Goal: Information Seeking & Learning: Find specific fact

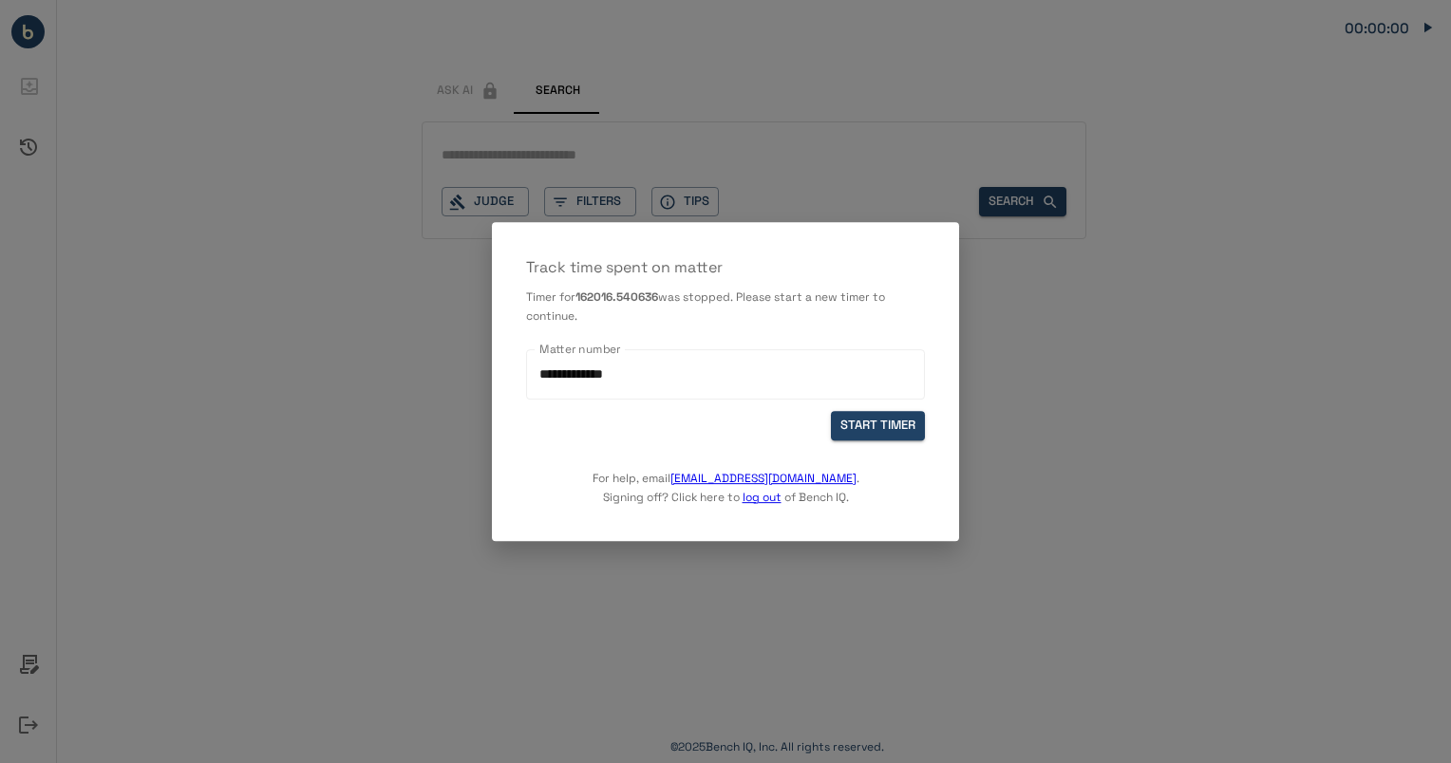
drag, startPoint x: 665, startPoint y: 398, endPoint x: 306, endPoint y: 370, distance: 360.8
click at [306, 370] on div "**********" at bounding box center [725, 381] width 1451 height 763
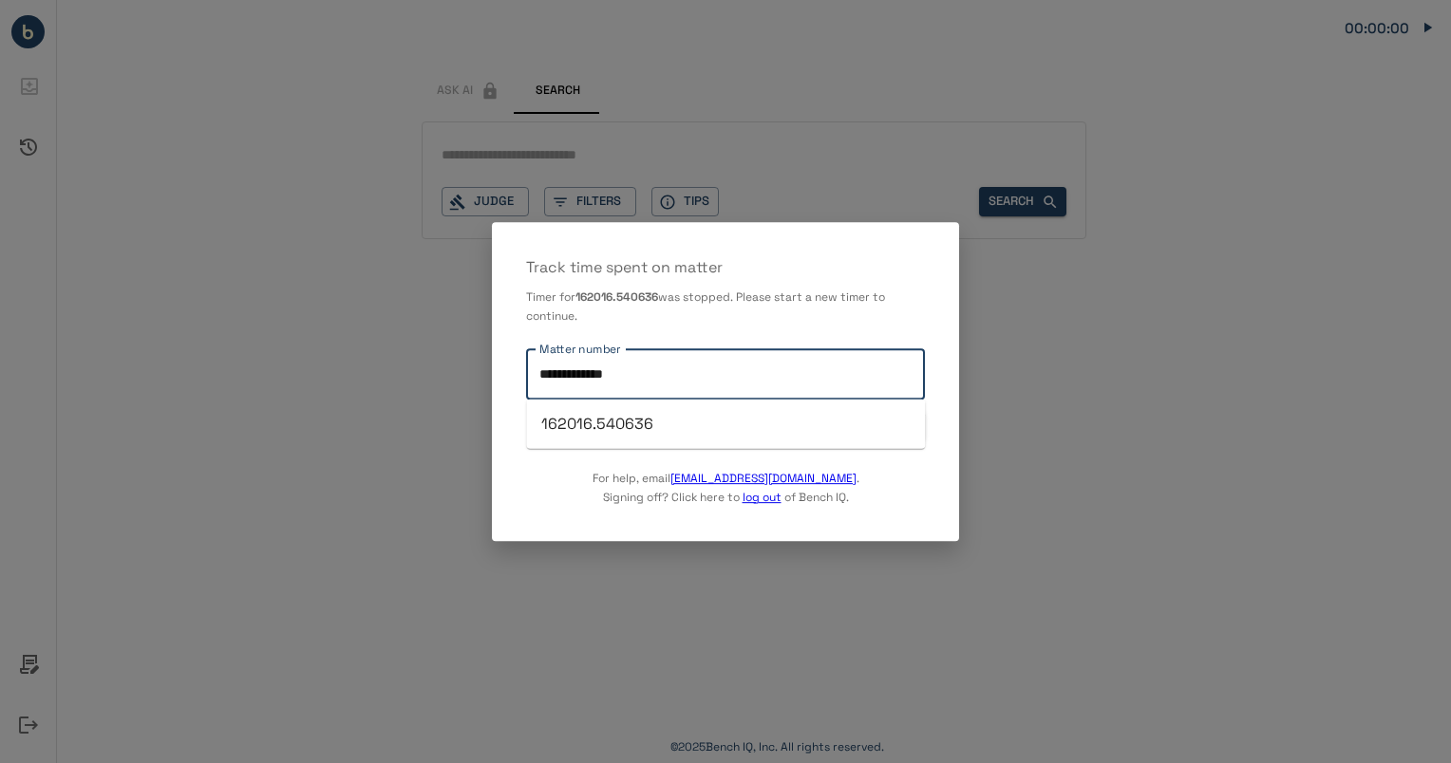
drag, startPoint x: 689, startPoint y: 374, endPoint x: 465, endPoint y: 361, distance: 224.4
click at [465, 361] on div "**********" at bounding box center [725, 381] width 1451 height 763
type input "**********"
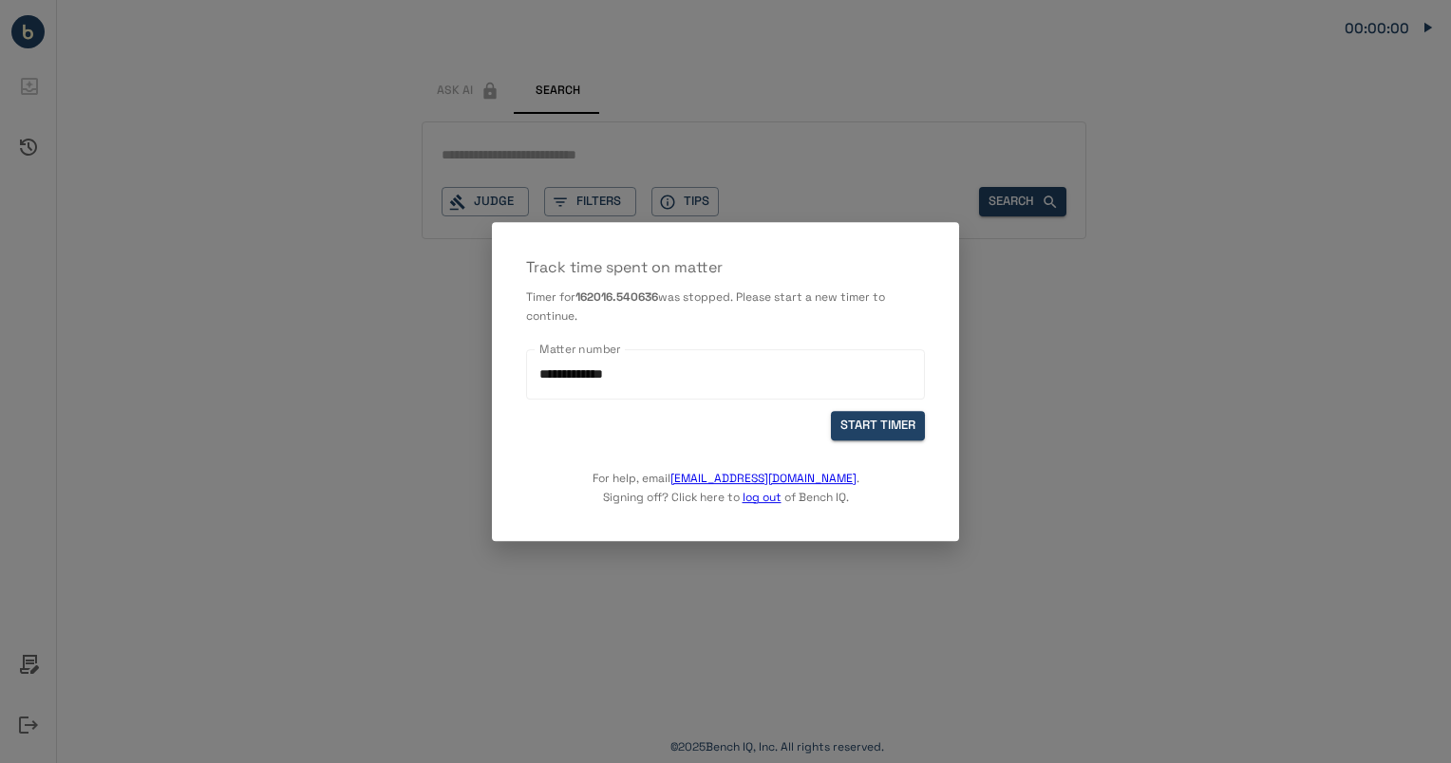
click at [465, 361] on div at bounding box center [725, 381] width 1451 height 763
click at [913, 427] on button "START TIMER" at bounding box center [878, 425] width 94 height 29
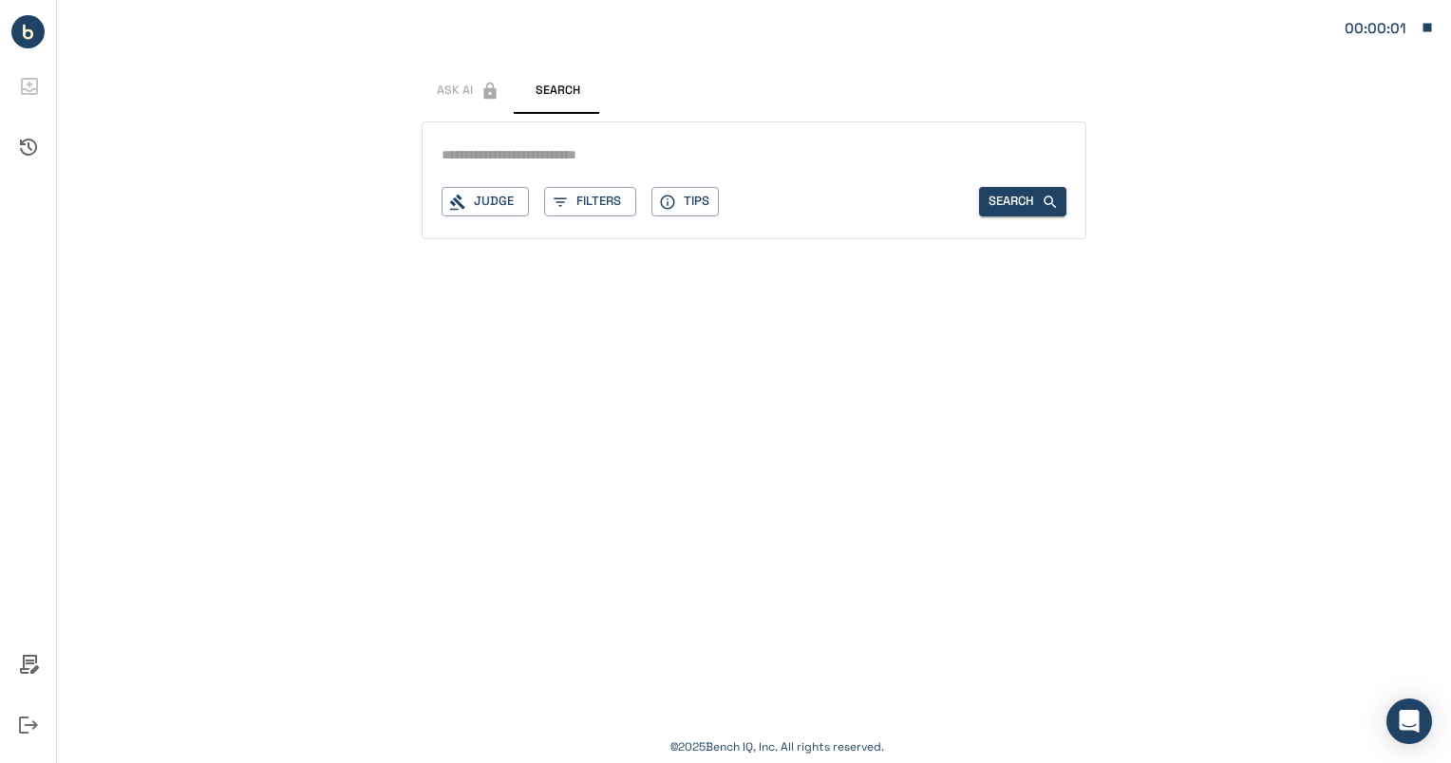
click at [1432, 28] on icon "button" at bounding box center [1426, 27] width 17 height 17
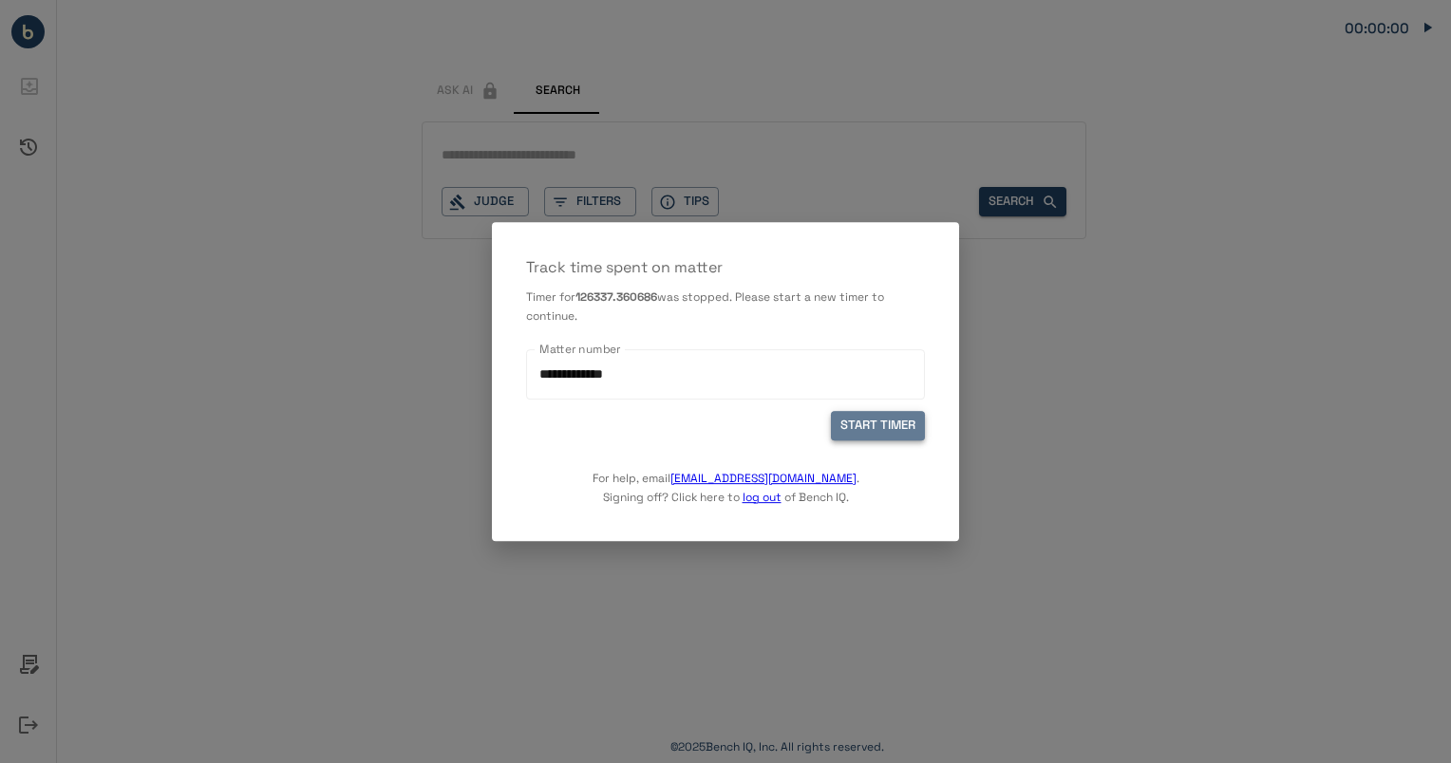
click at [899, 424] on button "START TIMER" at bounding box center [878, 425] width 94 height 29
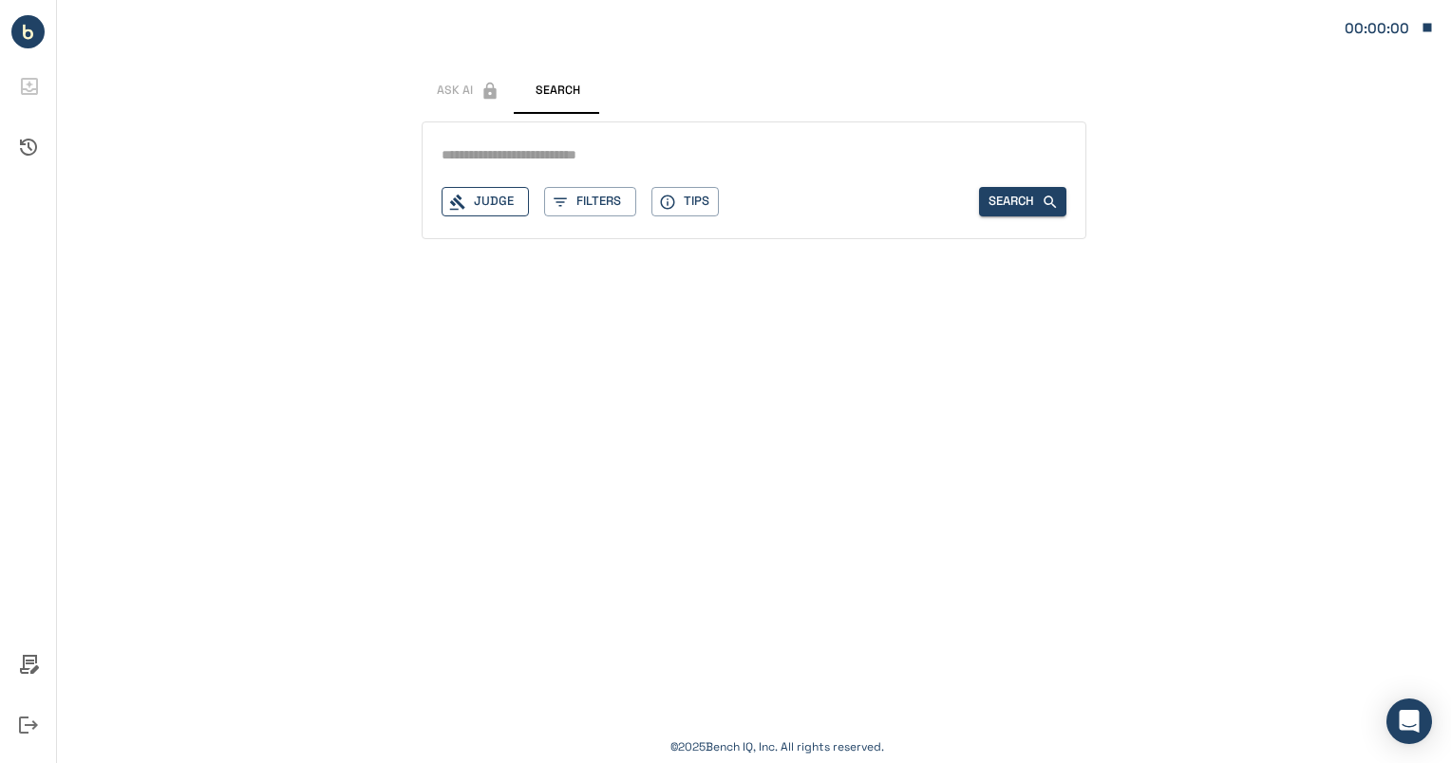
click at [497, 207] on div "Judge" at bounding box center [484, 201] width 87 height 29
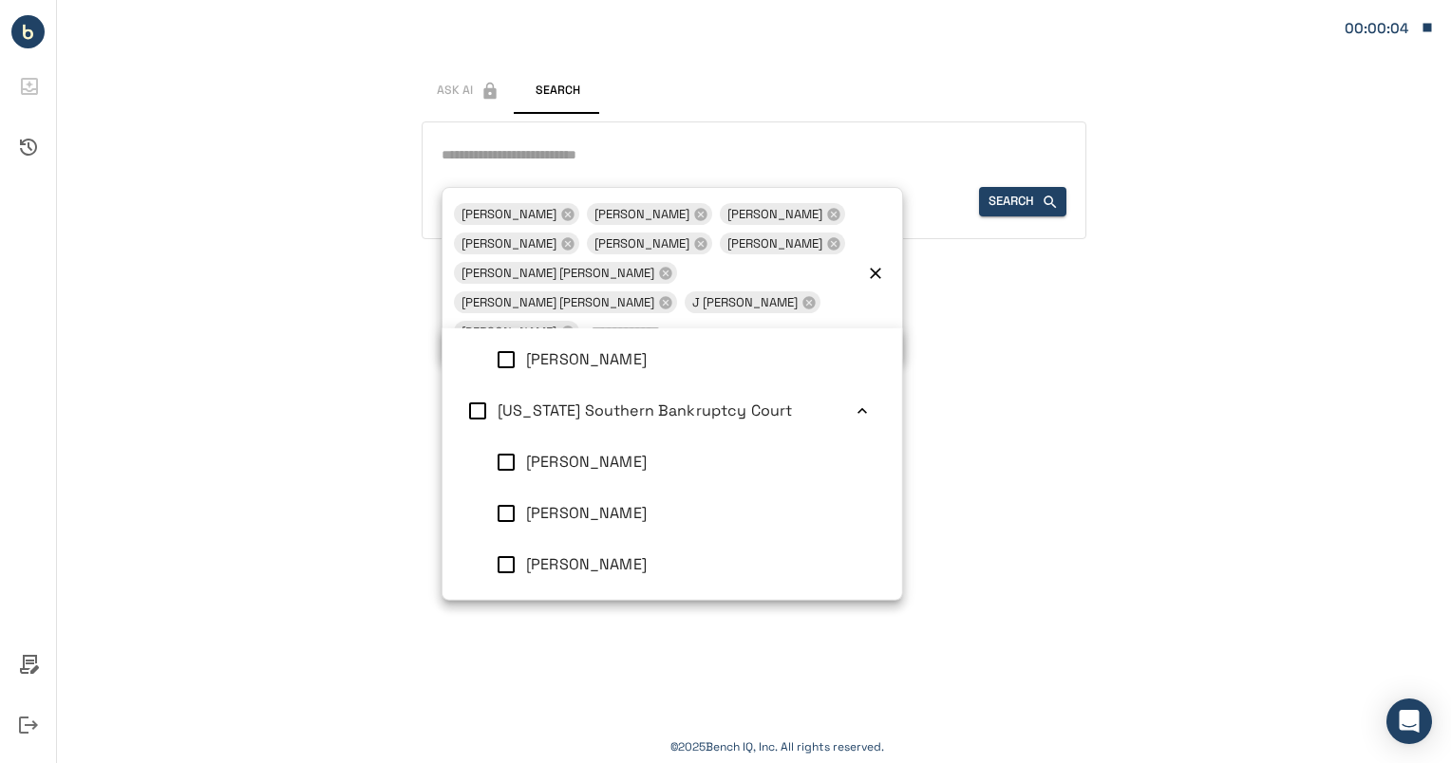
scroll to position [1230, 0]
click at [1086, 429] on div "Signed in successfully. Ask AI Search Judge 10 Ashely M Chan John T Dorsey Crai…" at bounding box center [754, 381] width 1394 height 763
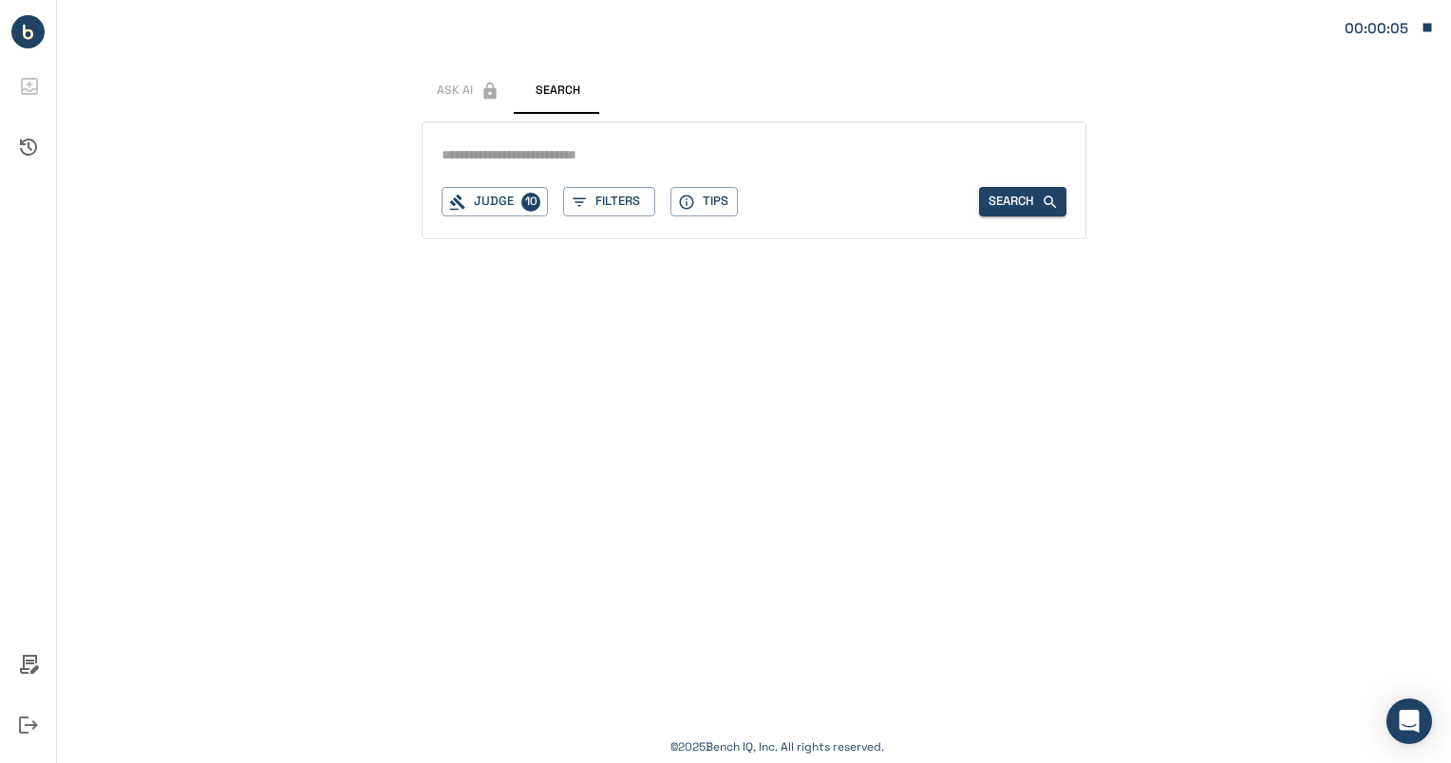
click at [702, 152] on input "text" at bounding box center [753, 155] width 625 height 28
click at [702, 155] on input "text" at bounding box center [753, 155] width 625 height 28
click at [598, 156] on input "**********" at bounding box center [753, 155] width 625 height 28
click at [845, 209] on div "Judge 10 Filters Tips Search" at bounding box center [753, 201] width 625 height 29
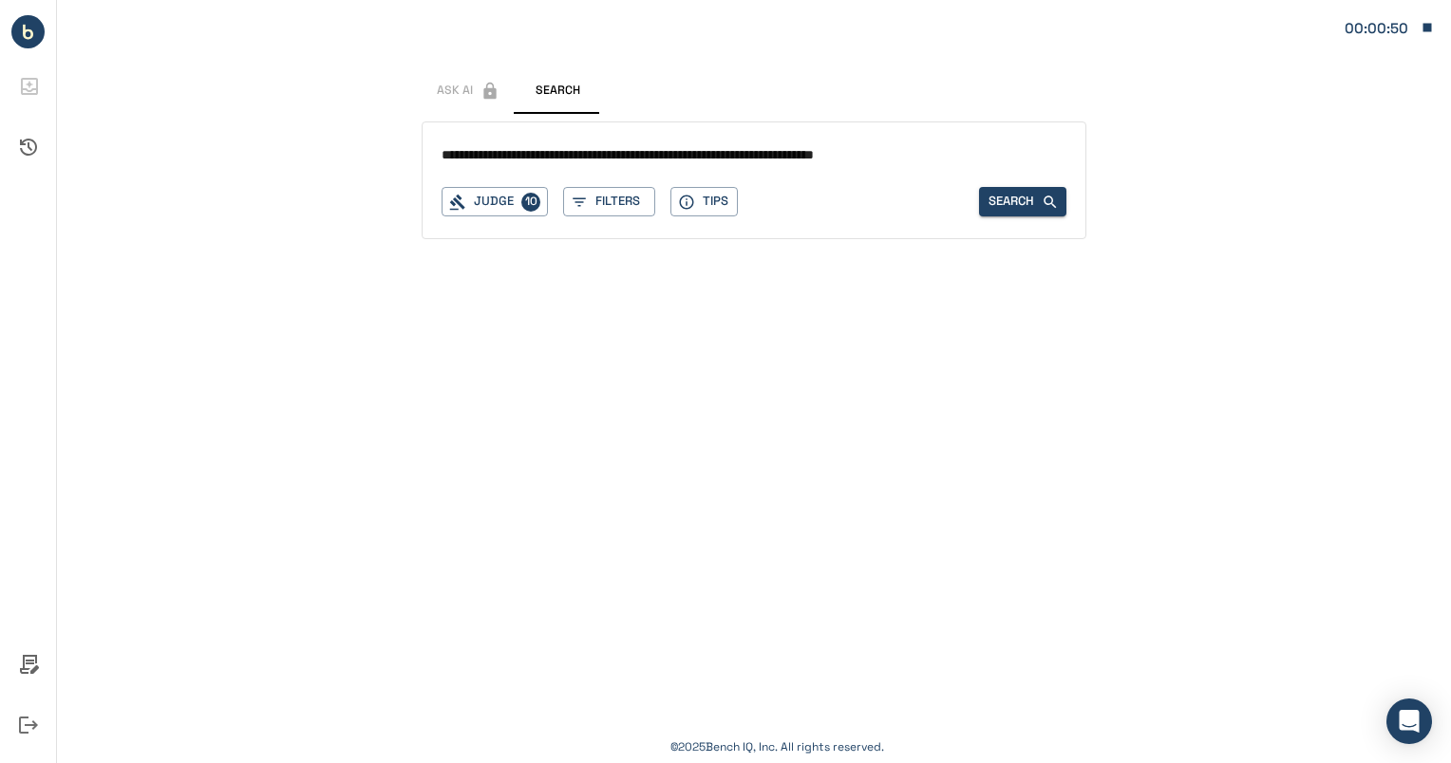
click at [596, 154] on input "**********" at bounding box center [753, 155] width 625 height 28
type input "**********"
click at [1026, 198] on button "Search" at bounding box center [1022, 201] width 87 height 29
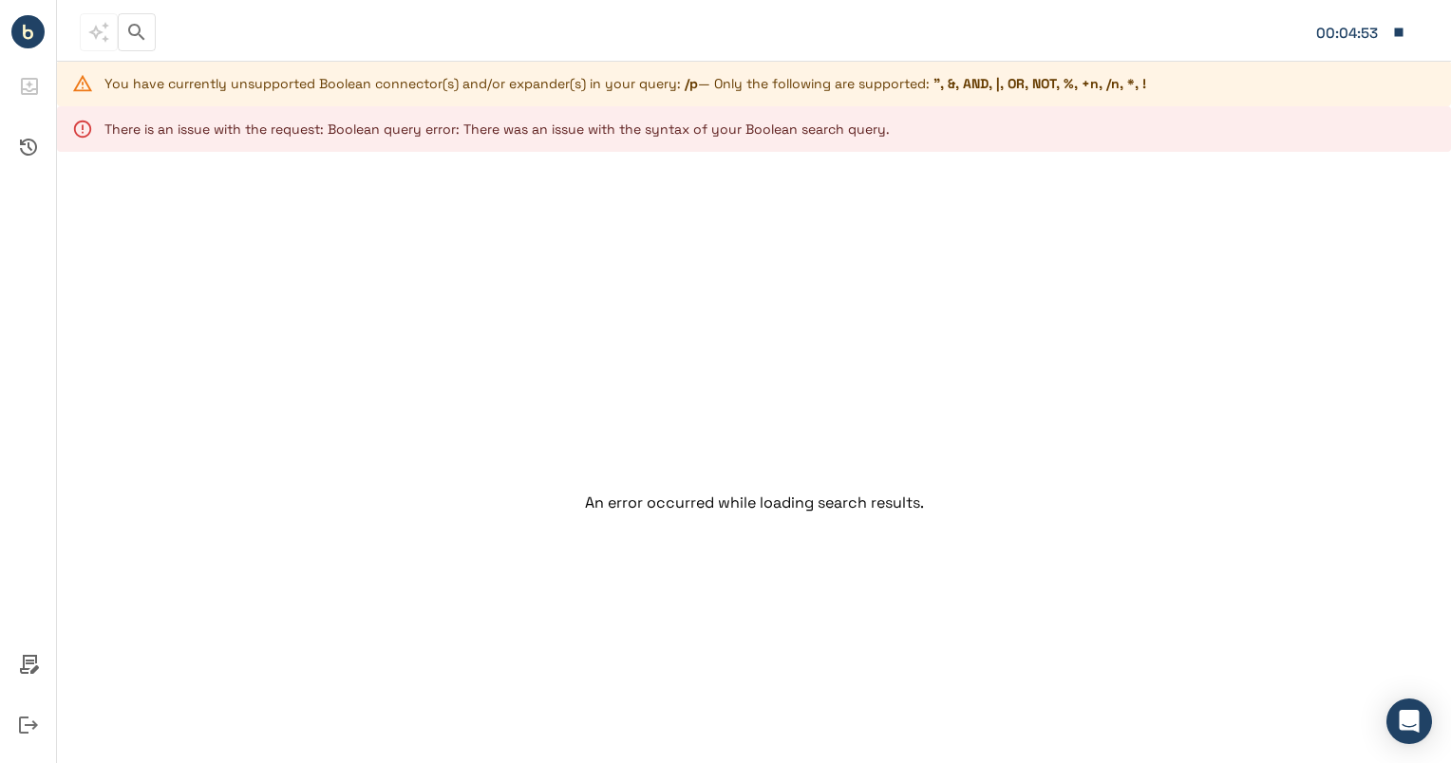
click at [1405, 24] on icon "button" at bounding box center [1398, 32] width 17 height 17
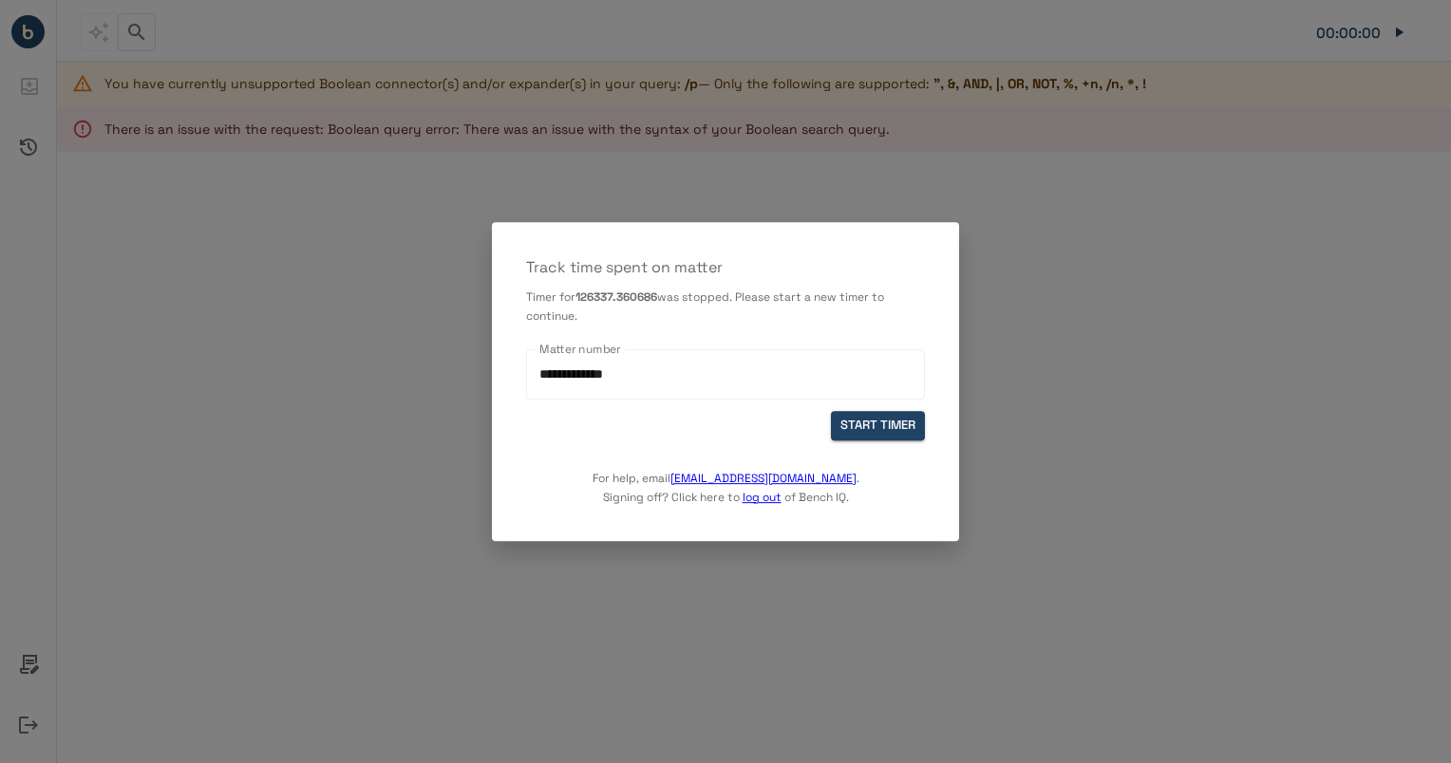
click at [922, 410] on div "**********" at bounding box center [725, 369] width 399 height 84
click at [911, 421] on button "START TIMER" at bounding box center [878, 425] width 94 height 29
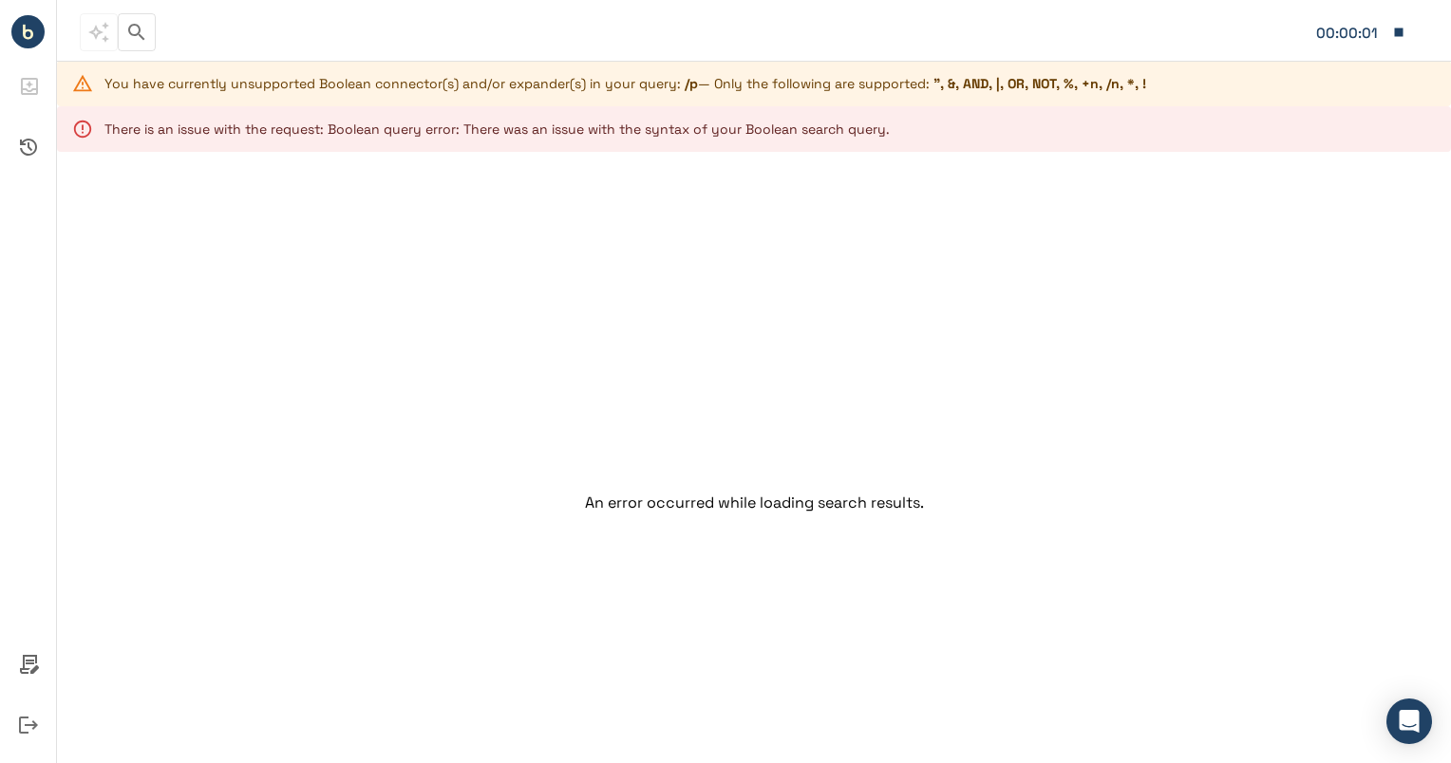
click at [143, 35] on icon "button" at bounding box center [136, 32] width 23 height 23
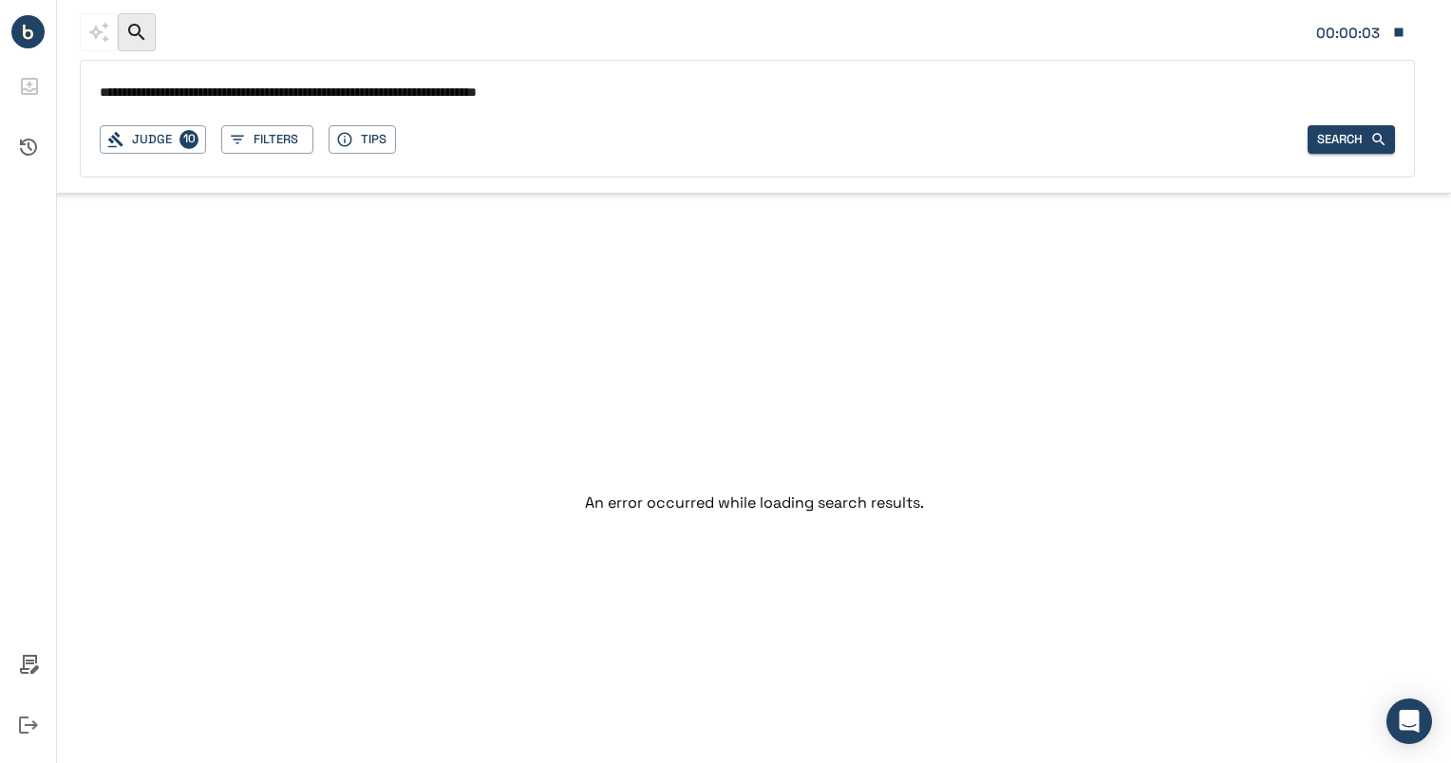
click at [245, 95] on input "**********" at bounding box center [747, 94] width 1295 height 28
type input "**********"
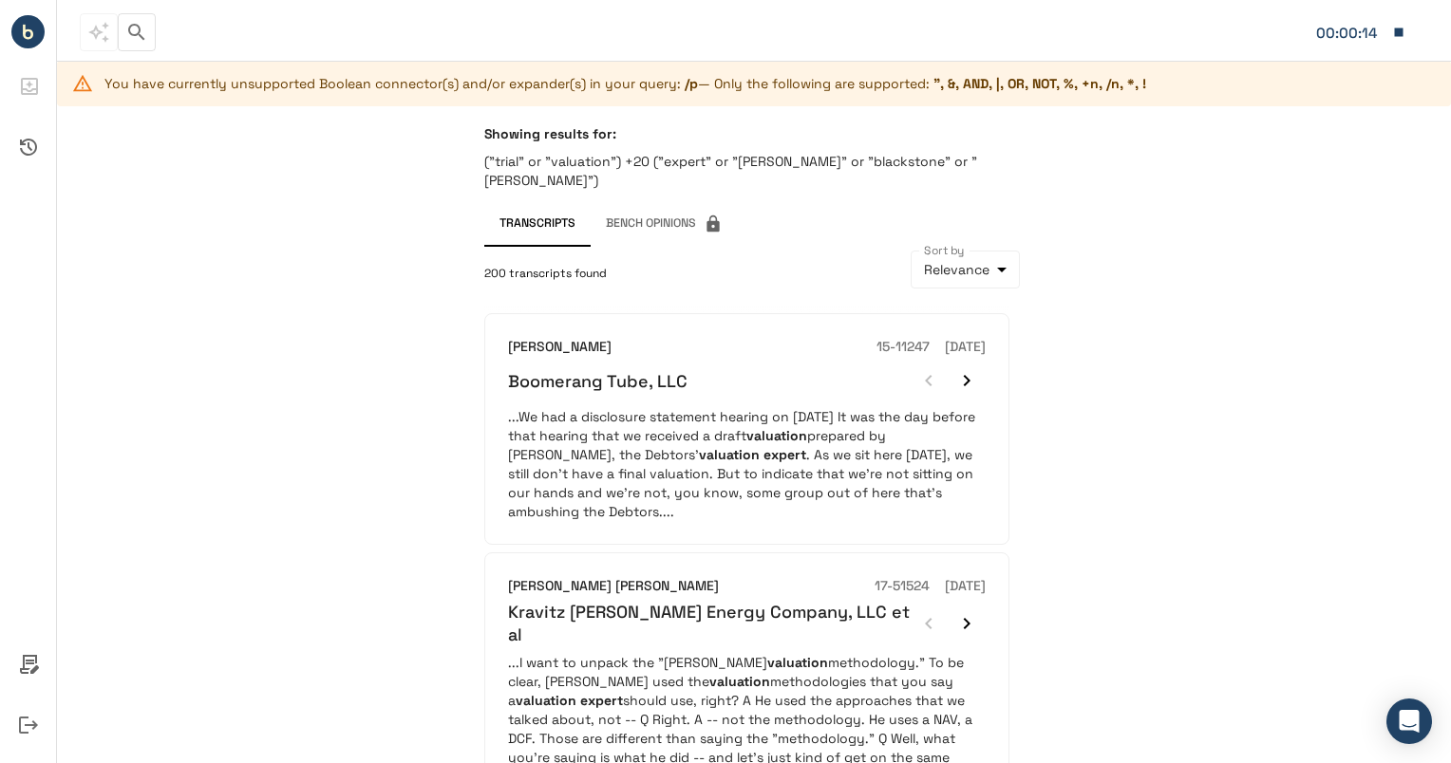
click at [363, 277] on div "Showing results for: ("trial" or "valuation") +20 ("expert" or "houlihan" or "b…" at bounding box center [754, 457] width 1394 height 702
click at [642, 160] on p "("trial" or "valuation") +20 ("expert" or "houlihan" or "blackstone" or "kroll")" at bounding box center [753, 171] width 539 height 38
click at [793, 226] on div "Transcripts Bench Opinions" at bounding box center [753, 224] width 539 height 46
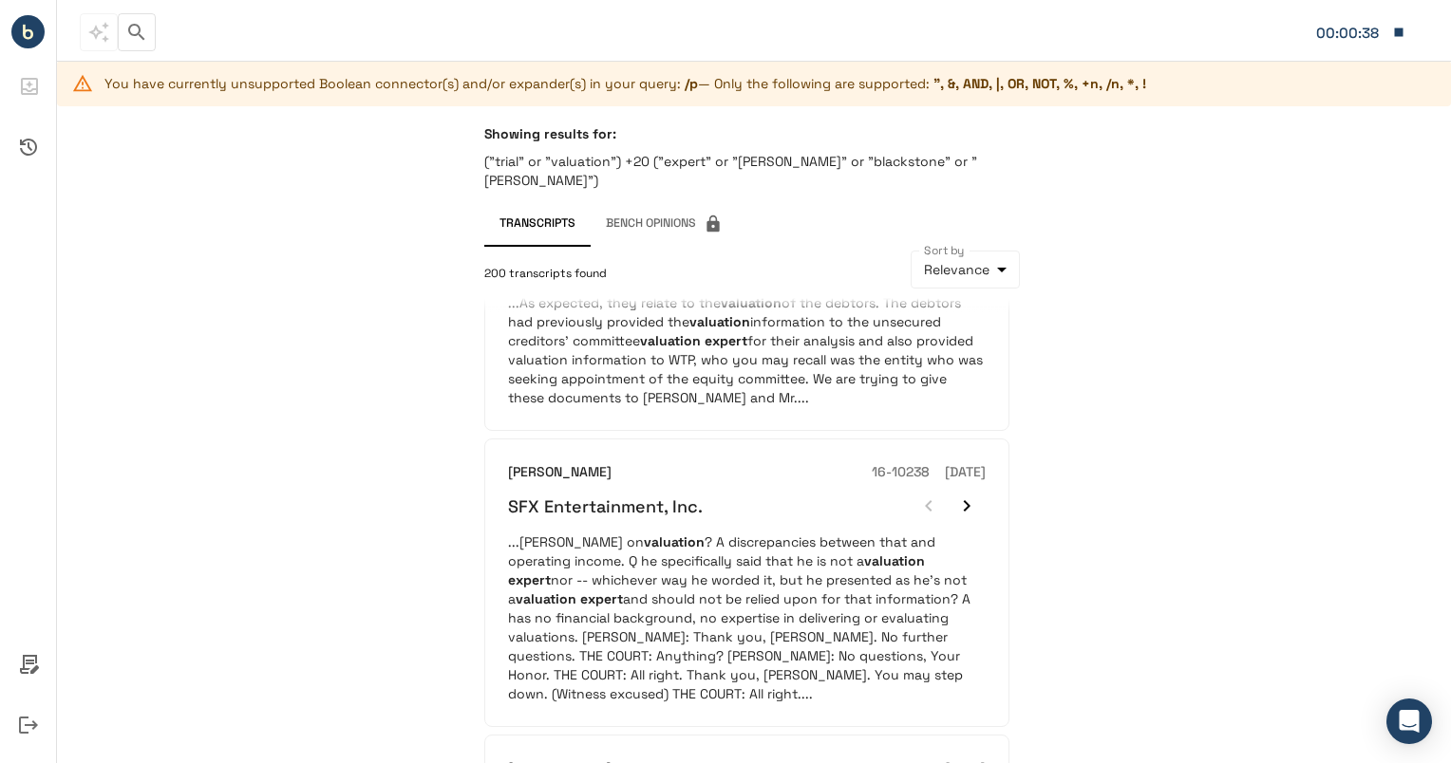
scroll to position [657, 0]
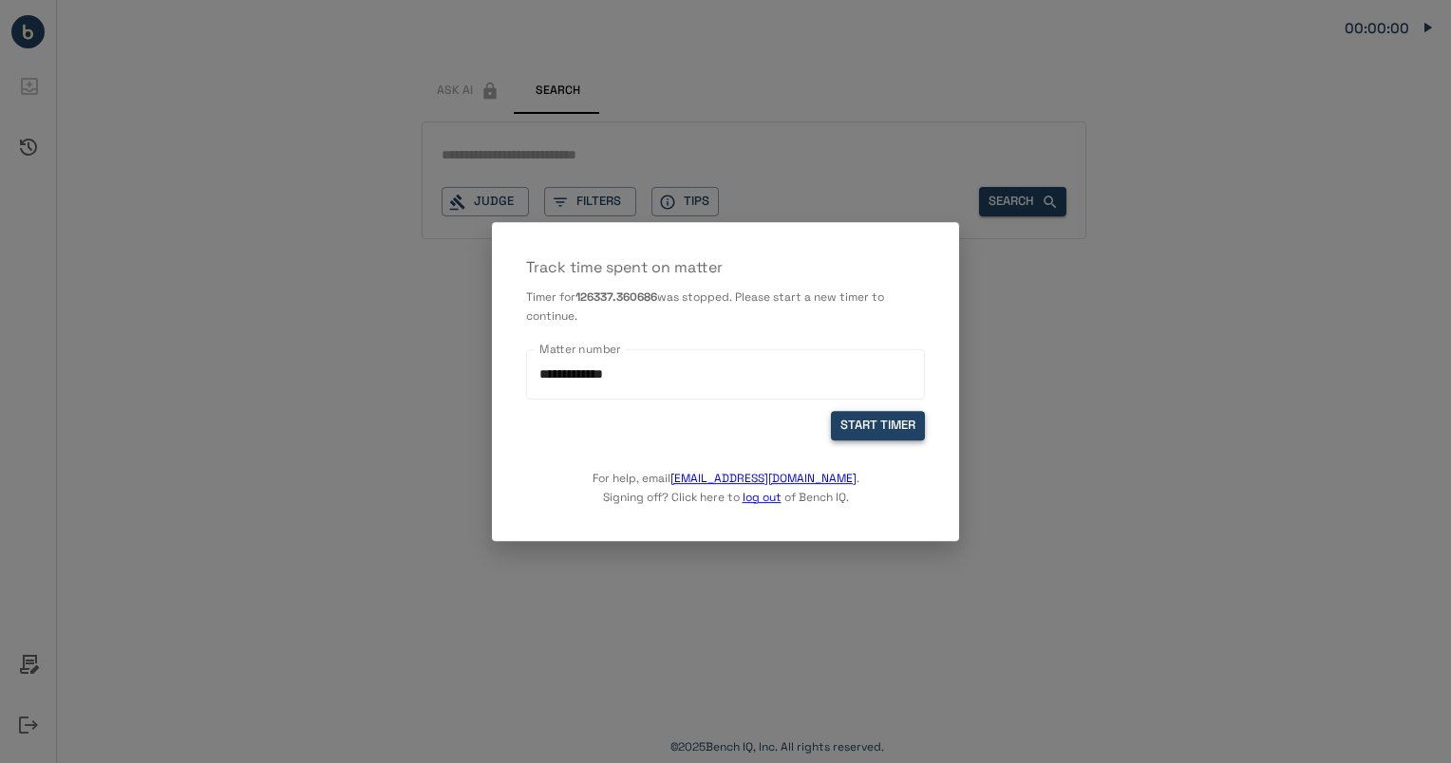
click at [882, 421] on button "START TIMER" at bounding box center [878, 425] width 94 height 29
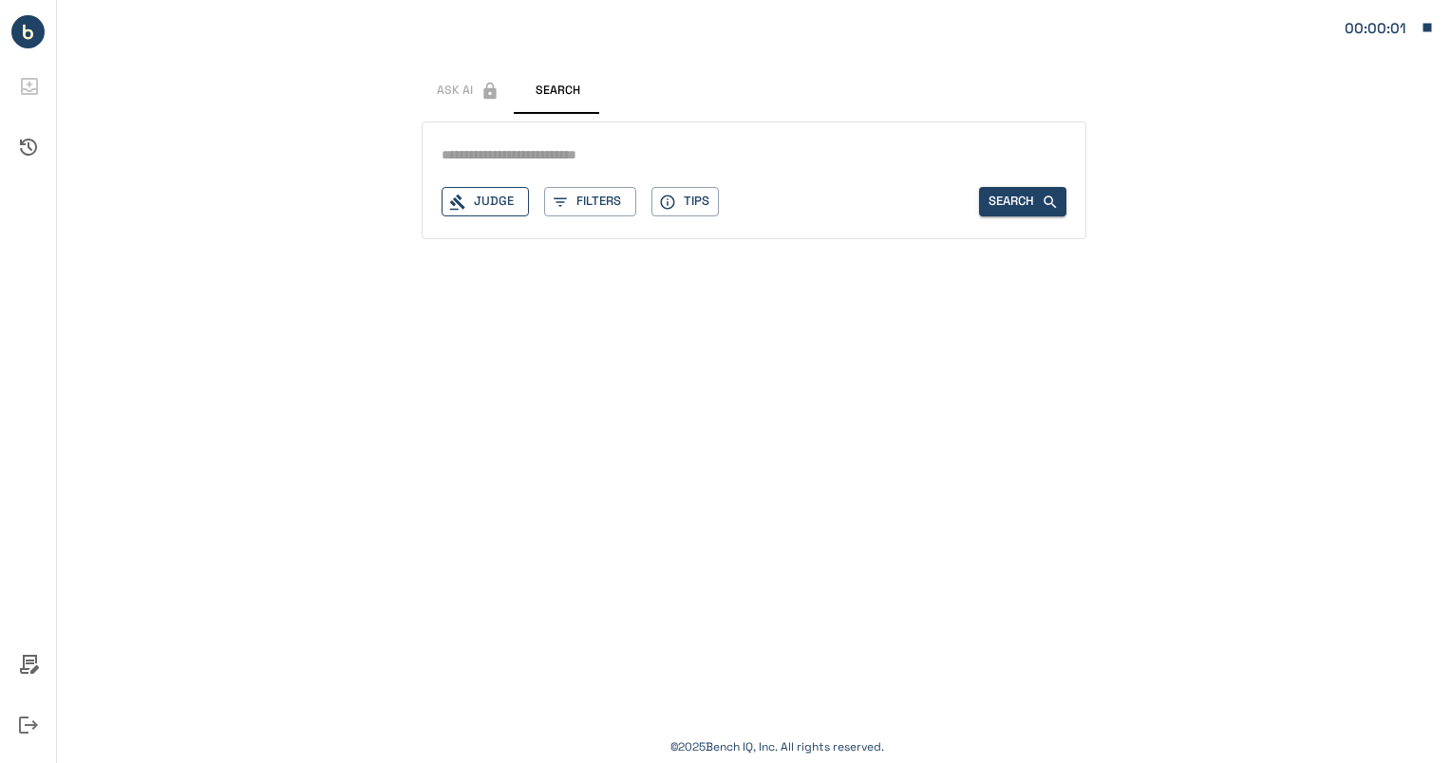
click at [490, 200] on div "Judge" at bounding box center [484, 201] width 87 height 29
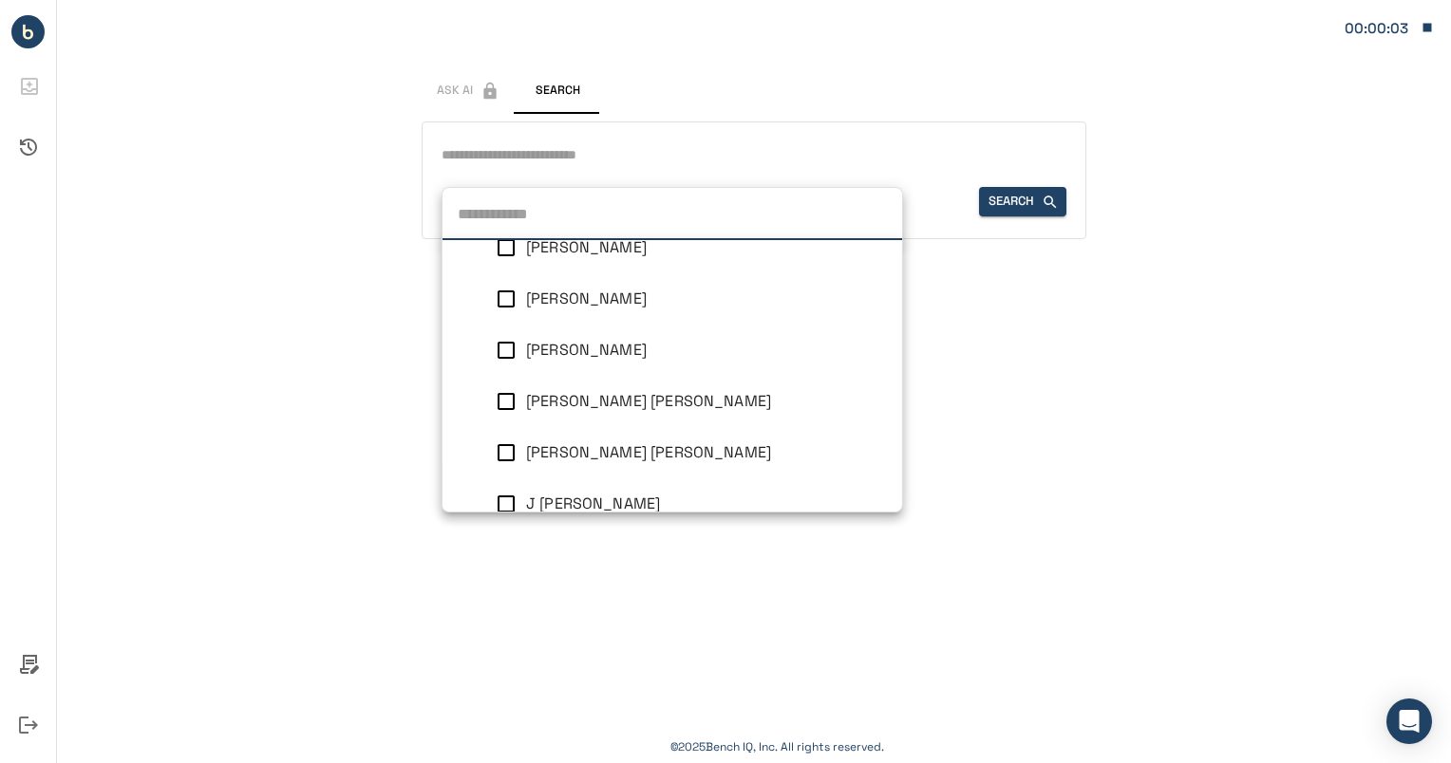
scroll to position [250, 0]
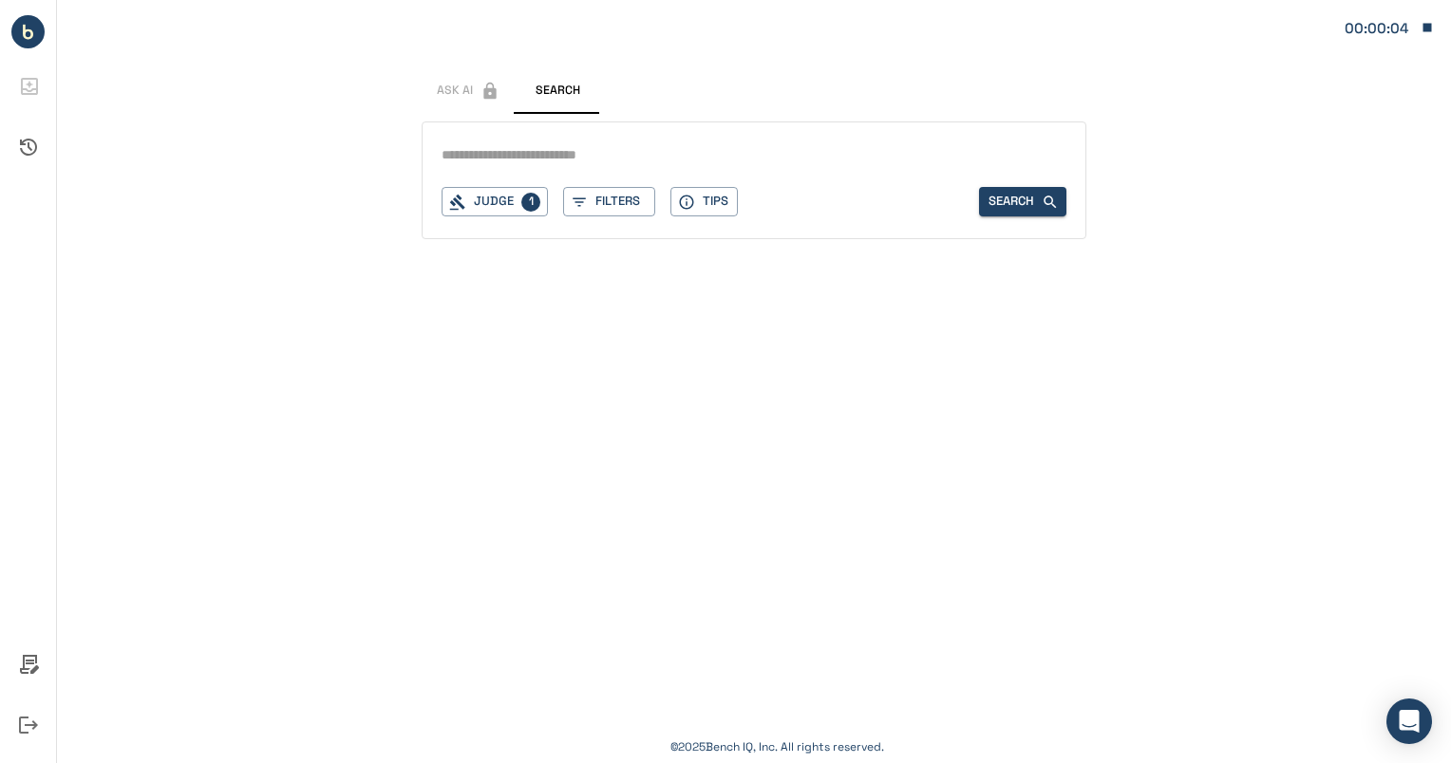
click at [570, 161] on input "text" at bounding box center [753, 155] width 625 height 28
type input "*"
type input "**********"
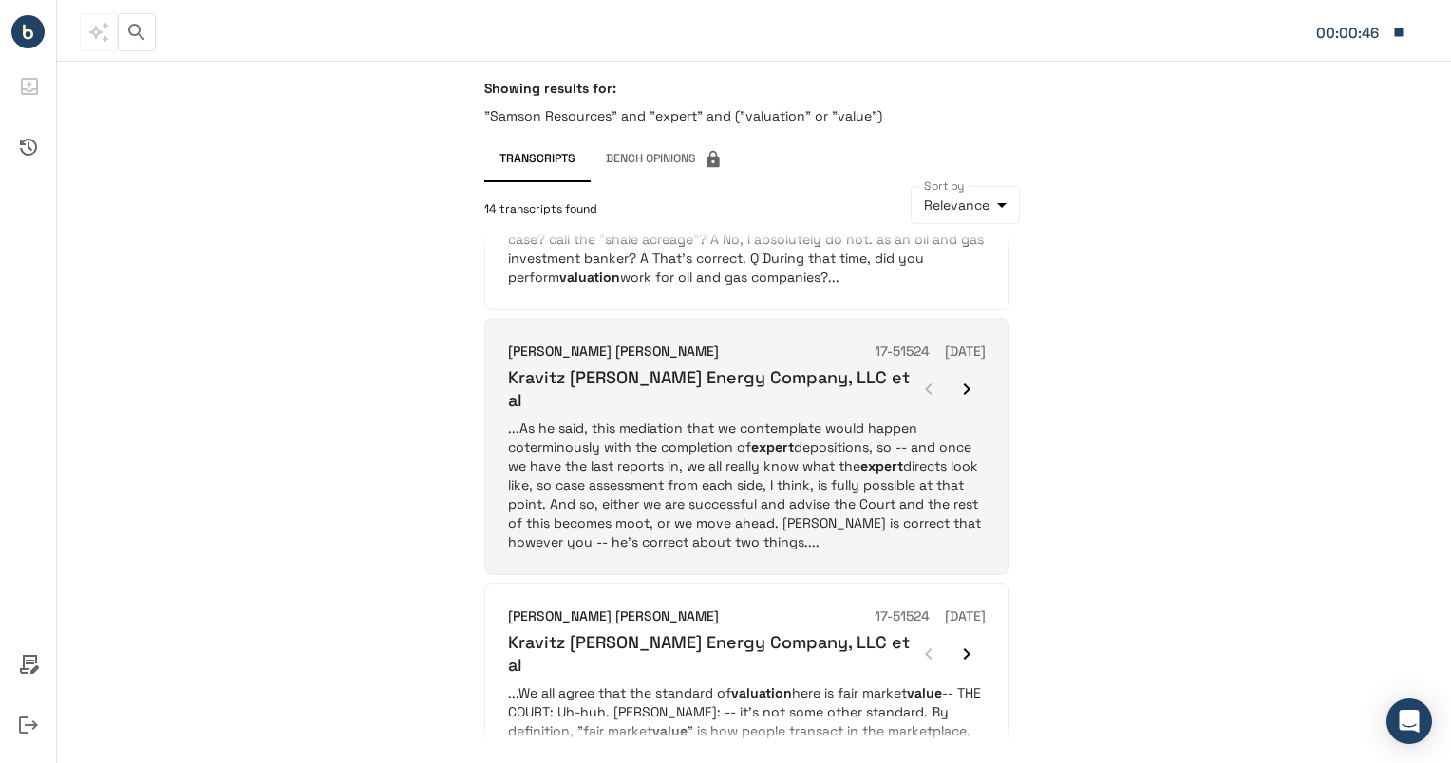
scroll to position [1559, 0]
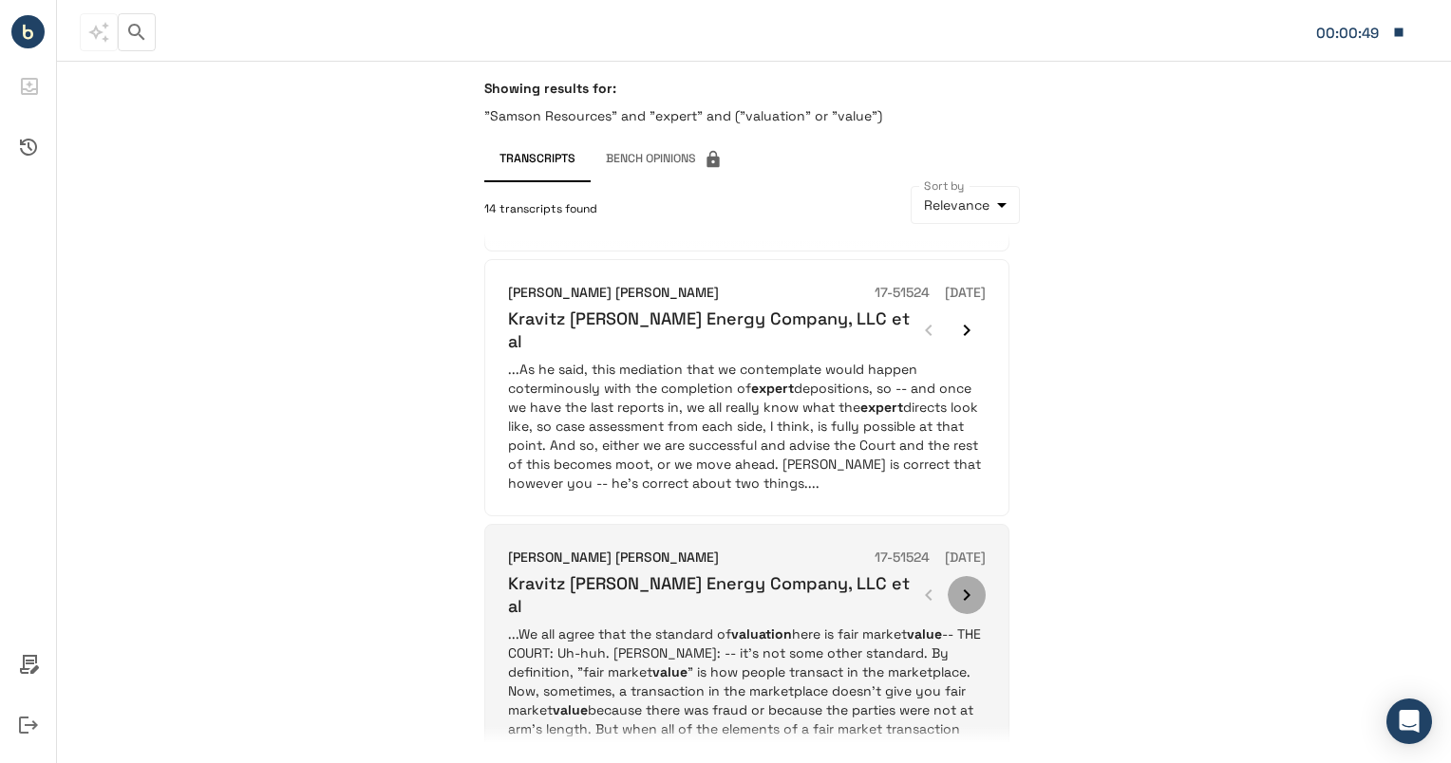
click at [969, 584] on icon "button" at bounding box center [966, 595] width 23 height 23
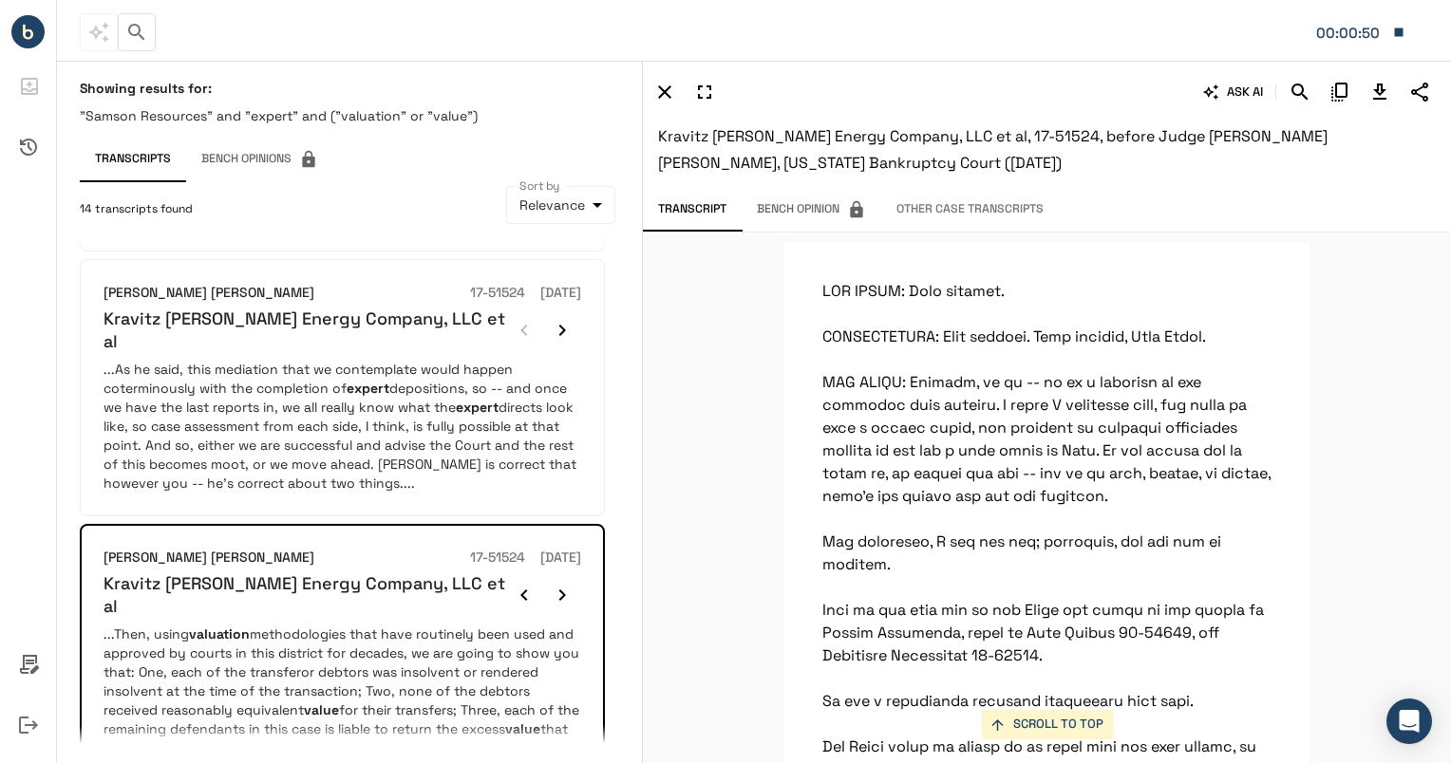
scroll to position [4281, 0]
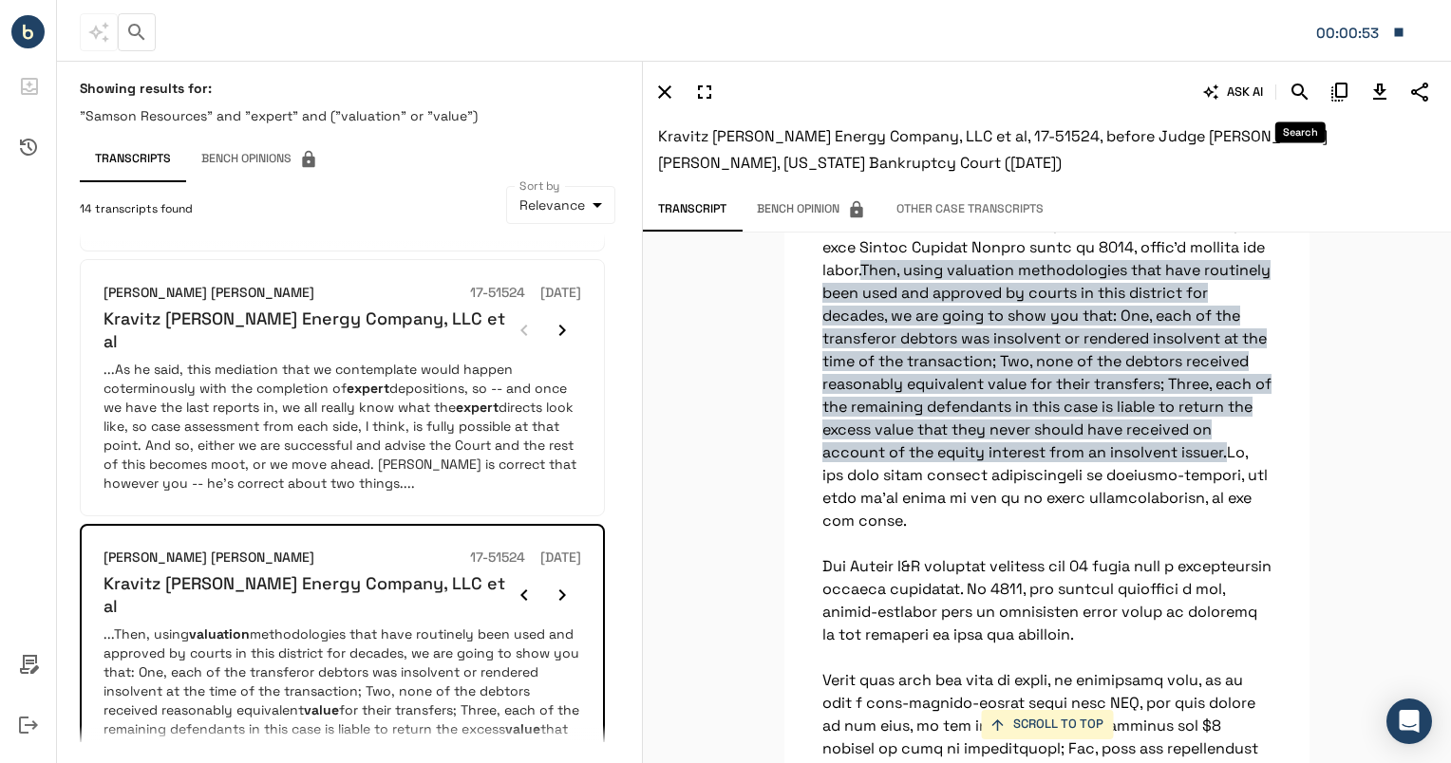
click at [1296, 83] on icon "Search" at bounding box center [1299, 92] width 23 height 23
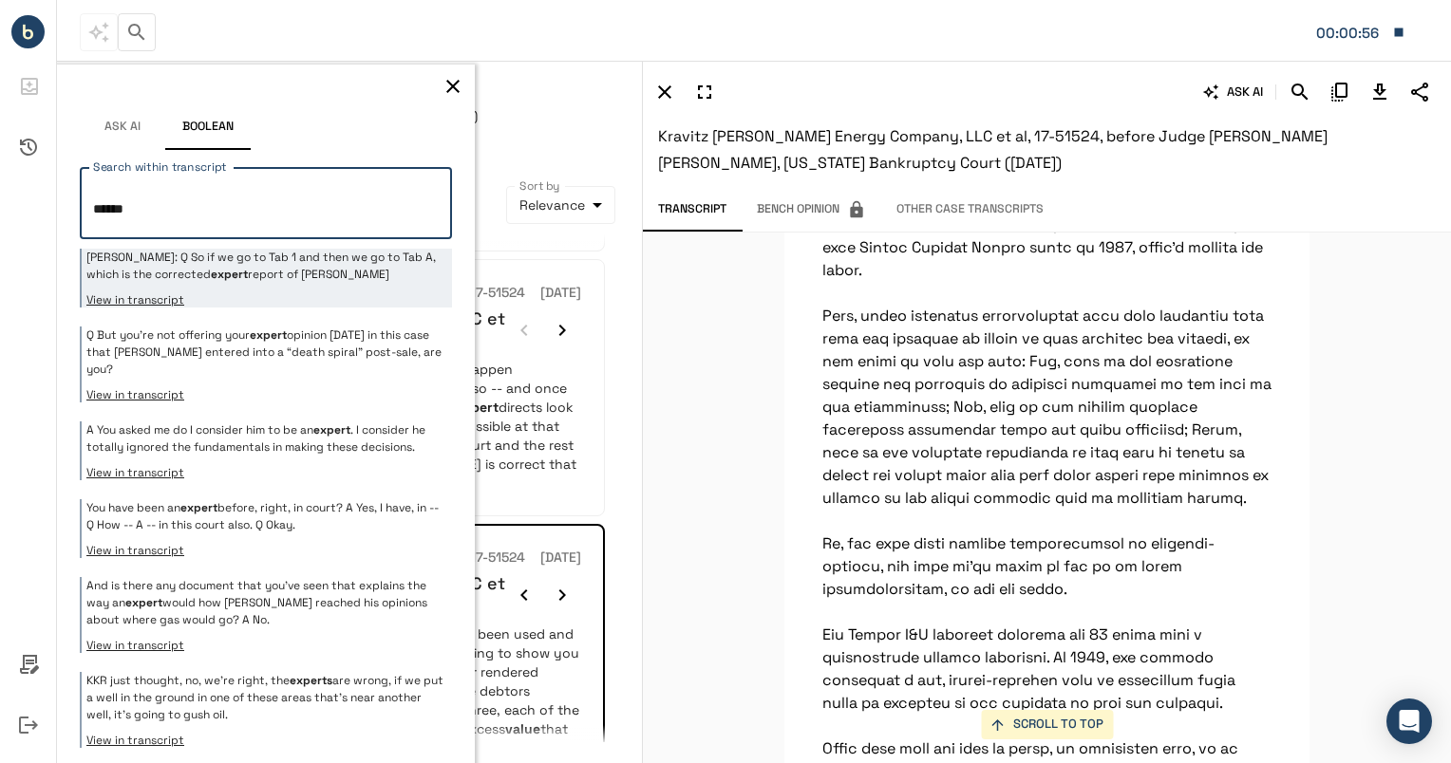
scroll to position [78657, 0]
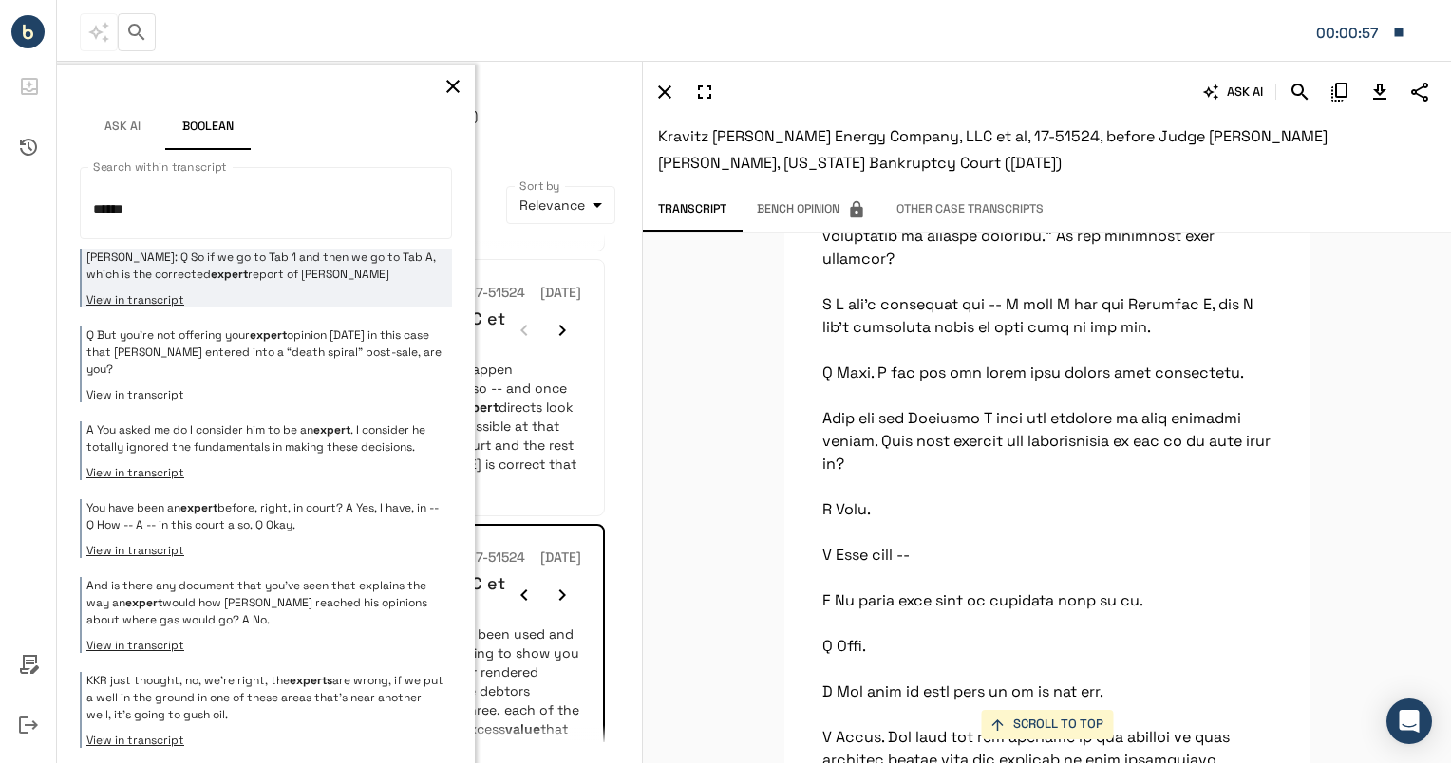
click at [243, 278] on p "[PERSON_NAME]: Q So if we go to Tab 1 and then we go to Tab A, which is the cor…" at bounding box center [266, 266] width 361 height 34
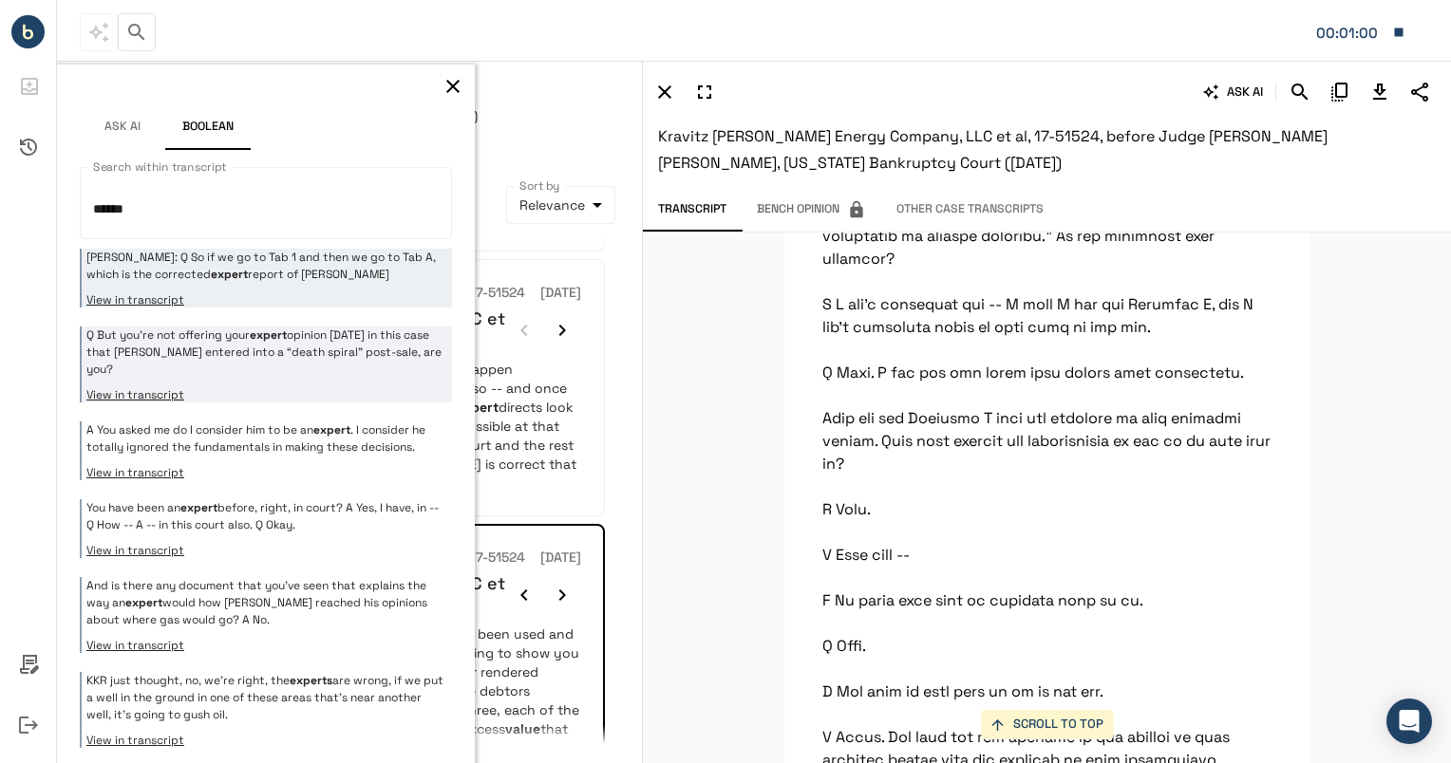
click at [239, 342] on p "Q But you’re not offering your expert opinion [DATE] in this case that [PERSON_…" at bounding box center [266, 352] width 361 height 51
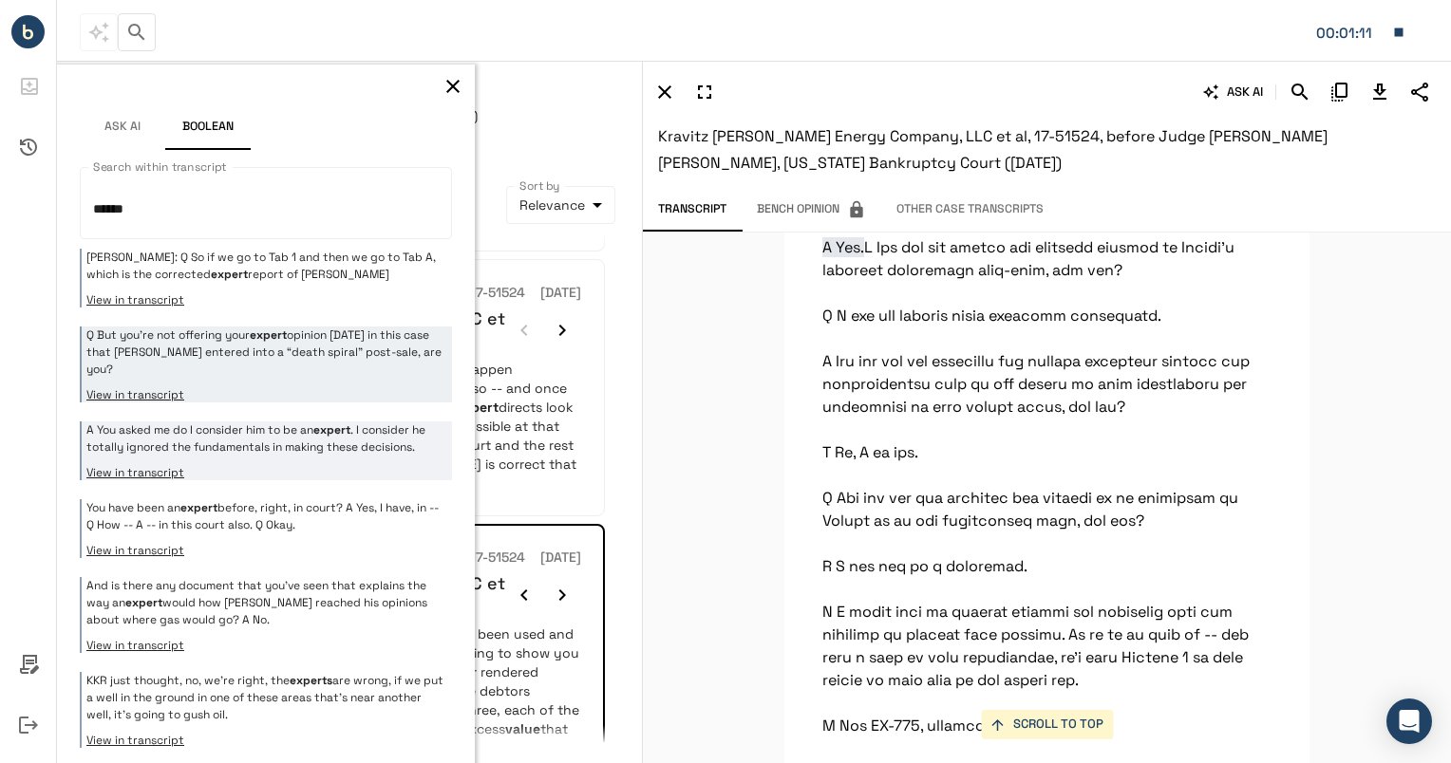
click at [238, 445] on p "A You asked me do I consider him to be an expert . I consider he totally ignore…" at bounding box center [266, 438] width 361 height 34
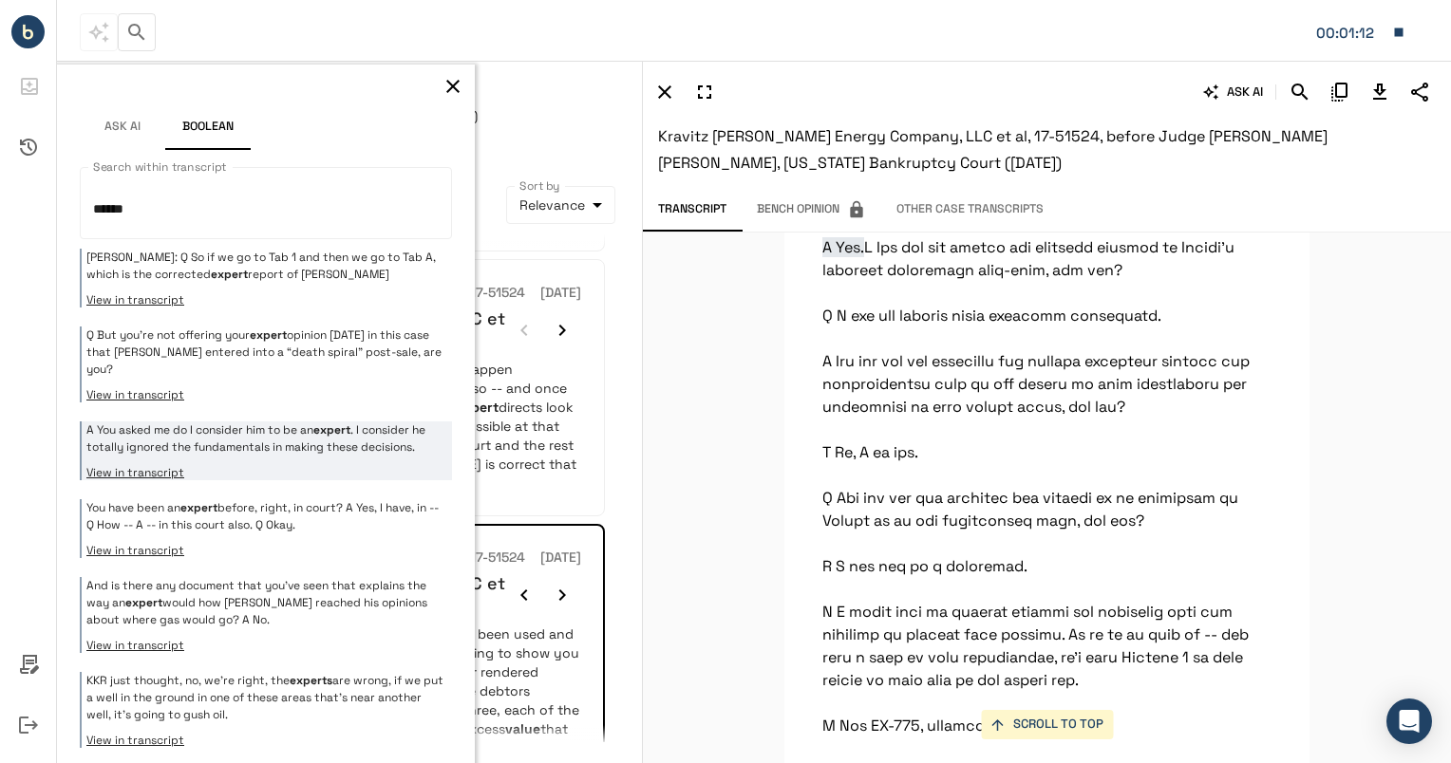
scroll to position [109243, 0]
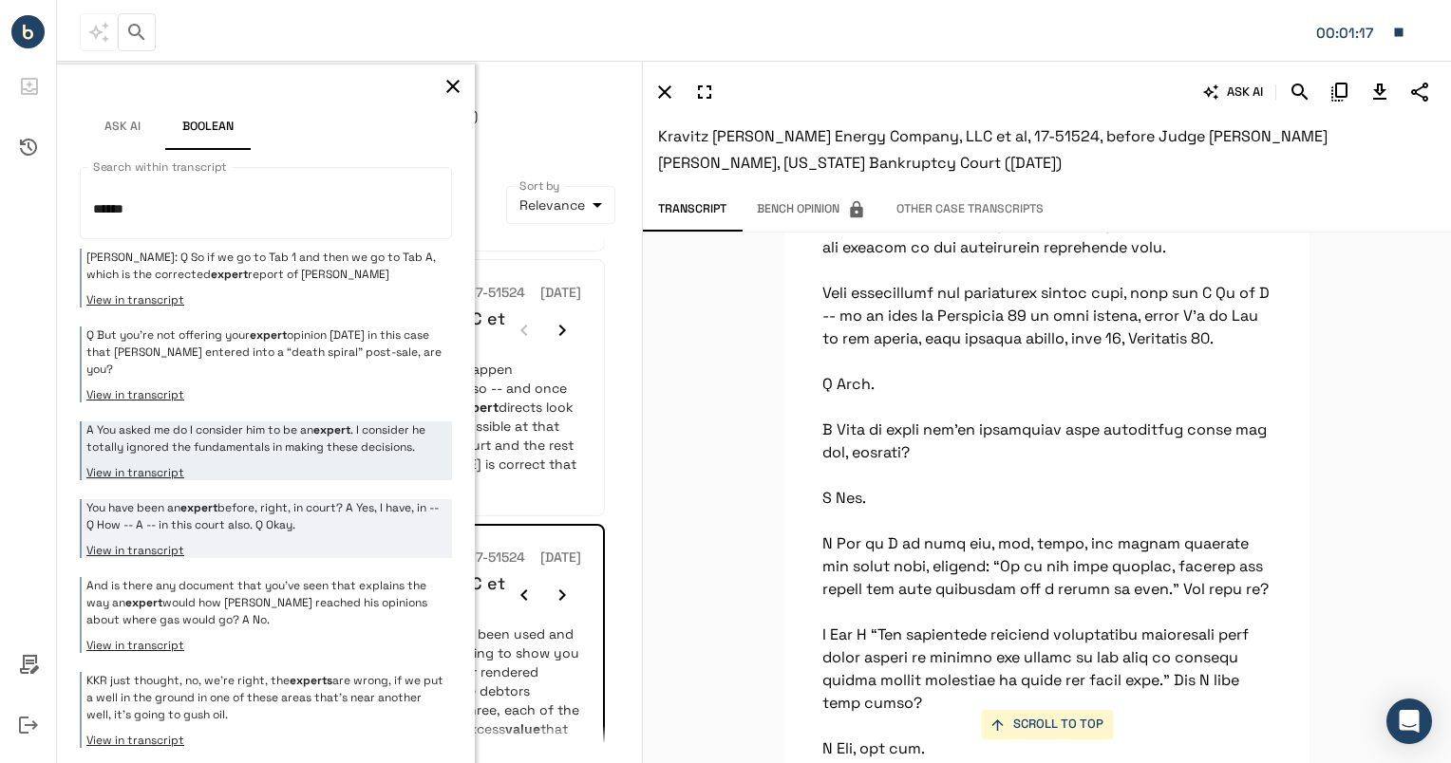
click at [253, 508] on p "You have been an expert before, right, in court? A Yes, I have, in -- Q How -- …" at bounding box center [266, 516] width 361 height 34
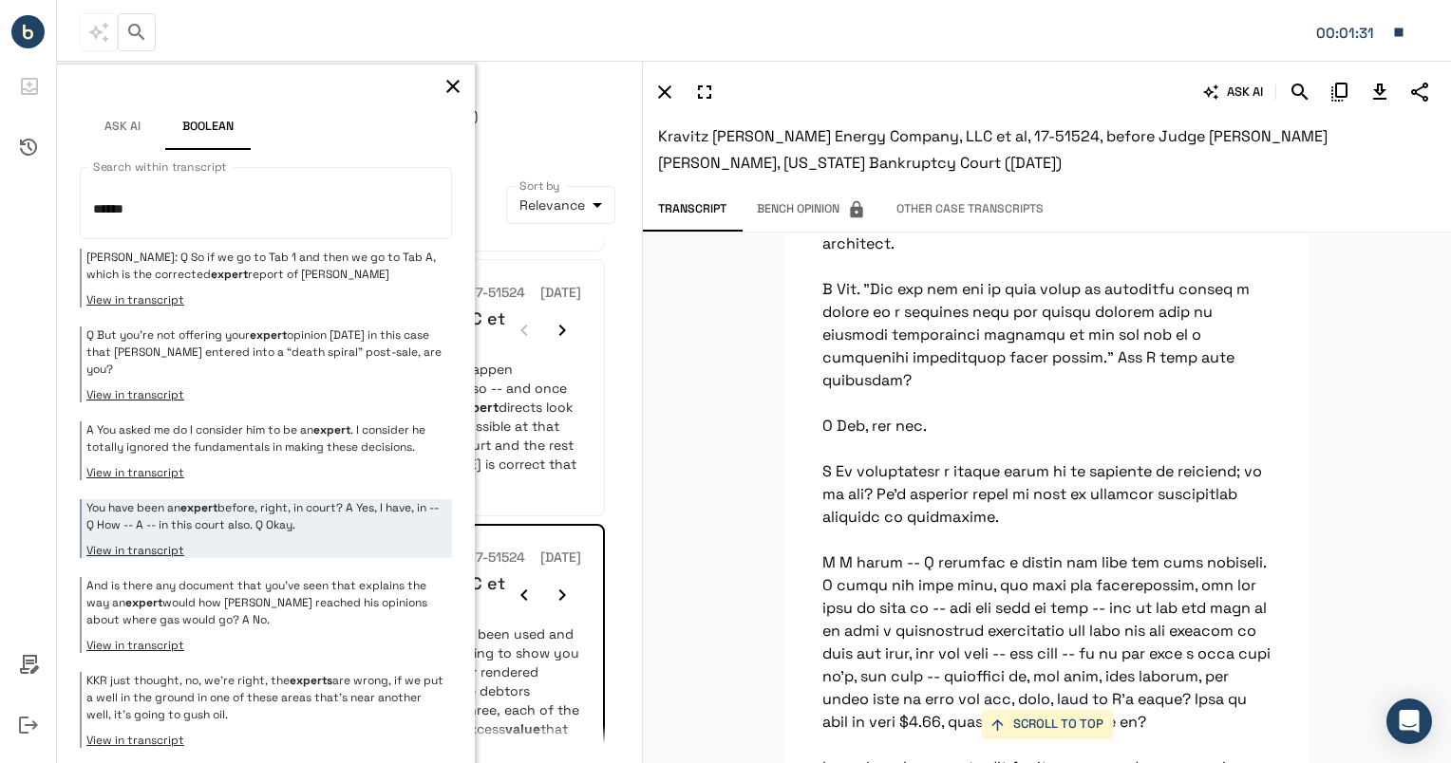
scroll to position [181814, 0]
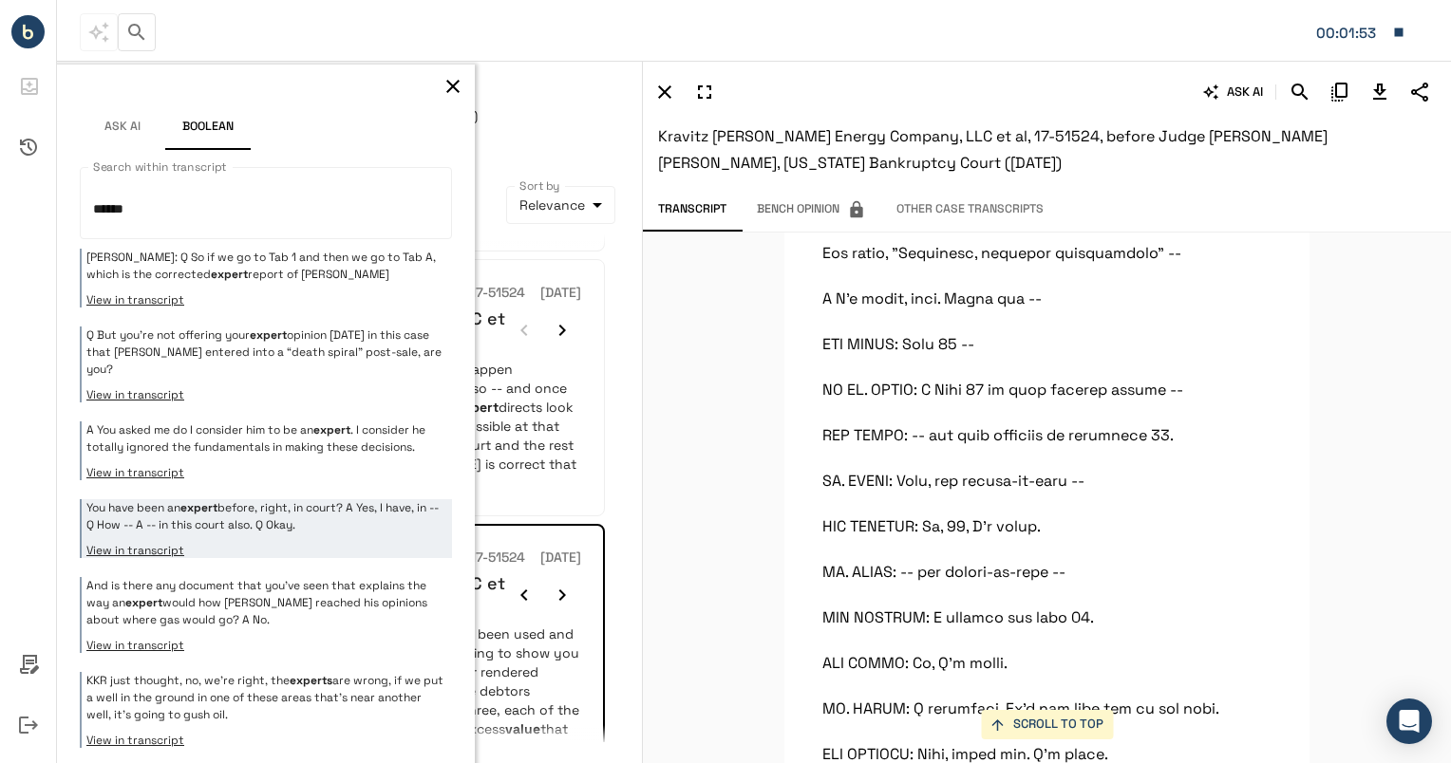
scroll to position [180812, 0]
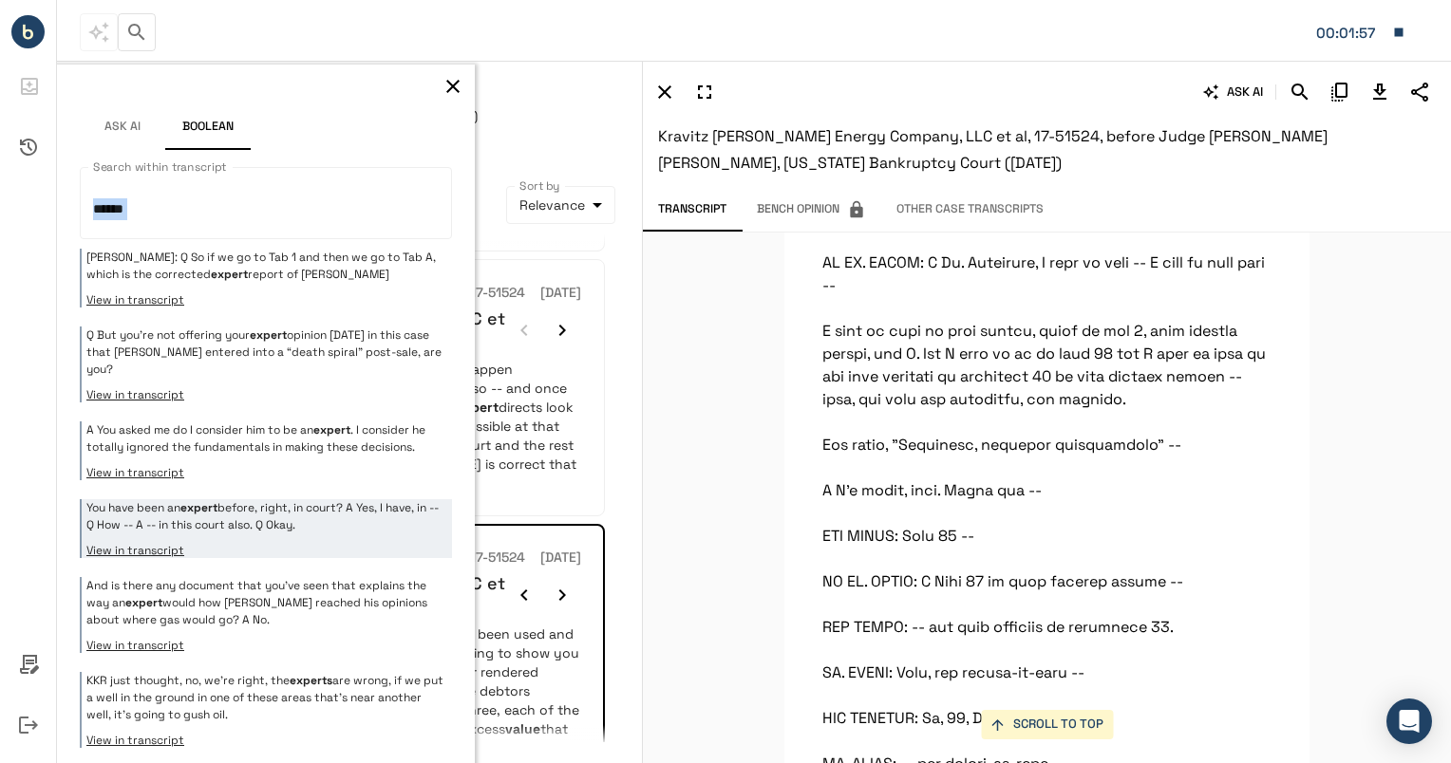
drag, startPoint x: 291, startPoint y: 235, endPoint x: -18, endPoint y: 219, distance: 309.9
click at [0, 219] on html "**********" at bounding box center [725, 381] width 1451 height 763
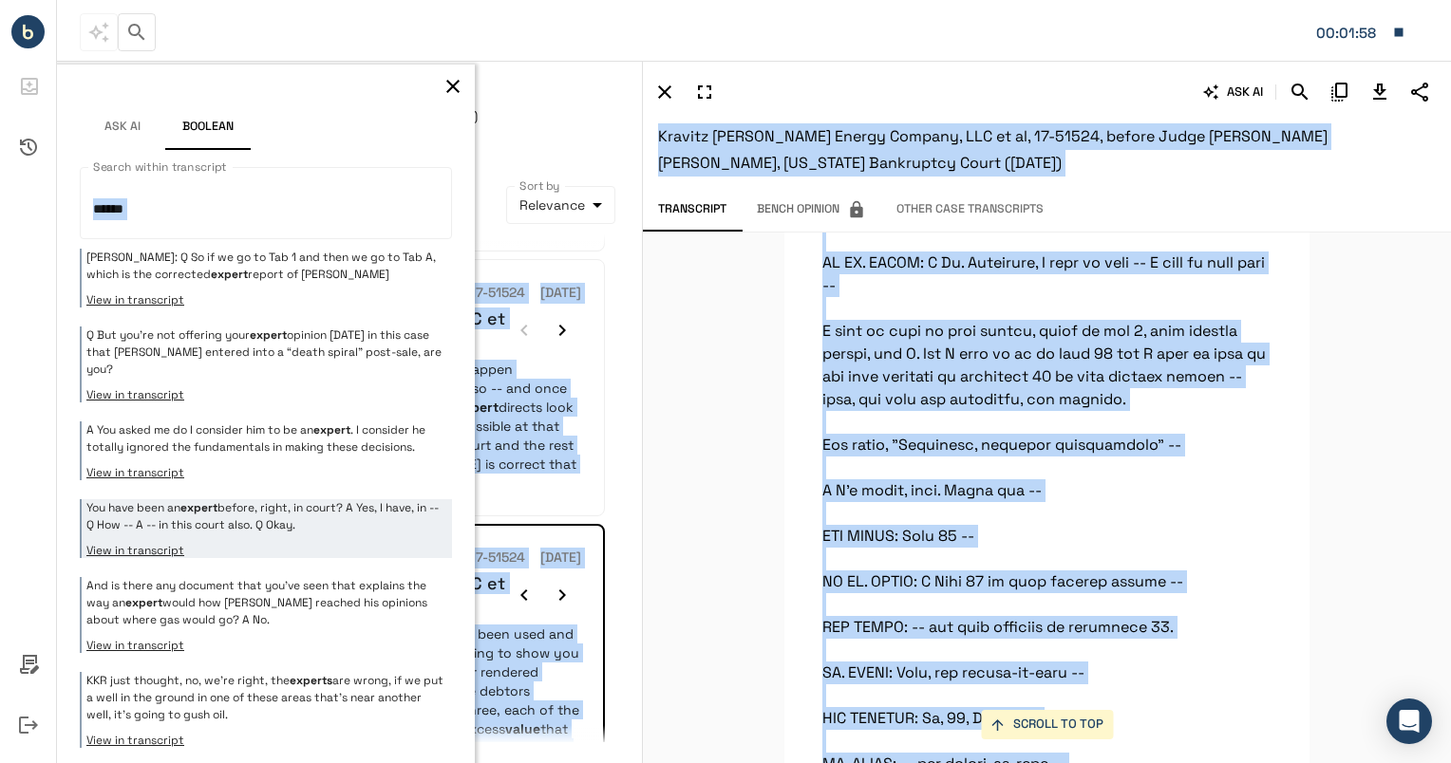
drag, startPoint x: -18, startPoint y: 219, endPoint x: 112, endPoint y: 175, distance: 137.5
click at [112, 175] on label "Search within transcript" at bounding box center [159, 167] width 133 height 16
click at [112, 183] on textarea "******" at bounding box center [258, 203] width 331 height 41
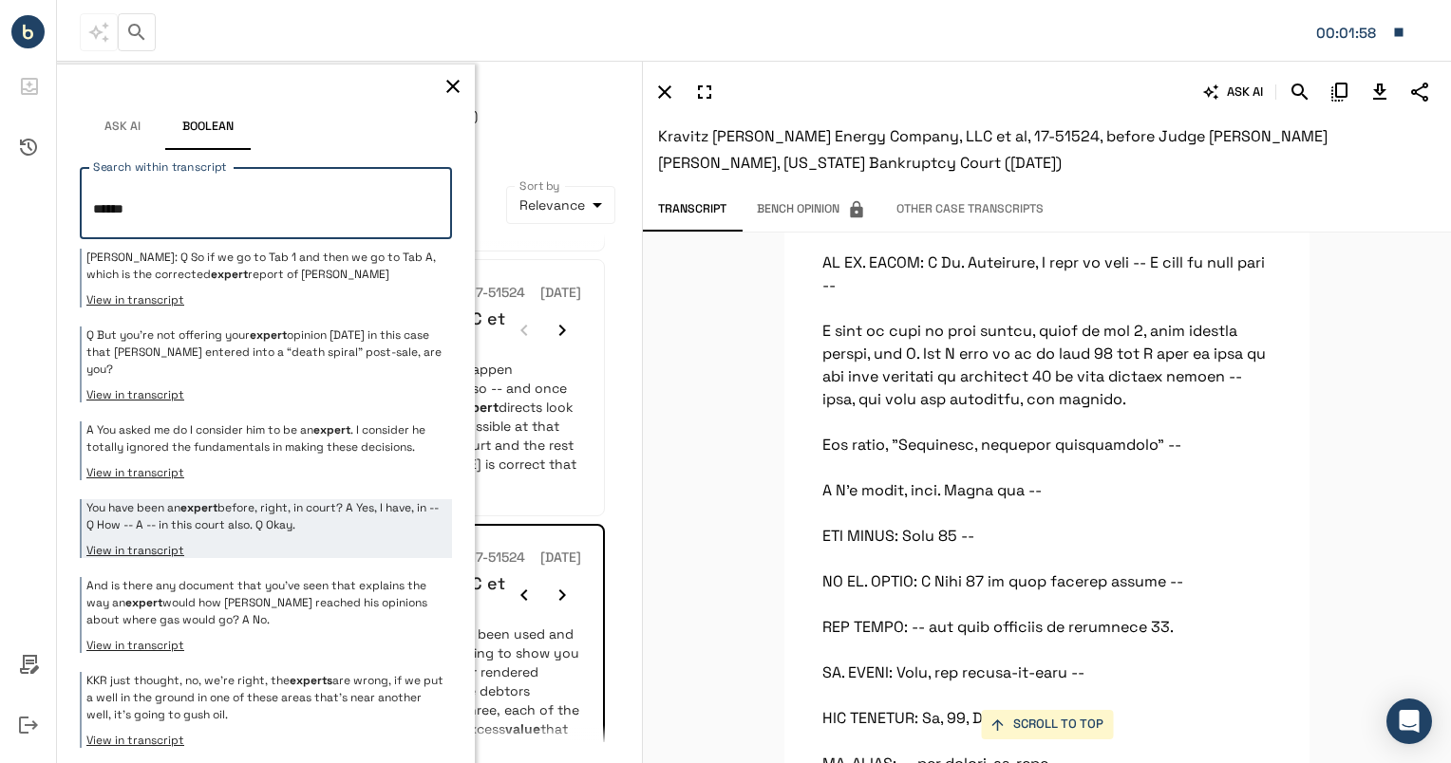
drag, startPoint x: 194, startPoint y: 207, endPoint x: 84, endPoint y: 204, distance: 109.2
click at [84, 204] on div "****** * Search within transcript" at bounding box center [266, 203] width 372 height 72
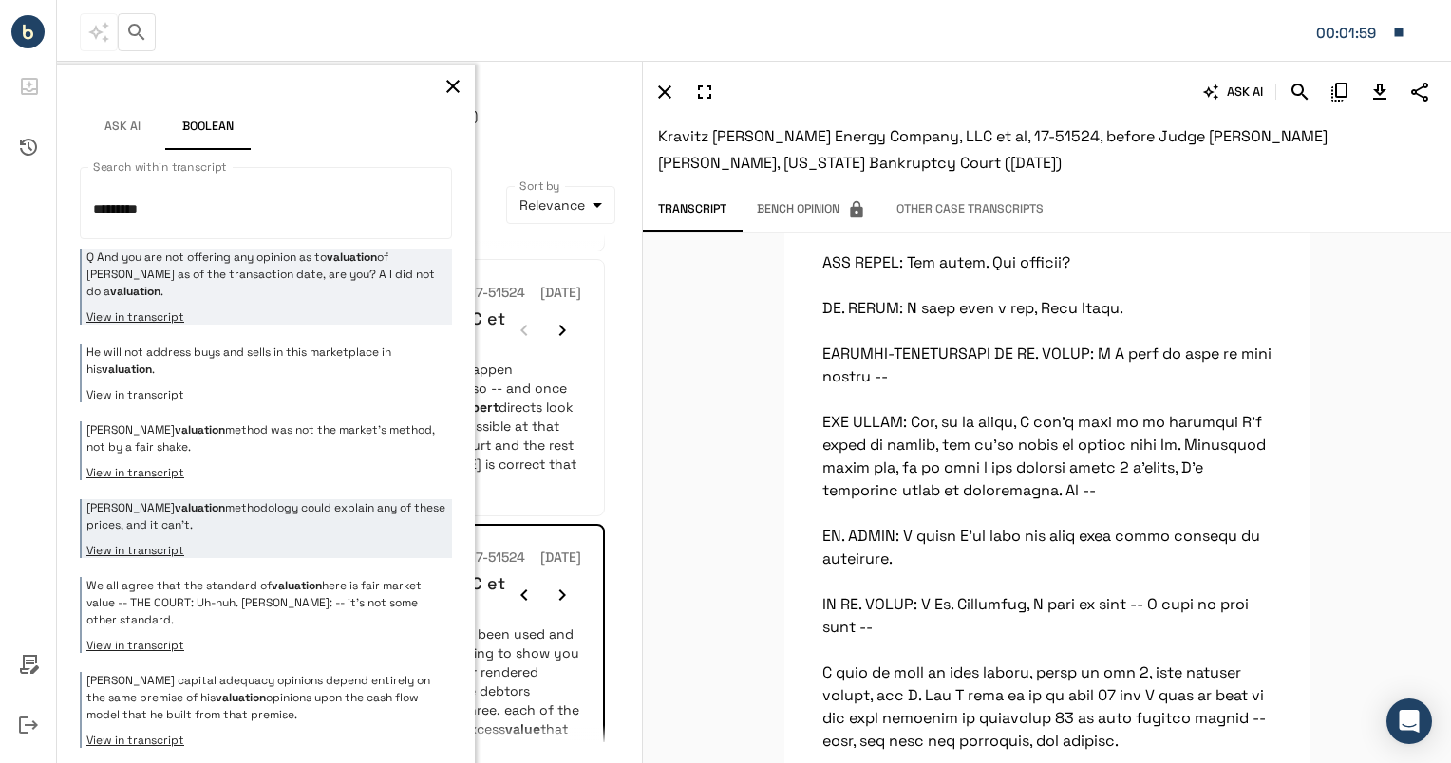
click at [285, 290] on p "Q And you are not offering any opinion as to valuation of [PERSON_NAME] as of t…" at bounding box center [266, 274] width 361 height 51
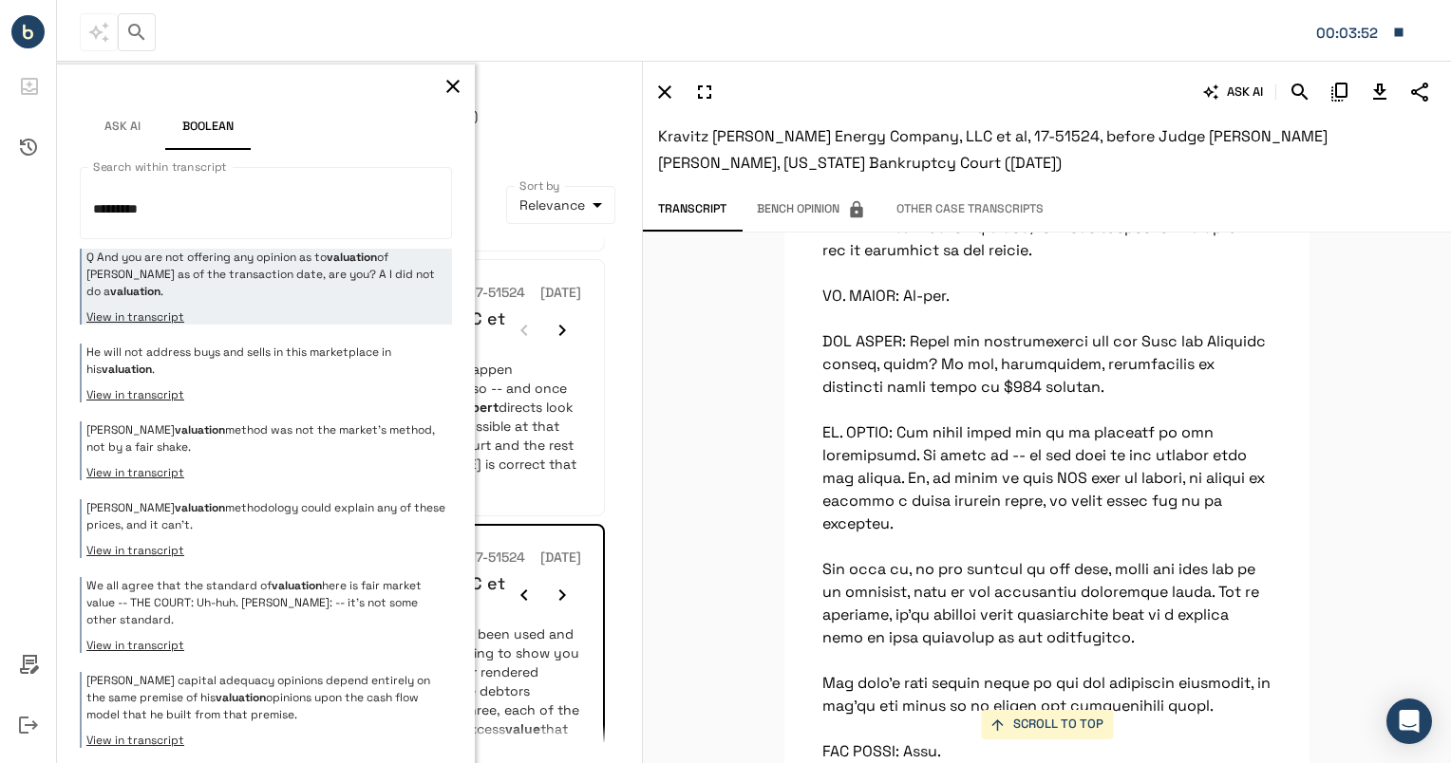
scroll to position [5365, 0]
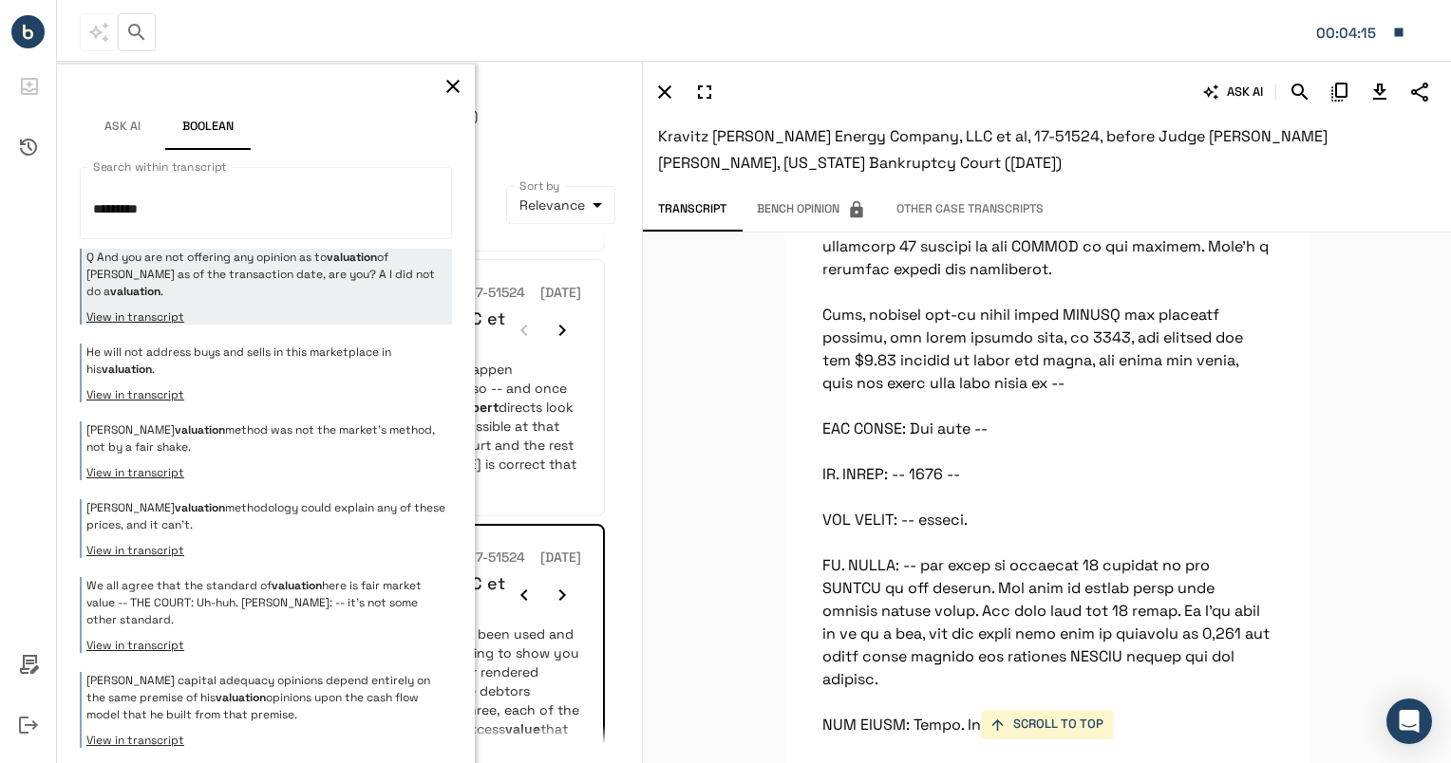
scroll to position [6754, 0]
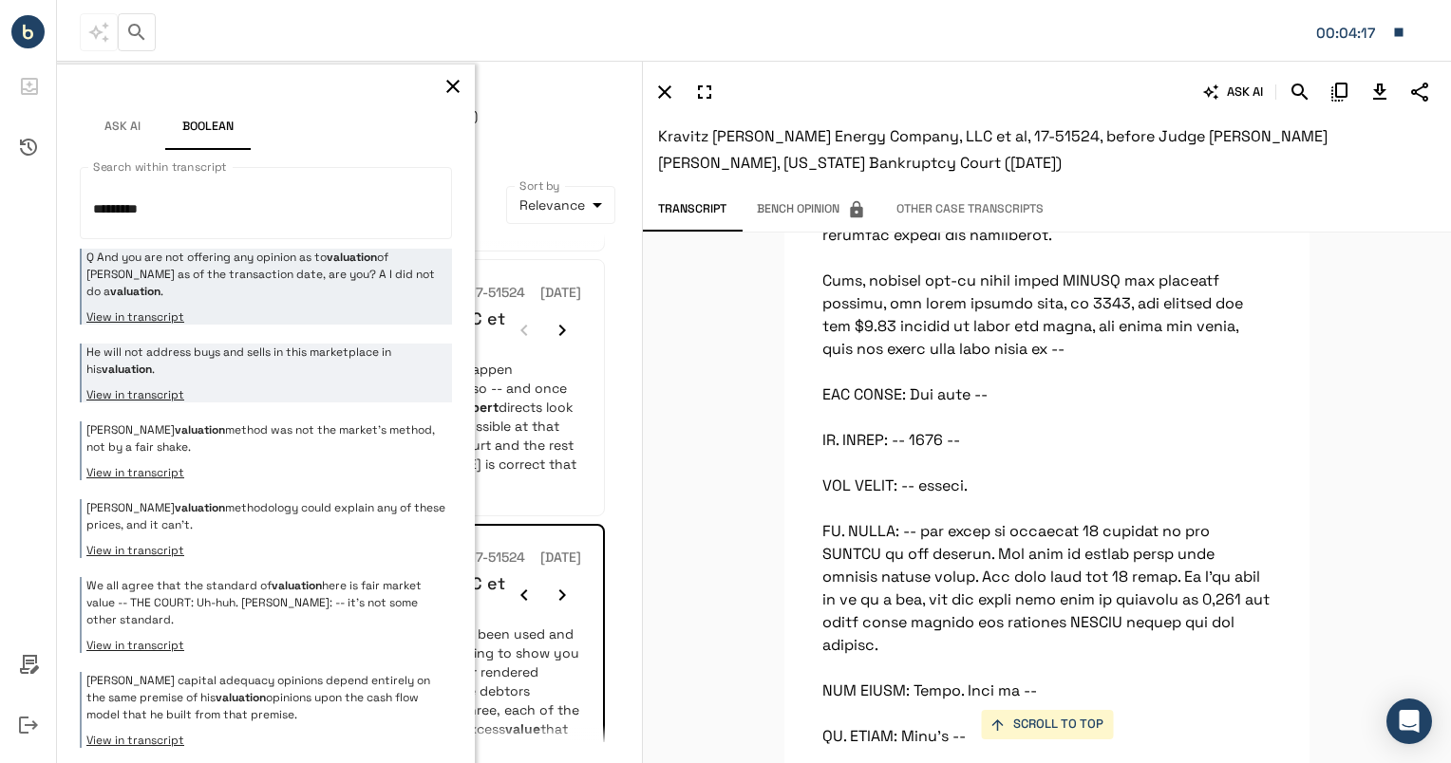
click at [334, 379] on div "He will not address buys and sells in this marketplace in his valuation . View …" at bounding box center [266, 373] width 372 height 59
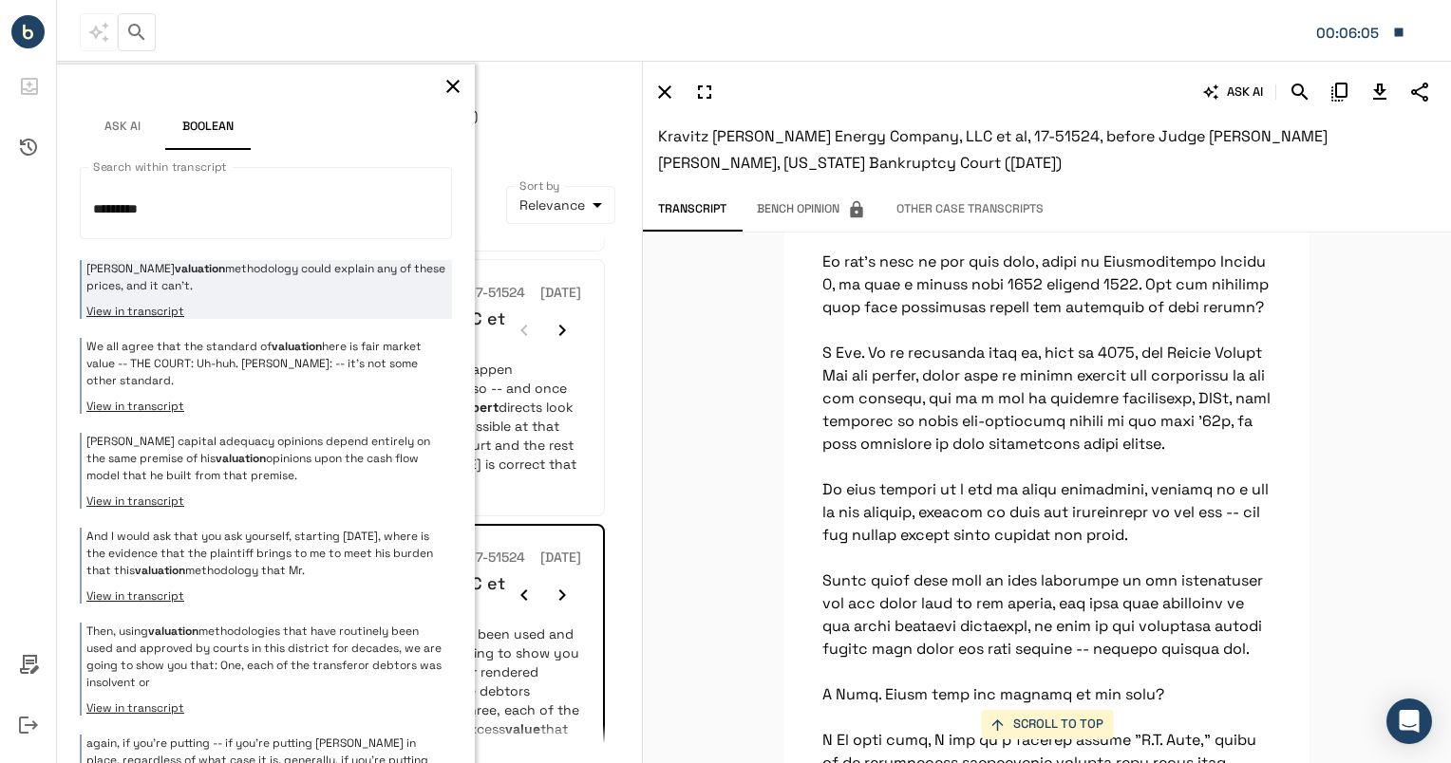
scroll to position [315, 0]
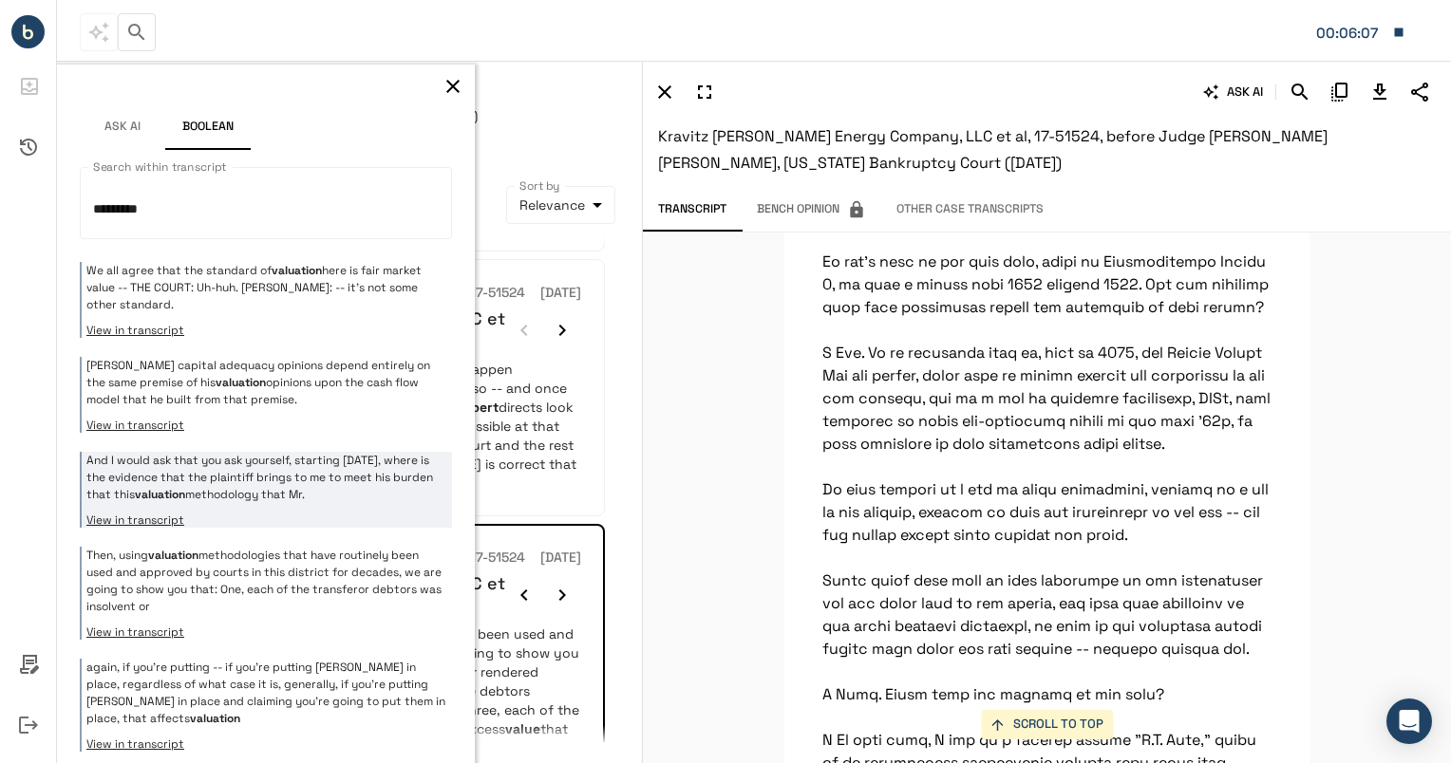
click at [325, 487] on p "And I would ask that you ask yourself, starting [DATE], where is the evidence t…" at bounding box center [266, 477] width 361 height 51
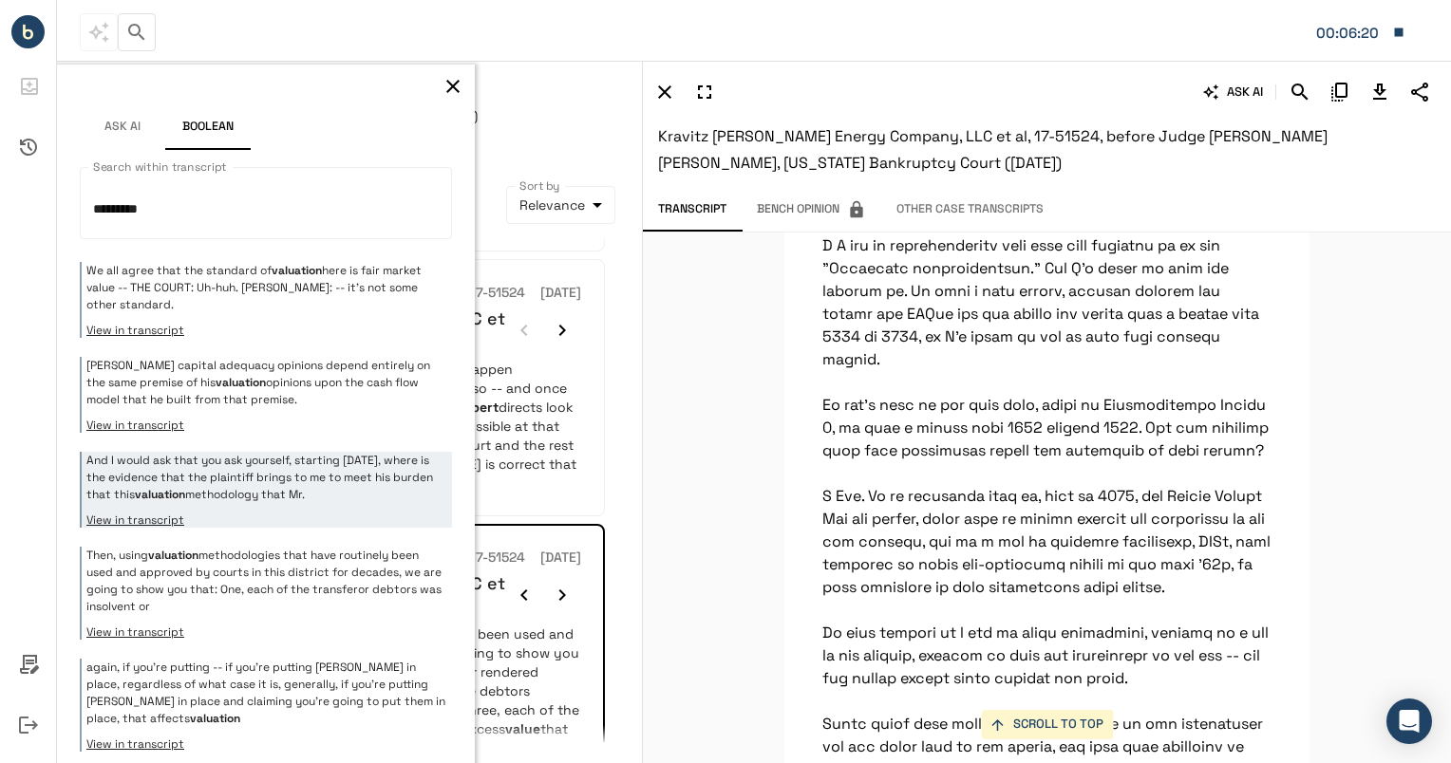
scroll to position [36367, 0]
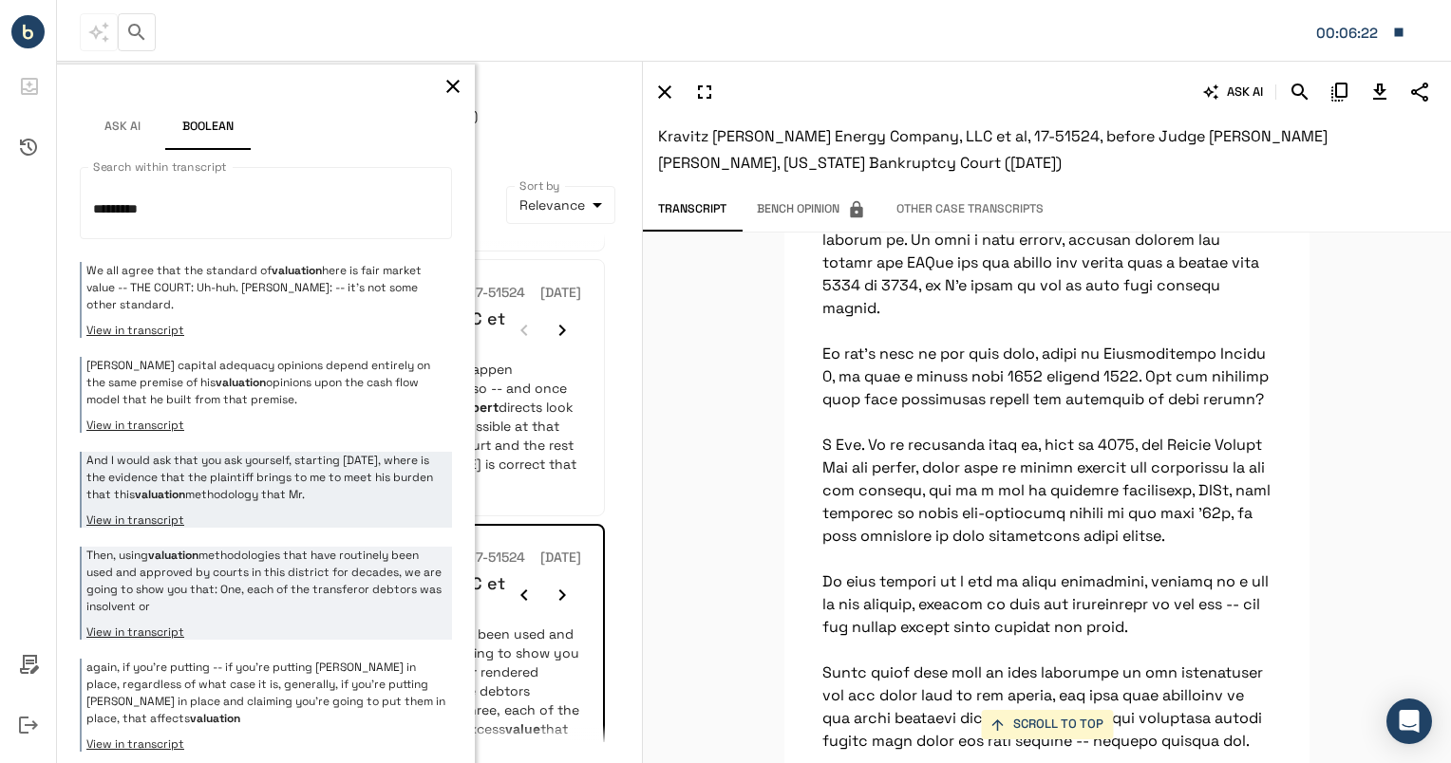
click at [277, 562] on p "Then, using valuation methodologies that have routinely been used and approved …" at bounding box center [266, 581] width 361 height 68
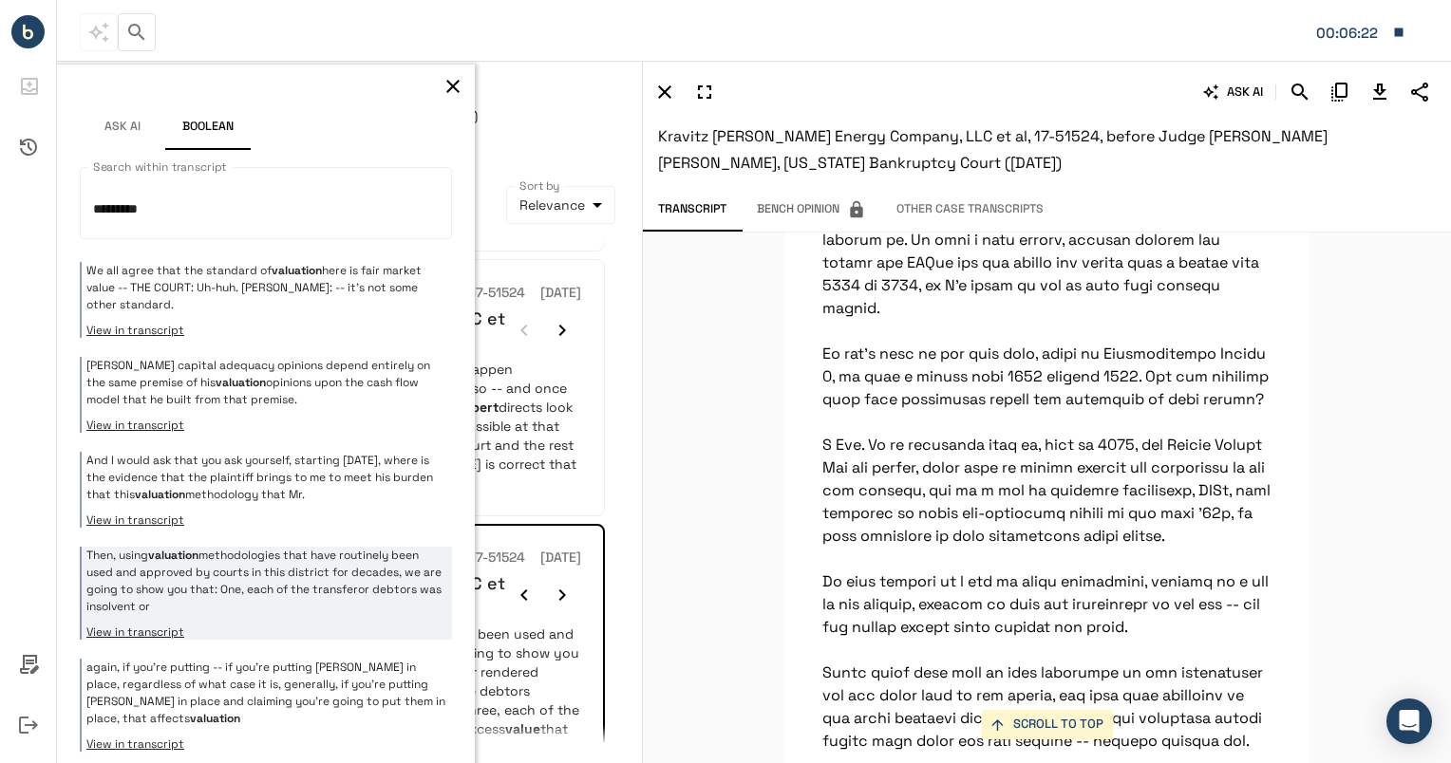
scroll to position [4224, 0]
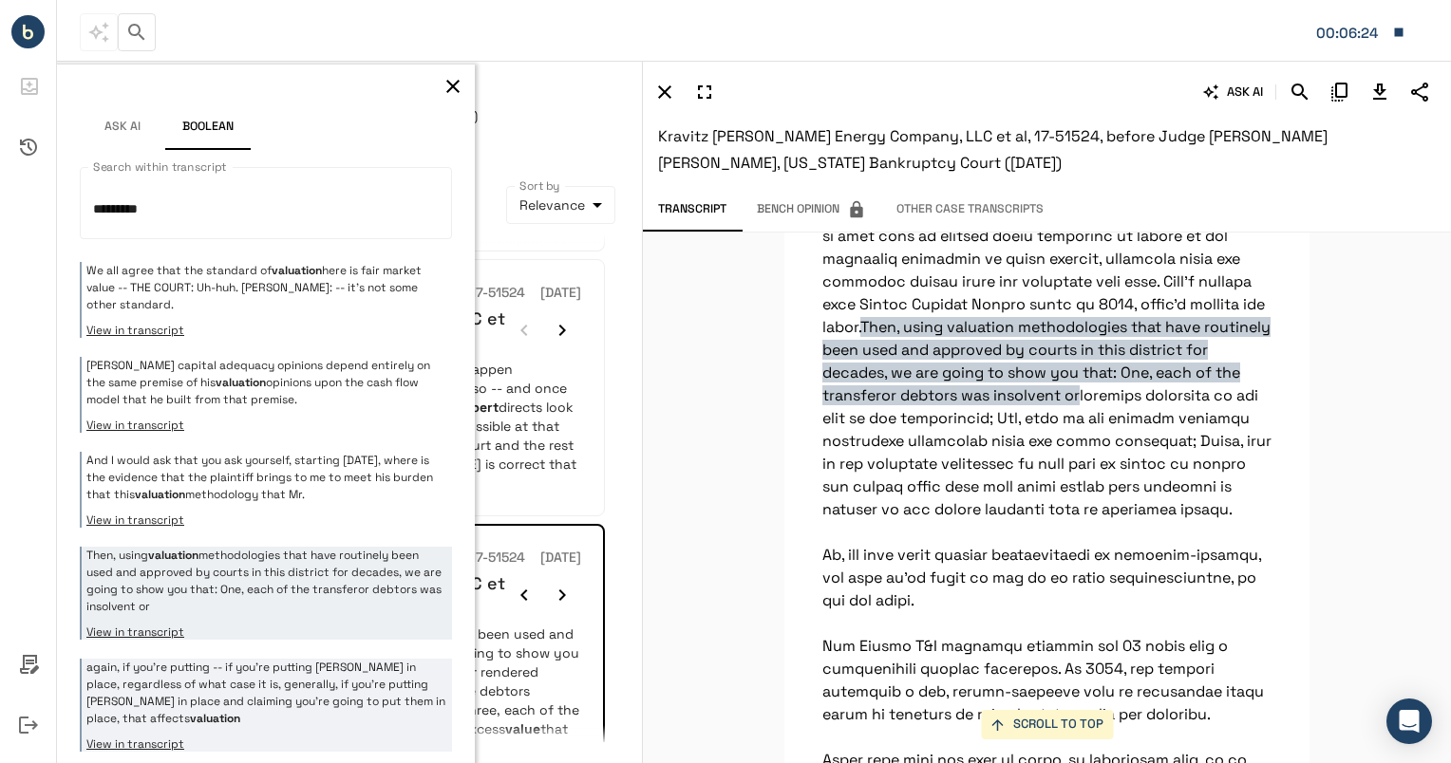
click at [251, 675] on p "again, if you're putting -- if you're putting [PERSON_NAME] in place, regardles…" at bounding box center [266, 693] width 361 height 68
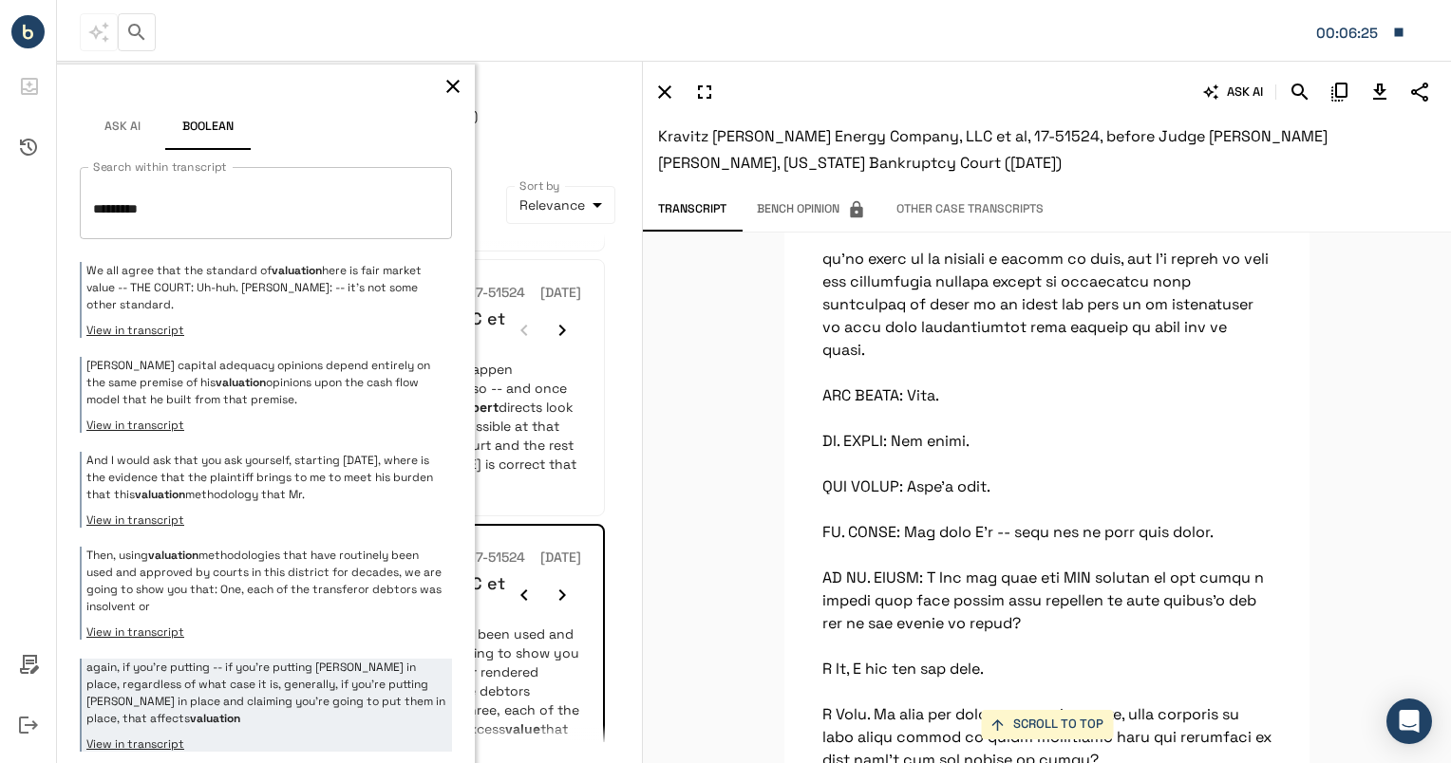
click at [181, 215] on textarea "*********" at bounding box center [258, 203] width 331 height 41
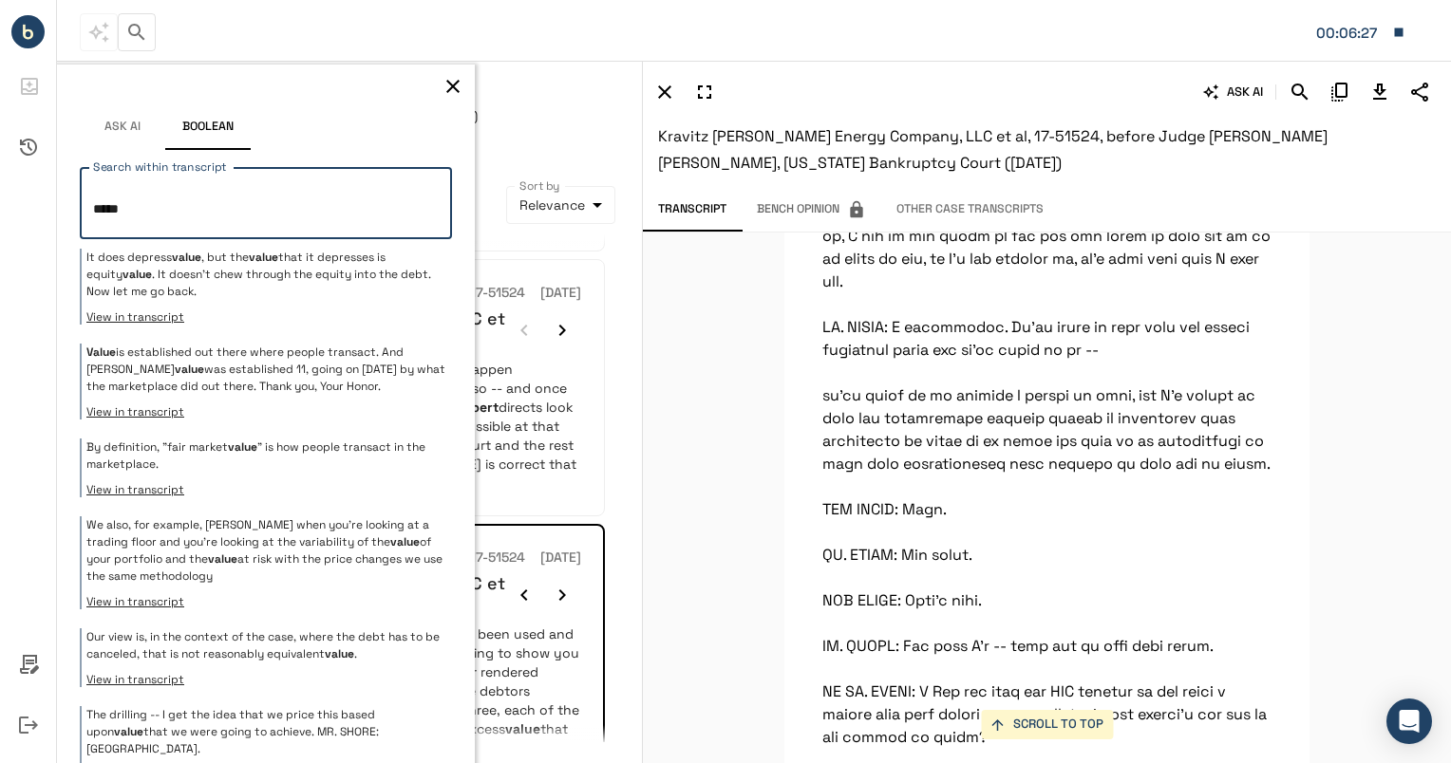
scroll to position [26130, 0]
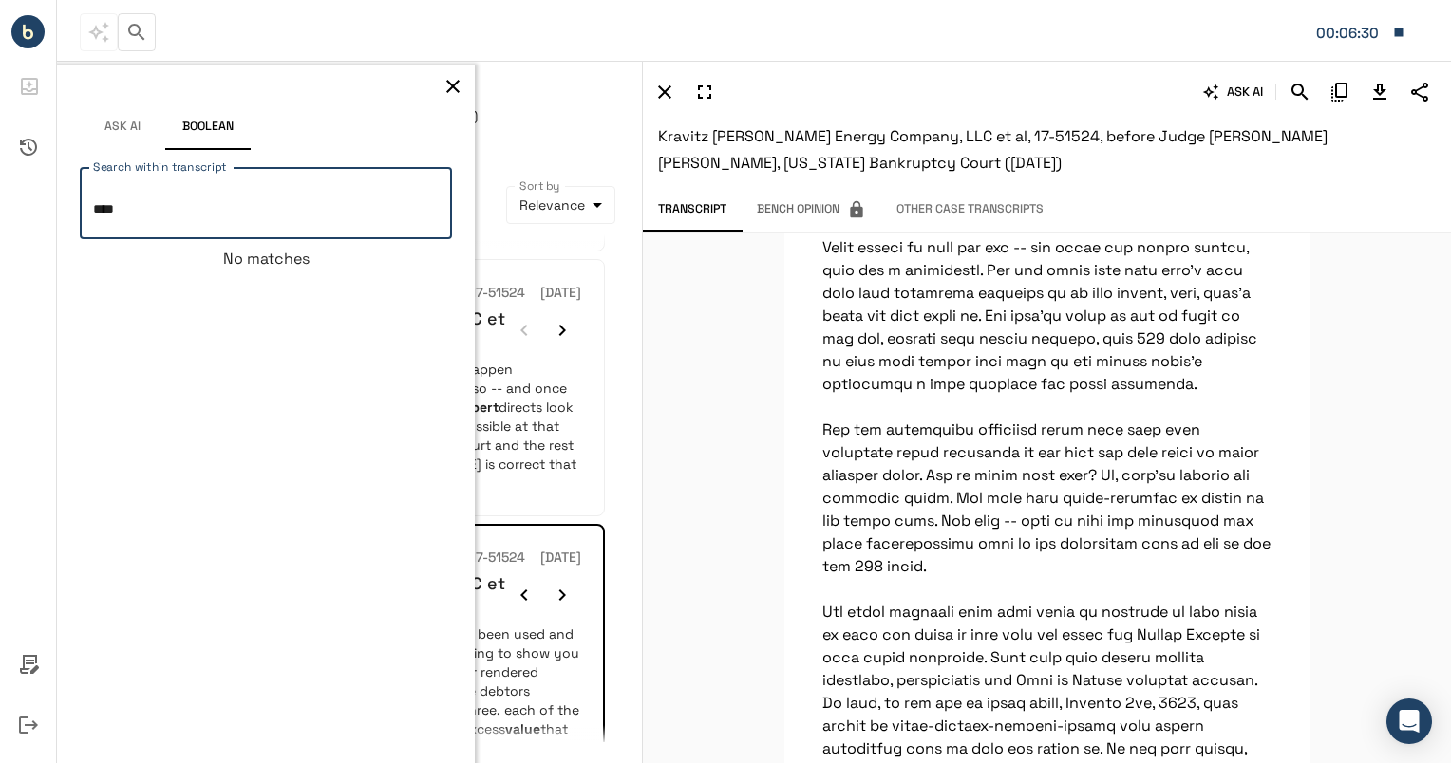
click at [181, 215] on textarea "****" at bounding box center [266, 203] width 346 height 41
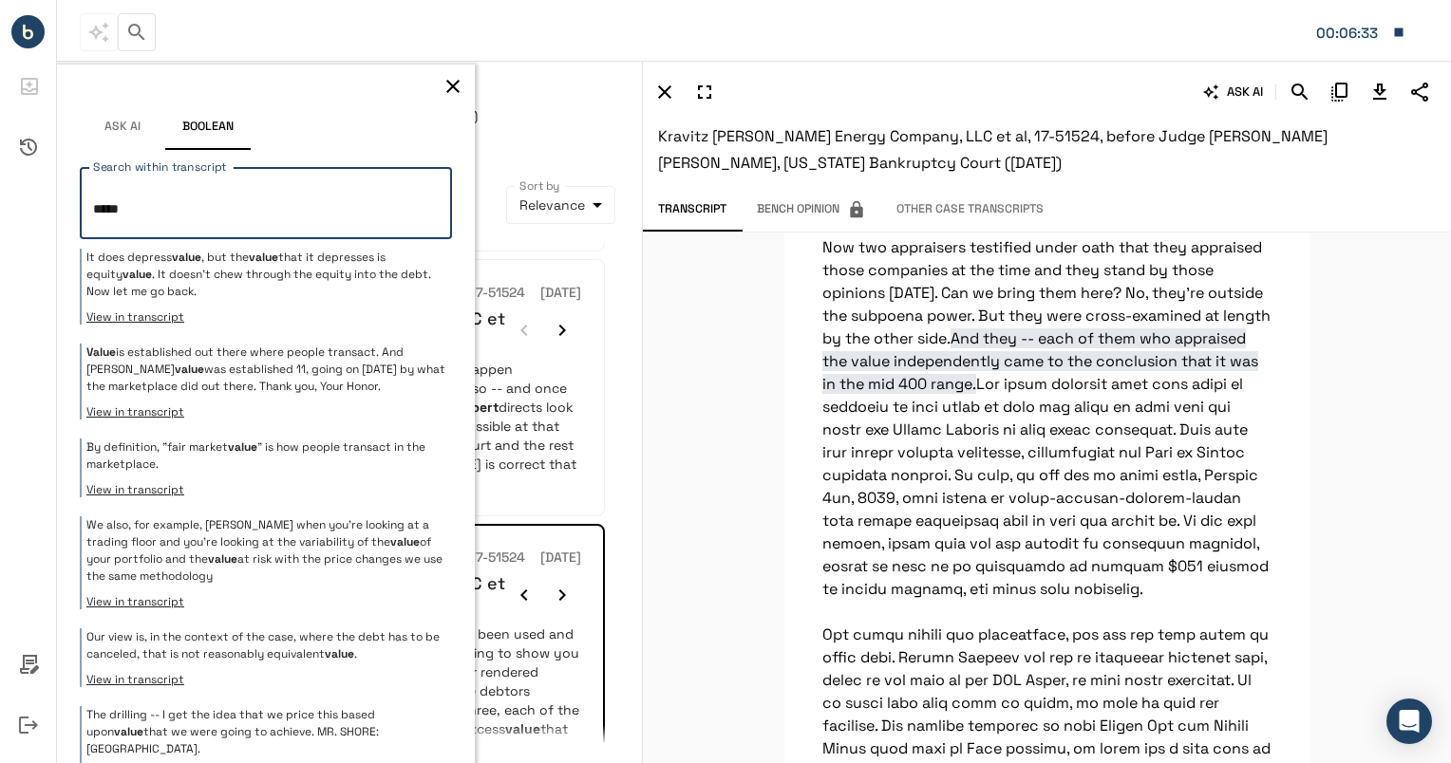
type textarea "*****"
click at [125, 128] on button "Ask AI" at bounding box center [122, 127] width 85 height 46
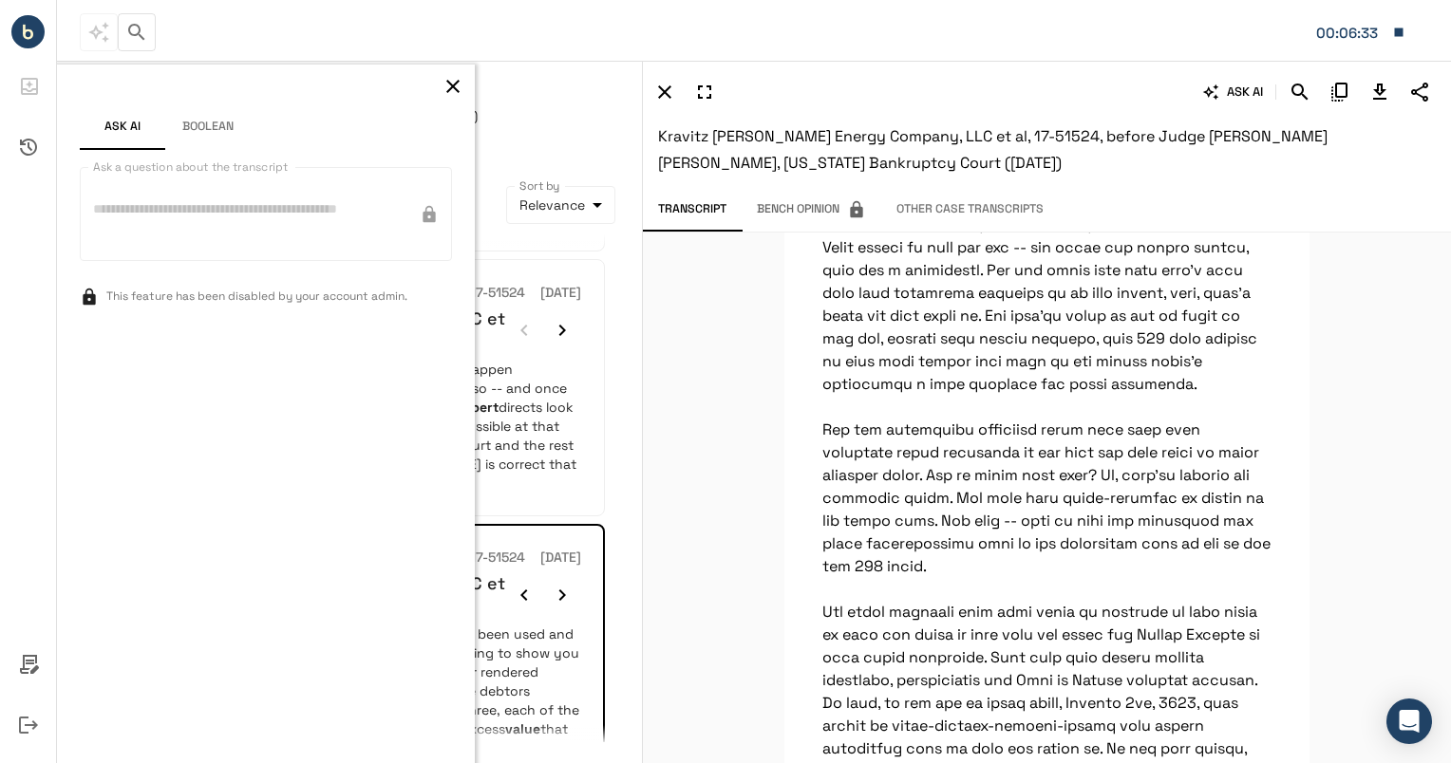
click at [224, 114] on button "Boolean" at bounding box center [207, 127] width 85 height 46
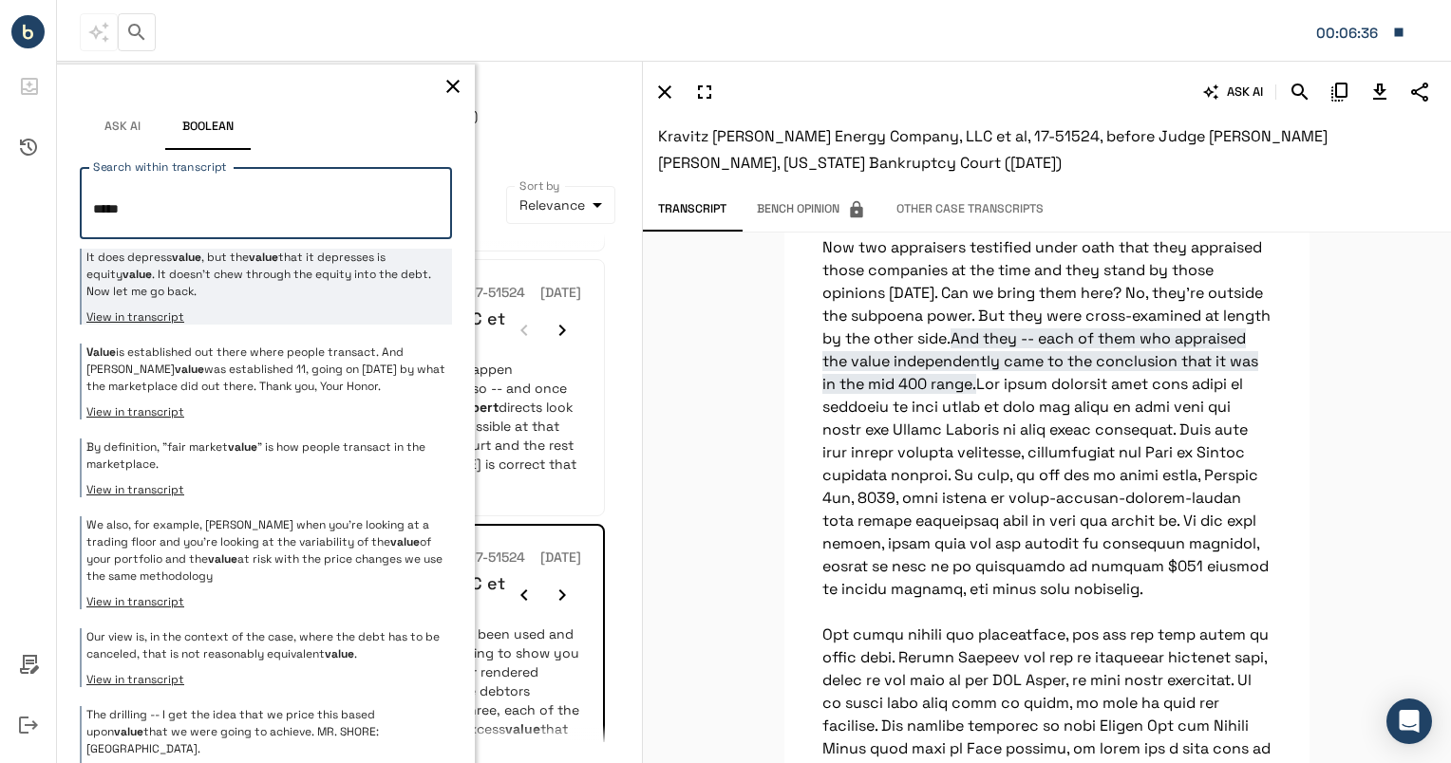
click at [346, 296] on p "It does depress value , but the value that it depresses is equity value . It do…" at bounding box center [266, 274] width 361 height 51
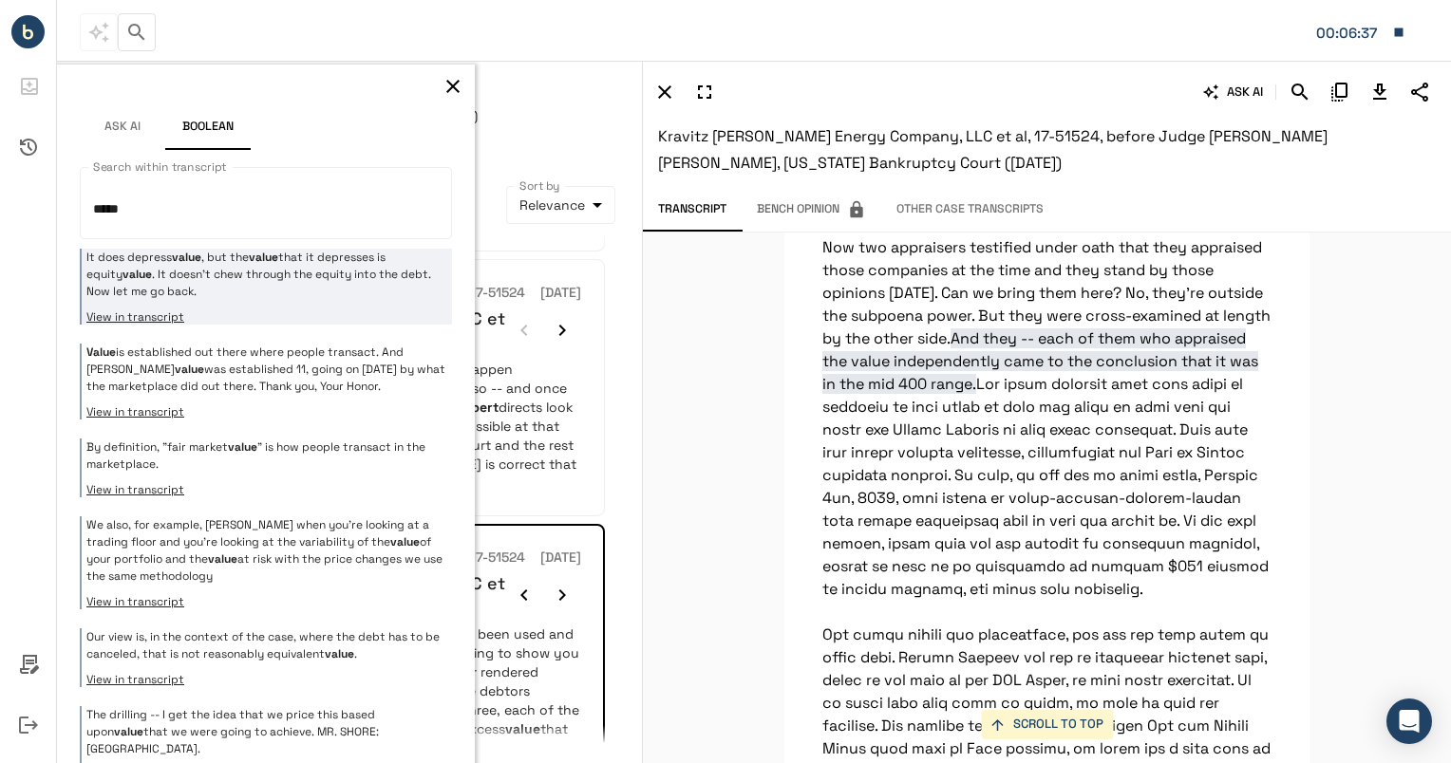
scroll to position [23100, 0]
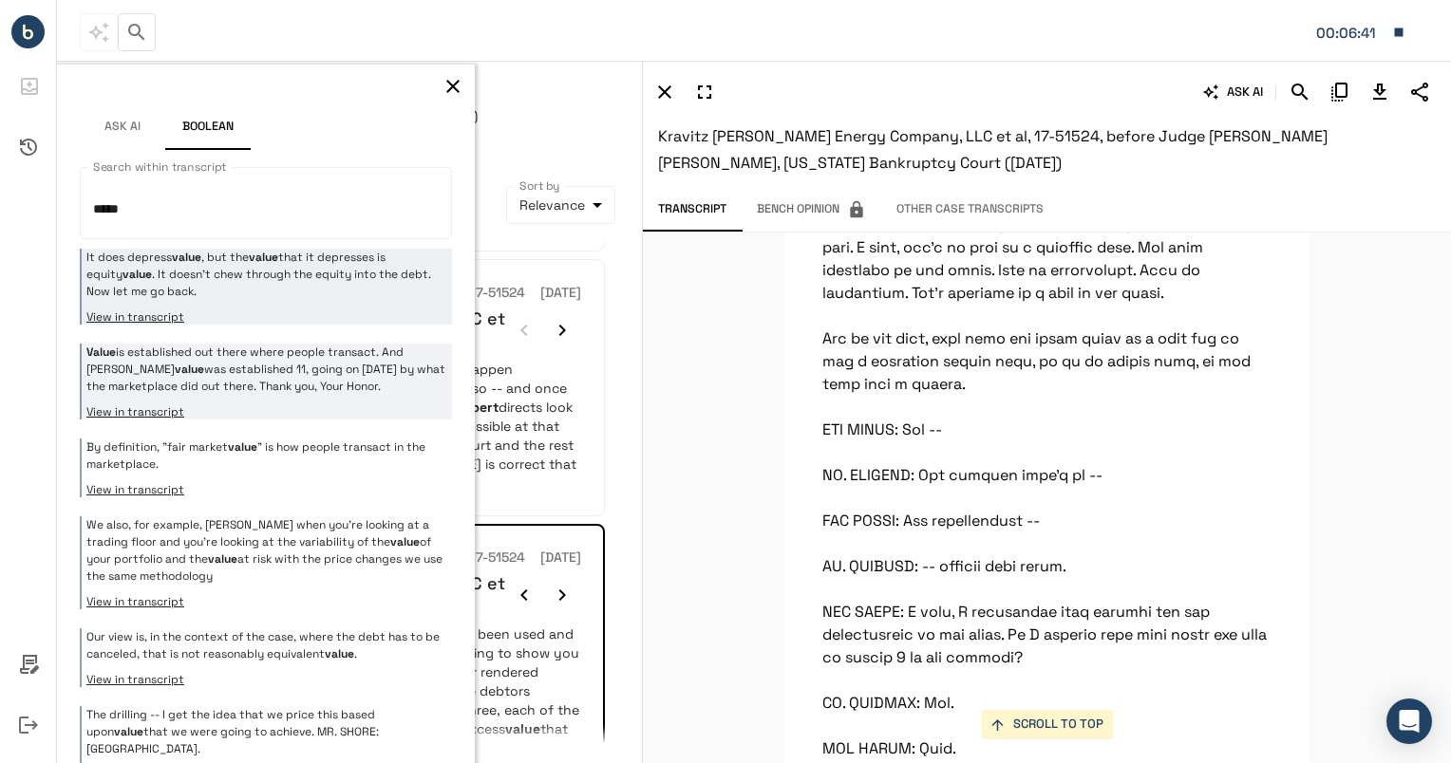
click at [282, 372] on p "Value is established out there where people transact. And [PERSON_NAME] value w…" at bounding box center [266, 369] width 361 height 51
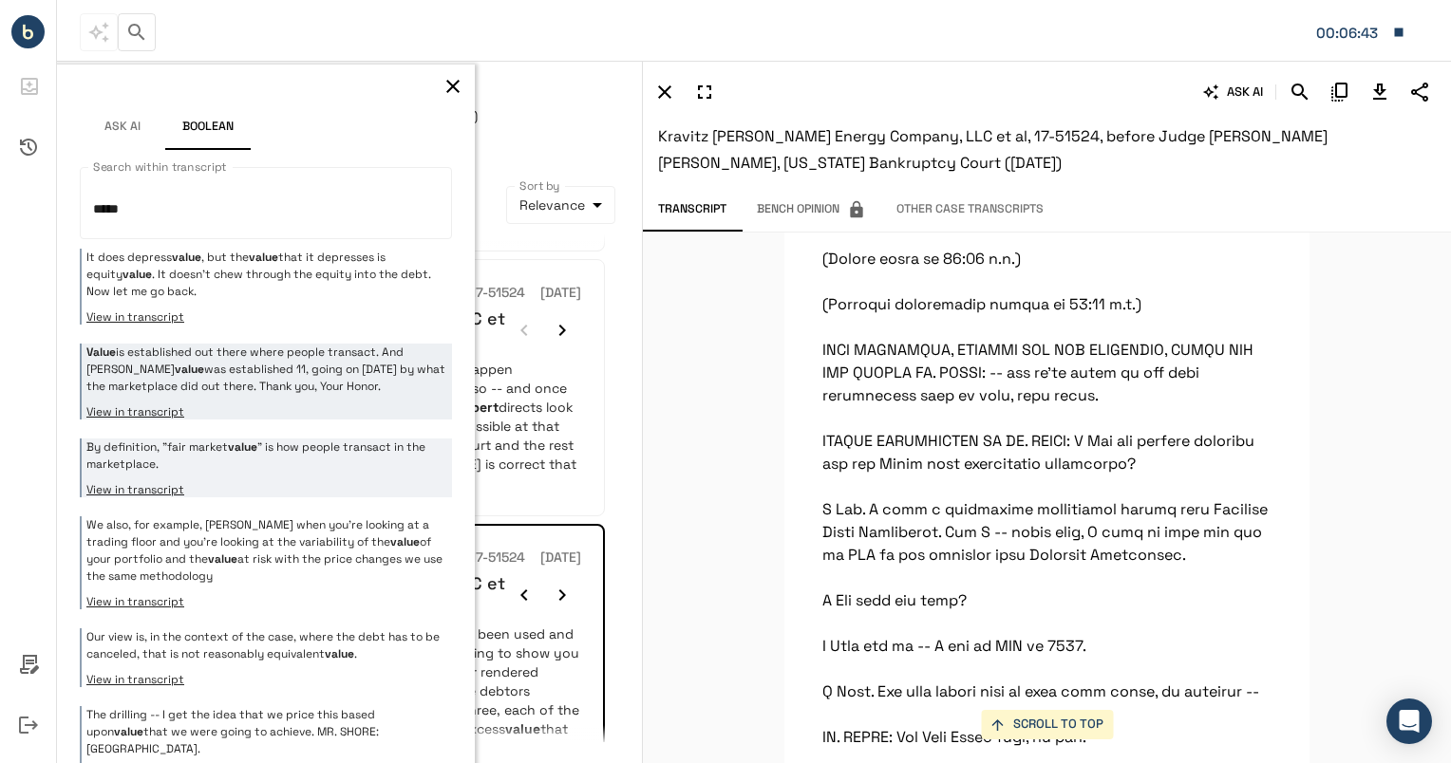
click at [278, 440] on p "By definition, "fair market value " is how people transact in the marketplace." at bounding box center [266, 456] width 361 height 34
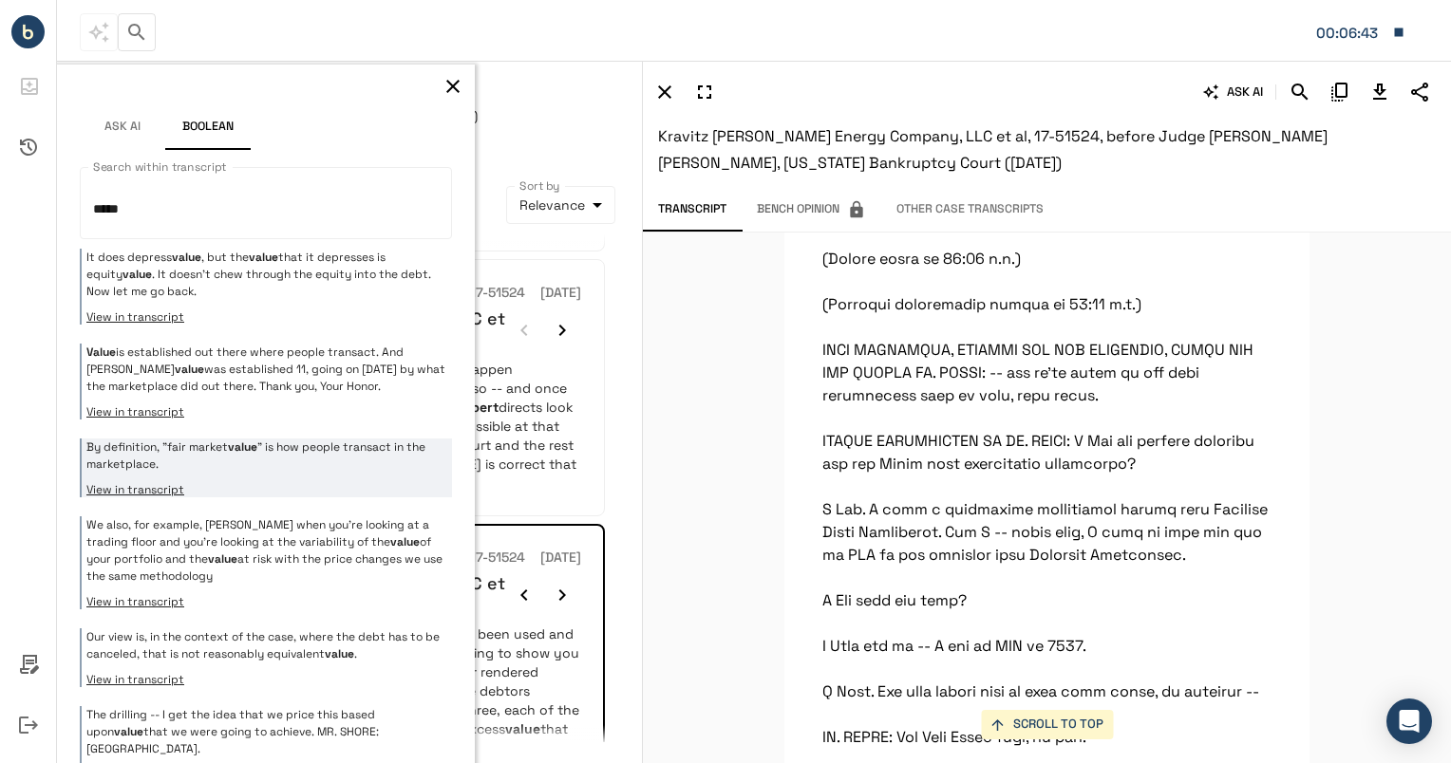
scroll to position [25492, 0]
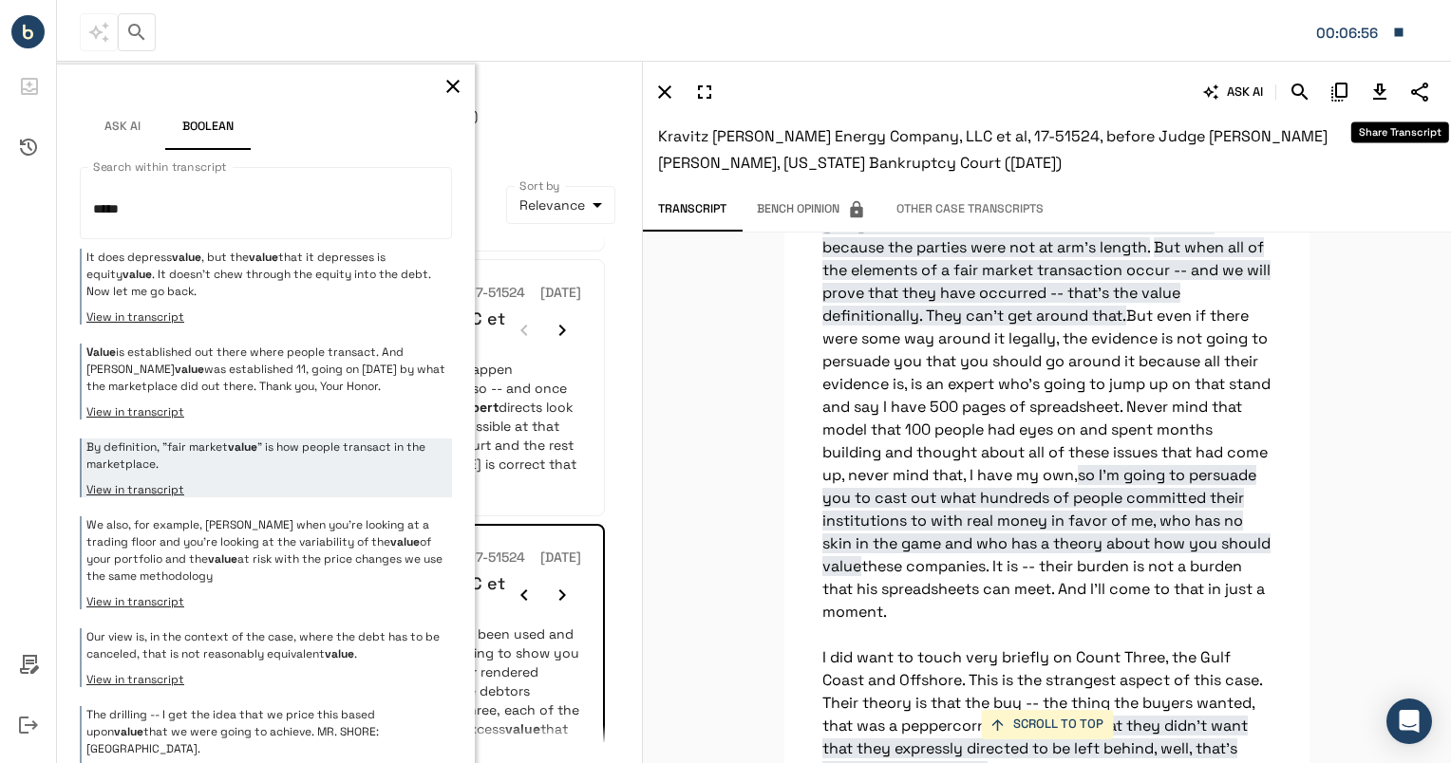
click at [1411, 101] on icon "Share Transcript" at bounding box center [1419, 92] width 23 height 23
click at [1375, 156] on li "Email transcript" at bounding box center [1351, 167] width 163 height 34
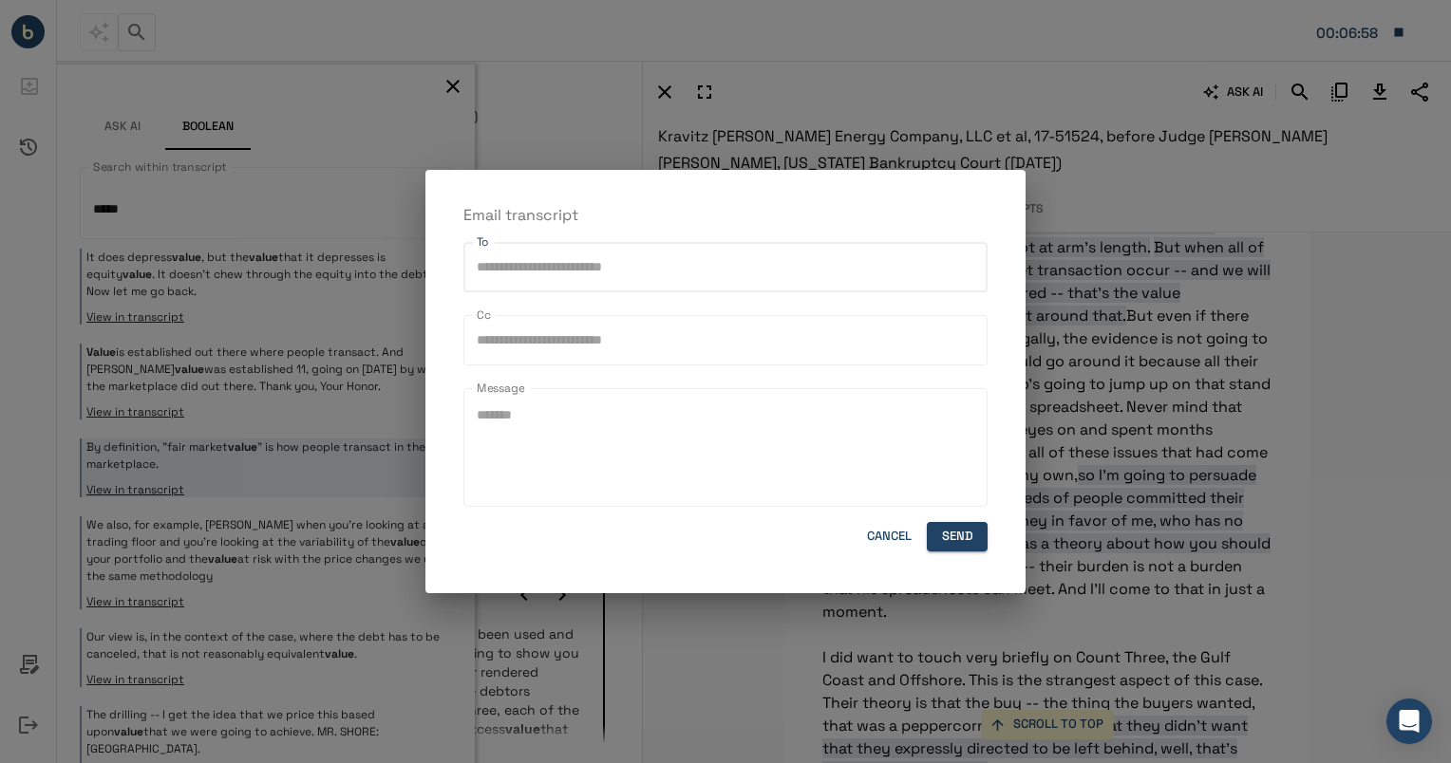
click at [695, 277] on input "To" at bounding box center [725, 267] width 507 height 33
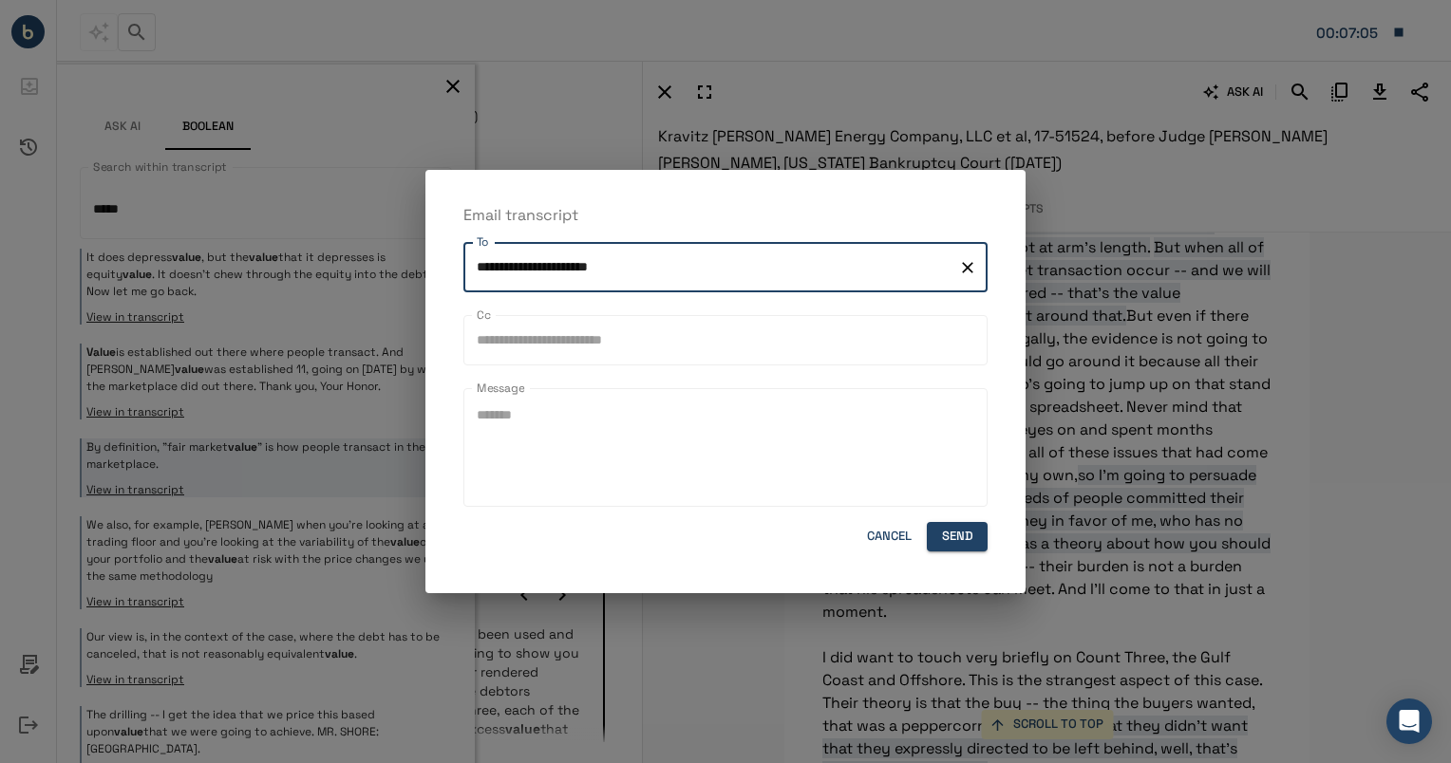
type input "**********"
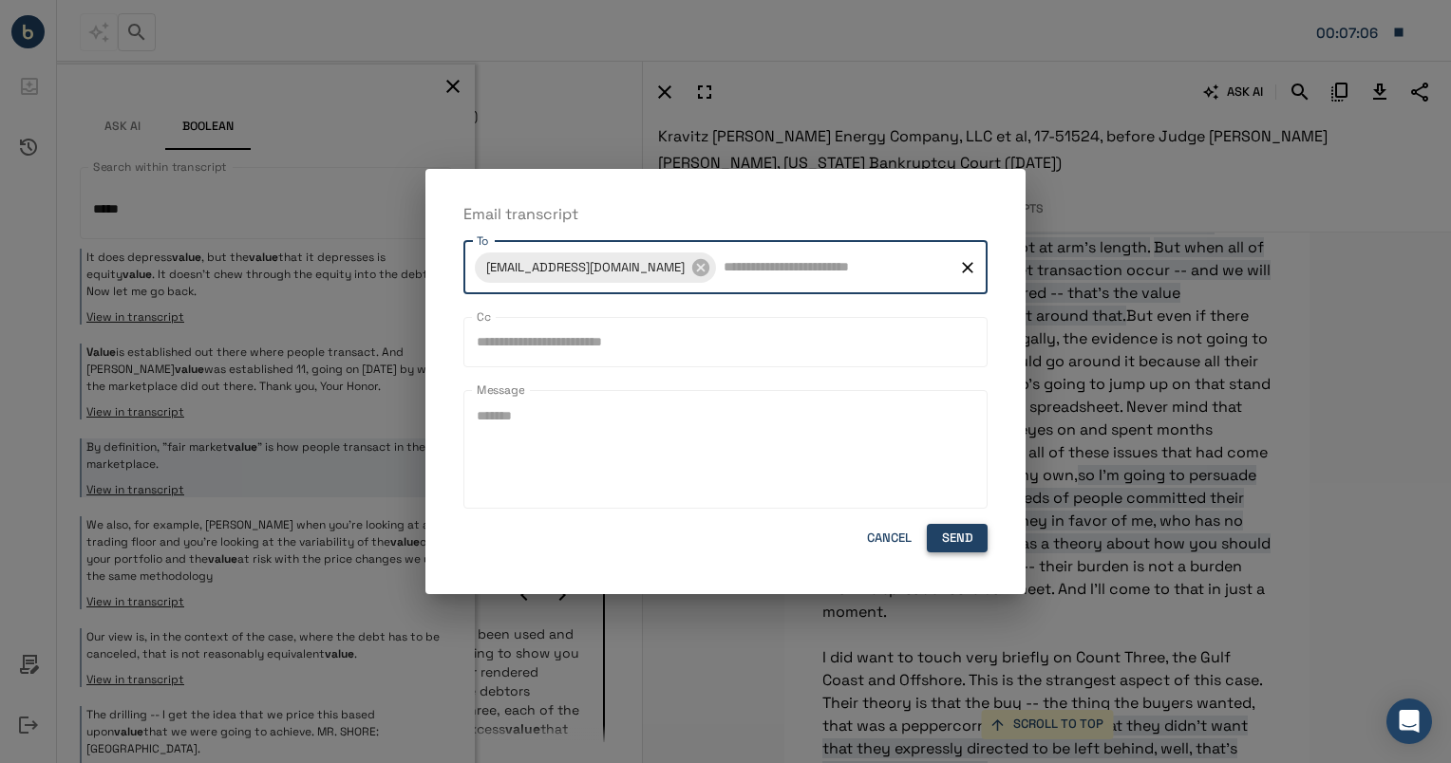
click at [980, 549] on button "Send" at bounding box center [957, 538] width 61 height 29
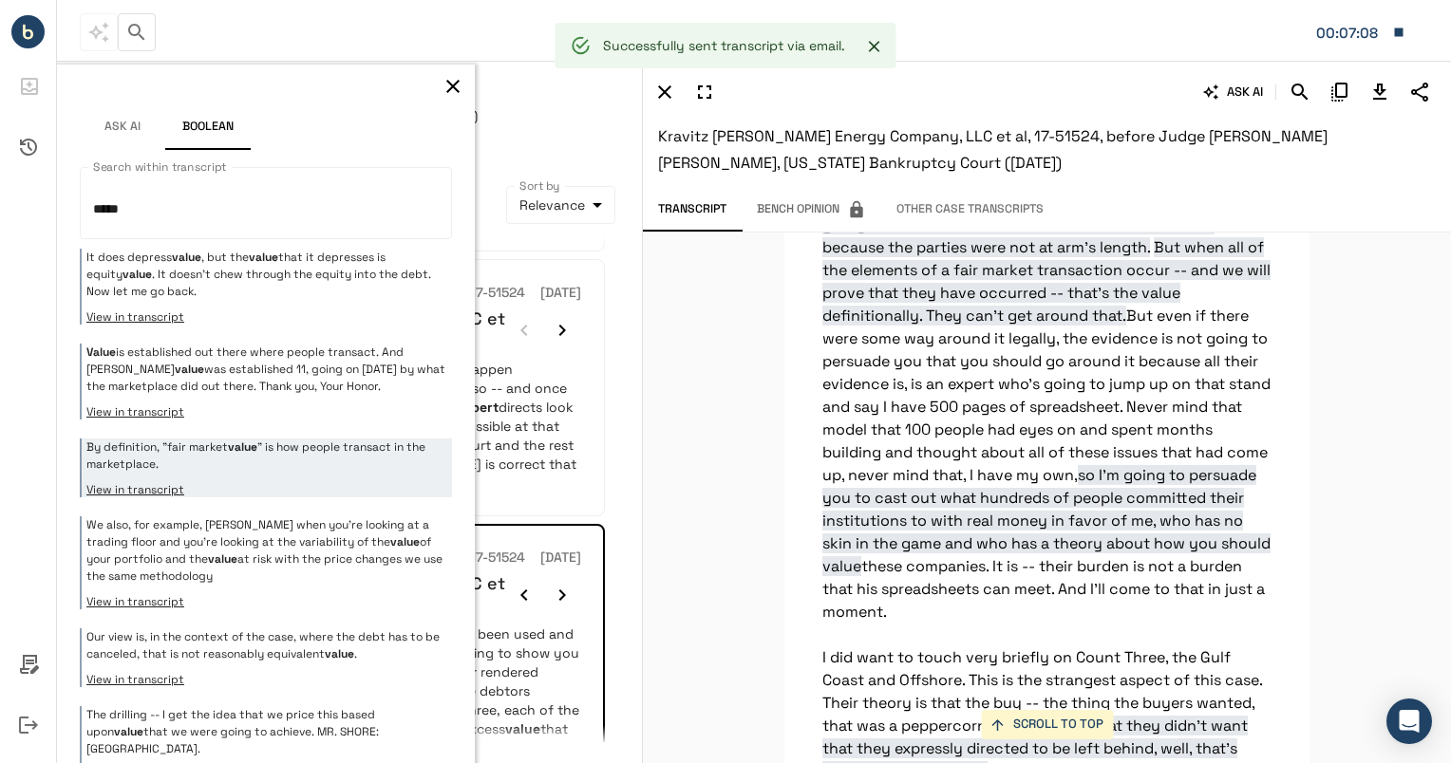
click at [675, 87] on icon "button" at bounding box center [664, 92] width 23 height 23
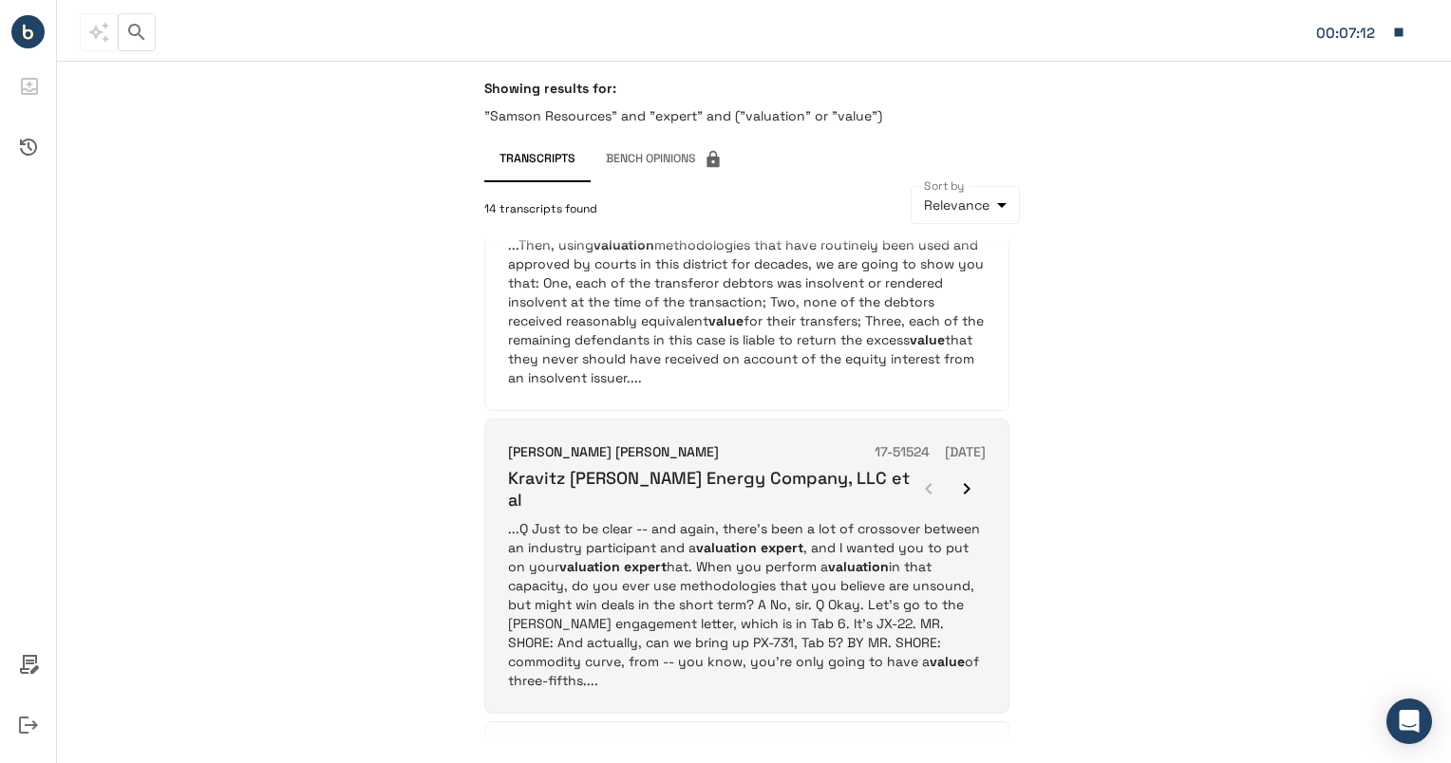
scroll to position [1948, 0]
click at [796, 524] on p "...Q Just to be clear -- and again, there's been a lot of crossover between an …" at bounding box center [746, 604] width 477 height 171
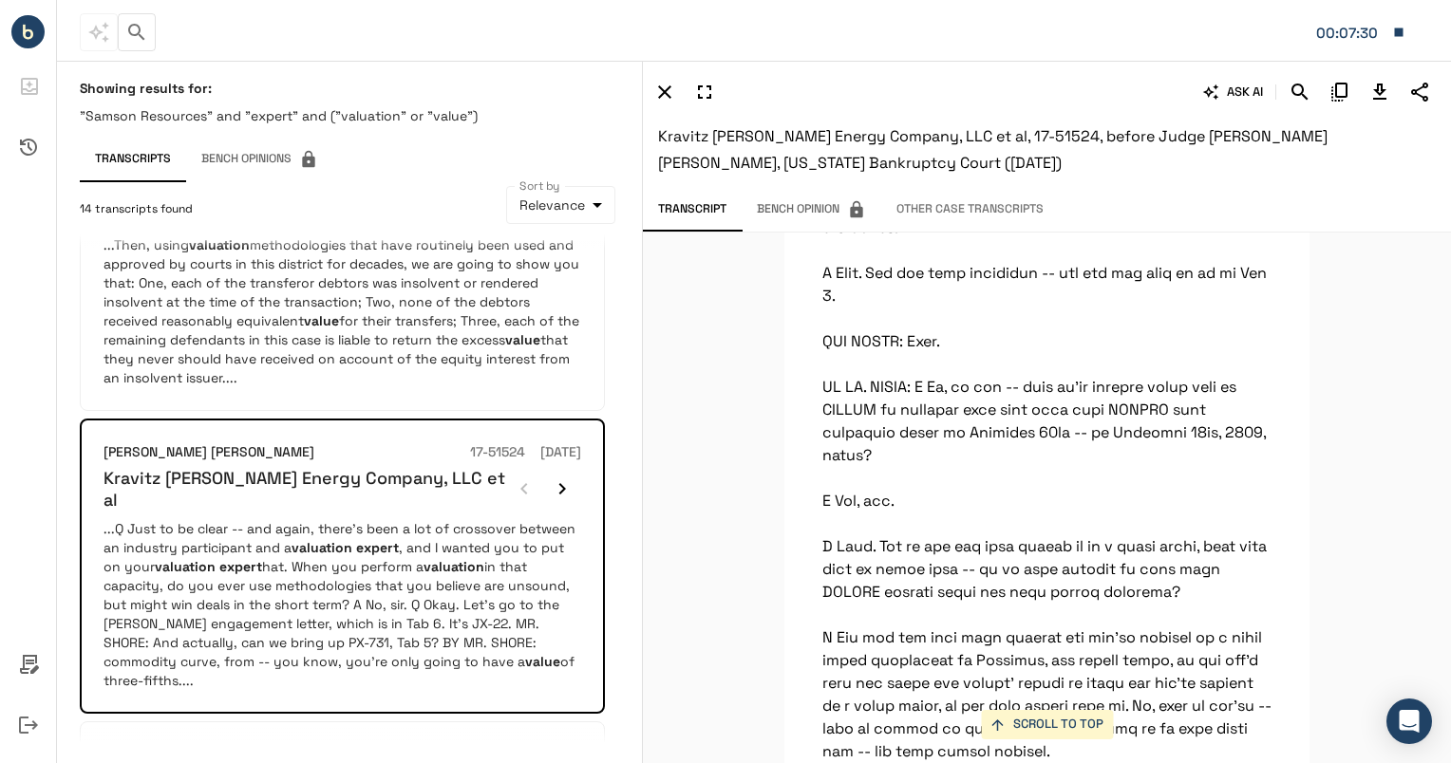
scroll to position [67361, 0]
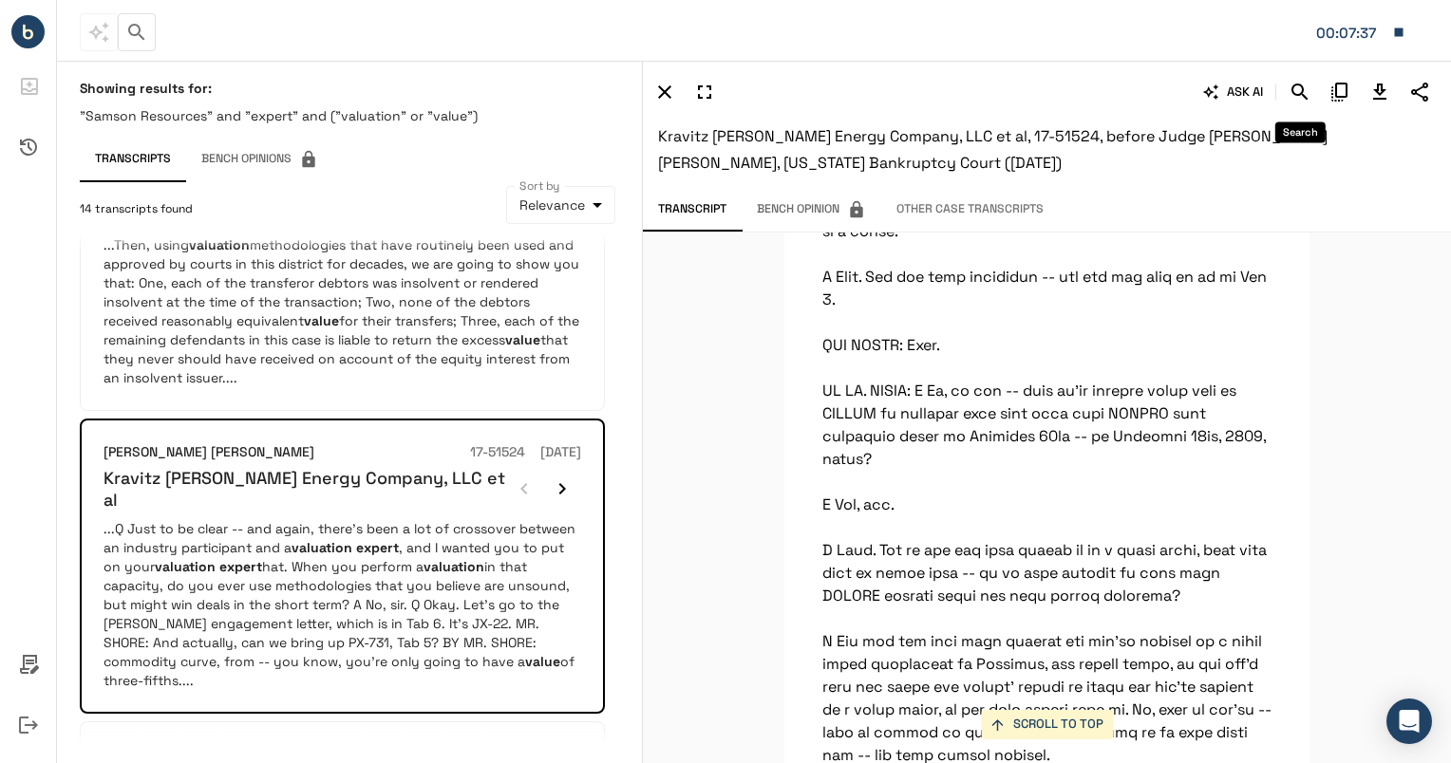
click at [1308, 95] on icon "Search" at bounding box center [1299, 92] width 23 height 23
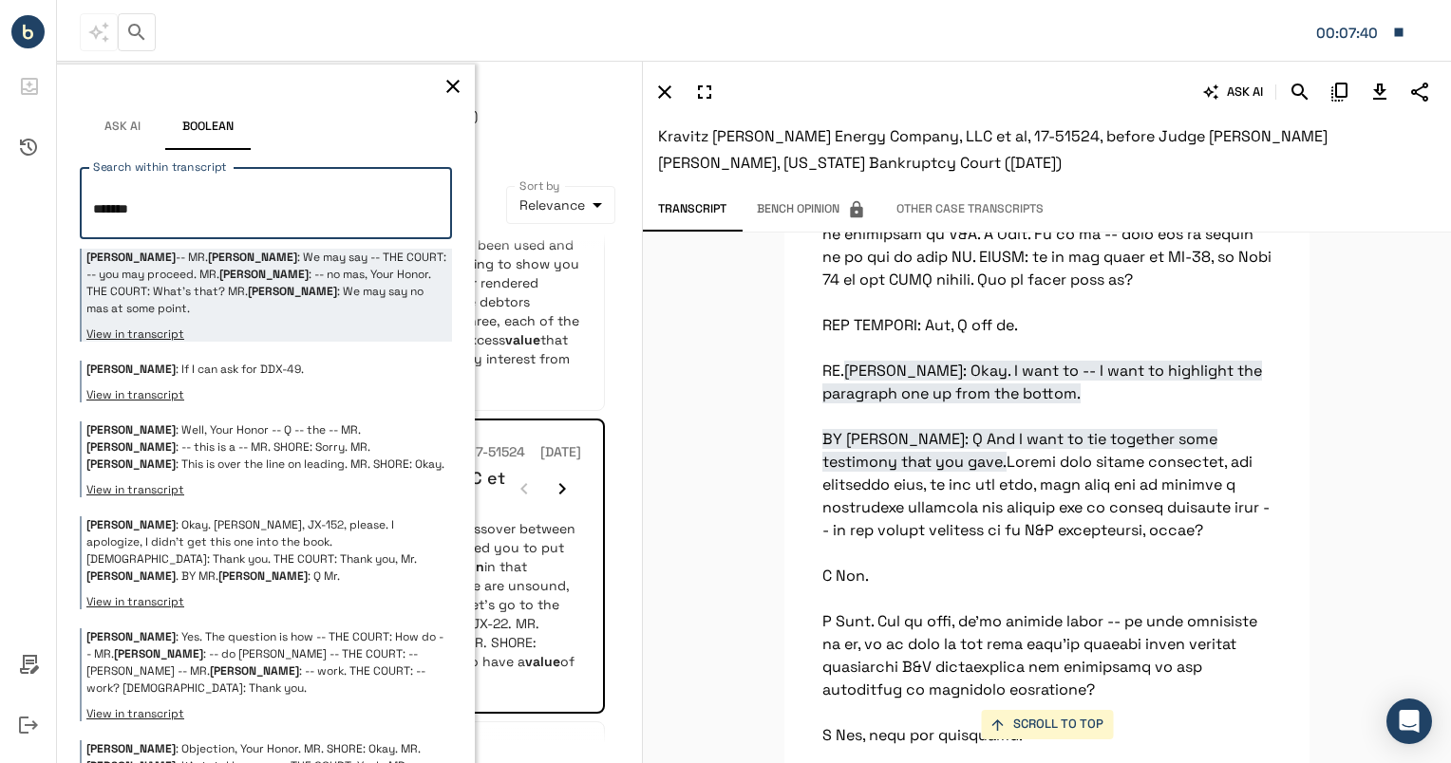
scroll to position [67223, 0]
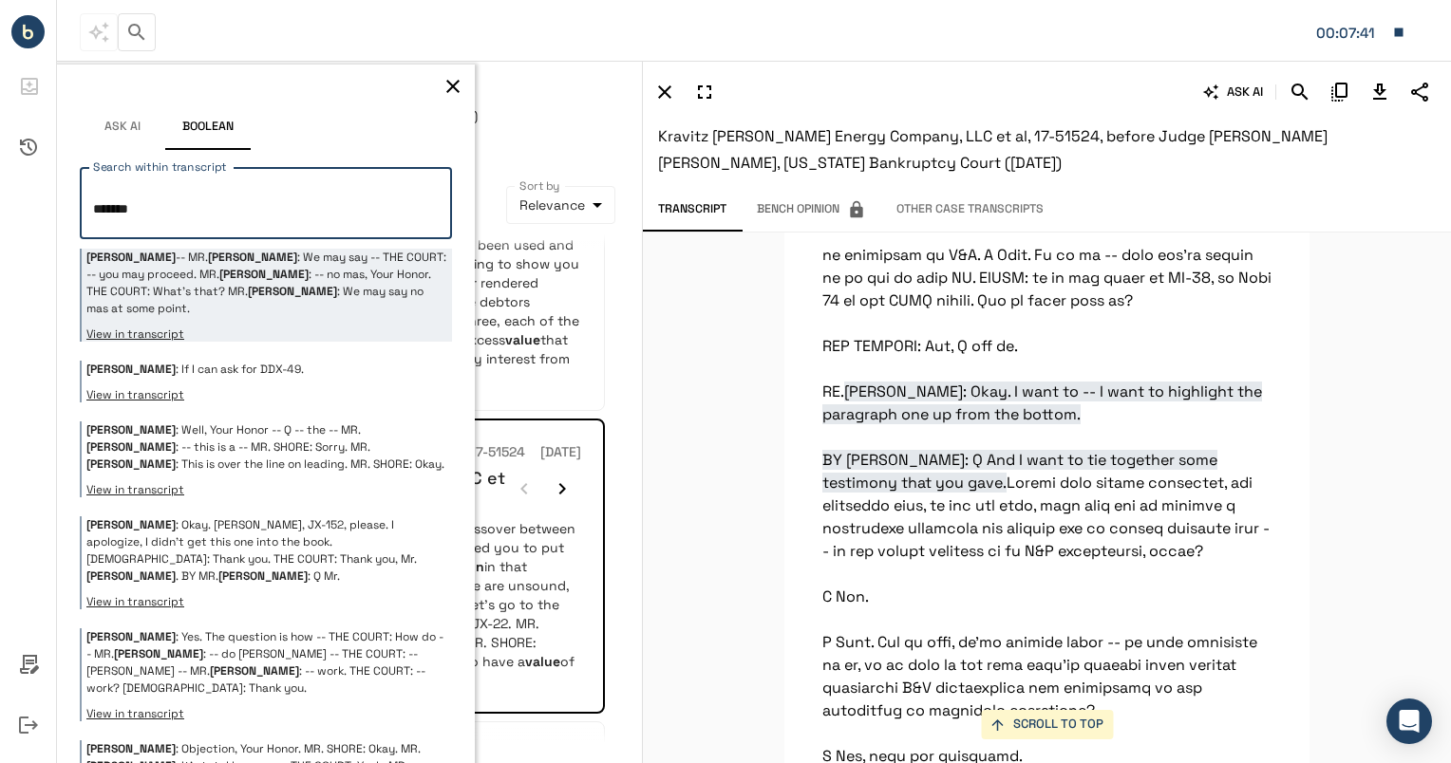
type textarea "*******"
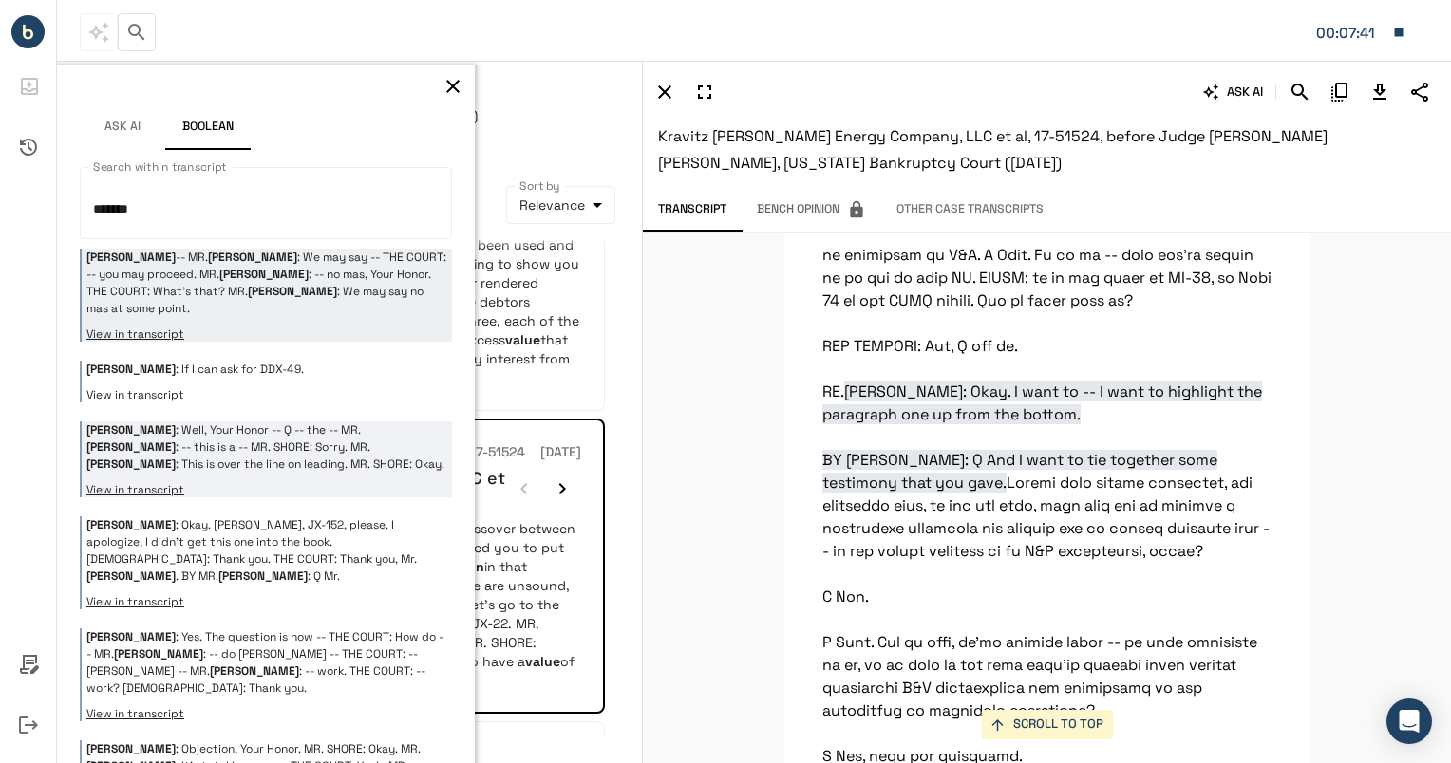
click at [301, 421] on p "[PERSON_NAME] : Well, Your Honor -- Q -- the -- [PERSON_NAME] : -- this is a --…" at bounding box center [266, 446] width 361 height 51
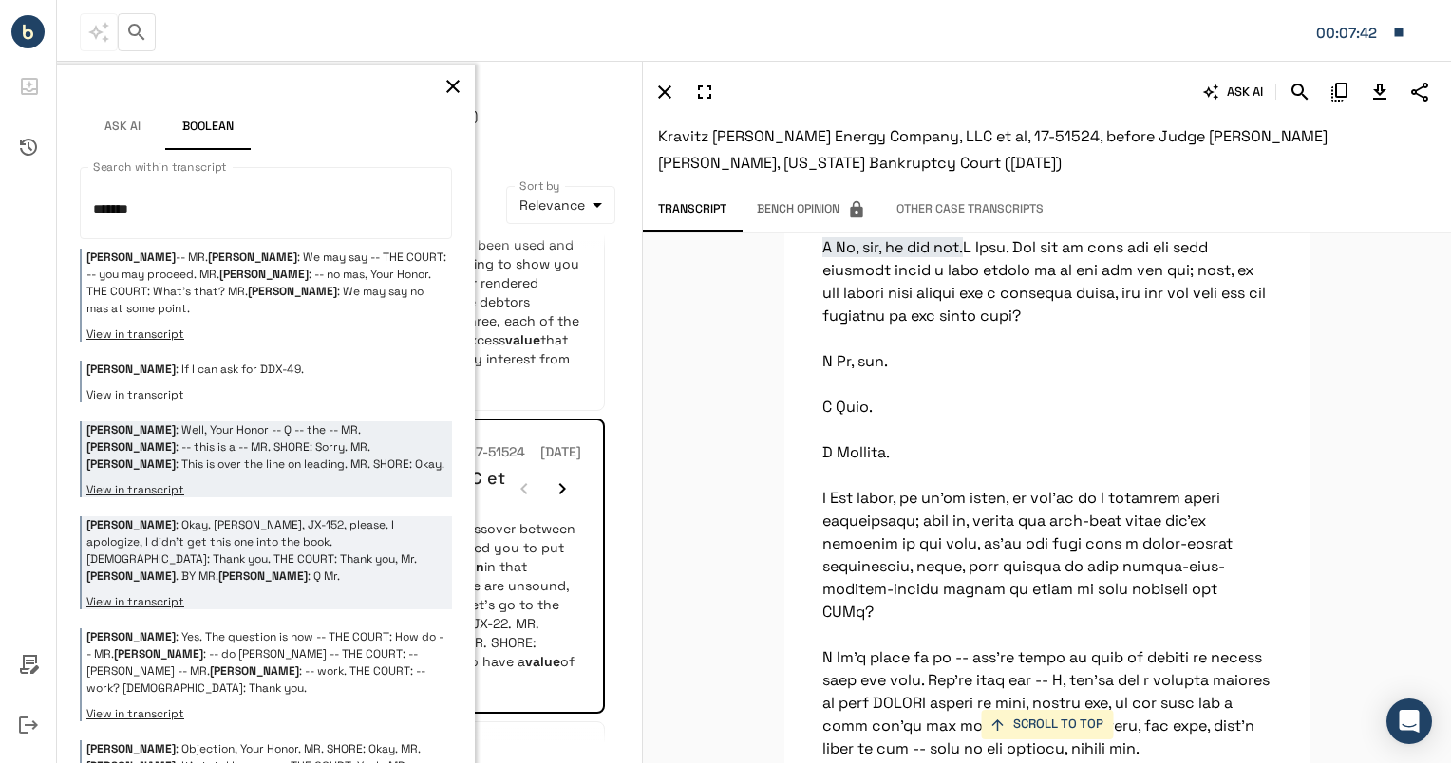
click at [268, 533] on p "[PERSON_NAME] : Okay. [PERSON_NAME], JX-152, please. I apologize, I didn't get …" at bounding box center [266, 550] width 361 height 68
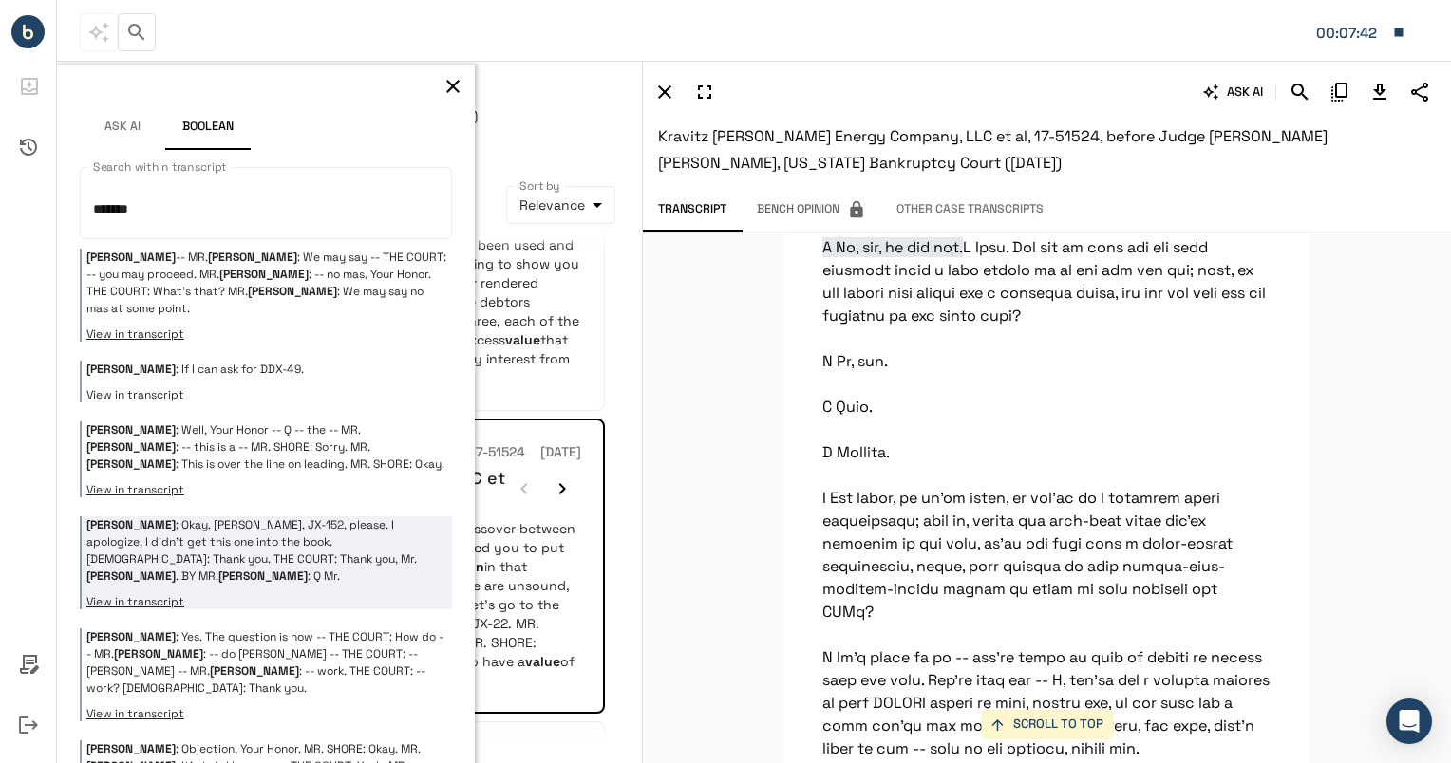
scroll to position [23123, 0]
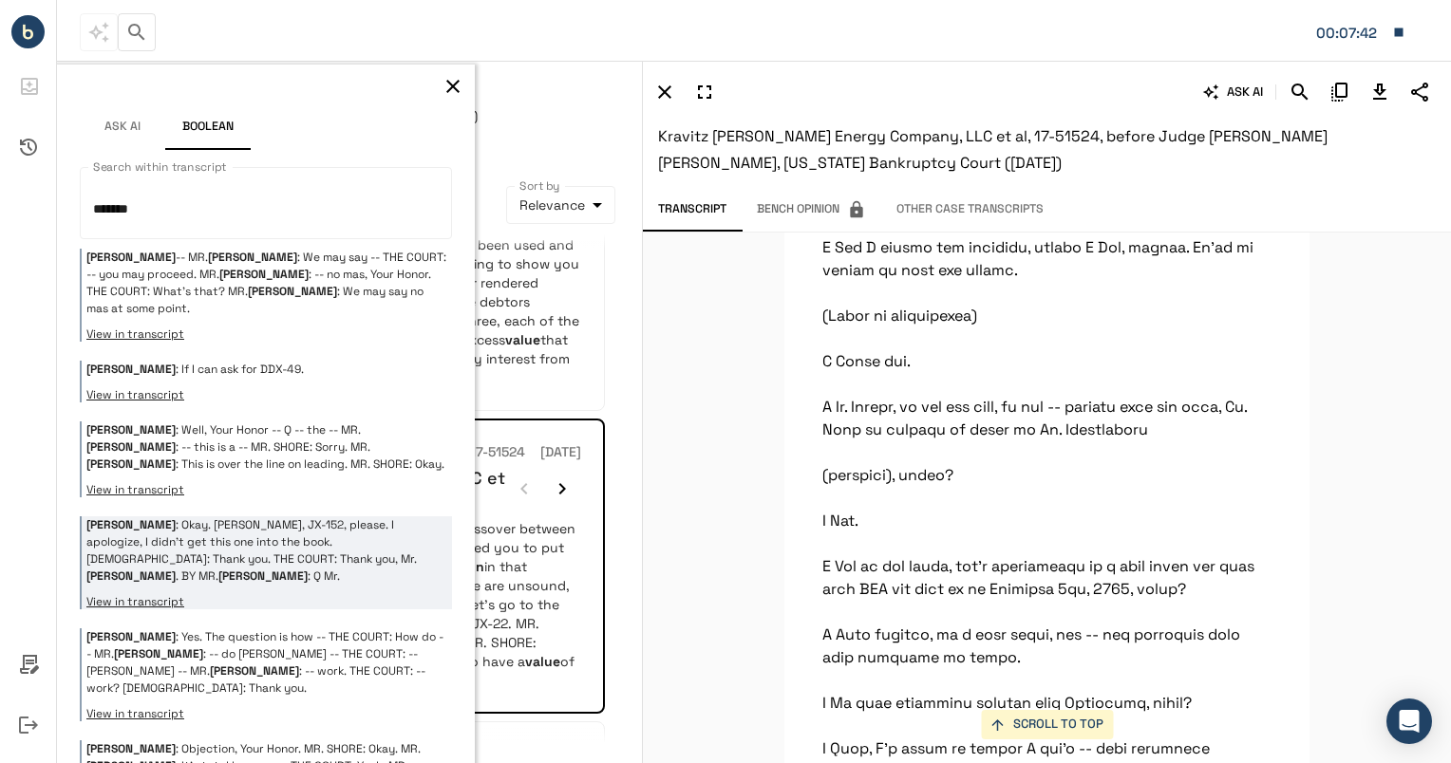
click at [268, 533] on p "[PERSON_NAME] : Okay. [PERSON_NAME], JX-152, please. I apologize, I didn't get …" at bounding box center [266, 550] width 361 height 68
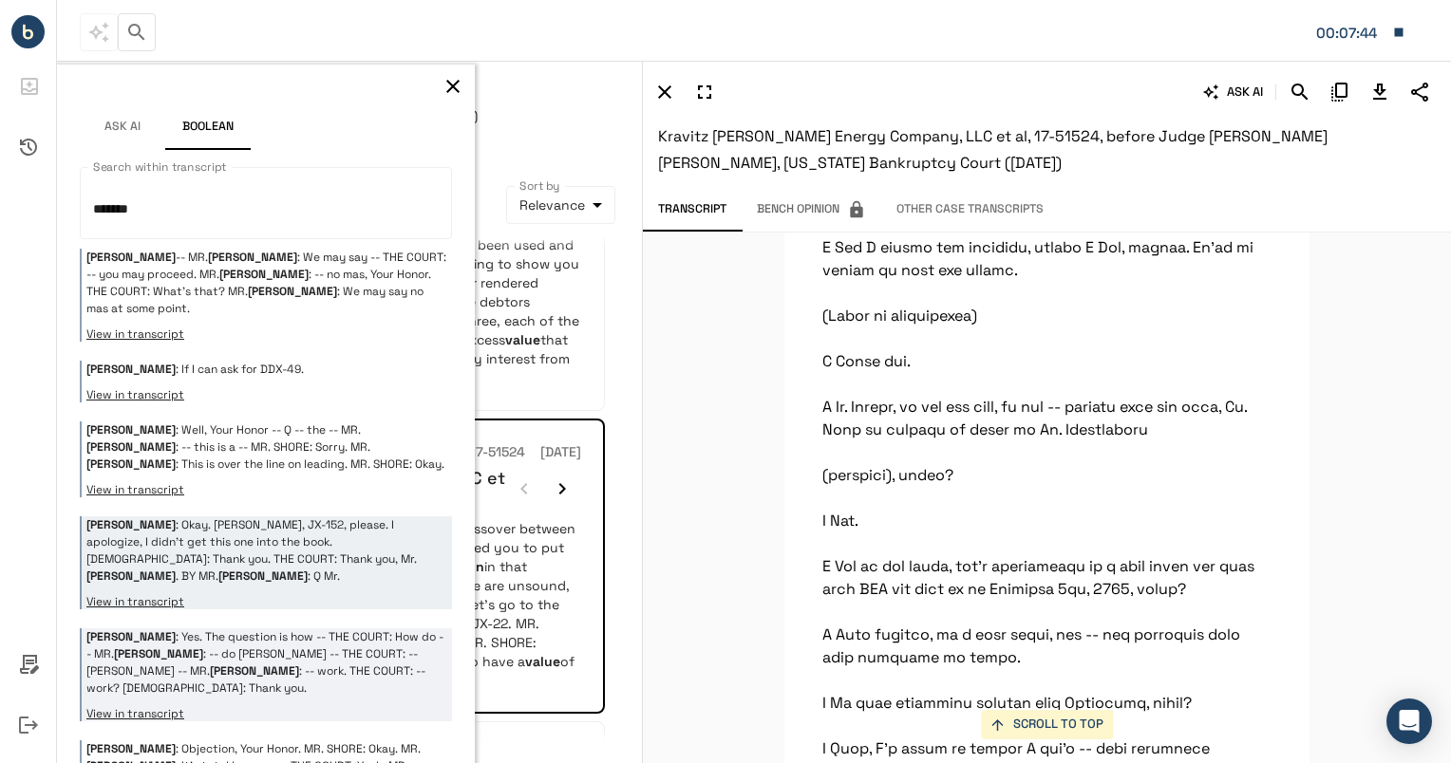
click at [259, 628] on p "[PERSON_NAME] : Yes. The question is how -- THE COURT: How do -- [PERSON_NAME] …" at bounding box center [266, 662] width 361 height 68
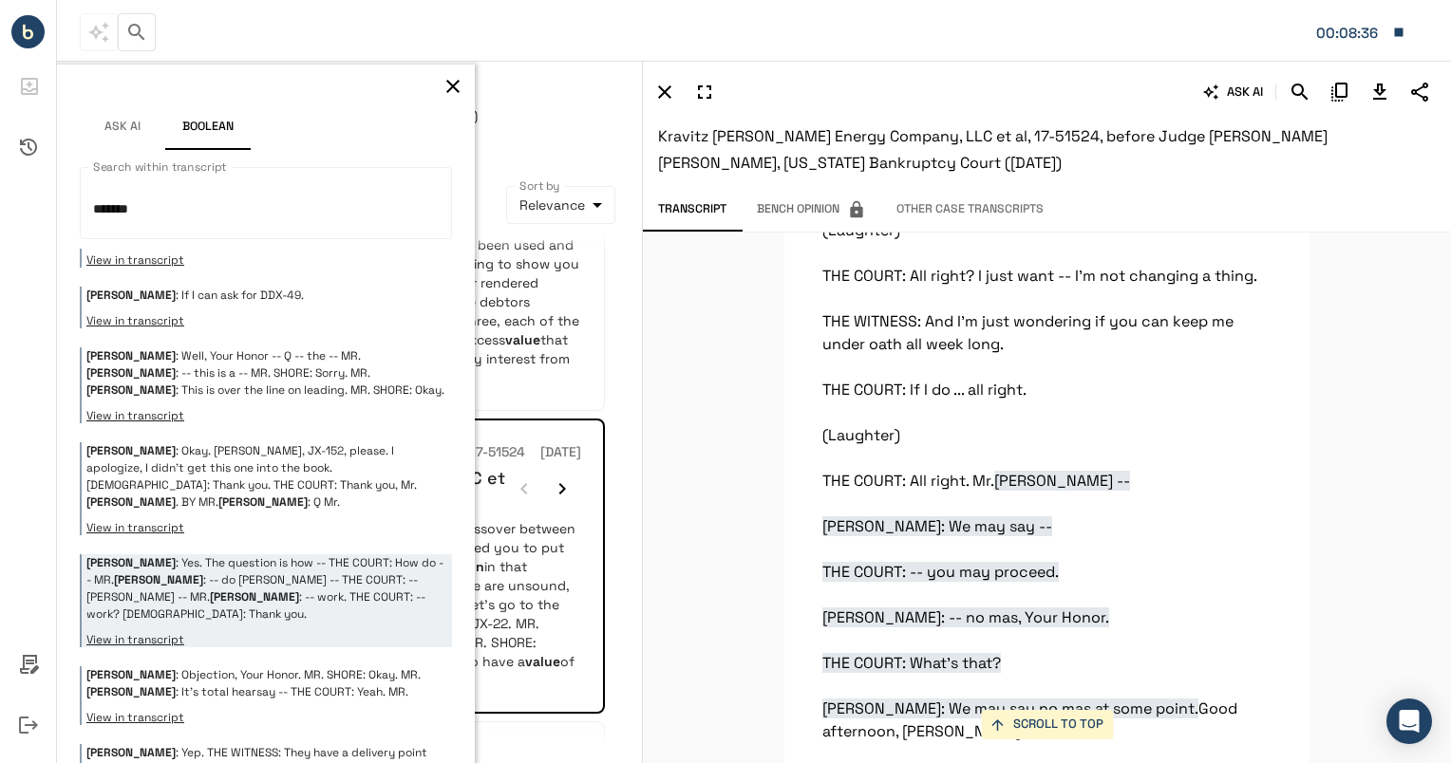
scroll to position [423, 0]
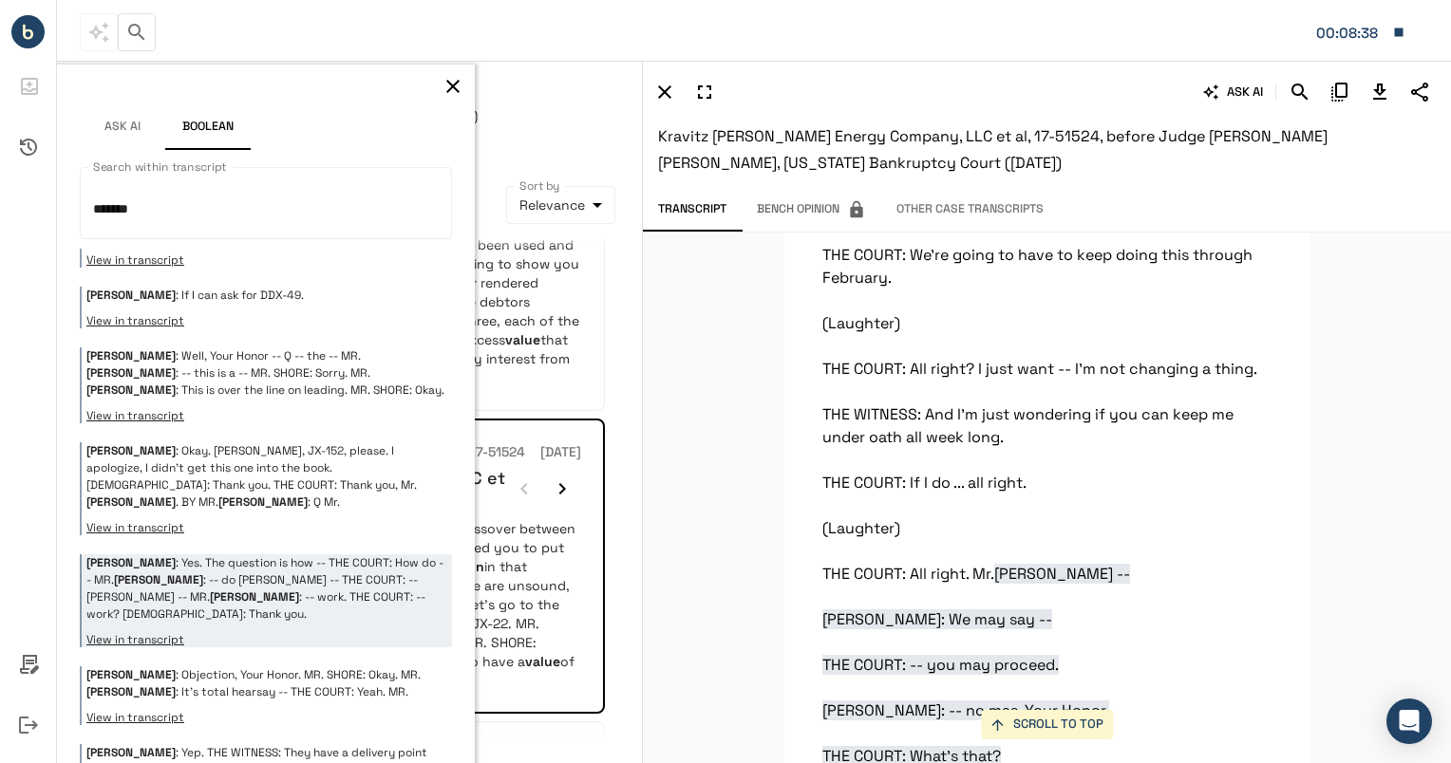
click at [441, 80] on icon "button" at bounding box center [452, 86] width 23 height 23
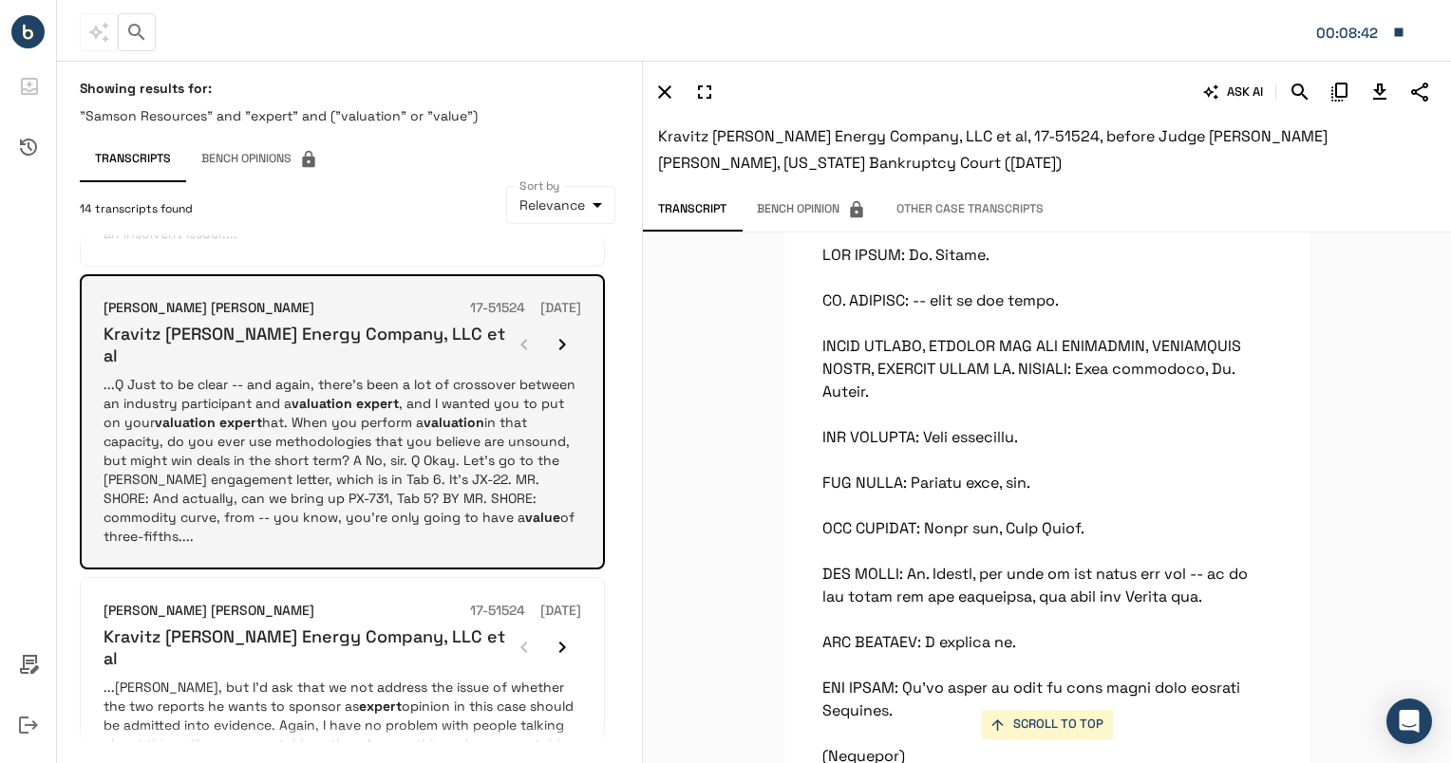
scroll to position [2094, 0]
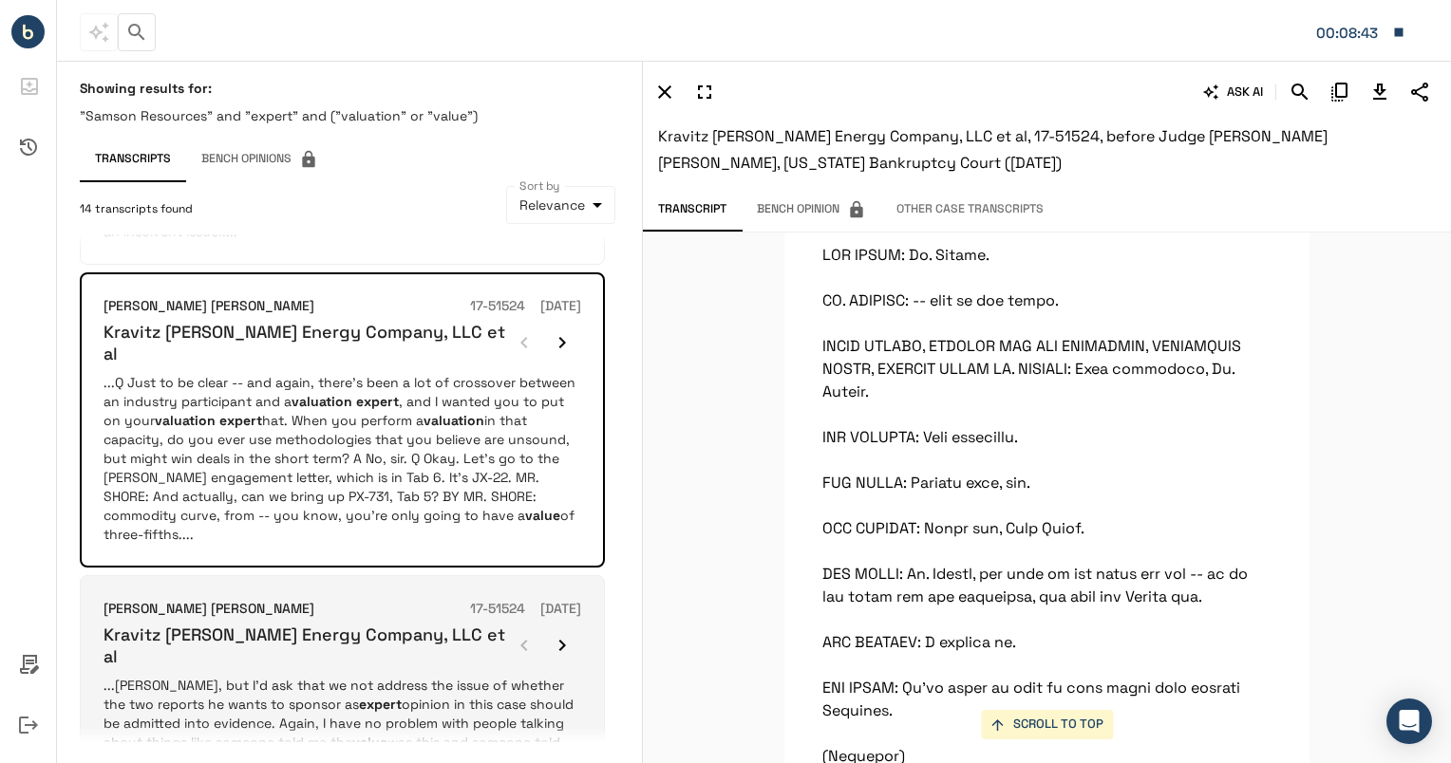
click at [387, 676] on p "...[PERSON_NAME], but I'd ask that we not address the issue of whether the two …" at bounding box center [341, 733] width 477 height 114
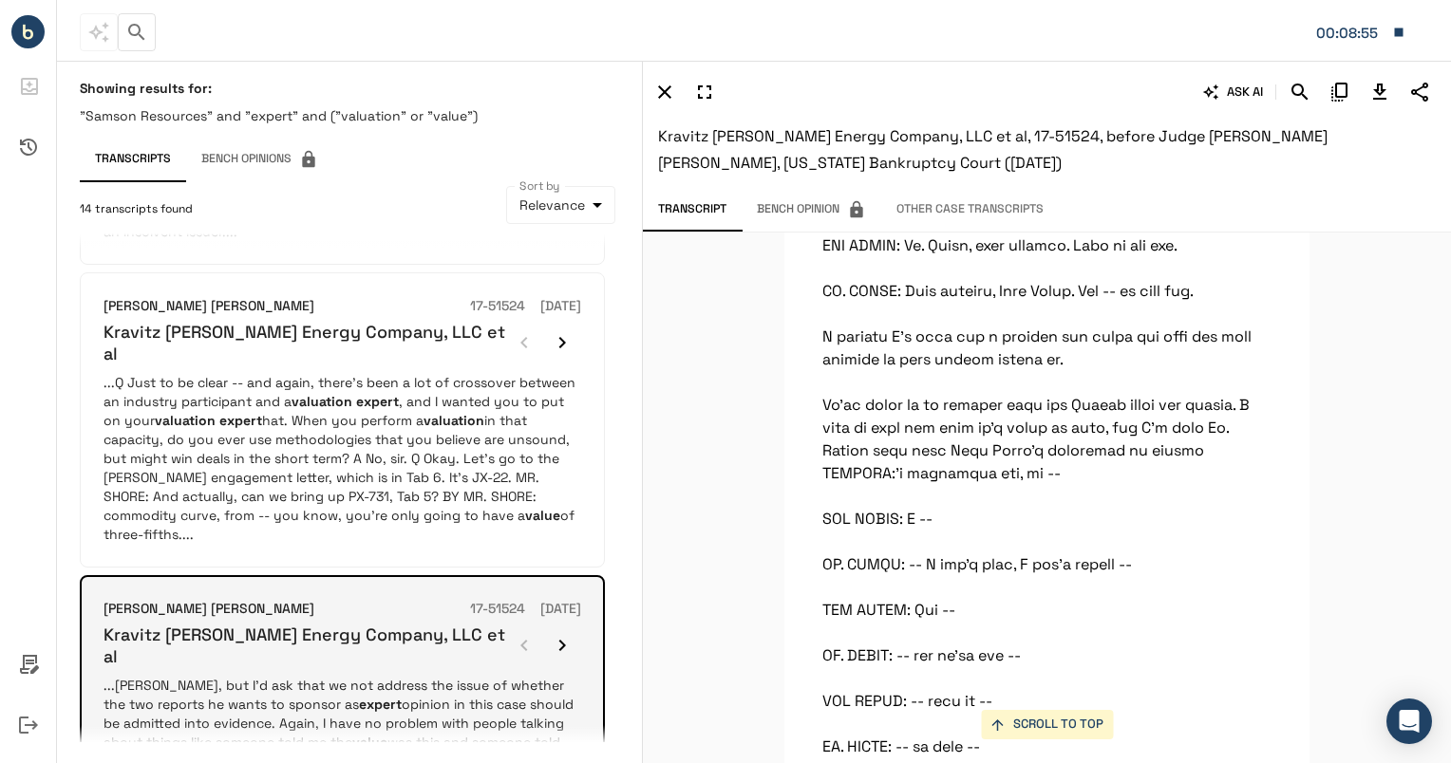
scroll to position [2125, 0]
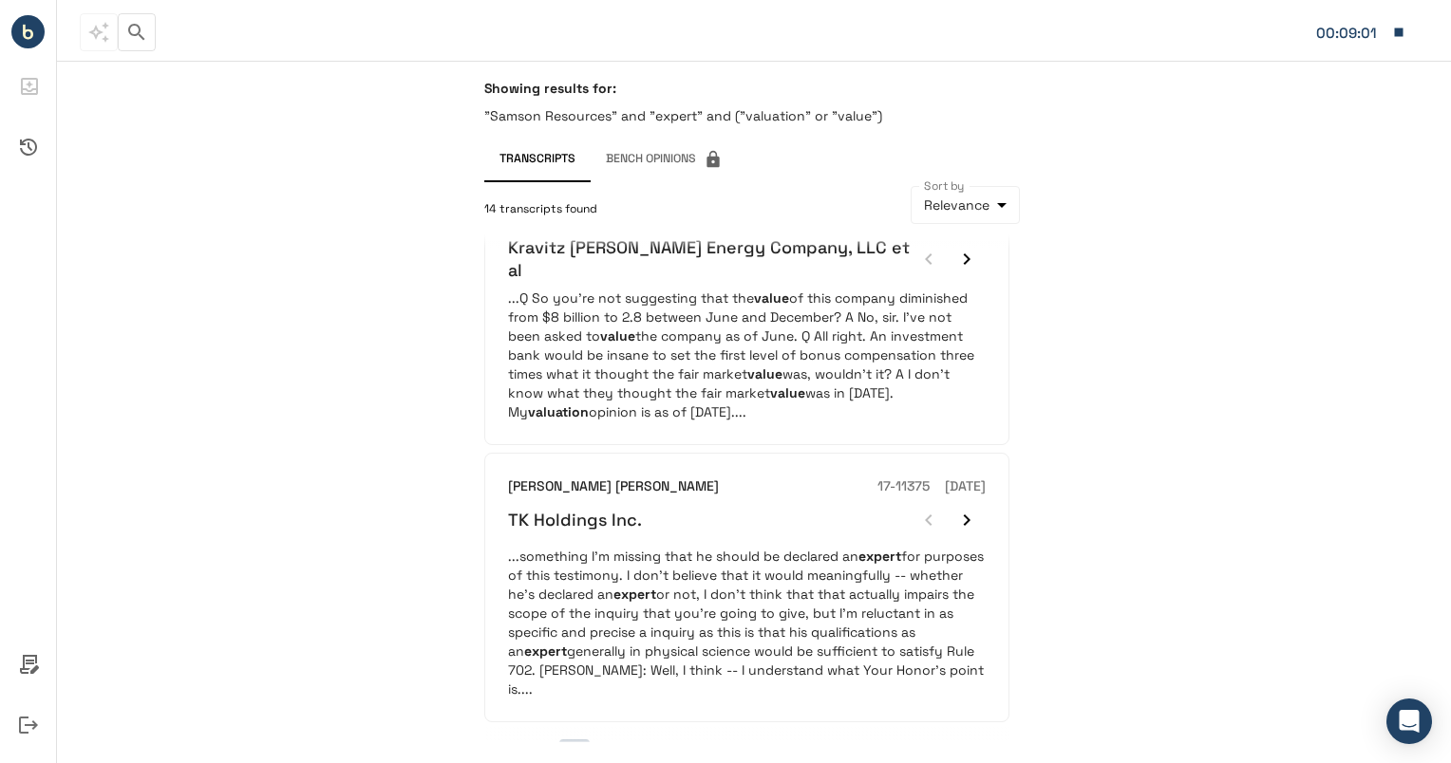
scroll to position [615, 0]
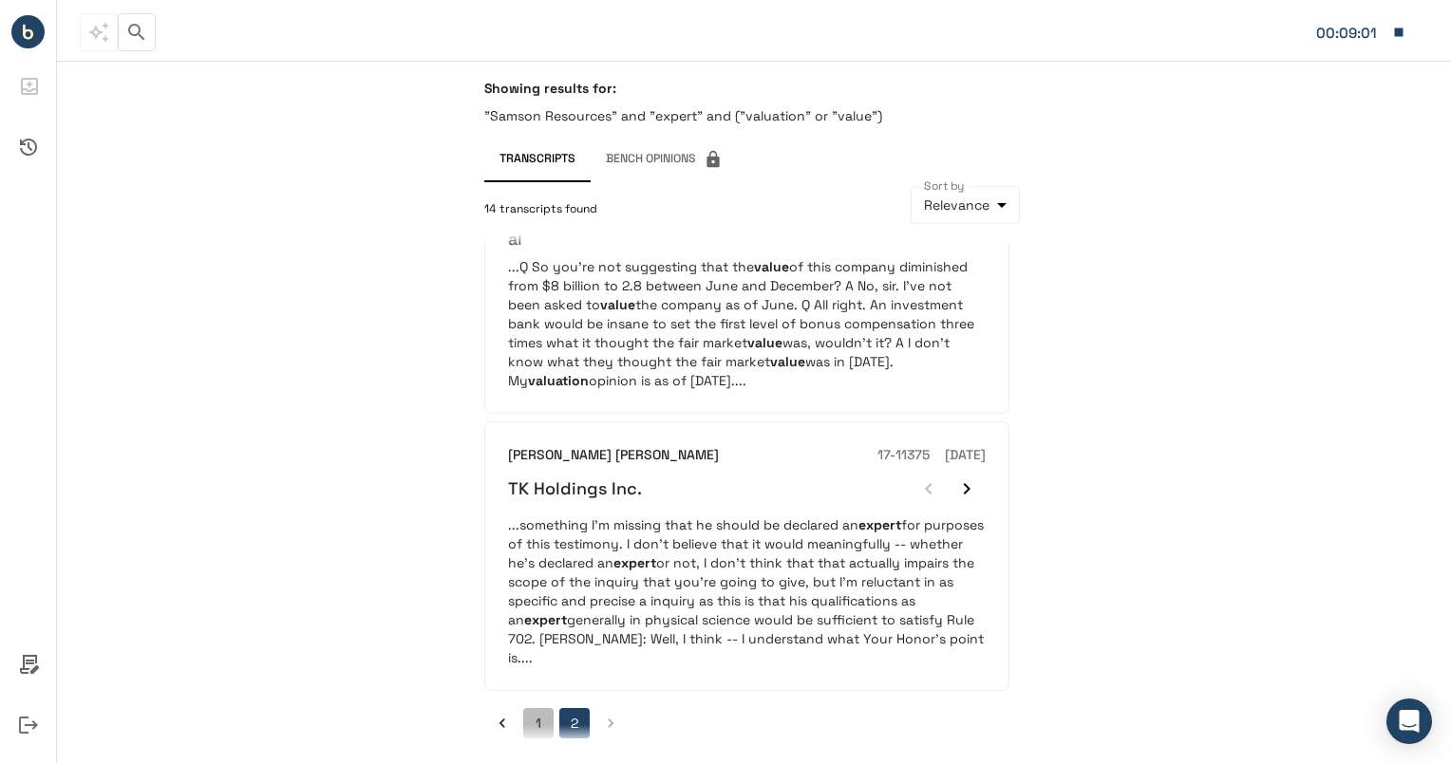
click at [532, 708] on button "1" at bounding box center [538, 723] width 30 height 30
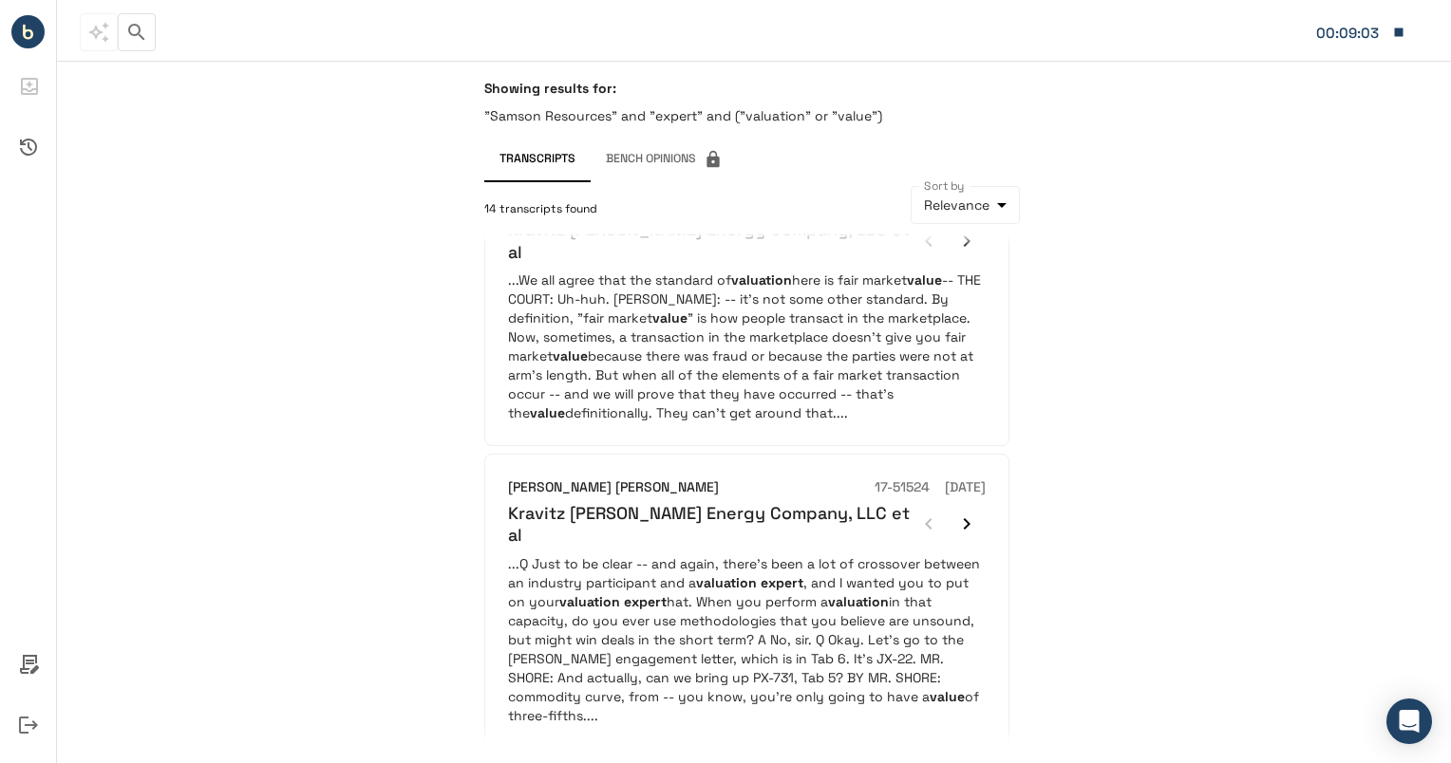
scroll to position [2125, 0]
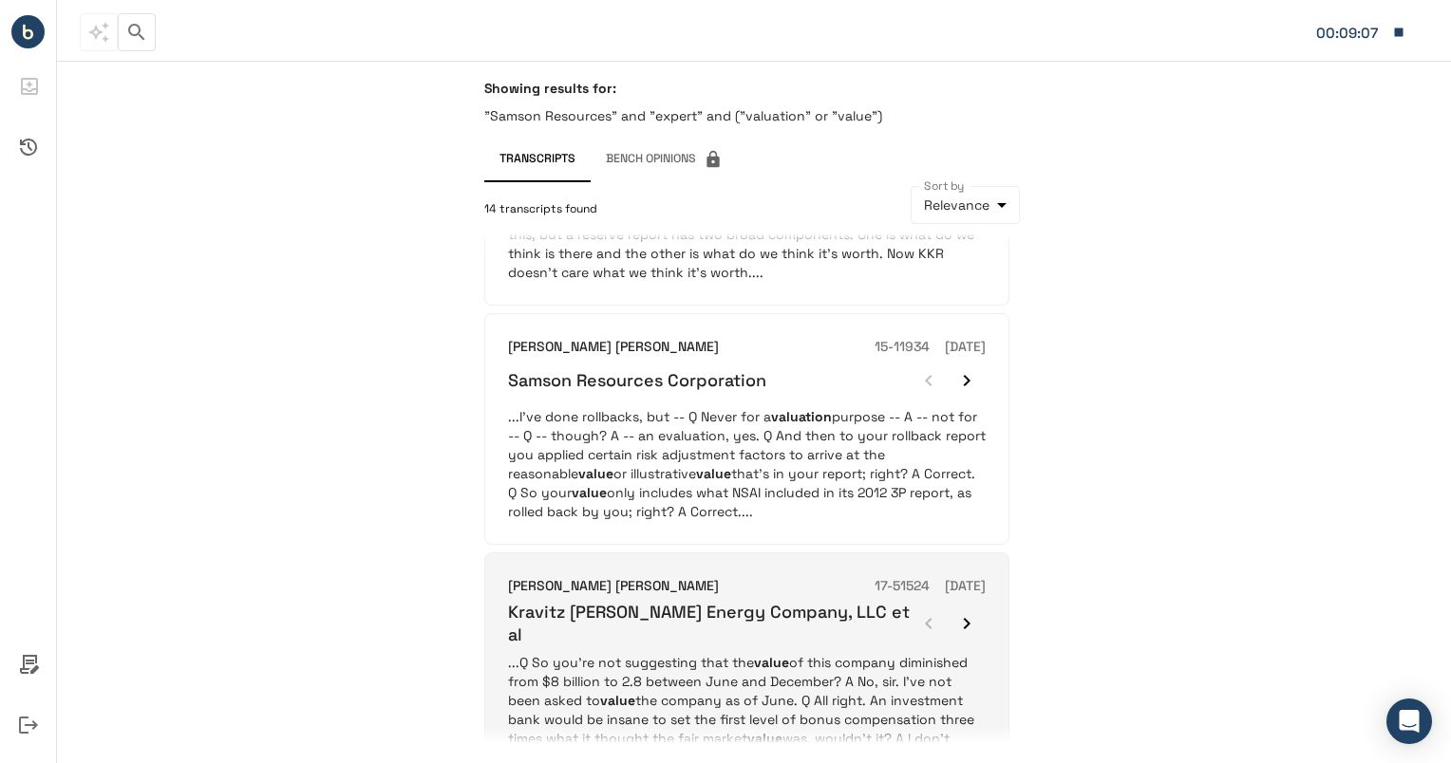
scroll to position [157, 0]
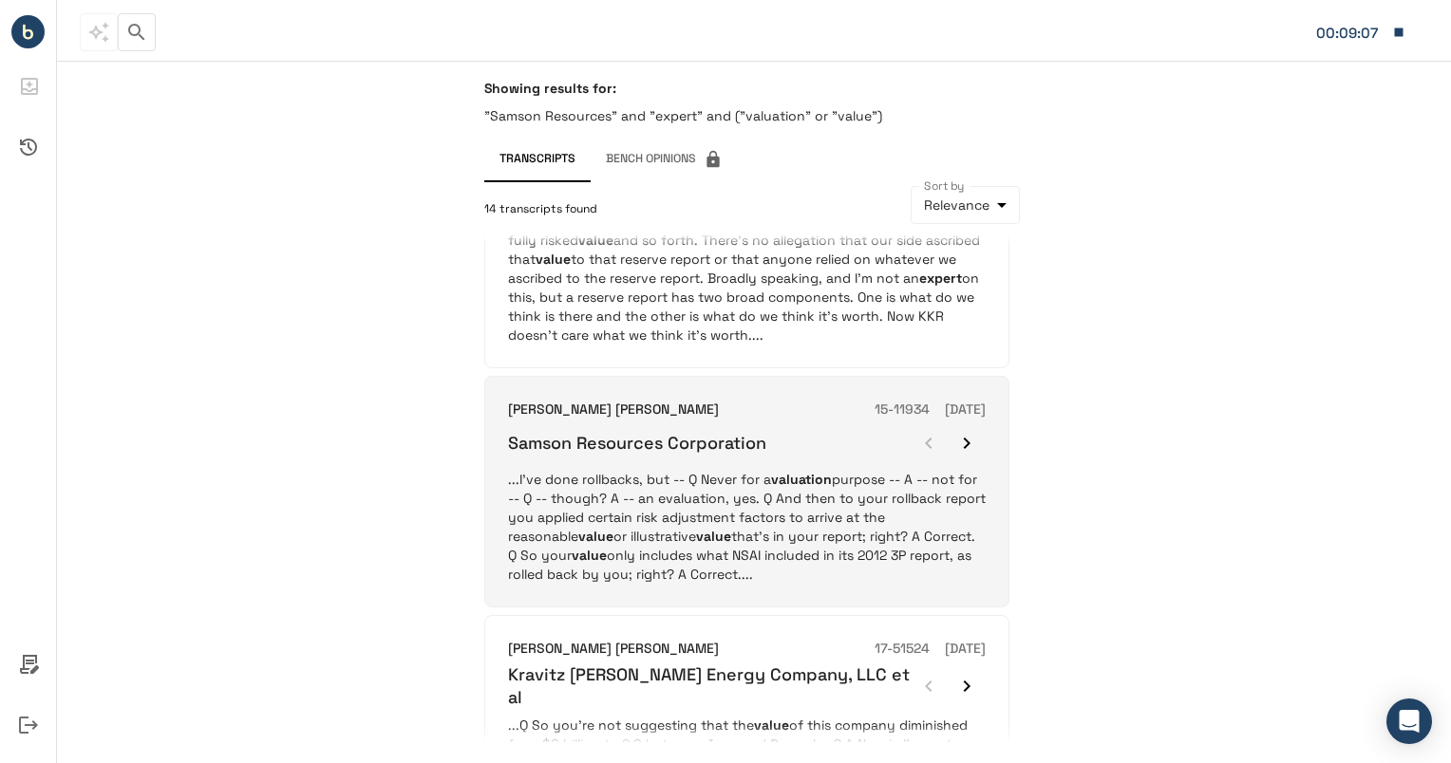
click at [760, 527] on p "...I've done rollbacks, but -- Q Never for a valuation purpose -- A -- not for …" at bounding box center [746, 527] width 477 height 114
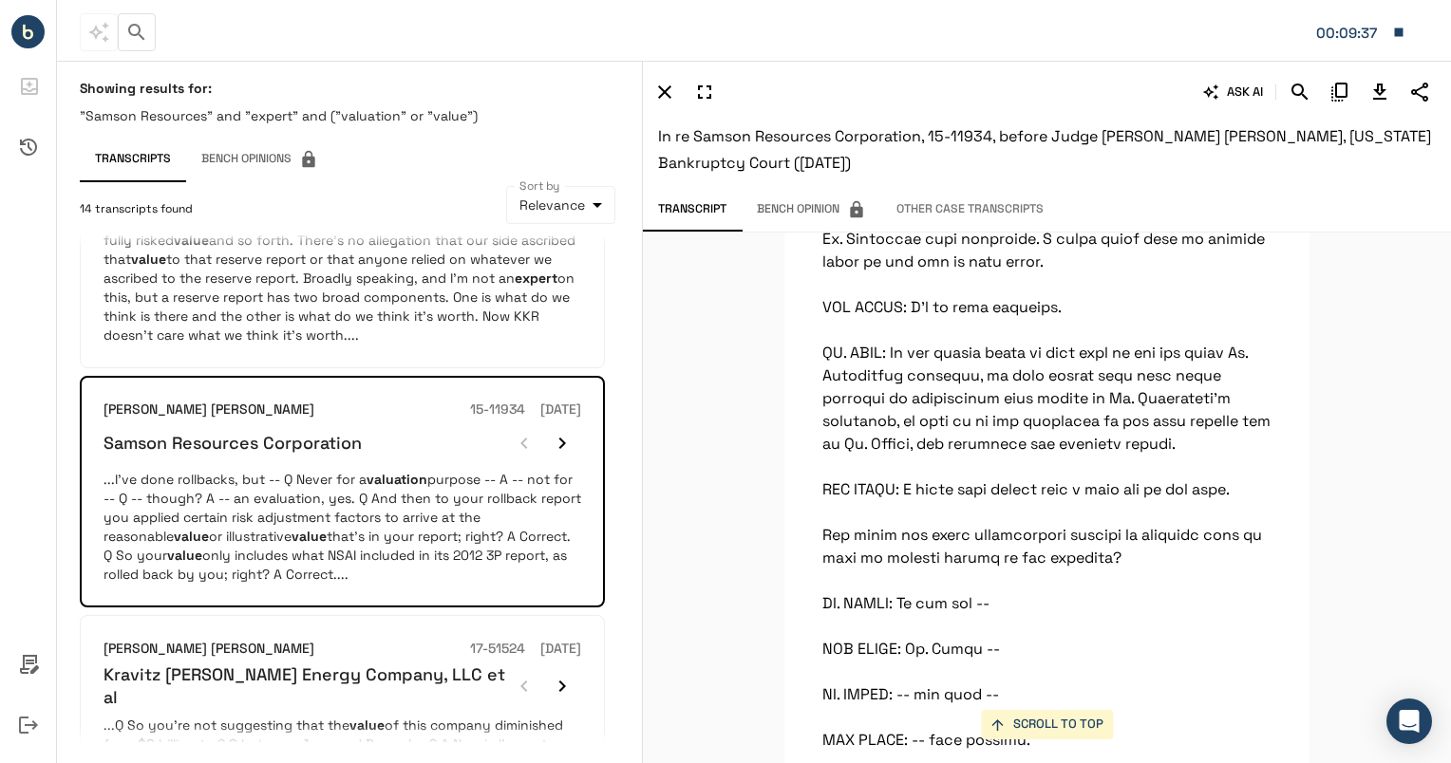
scroll to position [942, 0]
click at [1302, 91] on icon "Search" at bounding box center [1299, 92] width 16 height 16
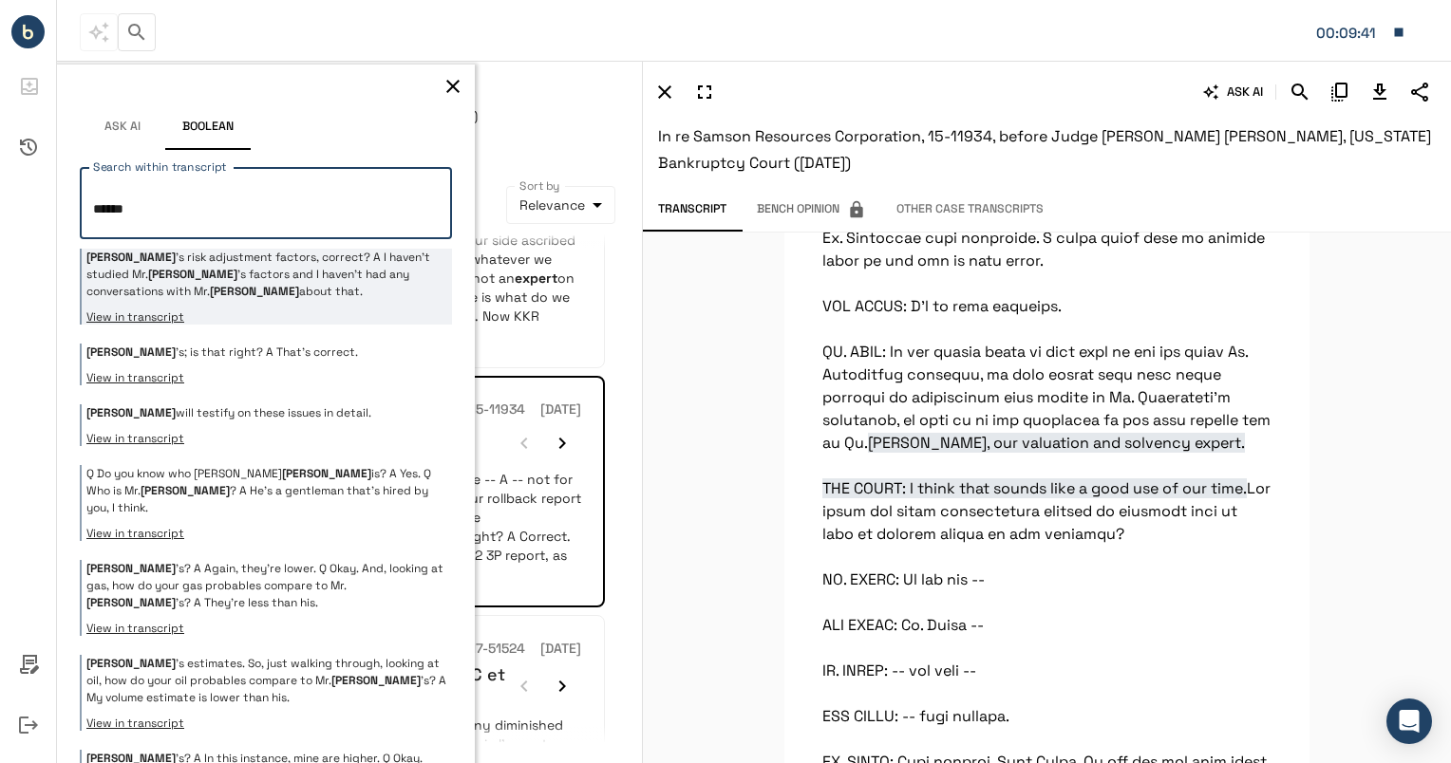
type textarea "******"
click at [336, 277] on p "[PERSON_NAME] 's risk adjustment factors, correct? A I haven't studied [PERSON_…" at bounding box center [266, 274] width 361 height 51
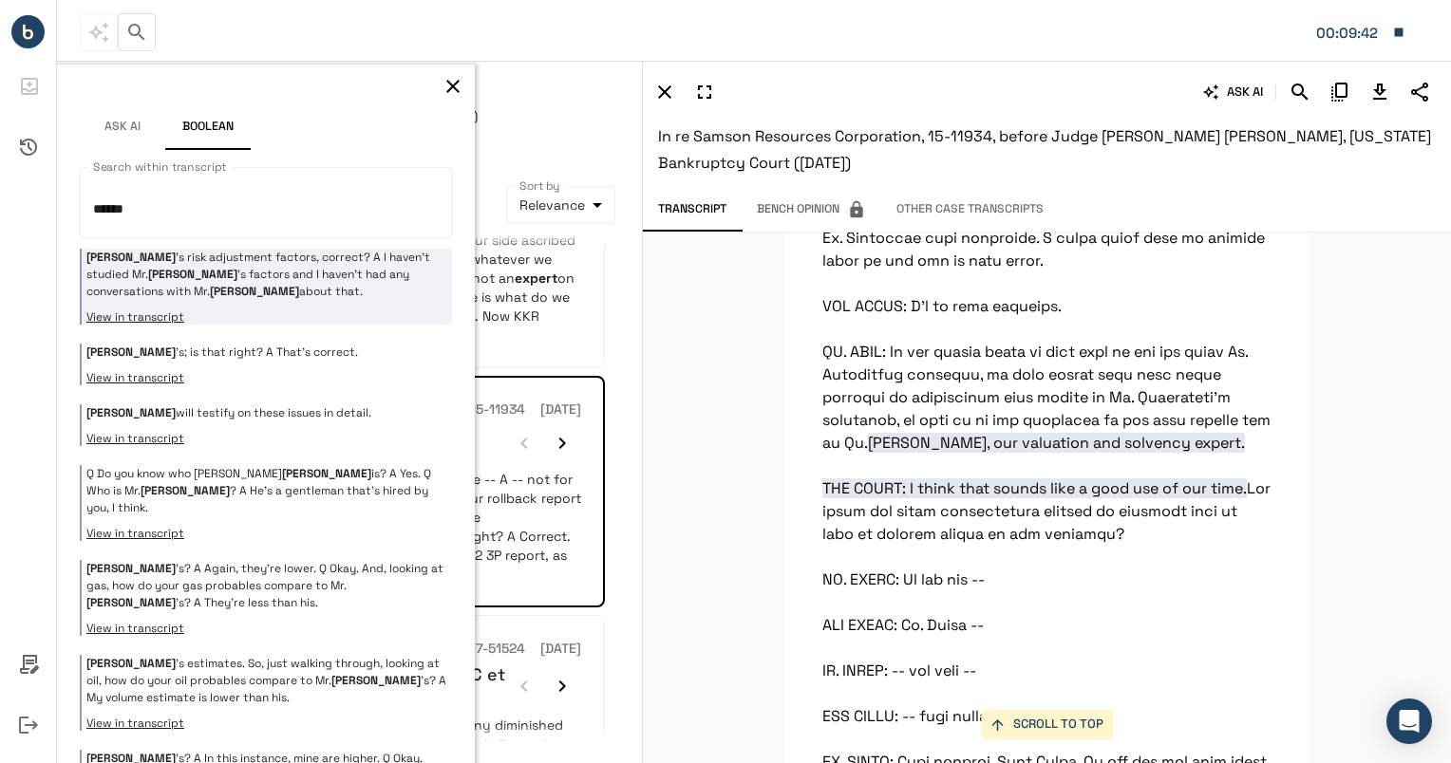
scroll to position [100825, 0]
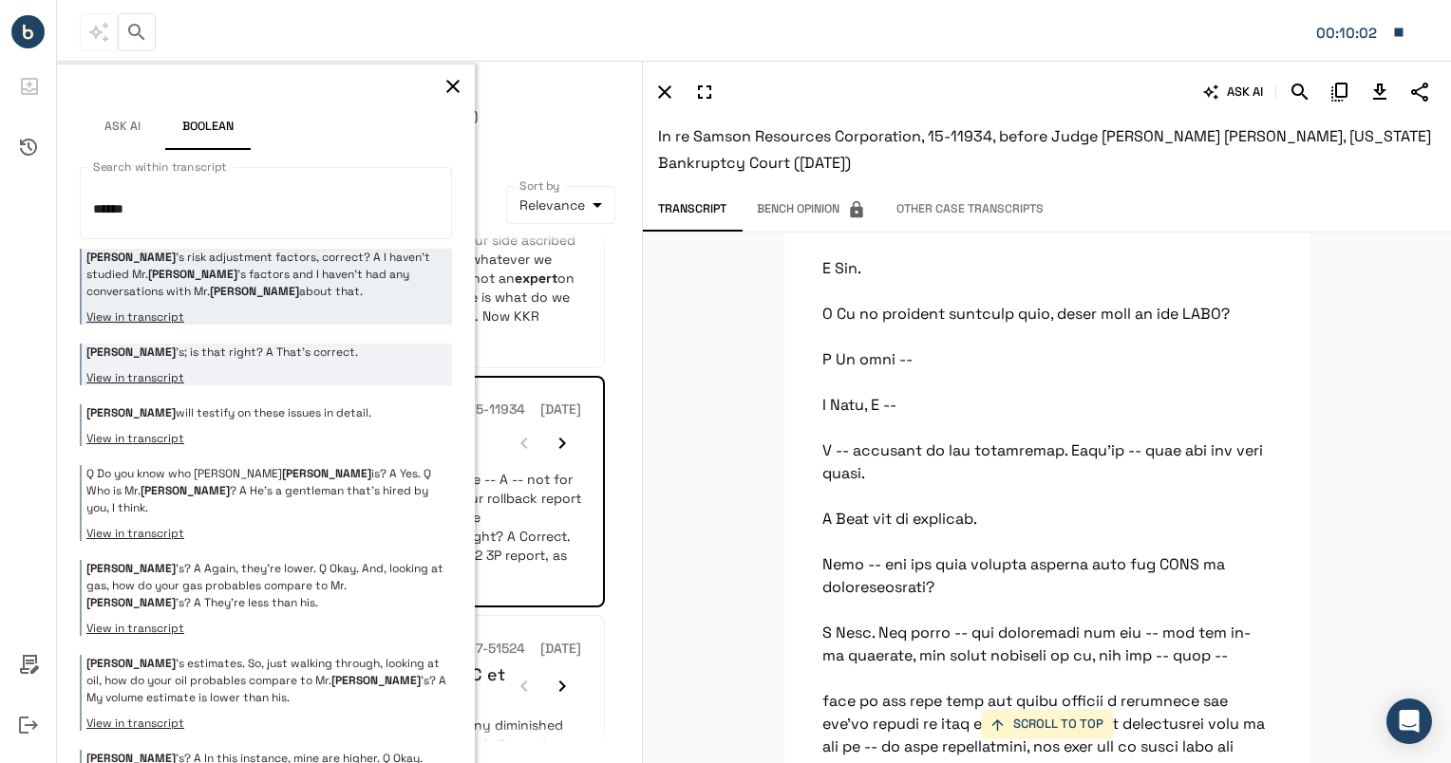
click at [327, 360] on div "[PERSON_NAME] 's; is that right? A That's correct. View in transcript" at bounding box center [266, 365] width 372 height 42
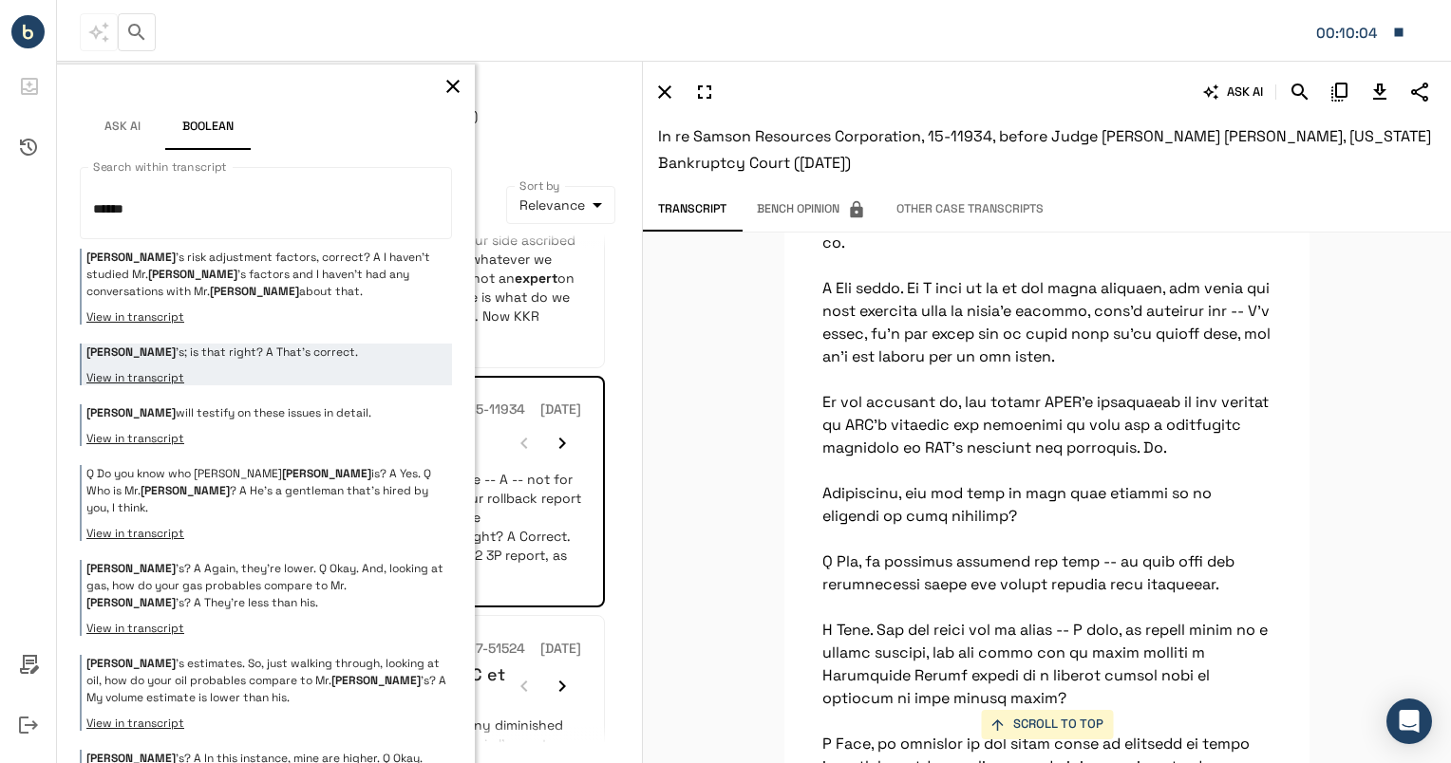
scroll to position [84182, 0]
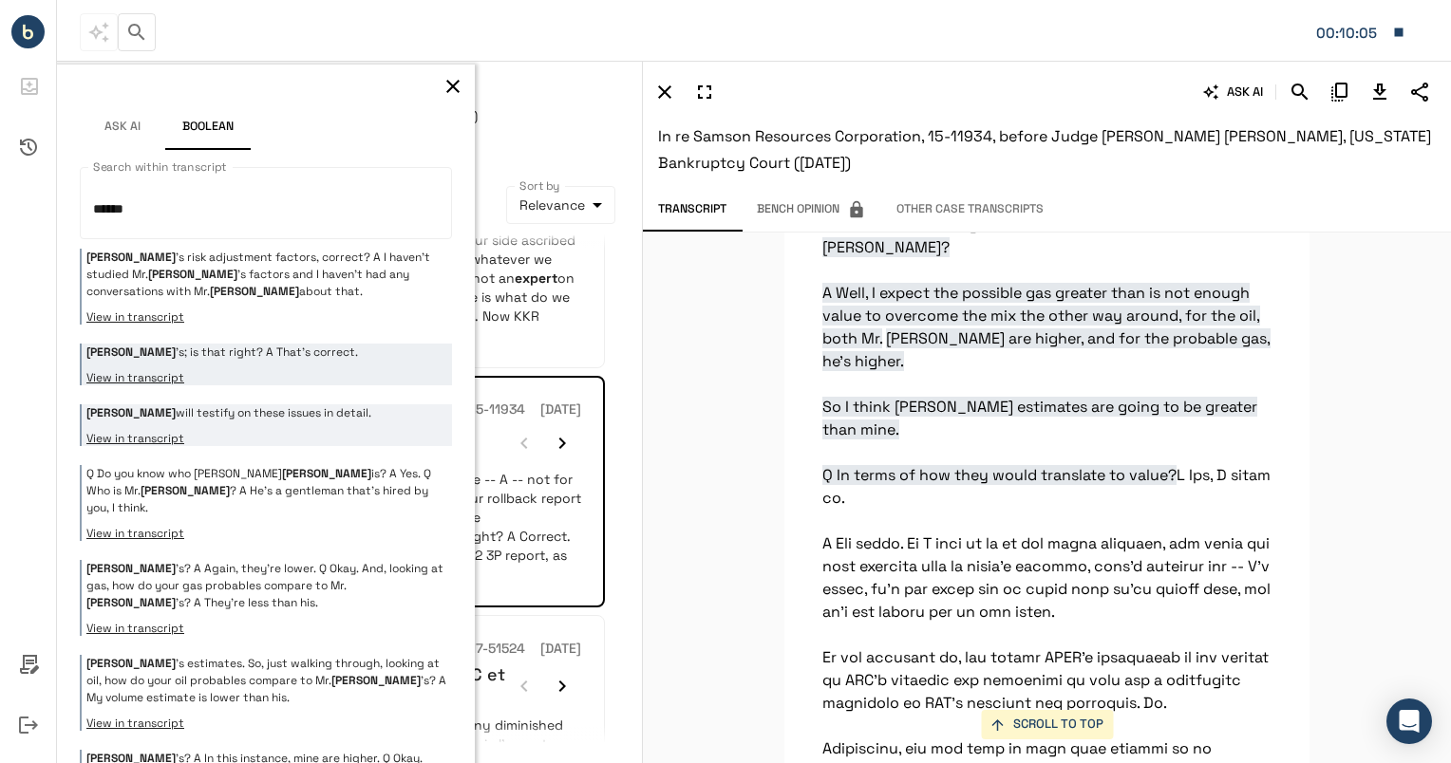
click at [370, 422] on div "[PERSON_NAME] will testify on these issues in detail. View in transcript" at bounding box center [266, 425] width 372 height 42
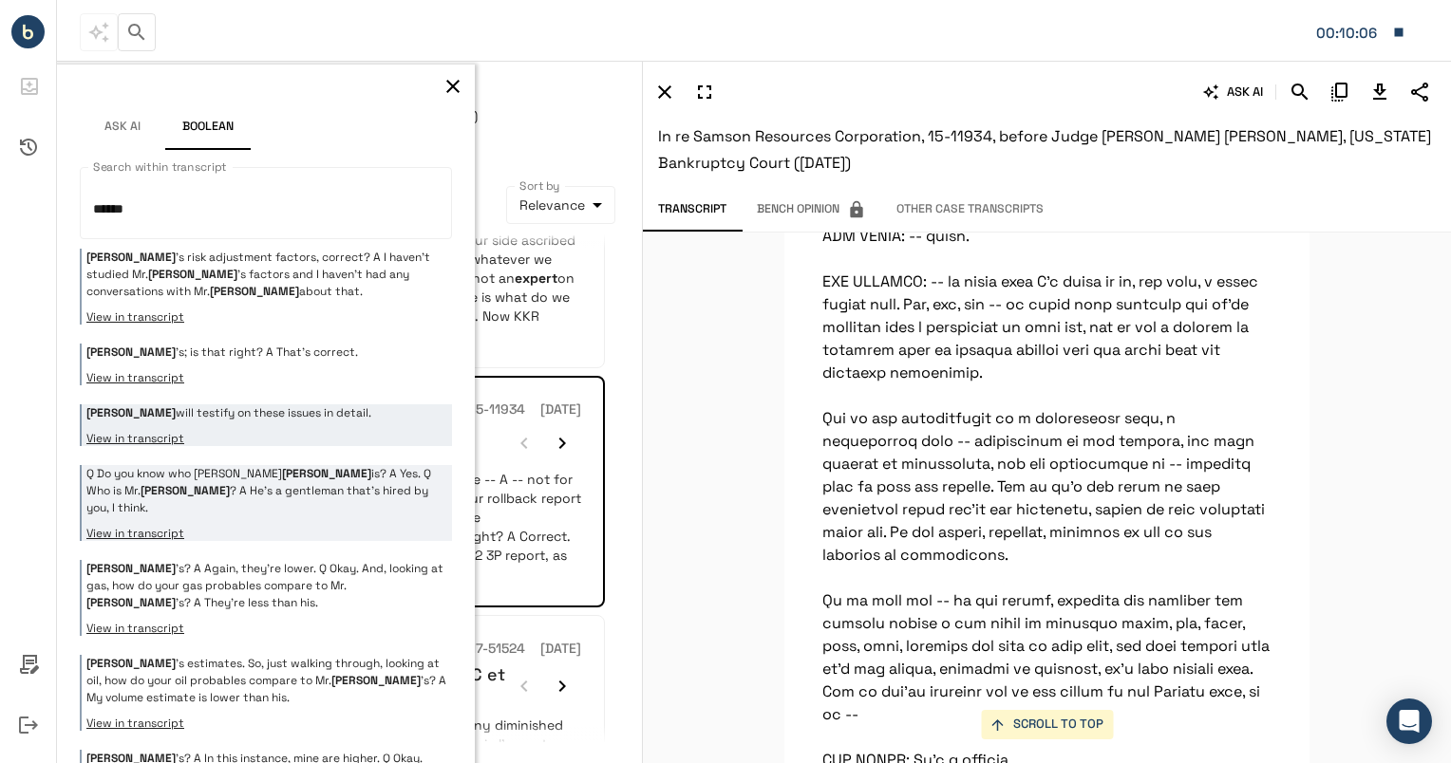
click at [345, 475] on p "Q Do you know who [PERSON_NAME] is? A Yes. Q Who is [PERSON_NAME] ? A He's a ge…" at bounding box center [266, 490] width 361 height 51
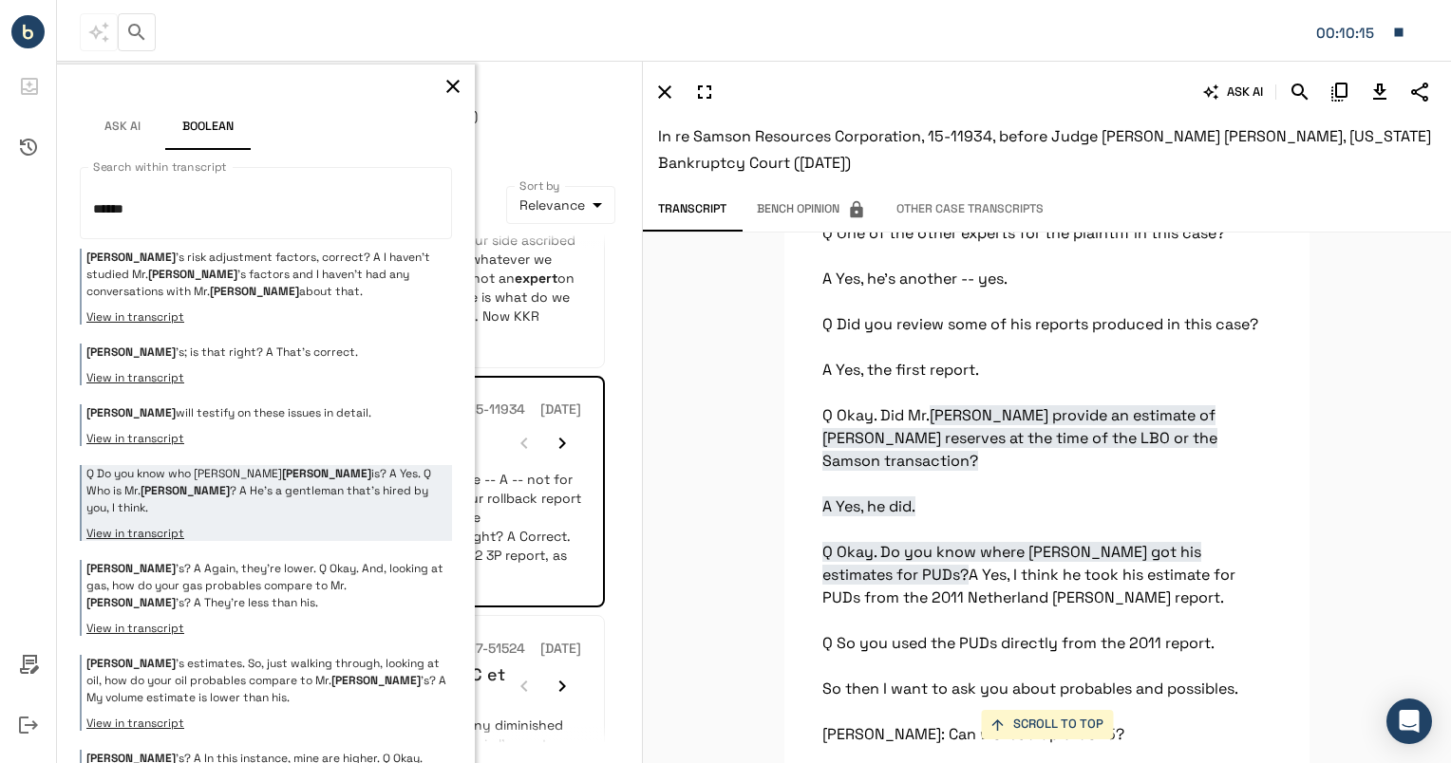
scroll to position [82752, 0]
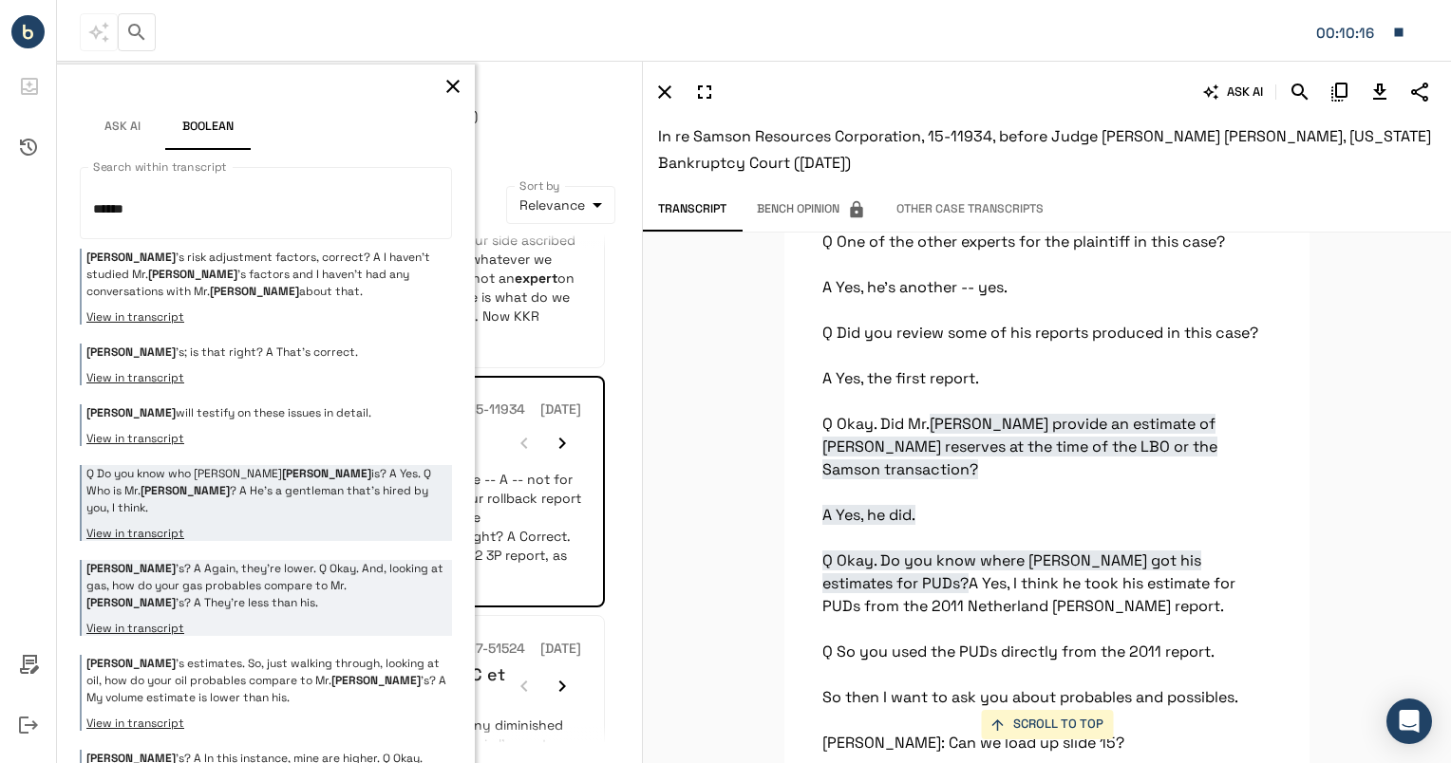
click at [332, 585] on p "[PERSON_NAME] 's? A Again, they're lower. Q Okay. And, looking at gas, how do y…" at bounding box center [266, 585] width 361 height 51
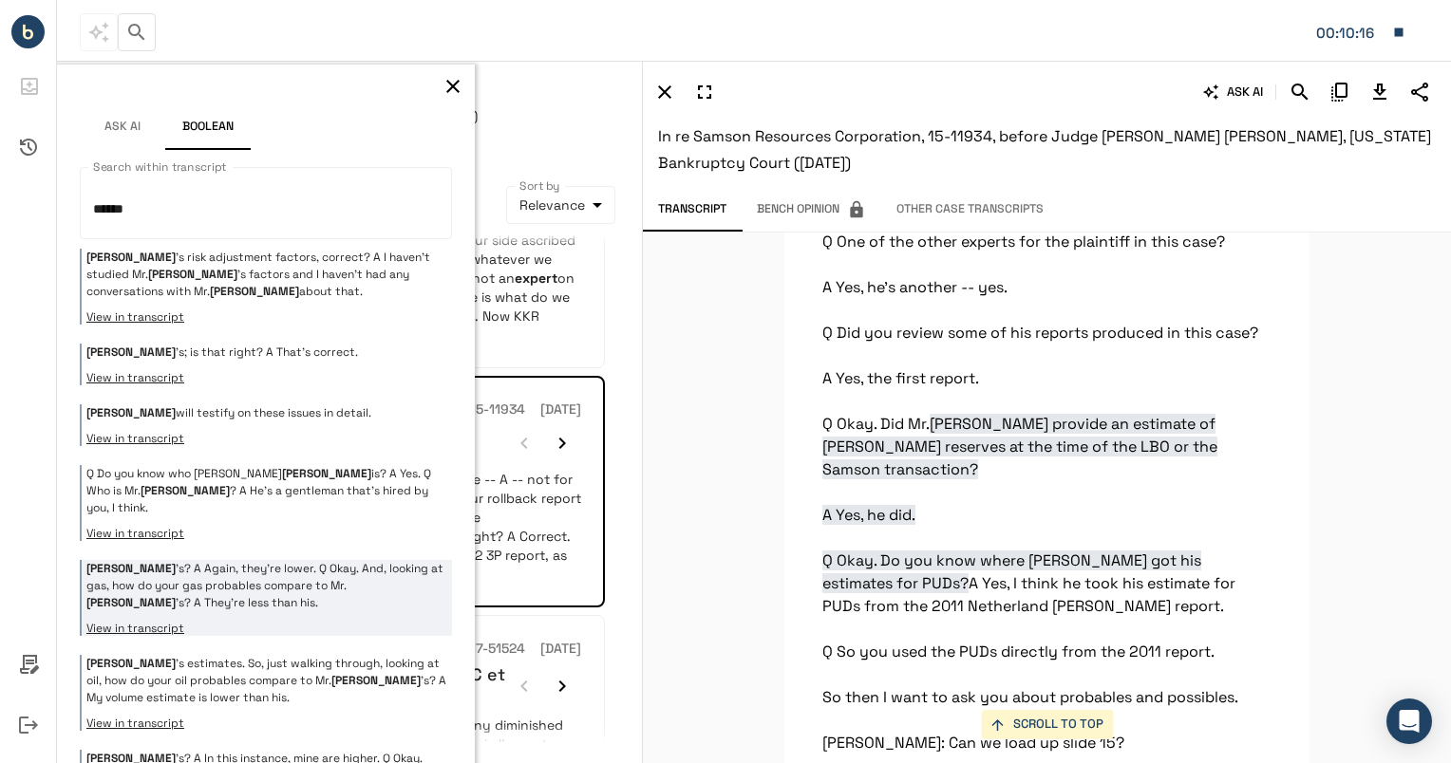
scroll to position [84352, 0]
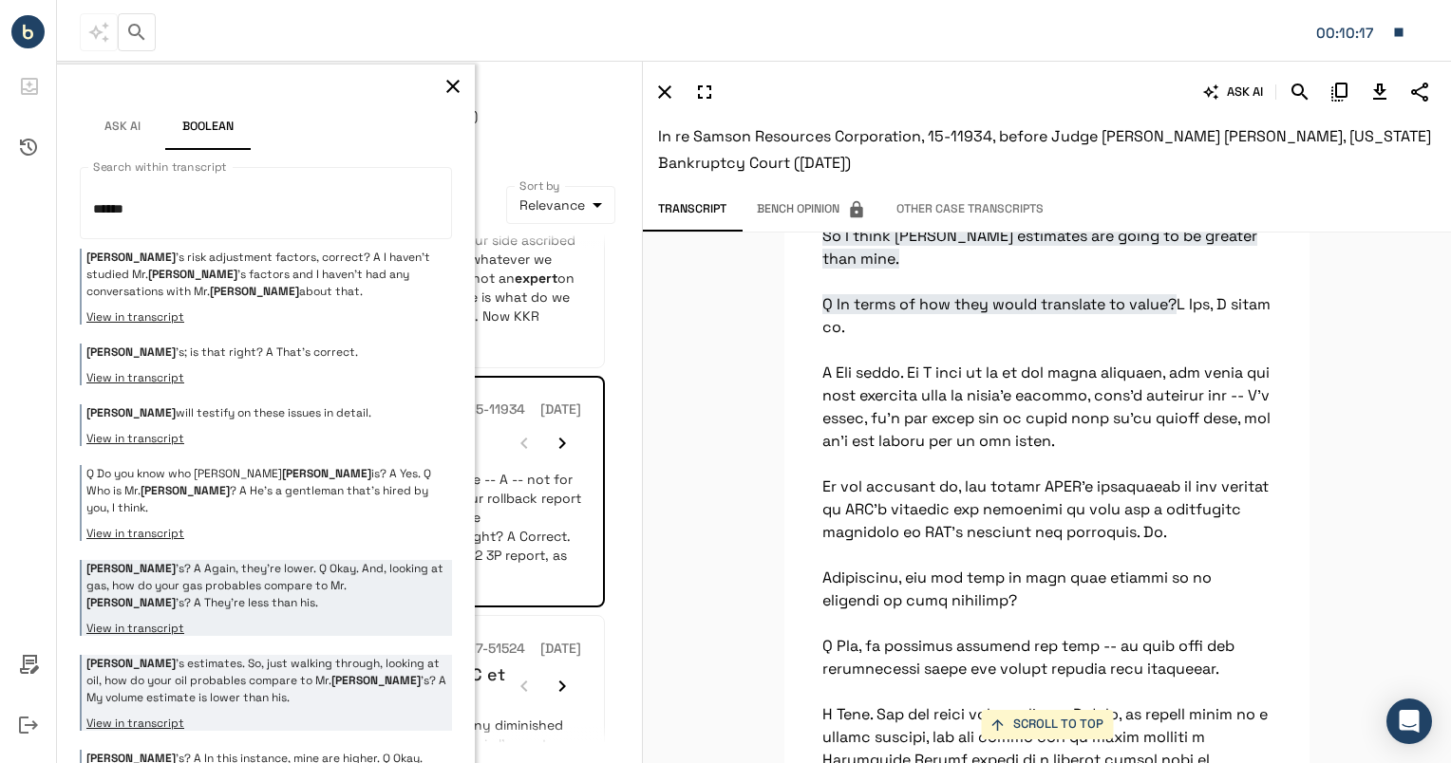
click at [310, 655] on p "[PERSON_NAME] 's estimates. So, just walking through, looking at oil, how do yo…" at bounding box center [266, 680] width 361 height 51
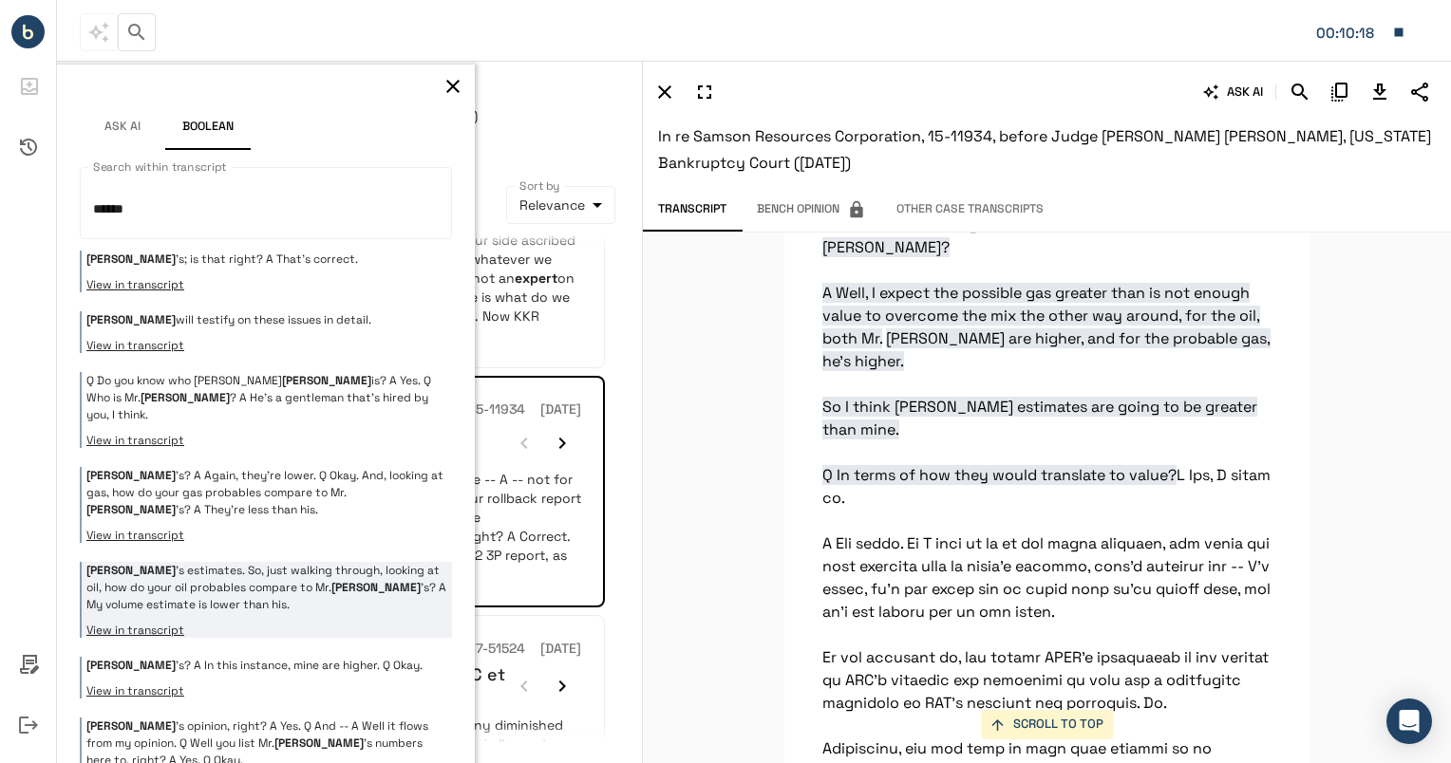
scroll to position [95, 0]
drag, startPoint x: 340, startPoint y: 665, endPoint x: 249, endPoint y: 640, distance: 94.7
click at [249, 655] on p "[PERSON_NAME] 's? A In this instance, mine are higher. Q Okay." at bounding box center [266, 663] width 361 height 17
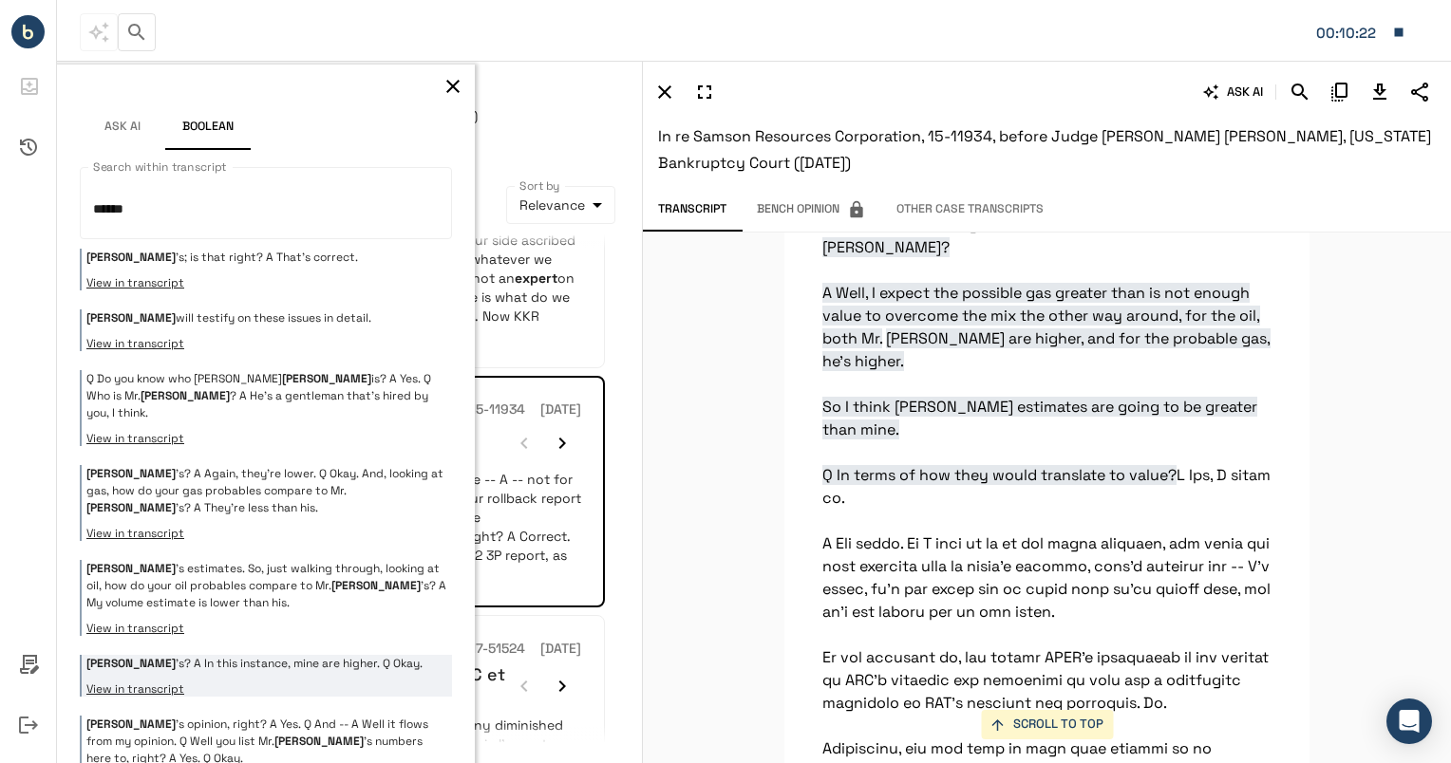
scroll to position [84523, 0]
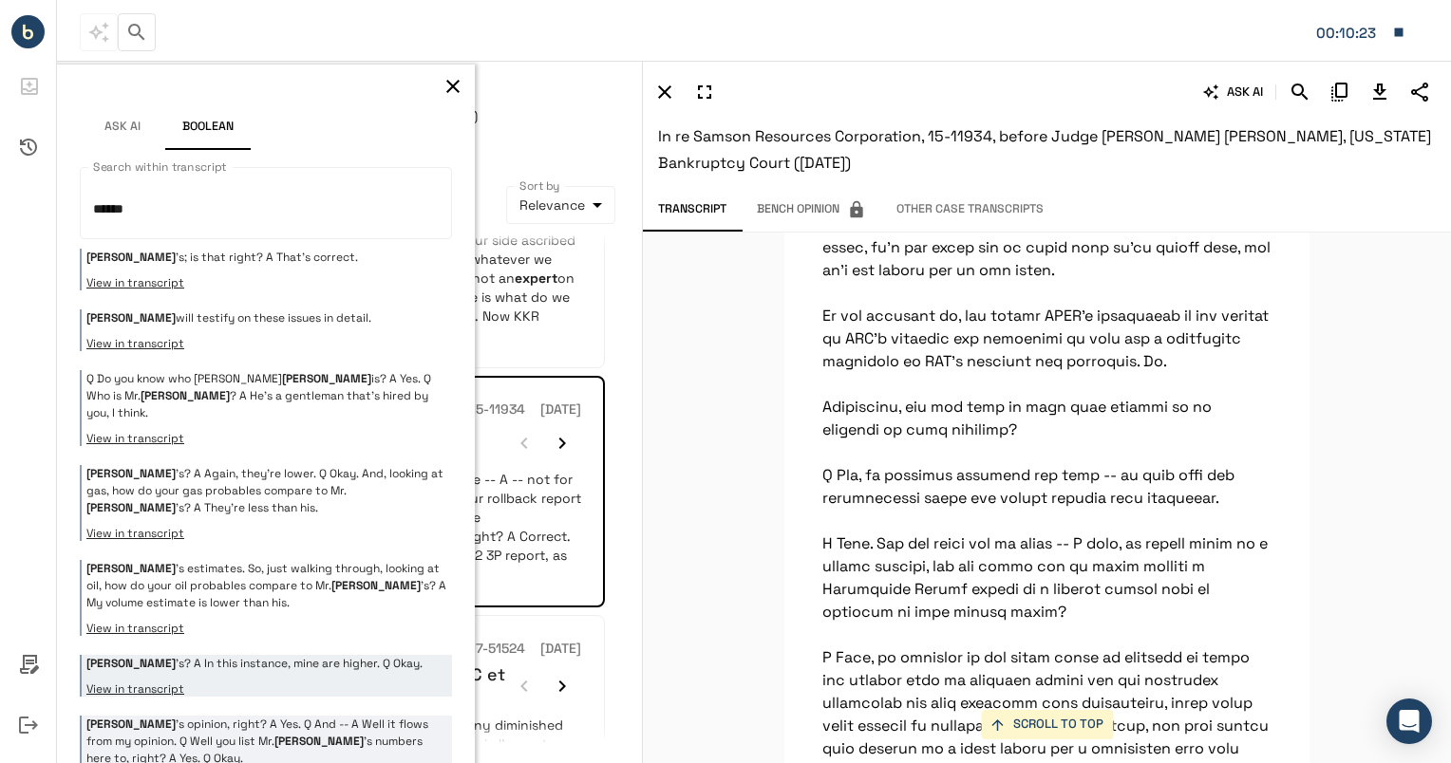
click at [237, 187] on em "[PERSON_NAME]" at bounding box center [192, 179] width 89 height 15
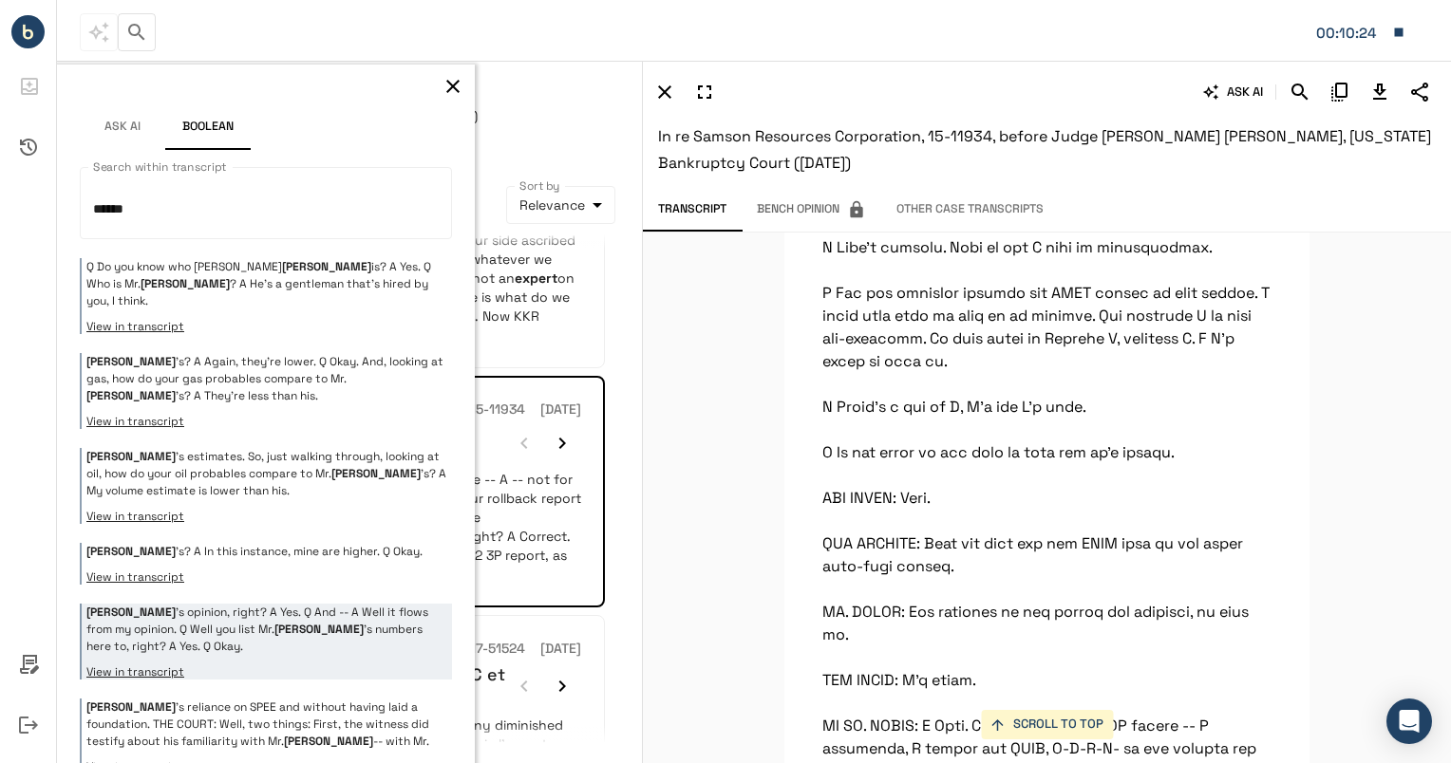
scroll to position [257, 0]
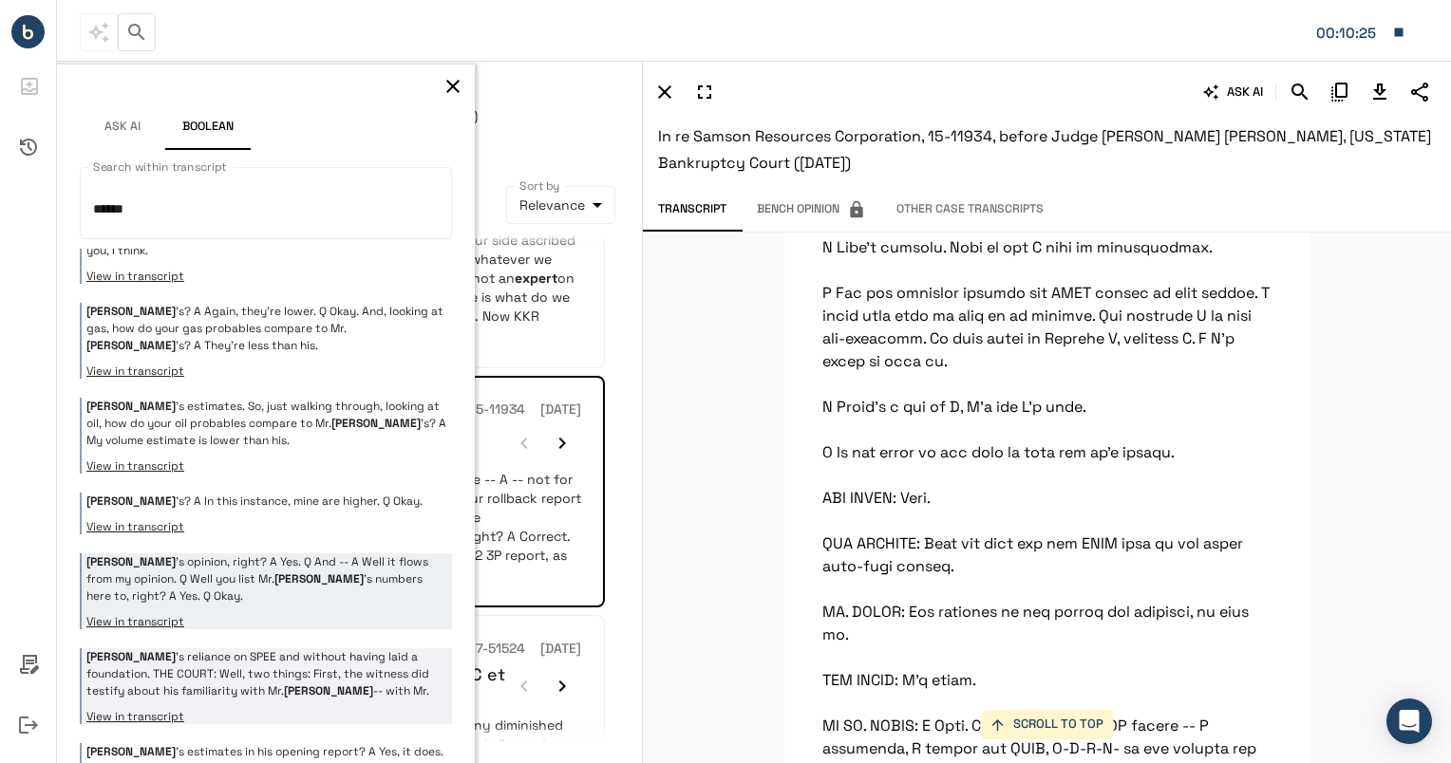
click at [270, 649] on p "[PERSON_NAME] 's reliance on SPEE and without having laid a foundation. THE COU…" at bounding box center [266, 673] width 361 height 51
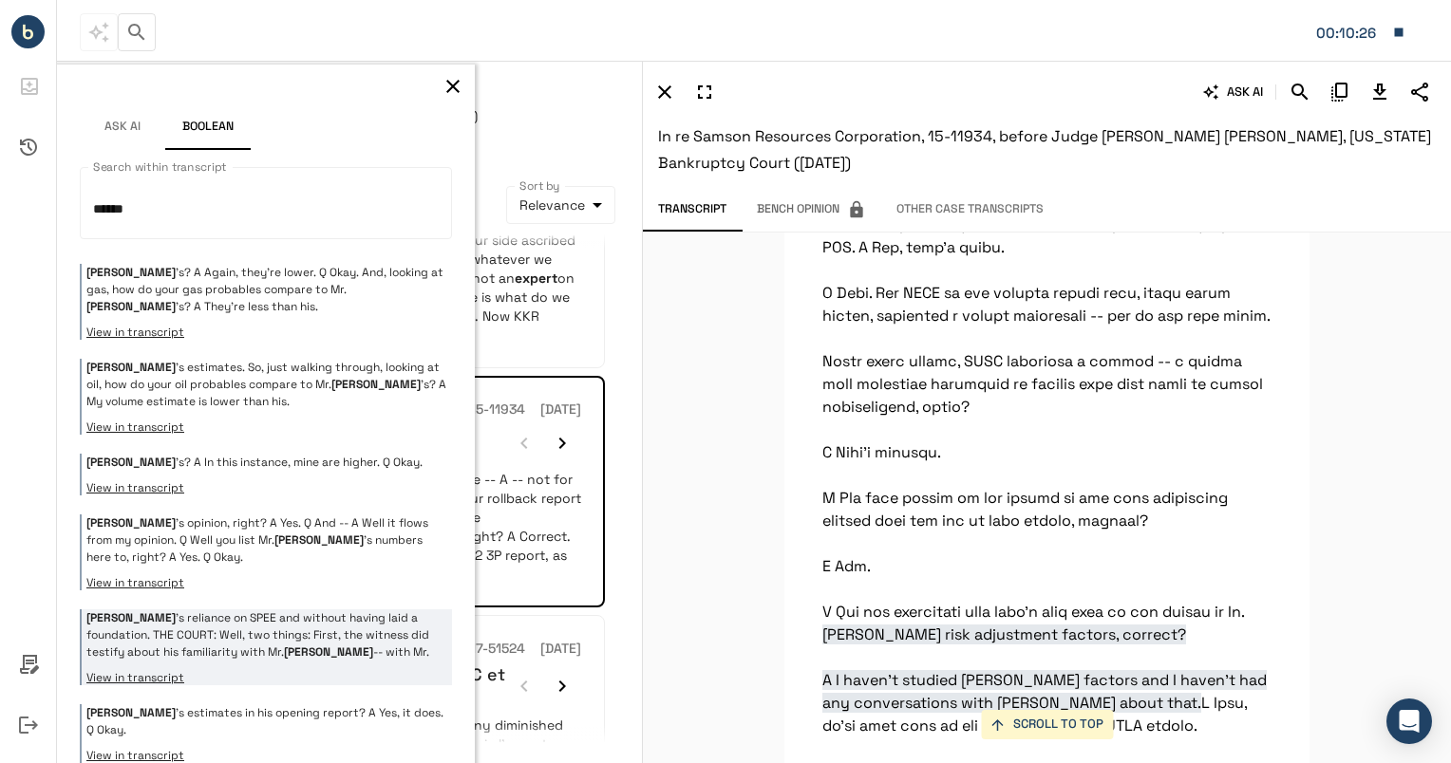
scroll to position [299, 0]
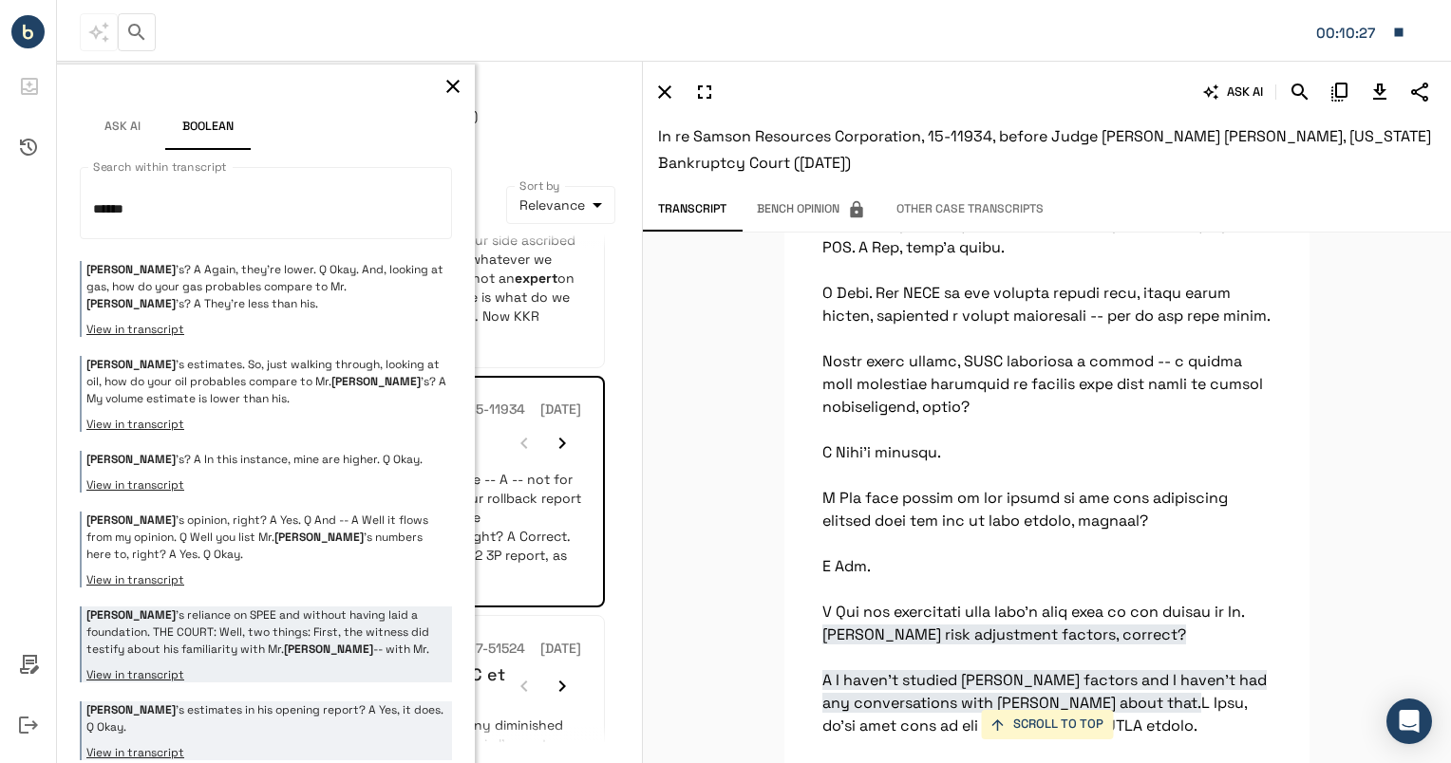
click at [293, 702] on p "[PERSON_NAME] 's estimates in his opening report? A Yes, it does. Q Okay." at bounding box center [266, 719] width 361 height 34
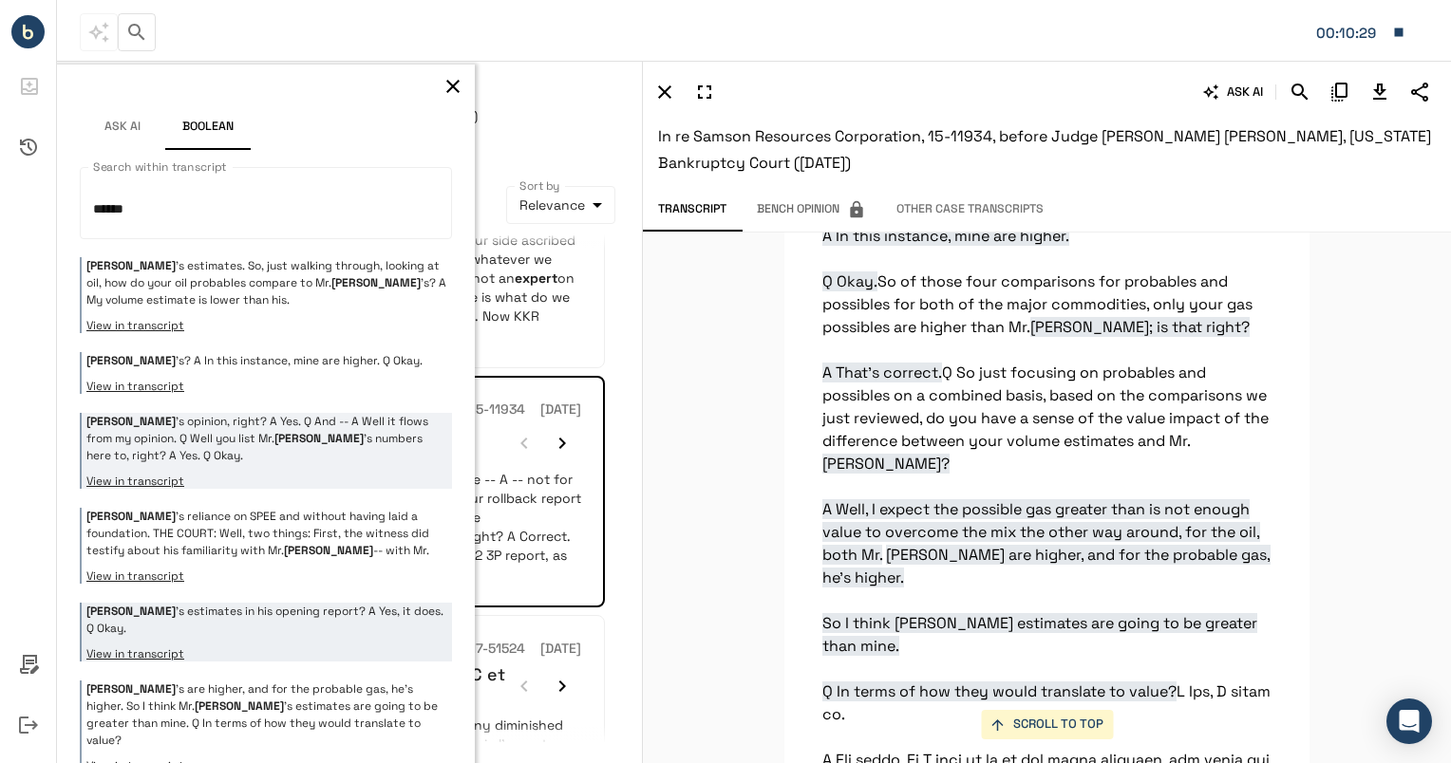
scroll to position [417, 0]
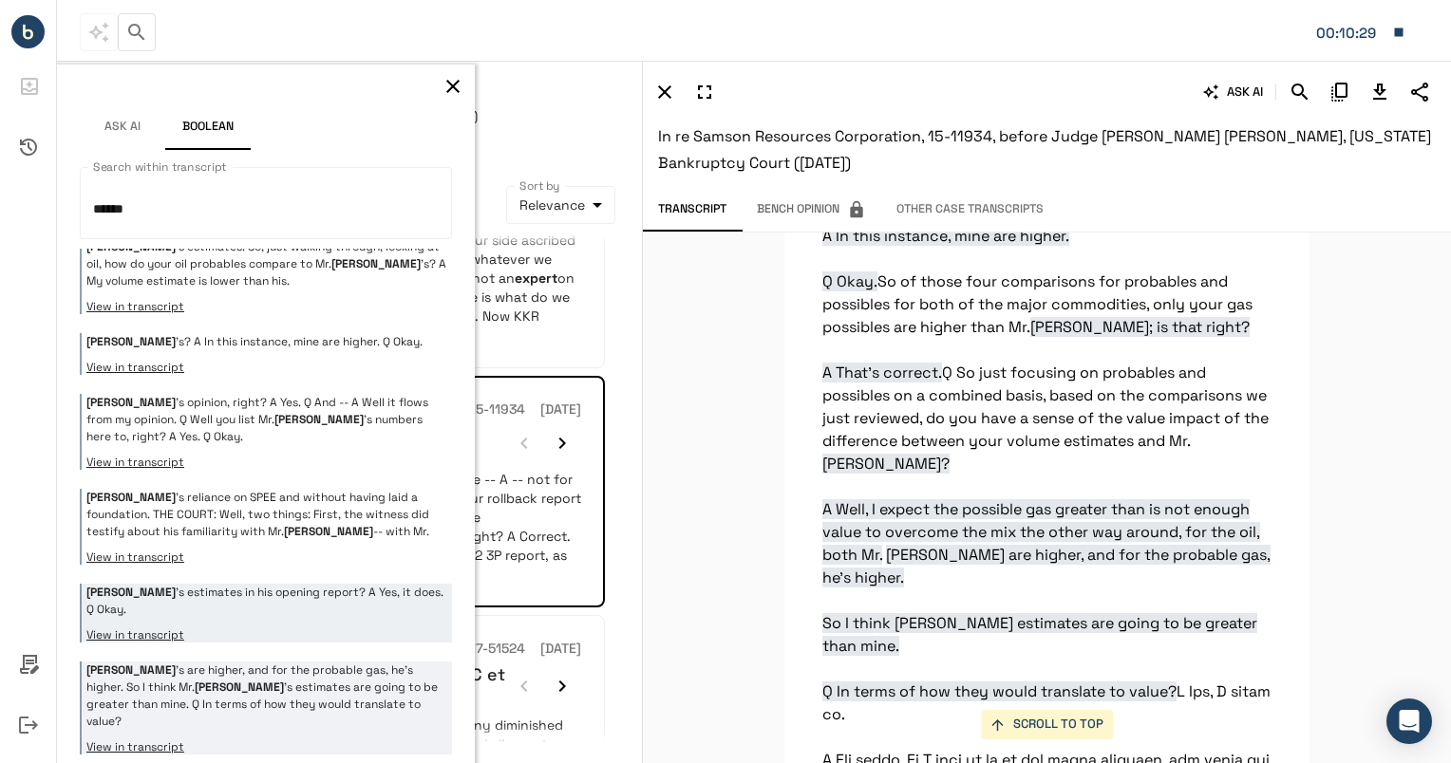
click at [304, 662] on p "[PERSON_NAME] 's are higher, and for the probable gas, he's higher. So I think …" at bounding box center [266, 696] width 361 height 68
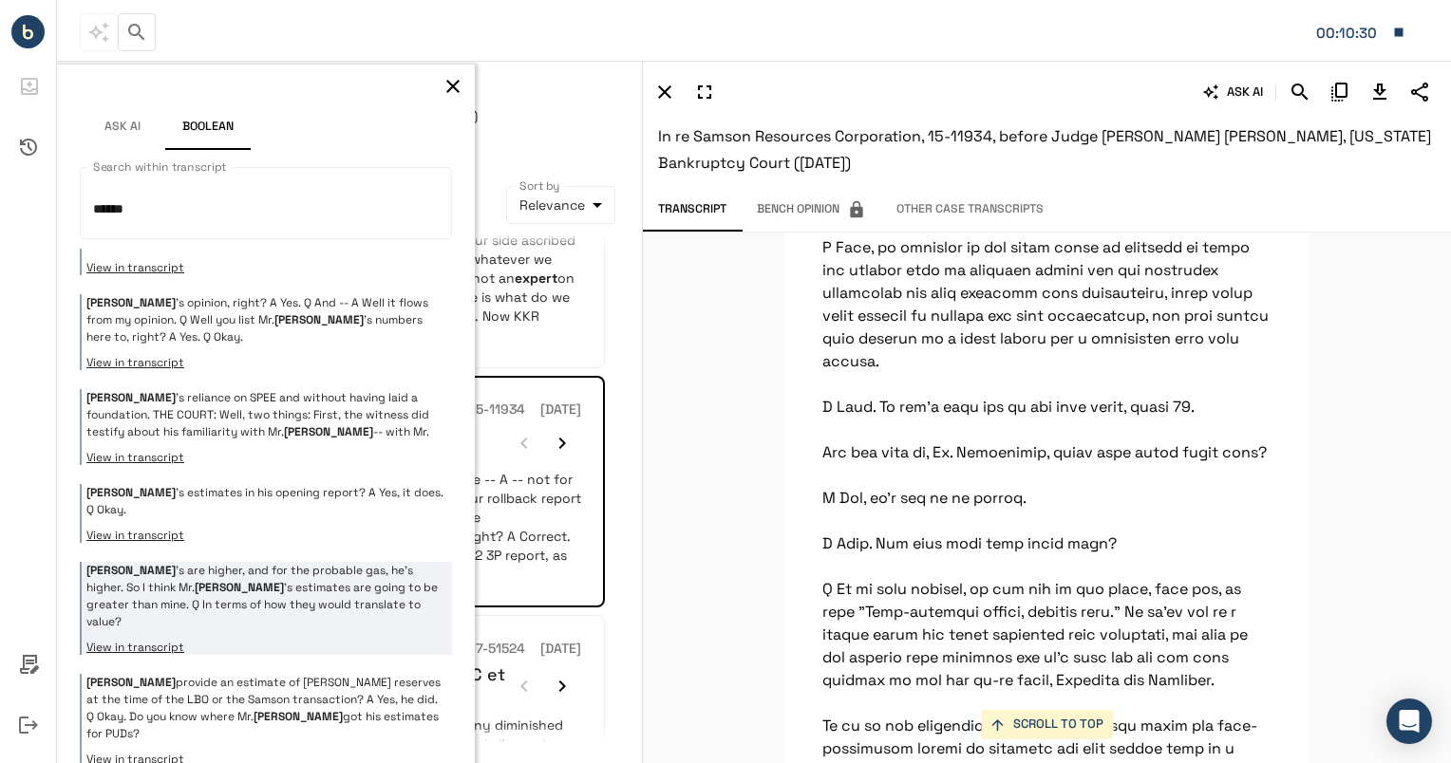
scroll to position [523, 0]
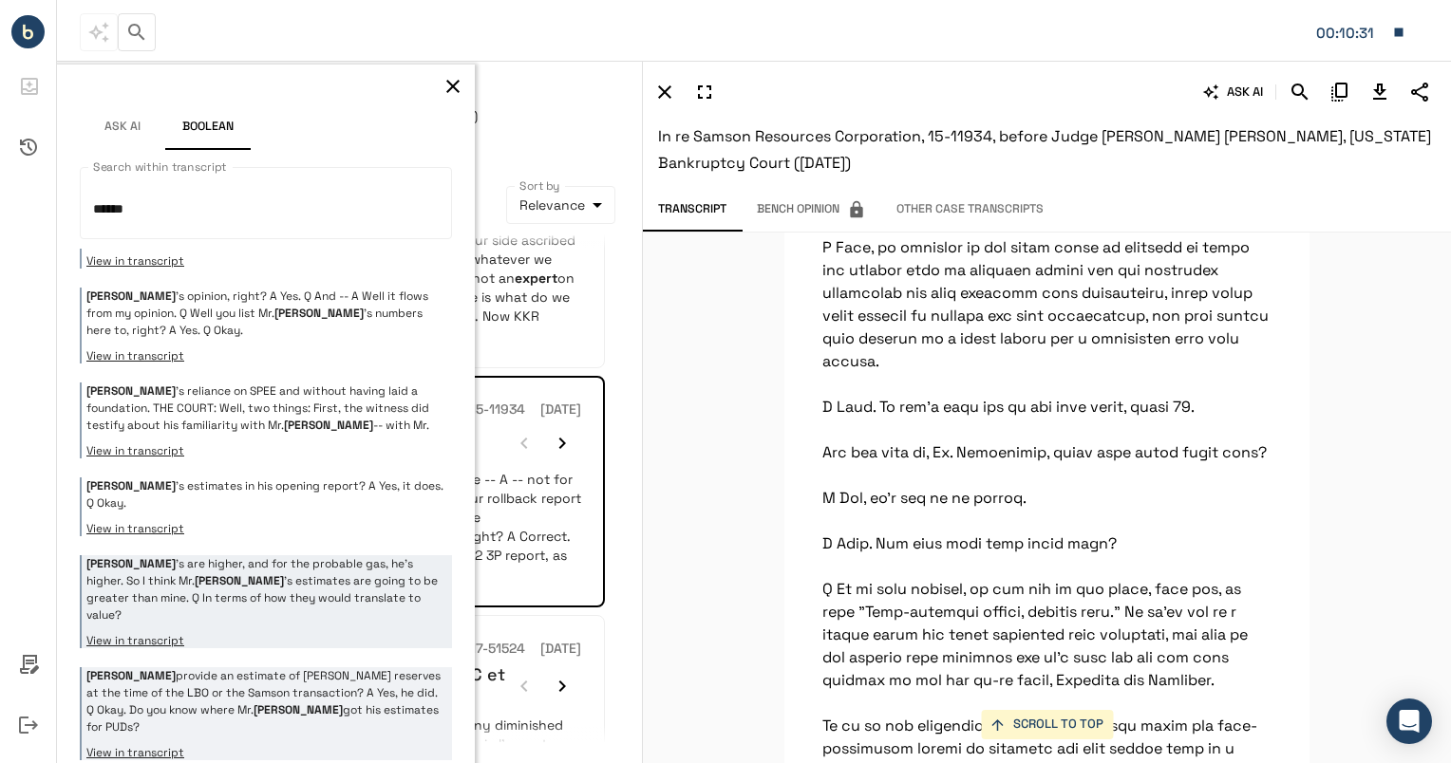
click at [333, 681] on div "[PERSON_NAME] provide an estimate of [PERSON_NAME] reserves at the time of the …" at bounding box center [266, 713] width 372 height 93
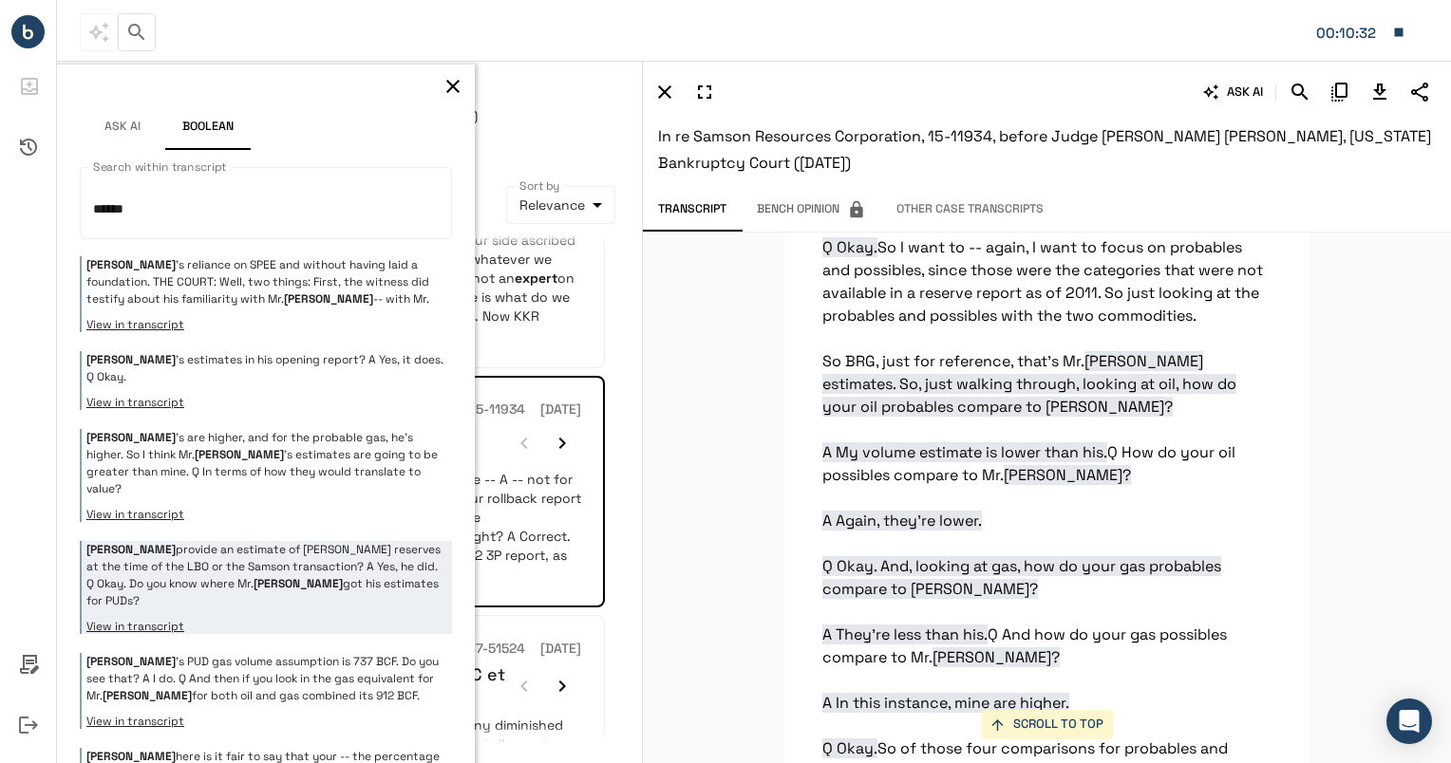
scroll to position [653, 0]
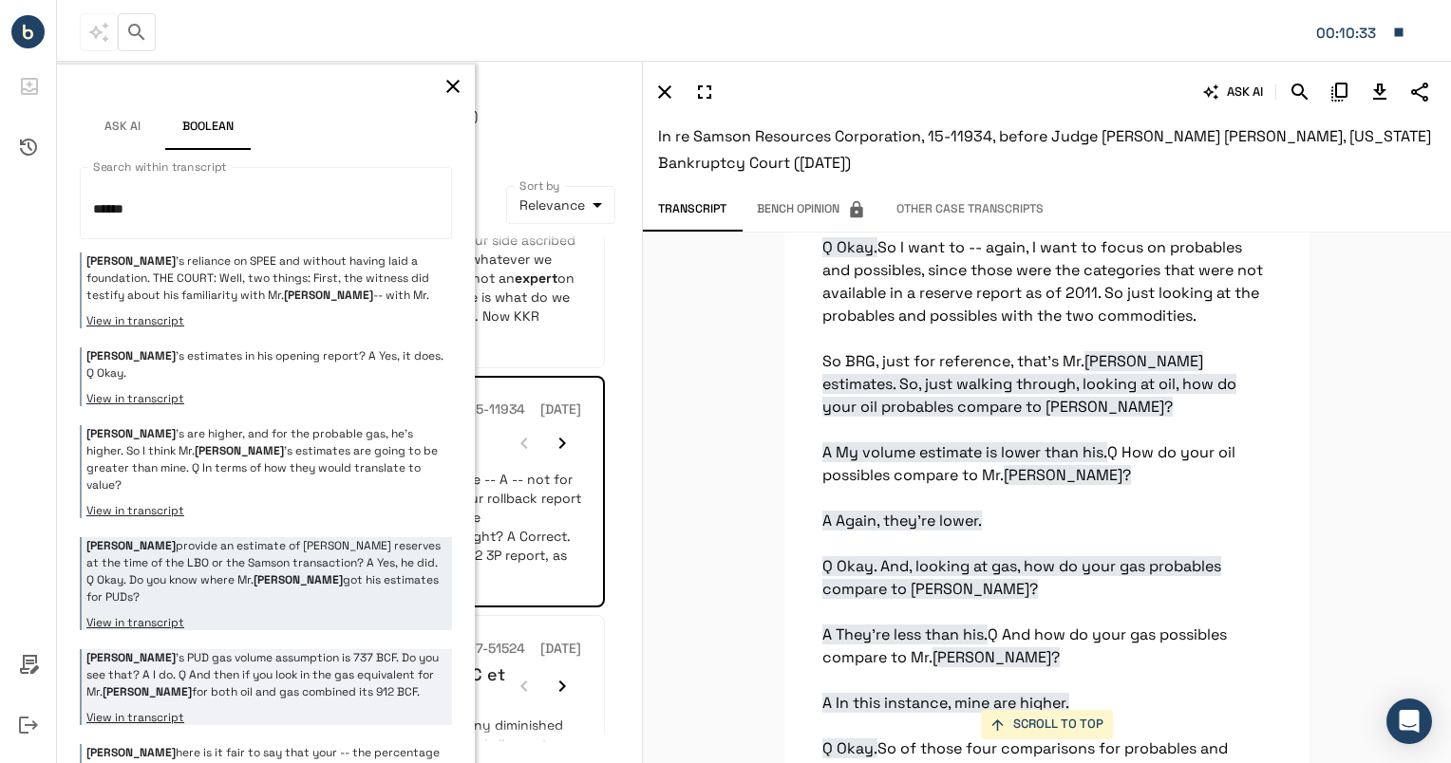
click at [341, 649] on p "[PERSON_NAME] ’s PUD gas volume assumption is 737 BCF. Do you see that? A I do.…" at bounding box center [266, 674] width 361 height 51
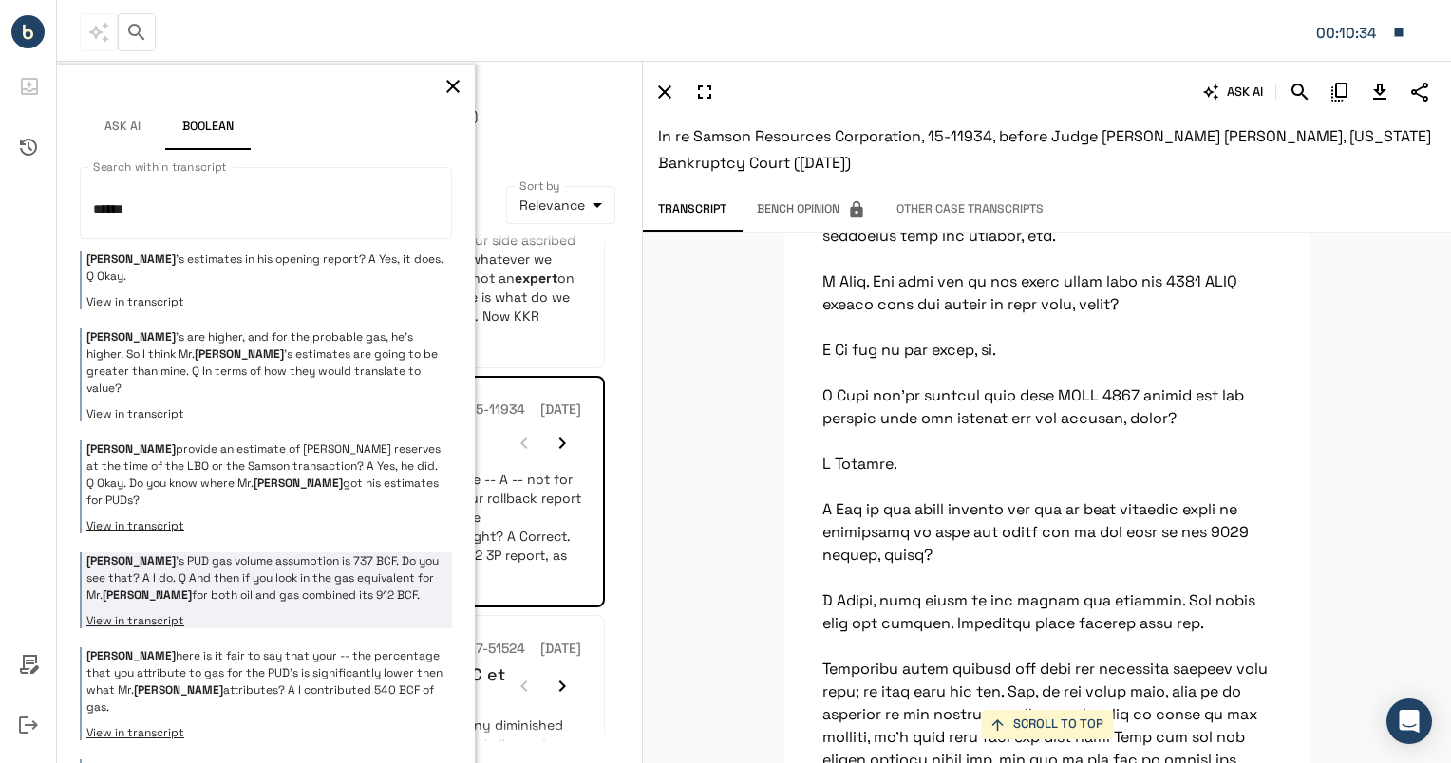
scroll to position [763, 0]
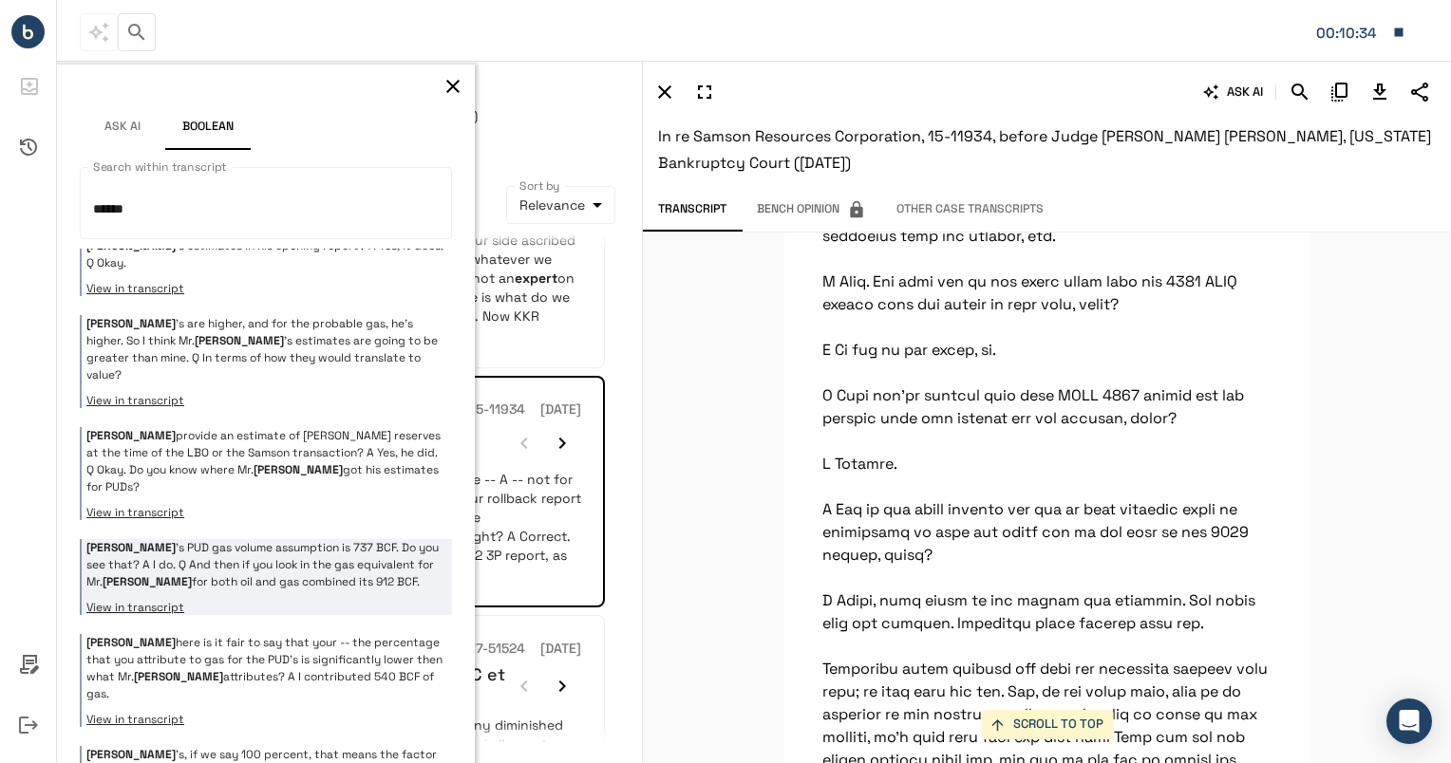
click at [341, 634] on p "[PERSON_NAME] here is it fair to say that your -- the percentage that you attri…" at bounding box center [266, 668] width 361 height 68
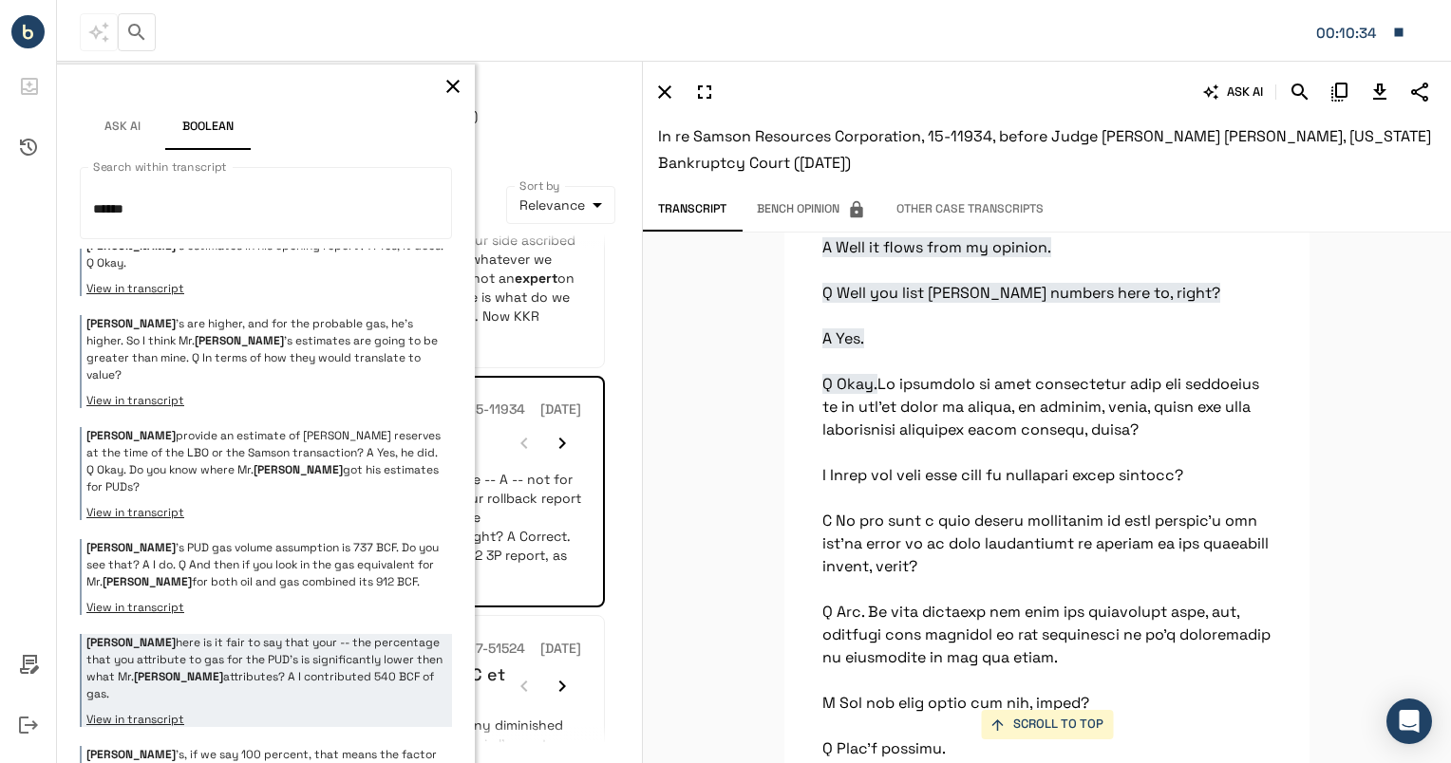
click at [289, 746] on p "[PERSON_NAME] 's, if we say 100 percent, that means the factor is 1.0 times the…" at bounding box center [266, 763] width 361 height 34
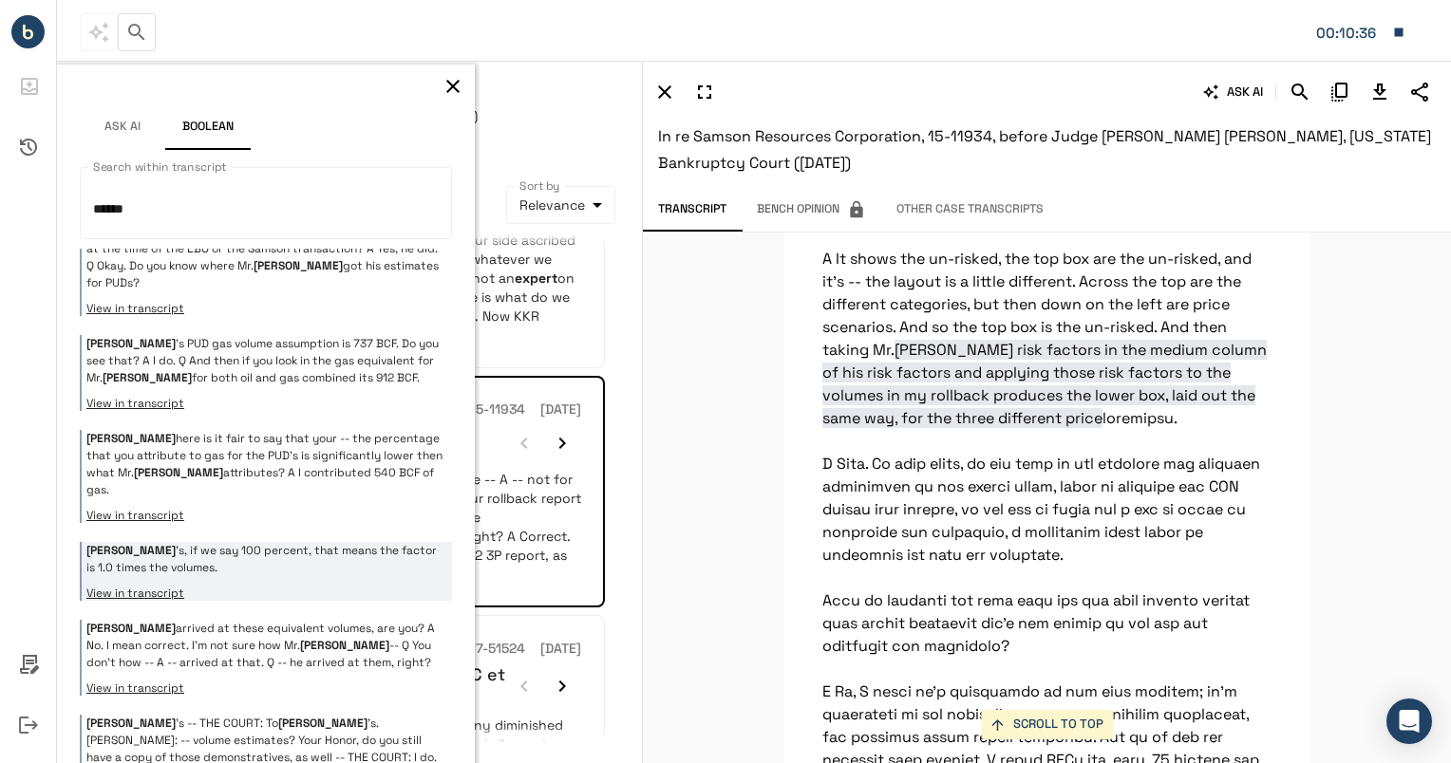
scroll to position [983, 0]
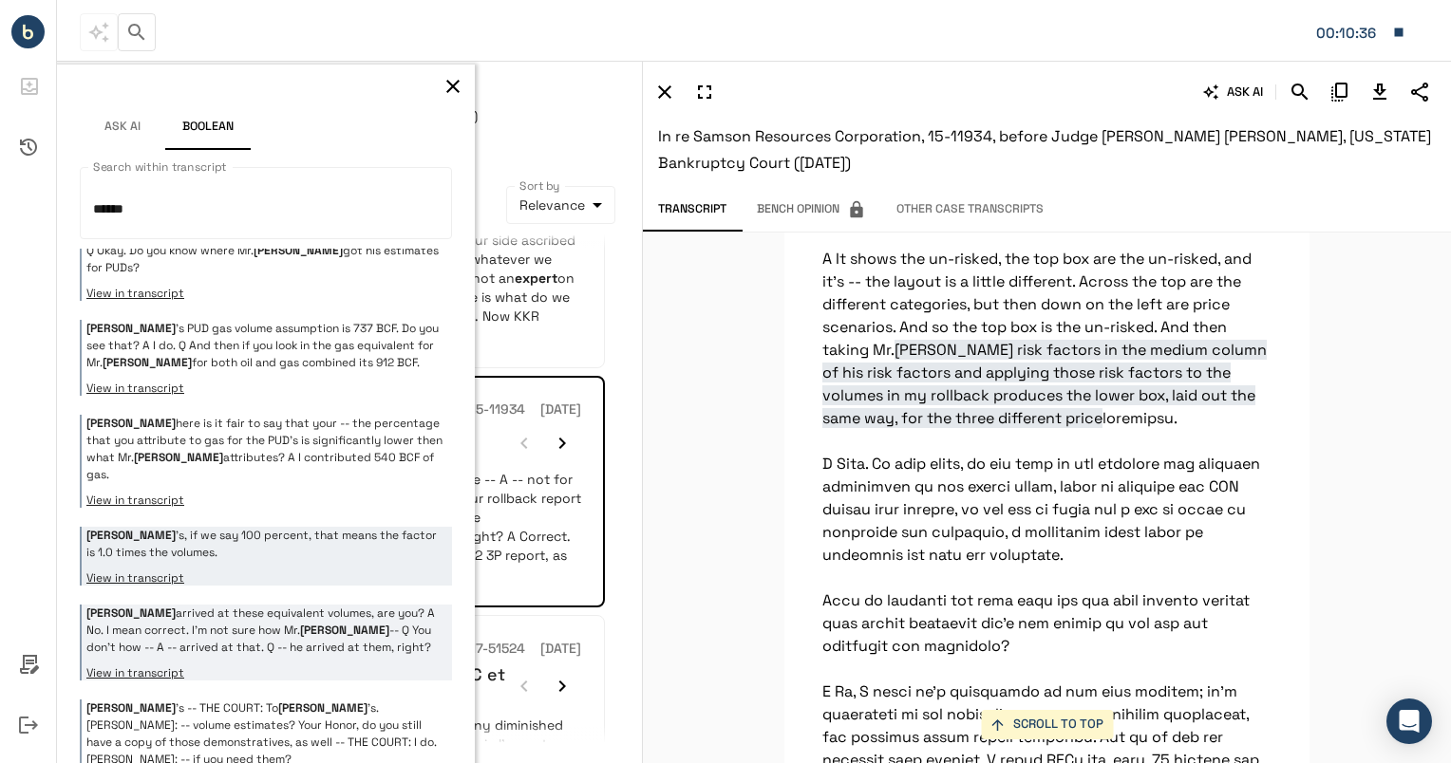
click at [315, 605] on p "[PERSON_NAME] arrived at these equivalent volumes, are you? A No. I mean correc…" at bounding box center [266, 630] width 361 height 51
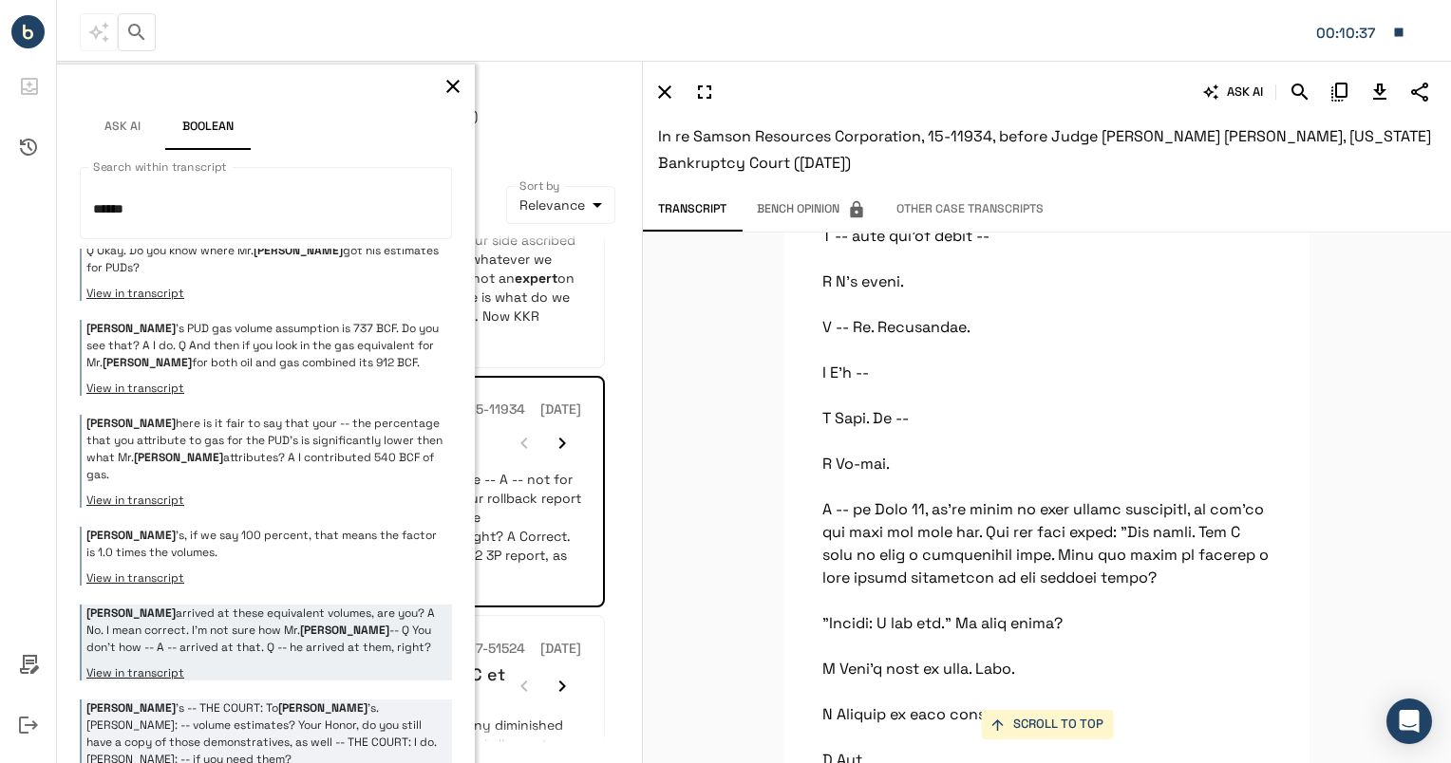
click at [301, 700] on p "[PERSON_NAME] 's -- THE COURT: To [PERSON_NAME] 's. [PERSON_NAME]: -- volume es…" at bounding box center [266, 734] width 361 height 68
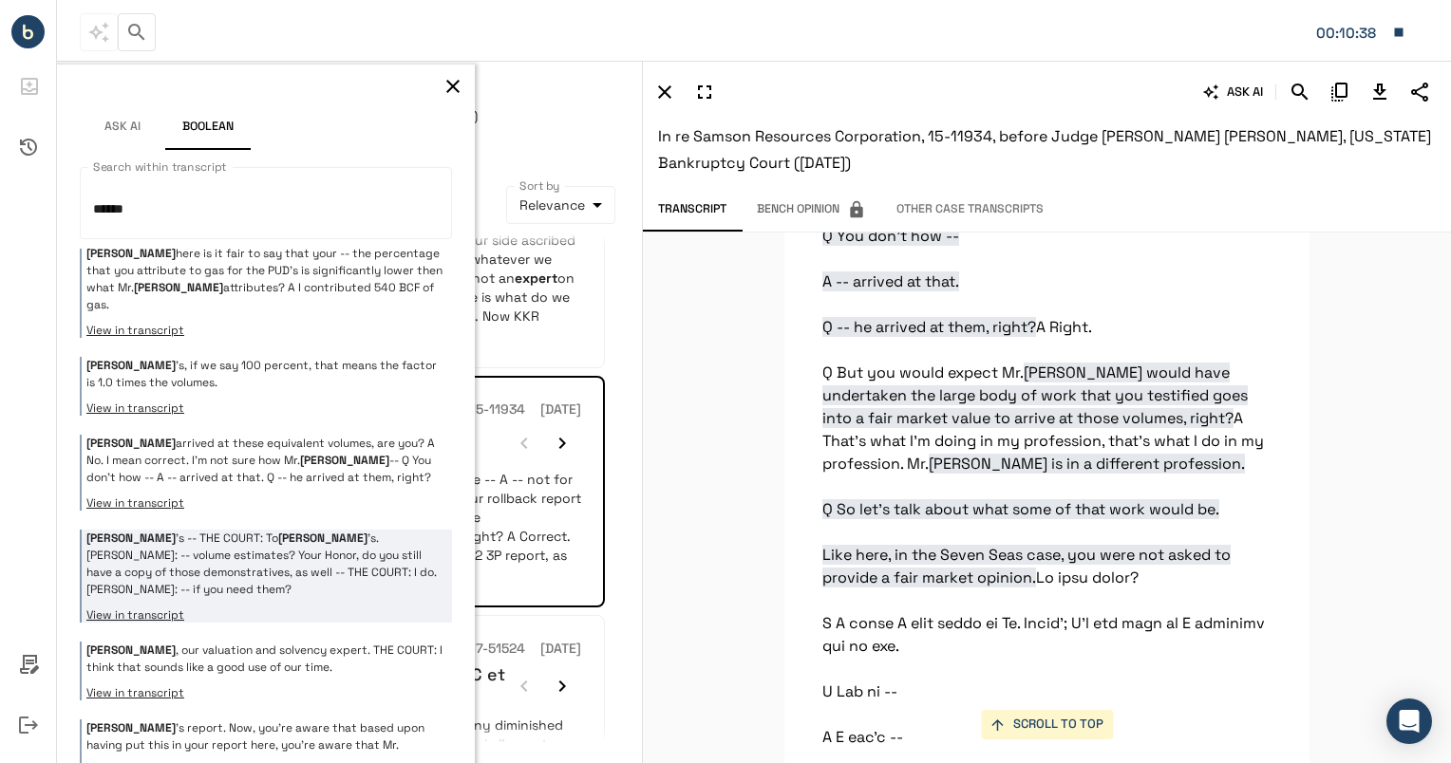
scroll to position [1169, 0]
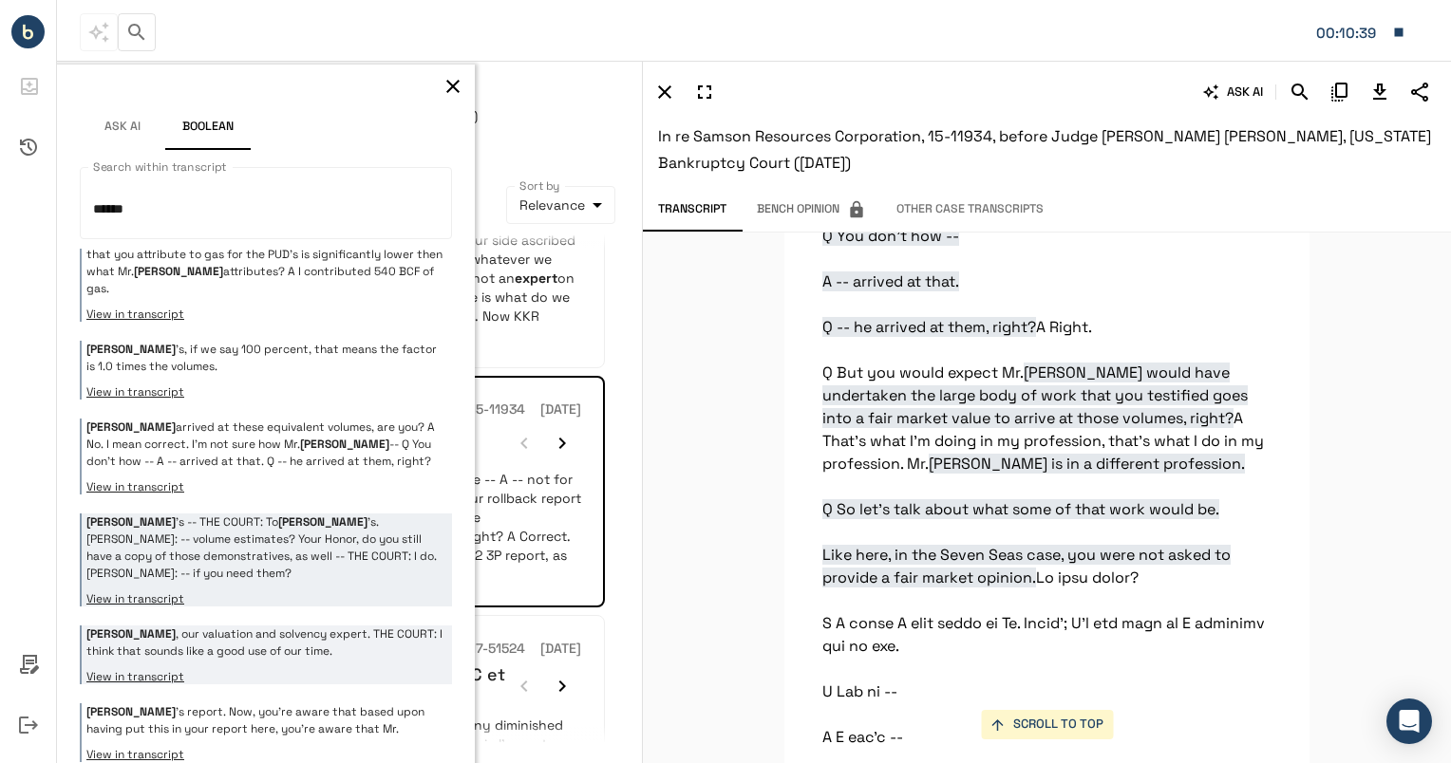
click at [324, 626] on p "[PERSON_NAME] , our valuation and solvency expert. THE COURT: I think that soun…" at bounding box center [266, 643] width 361 height 34
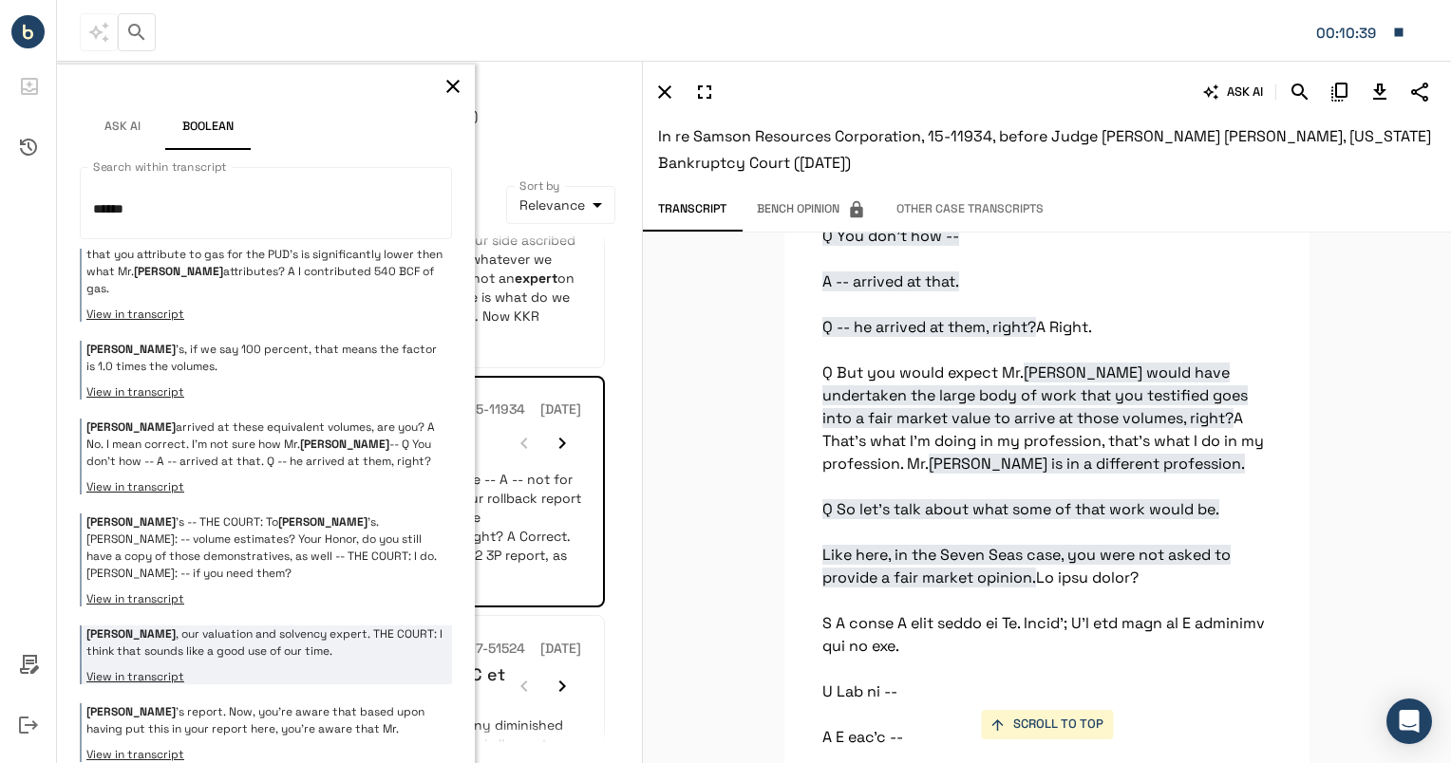
scroll to position [898, 0]
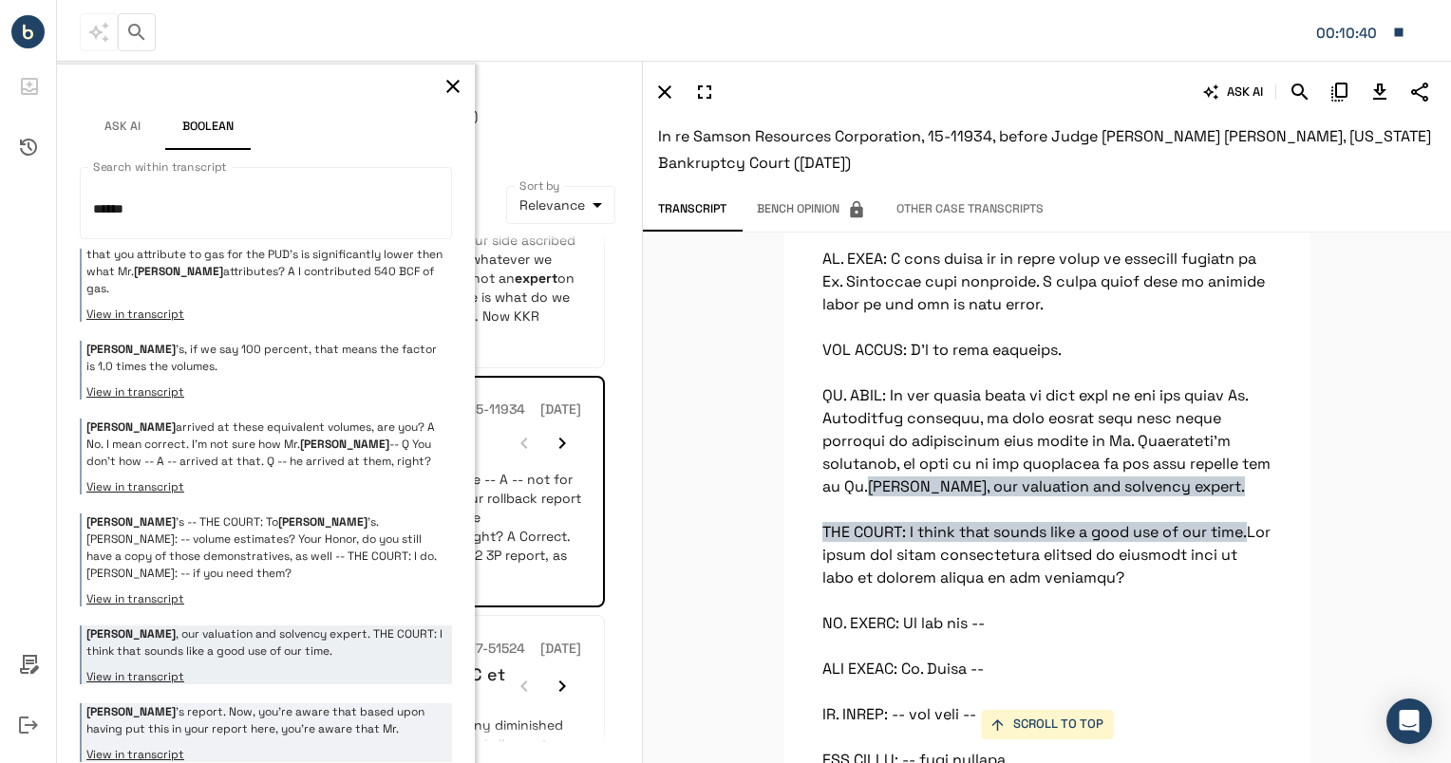
click at [307, 703] on p "[PERSON_NAME] 's report. Now, you're aware that based upon having put this in y…" at bounding box center [266, 720] width 361 height 34
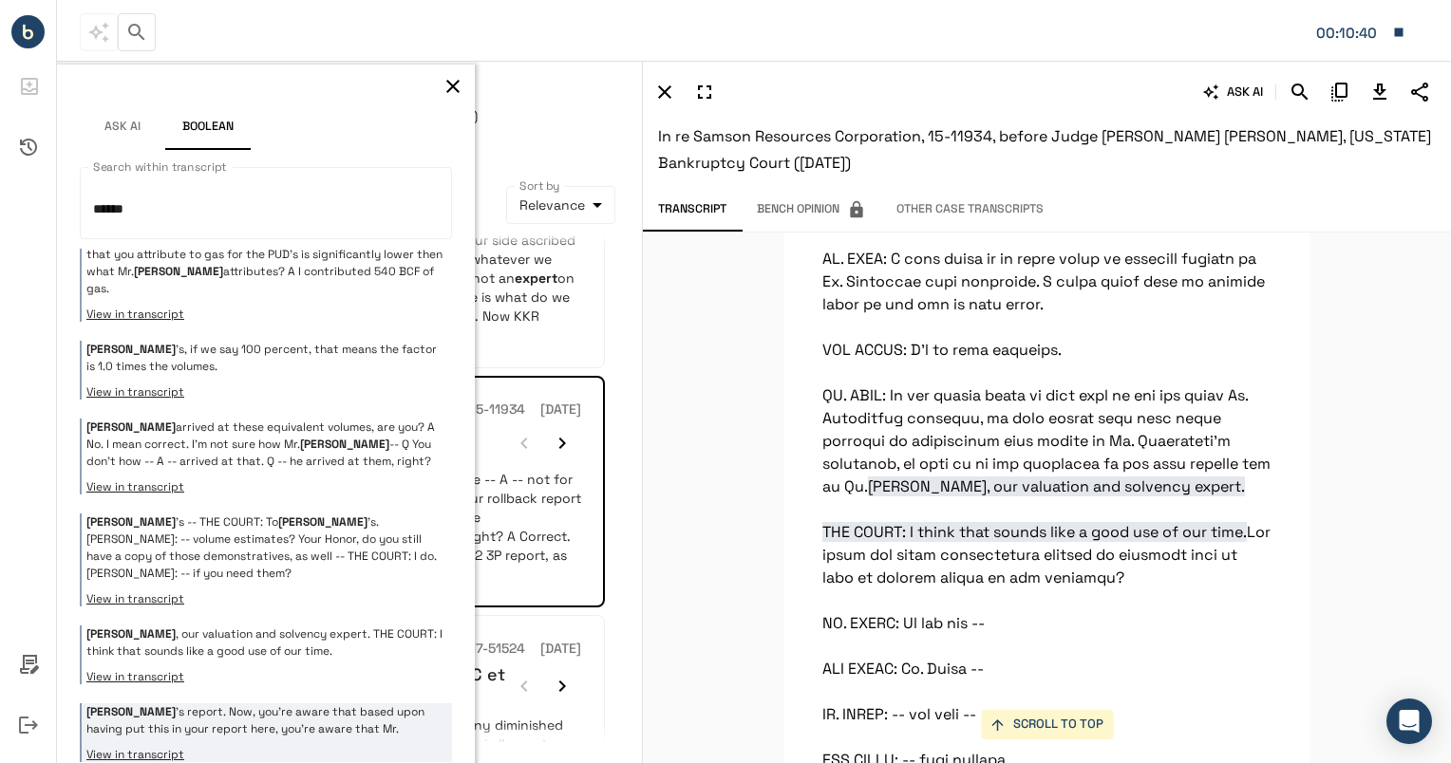
scroll to position [0, 0]
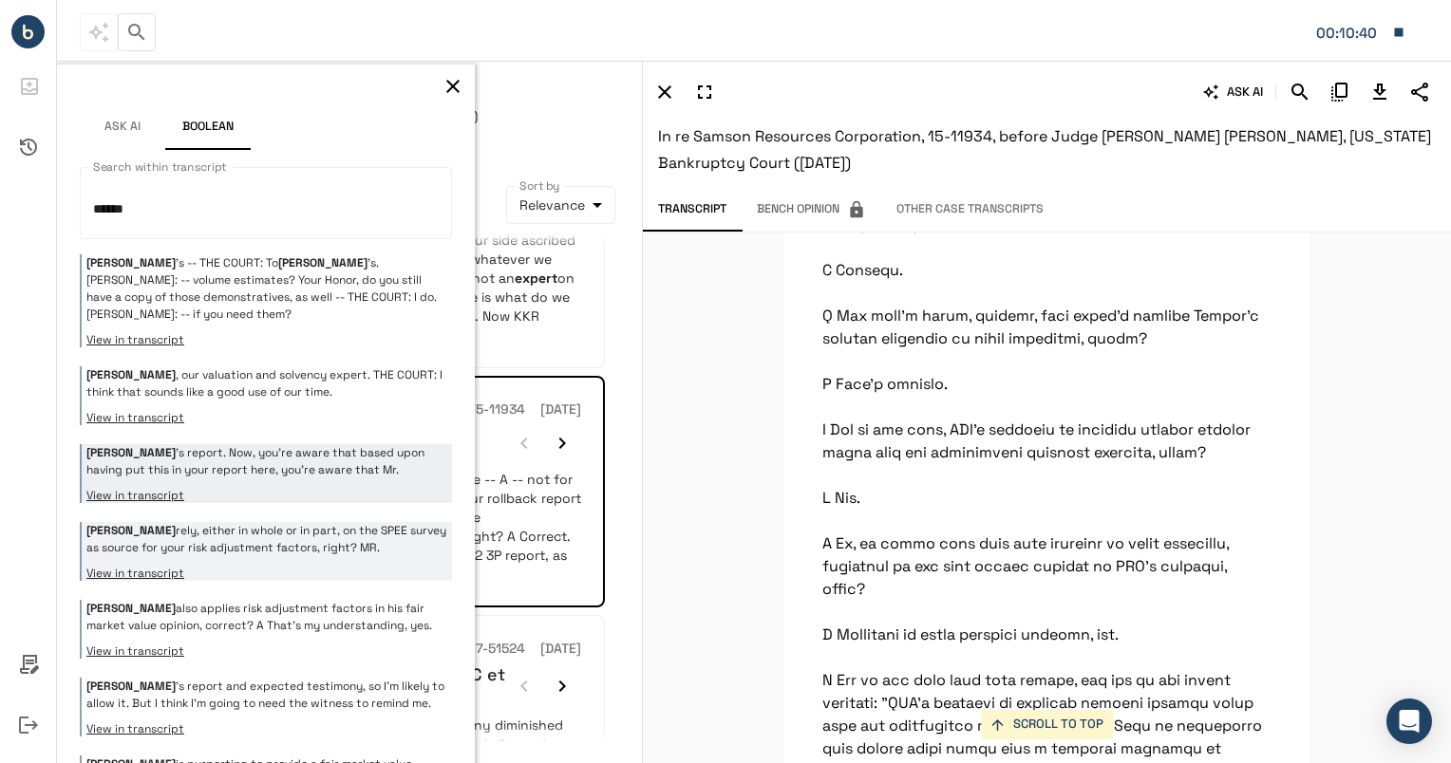
click at [298, 566] on button "View in transcript" at bounding box center [266, 573] width 361 height 15
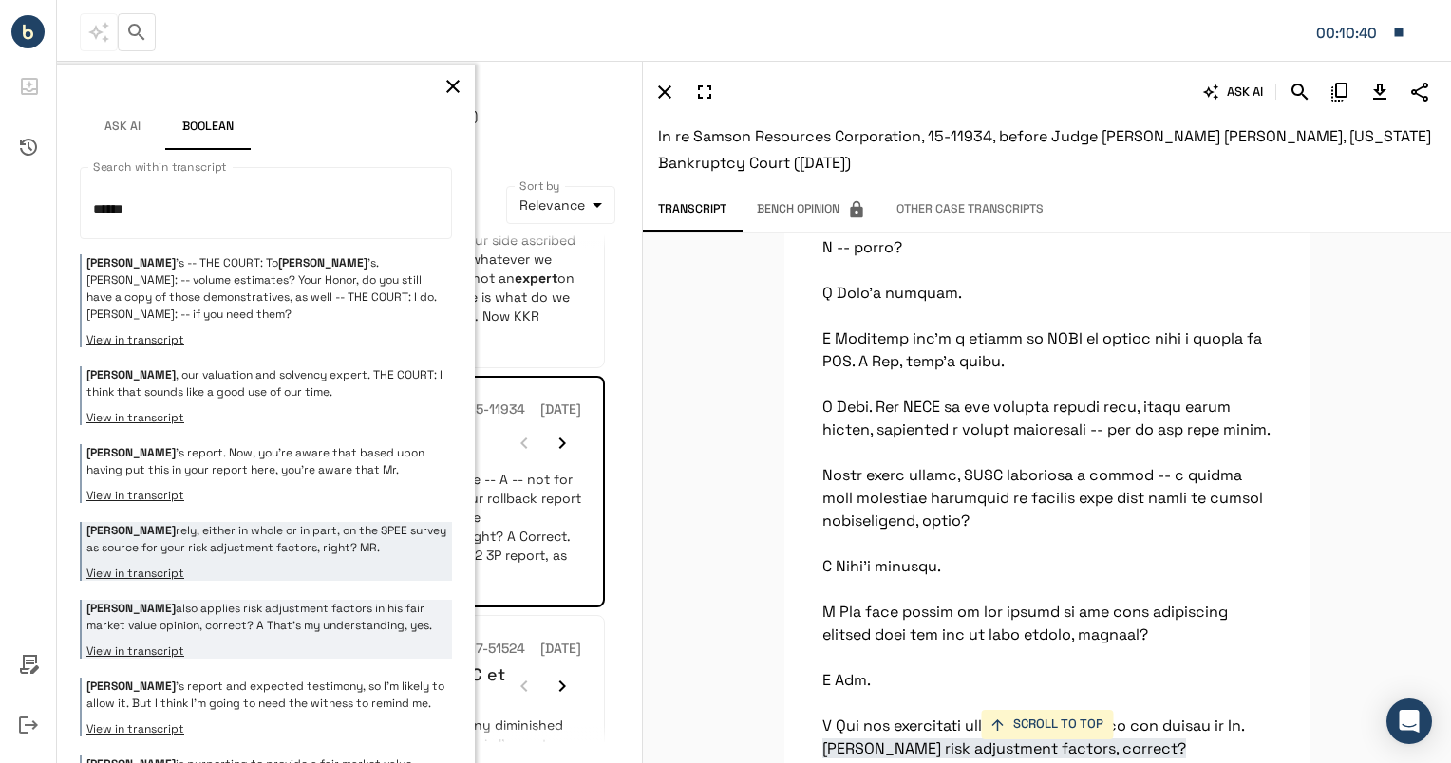
click at [282, 600] on p "[PERSON_NAME] also applies risk adjustment factors in his fair market value opi…" at bounding box center [266, 617] width 361 height 34
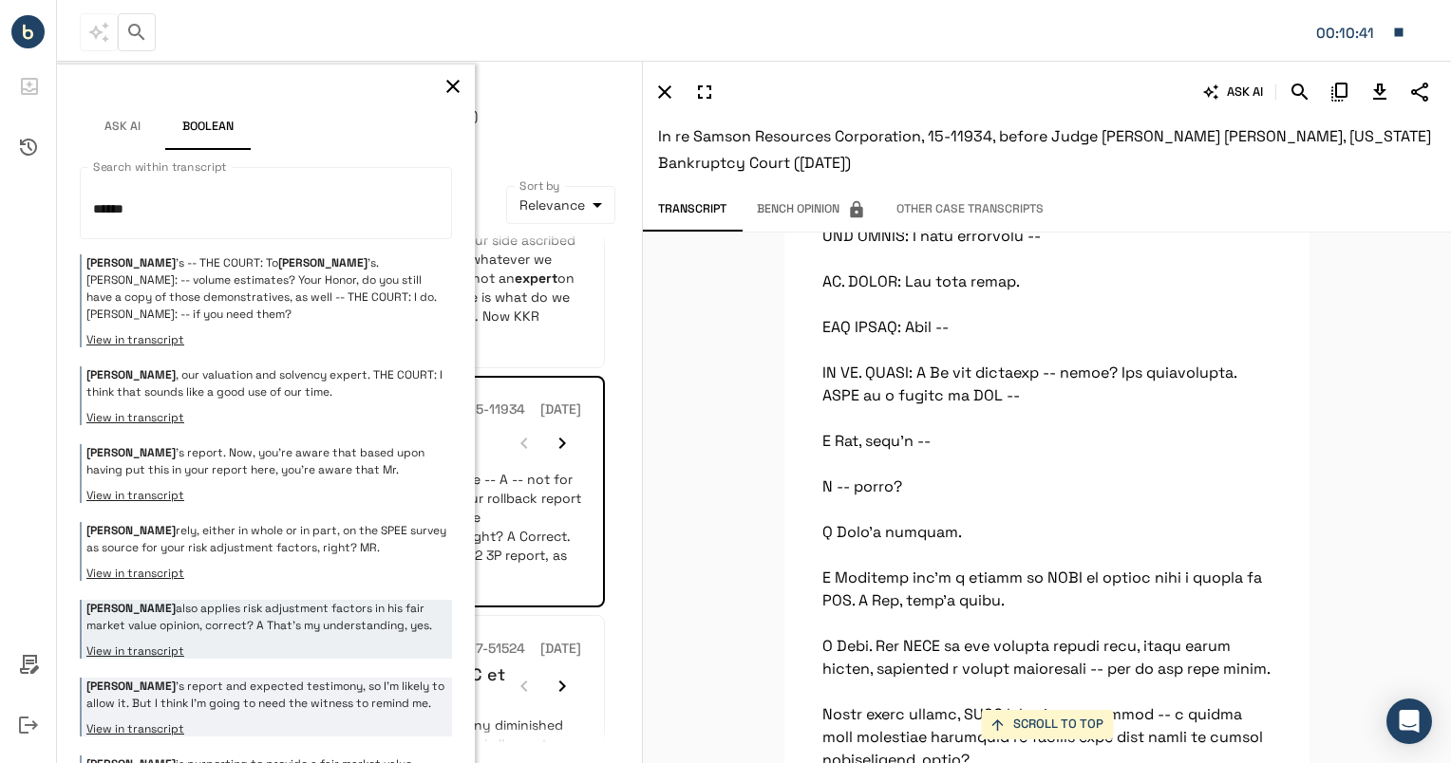
click at [285, 678] on p "[PERSON_NAME] 's report and expected testimony, so I'm likely to allow it. But …" at bounding box center [266, 695] width 361 height 34
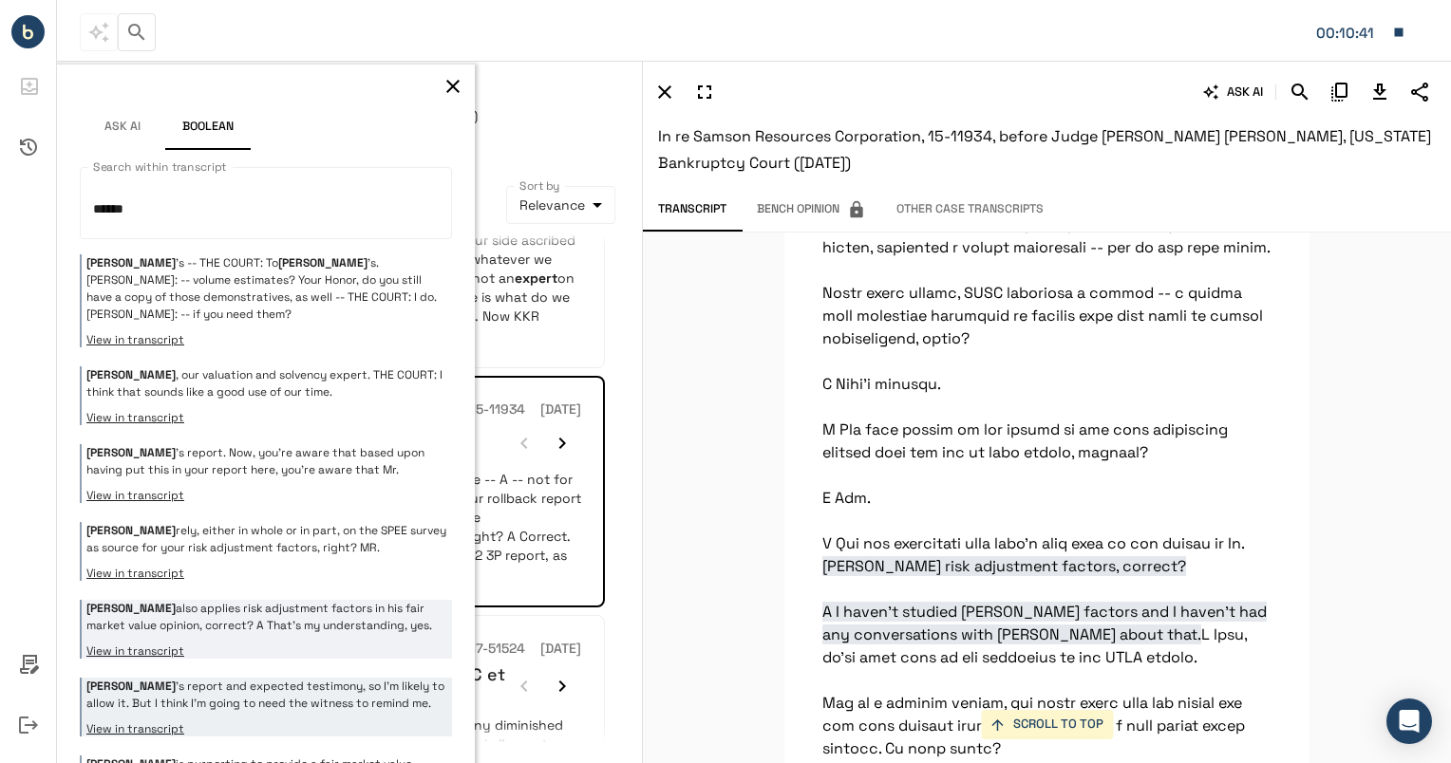
click at [302, 600] on p "[PERSON_NAME] also applies risk adjustment factors in his fair market value opi…" at bounding box center [266, 617] width 361 height 34
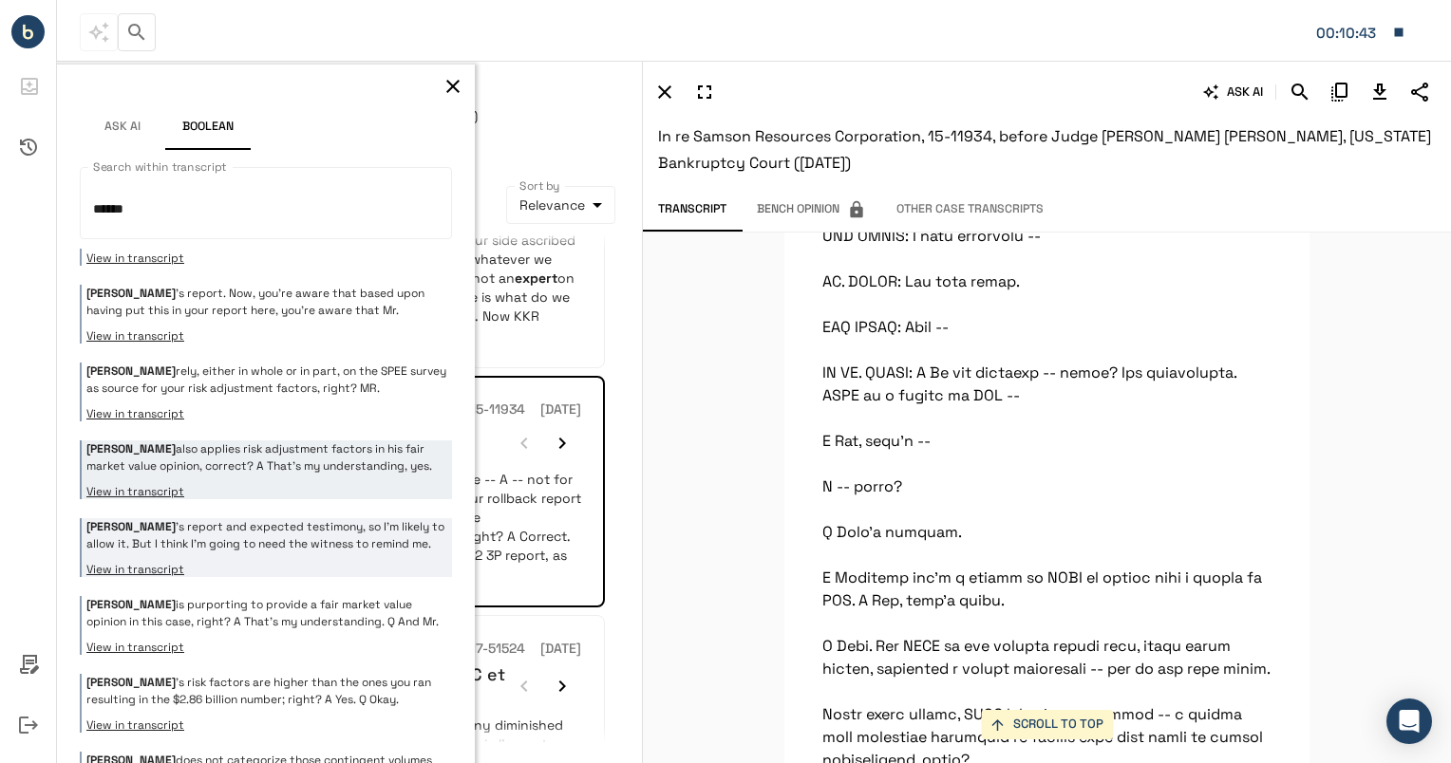
click at [318, 562] on button "View in transcript" at bounding box center [266, 569] width 361 height 15
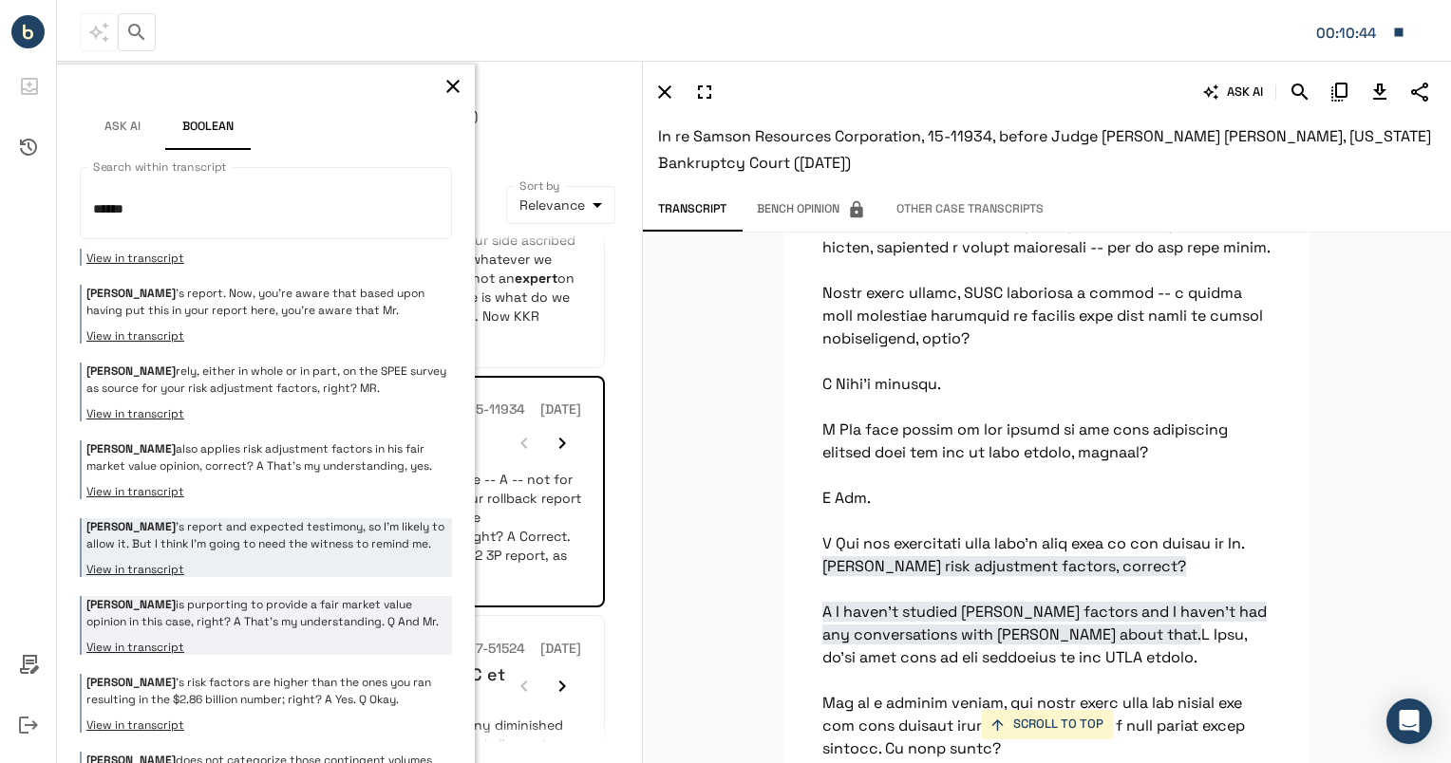
click at [306, 596] on p "[PERSON_NAME] is purporting to provide a fair market value opinion in this case…" at bounding box center [266, 613] width 361 height 34
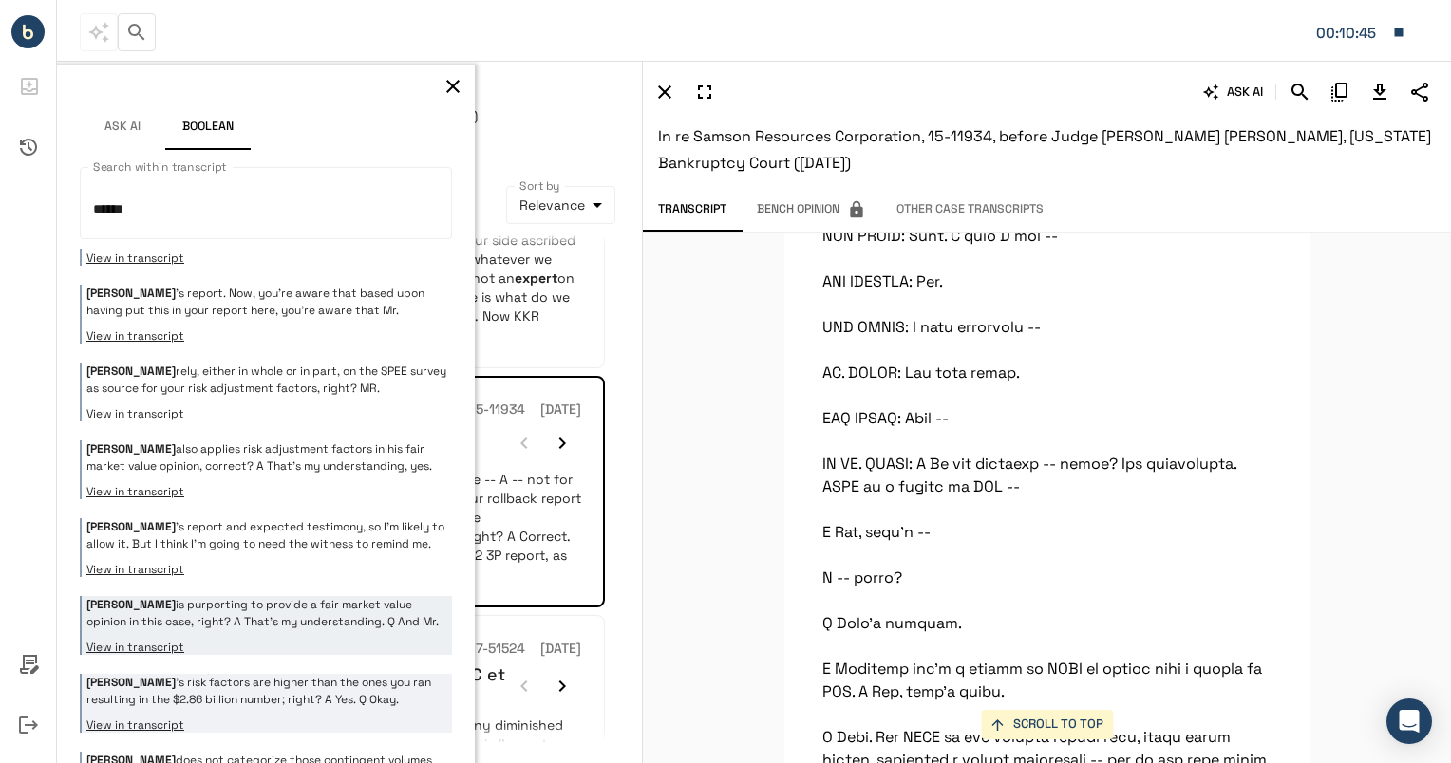
click at [295, 674] on p "[PERSON_NAME] 's risk factors are higher than the ones you ran resulting in the…" at bounding box center [266, 691] width 361 height 34
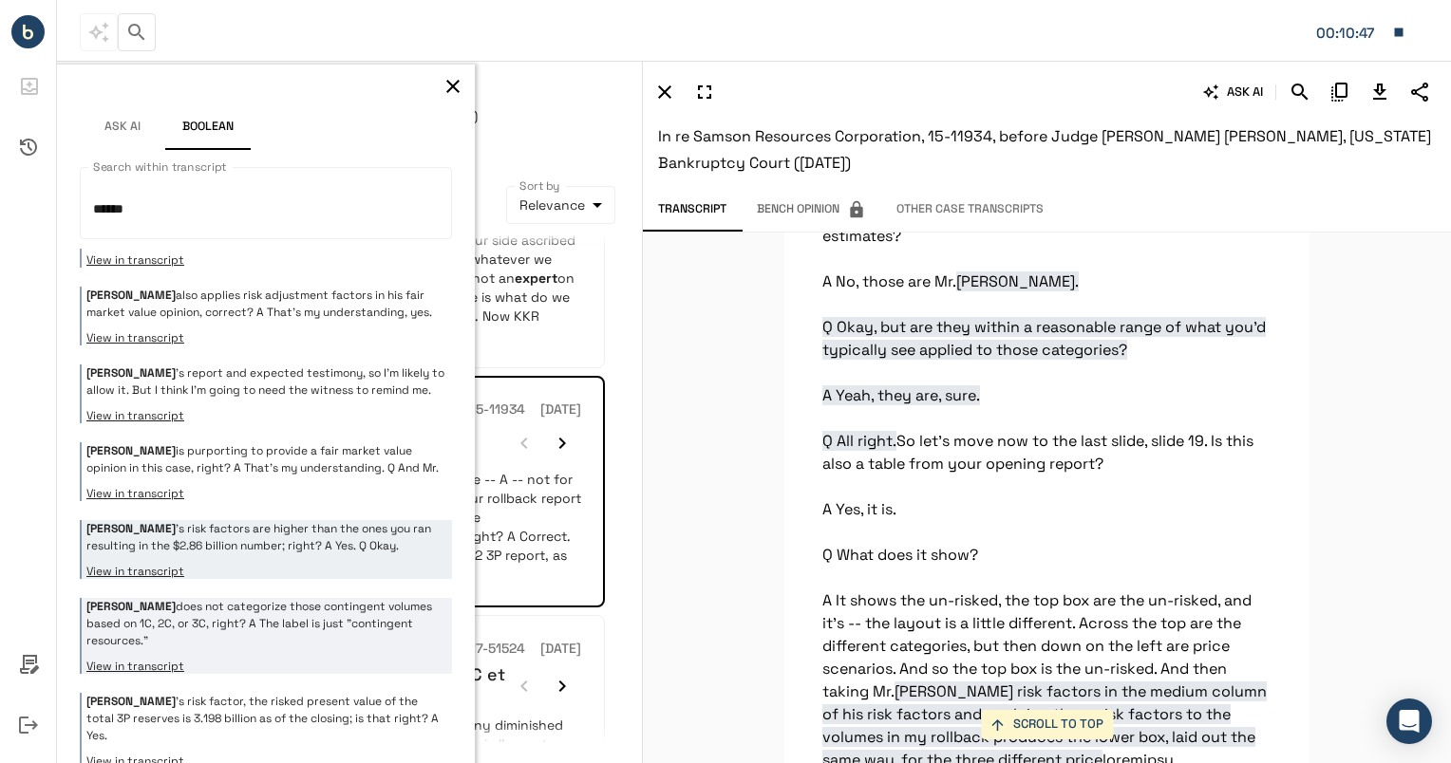
click at [320, 598] on p "[PERSON_NAME] does not categorize those contingent volumes based on 1C, 2C, or …" at bounding box center [266, 623] width 361 height 51
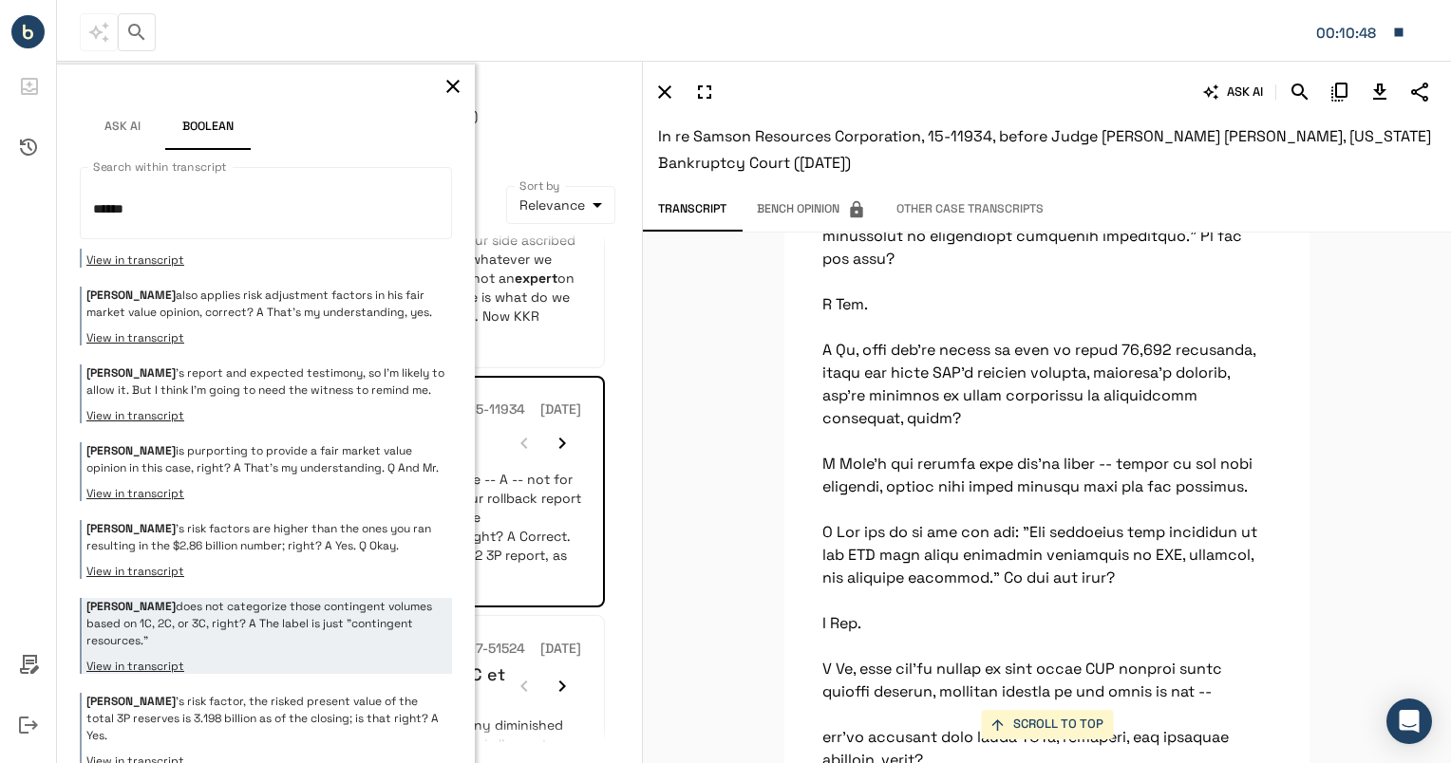
click at [335, 600] on div "[PERSON_NAME] 's risk adjustment factors, correct? A I haven't studied [PERSON_…" at bounding box center [266, 479] width 372 height 3943
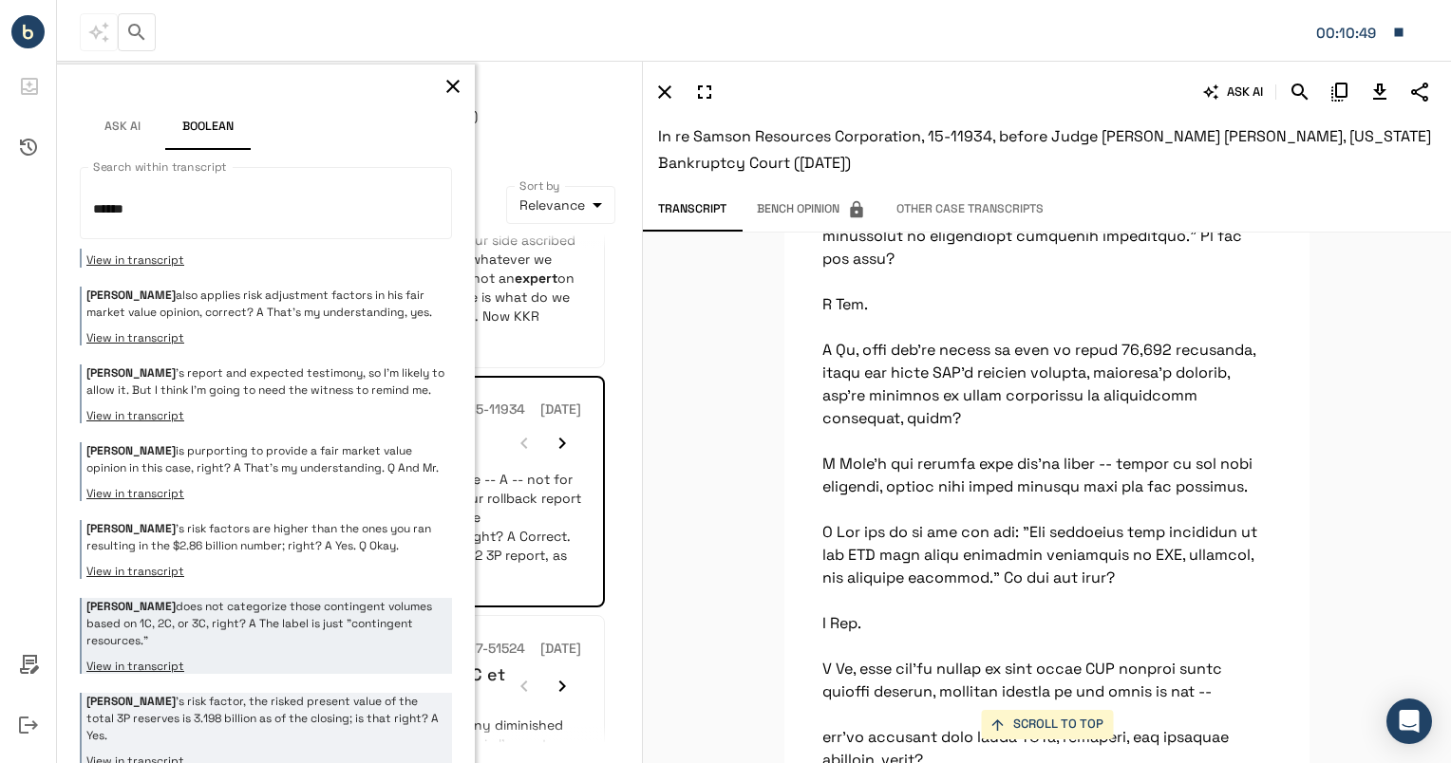
click at [312, 693] on p "[PERSON_NAME] 's risk factor, the risked present value of the total 3P reserves…" at bounding box center [266, 718] width 361 height 51
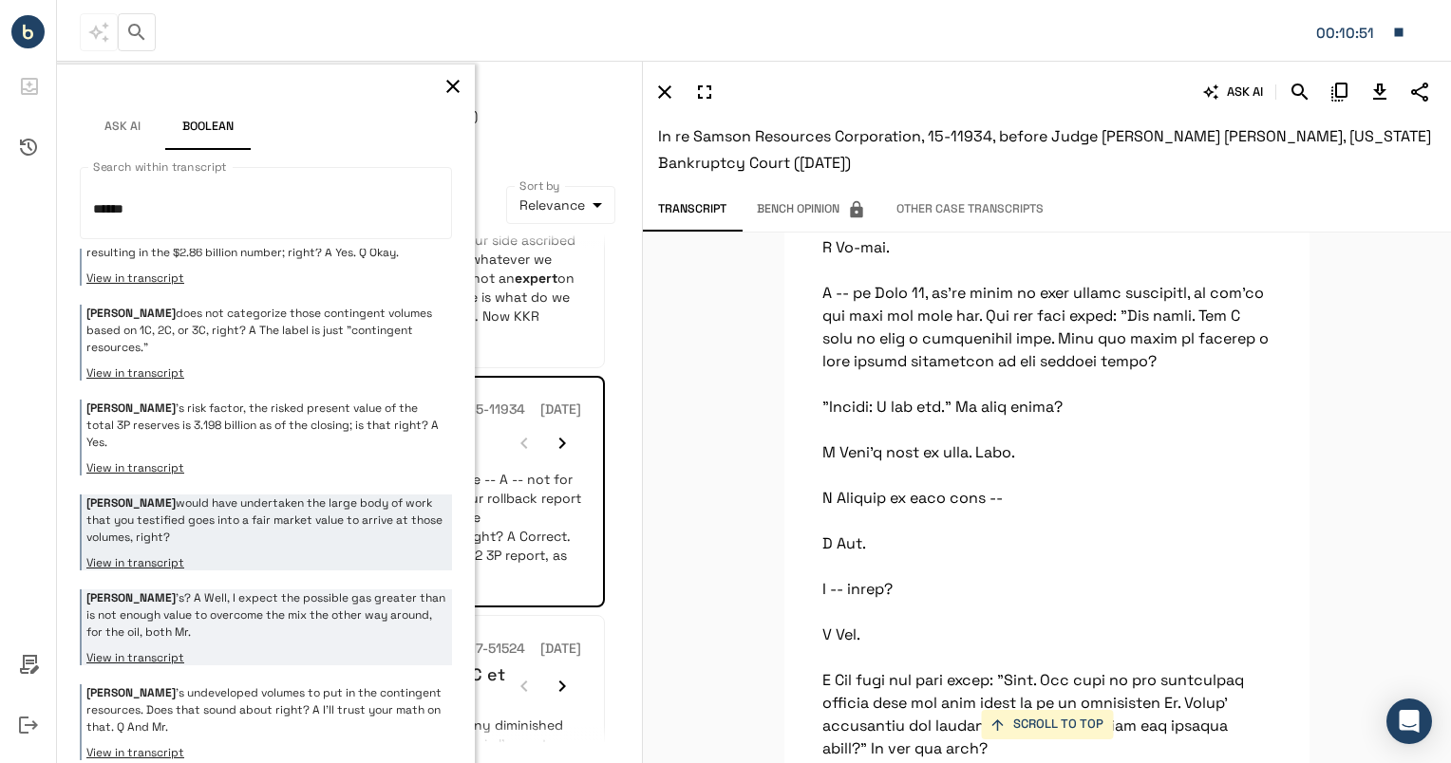
click at [342, 590] on p "[PERSON_NAME] 's? A Well, I expect the possible gas greater than is not enough …" at bounding box center [266, 615] width 361 height 51
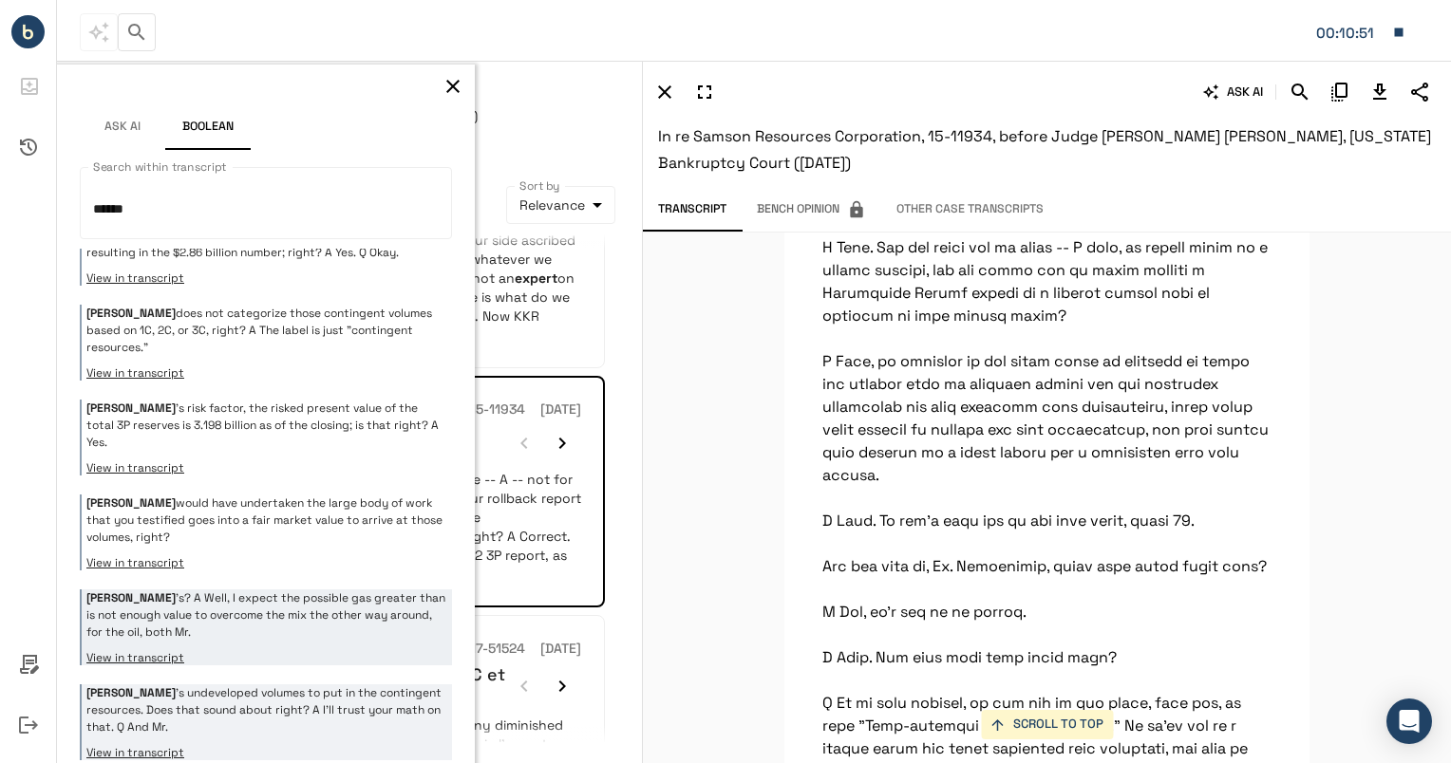
click at [324, 684] on p "[PERSON_NAME] 's undeveloped volumes to put in the contingent resources. Does t…" at bounding box center [266, 709] width 361 height 51
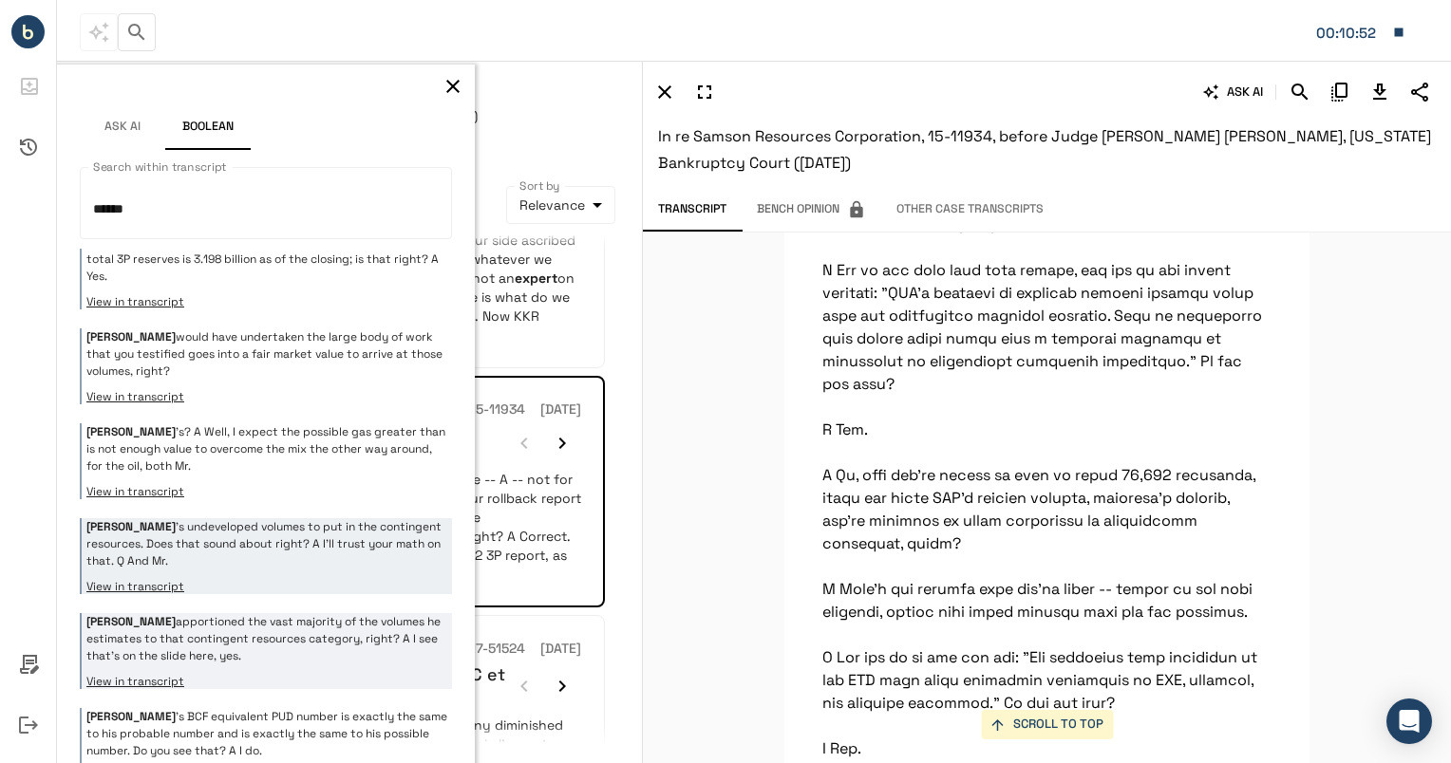
click at [328, 613] on p "[PERSON_NAME] apportioned the vast majority of the volumes he estimates to that…" at bounding box center [266, 638] width 361 height 51
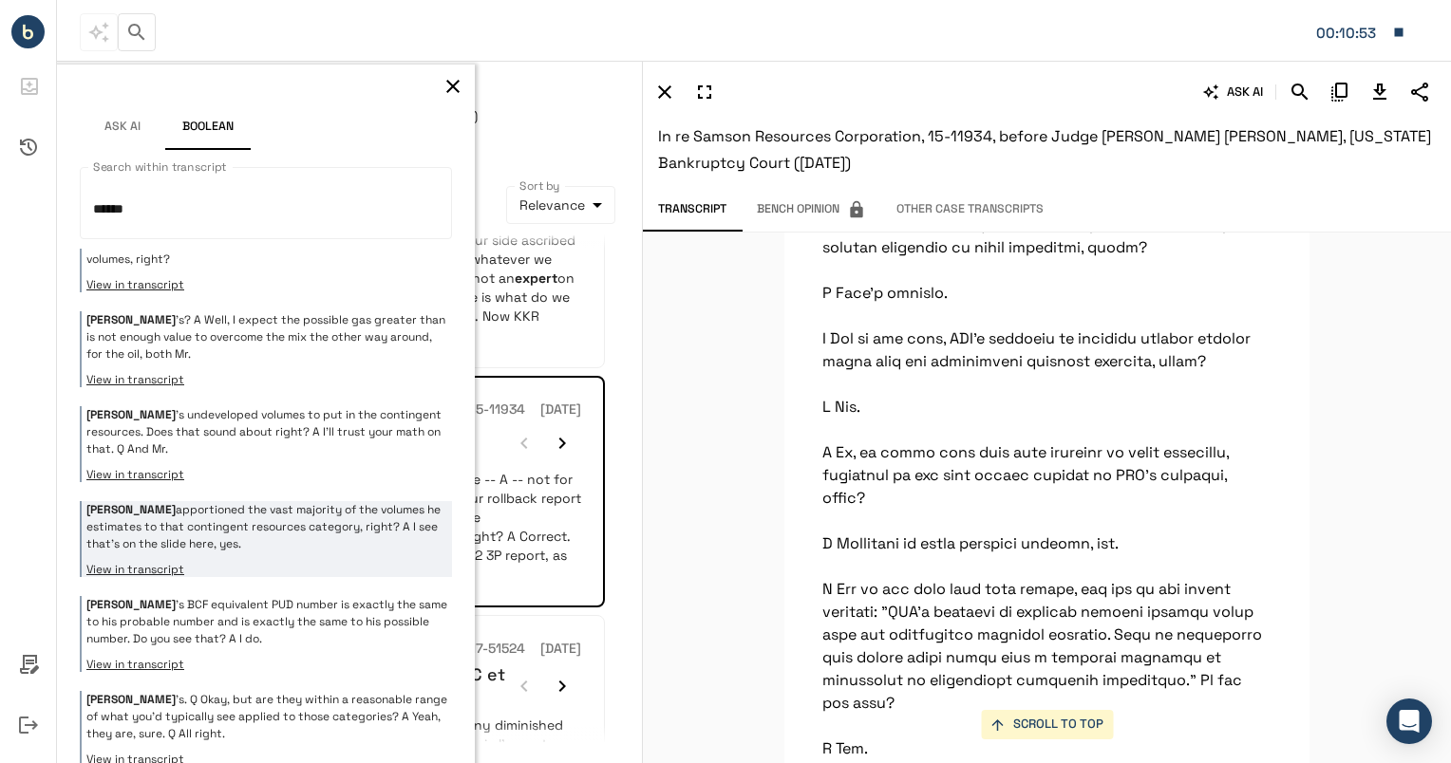
click at [328, 596] on p "[PERSON_NAME] 's BCF equivalent PUD number is exactly the same to his probable …" at bounding box center [266, 621] width 361 height 51
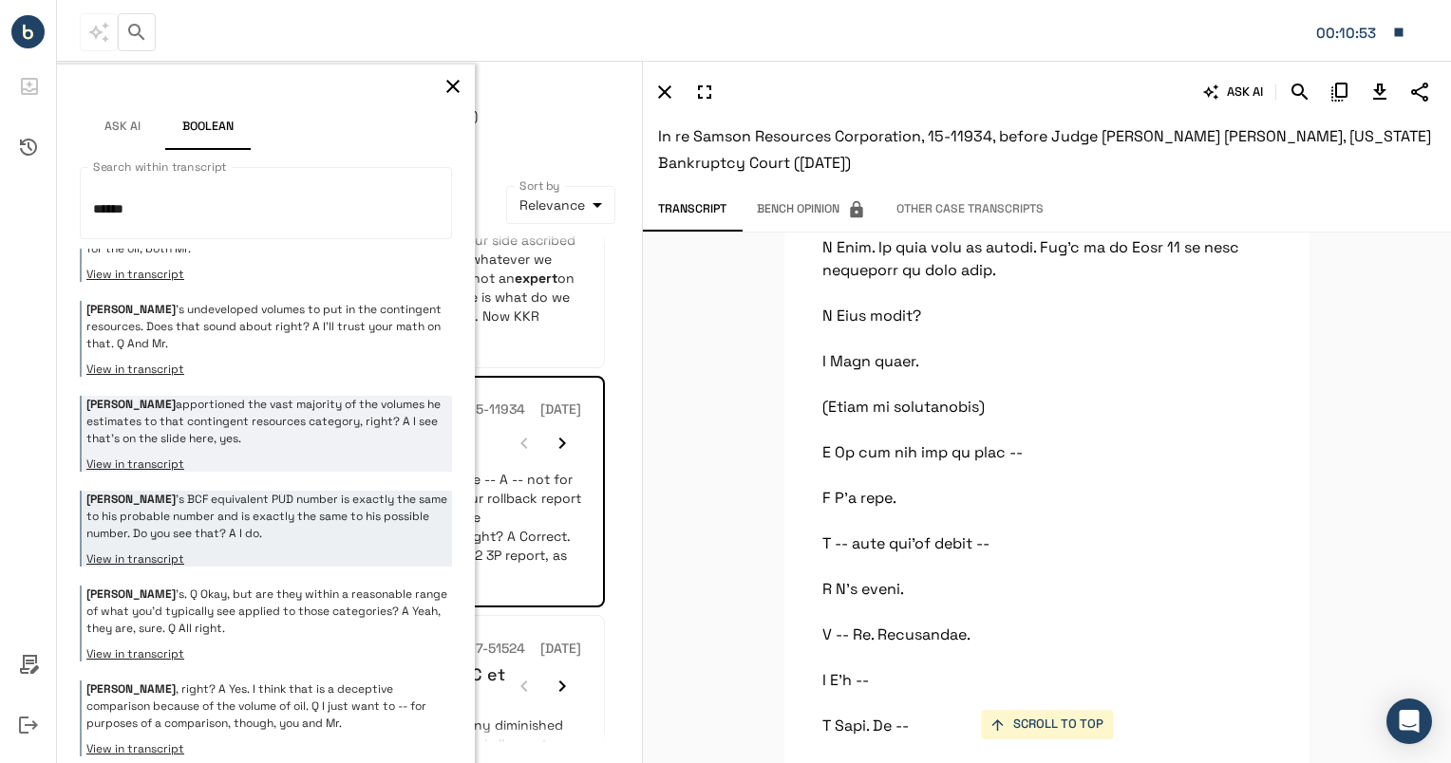
click at [328, 586] on p "[PERSON_NAME] 's. Q Okay, but are they within a reasonable range of what you'd …" at bounding box center [266, 611] width 361 height 51
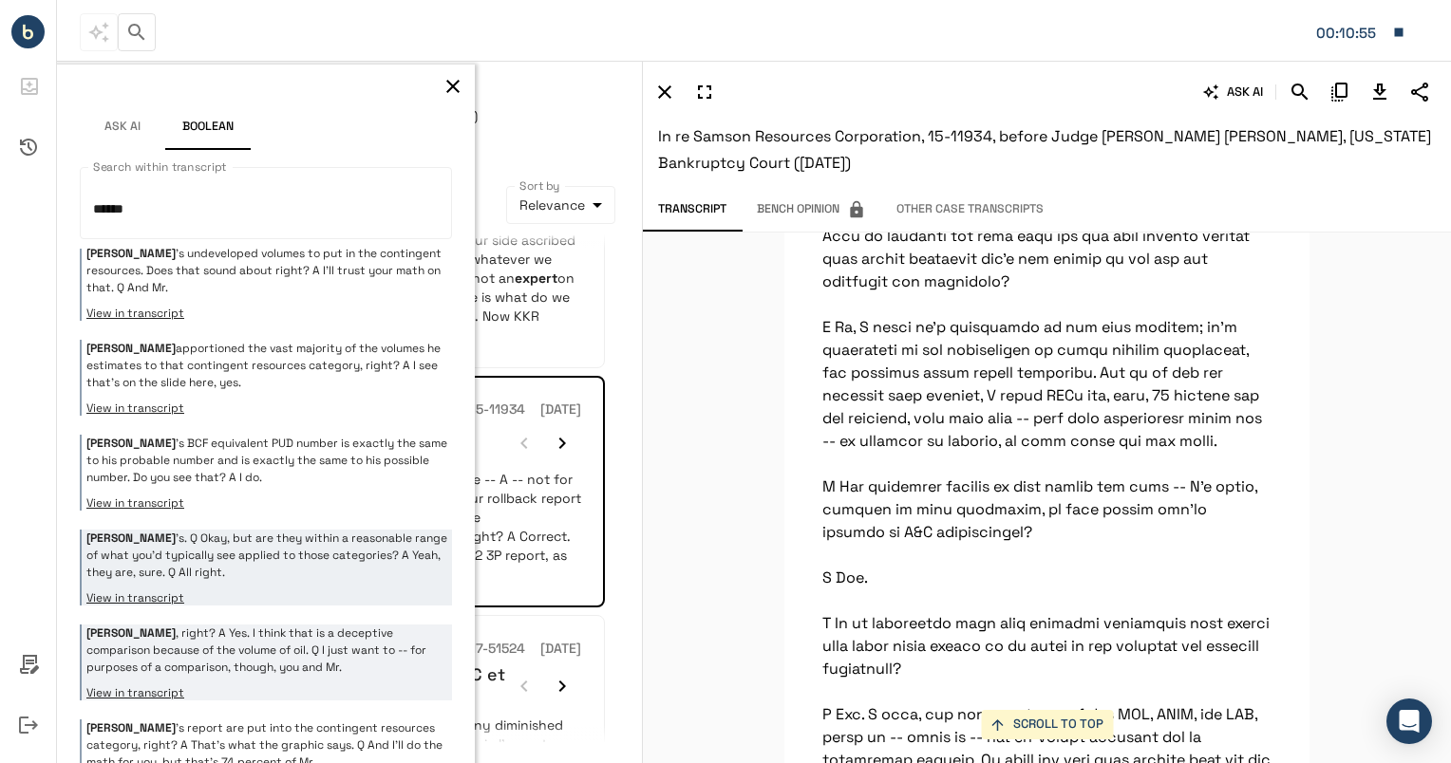
click at [319, 625] on p "[PERSON_NAME] , right? A Yes. I think that is a deceptive comparison because of…" at bounding box center [266, 650] width 361 height 51
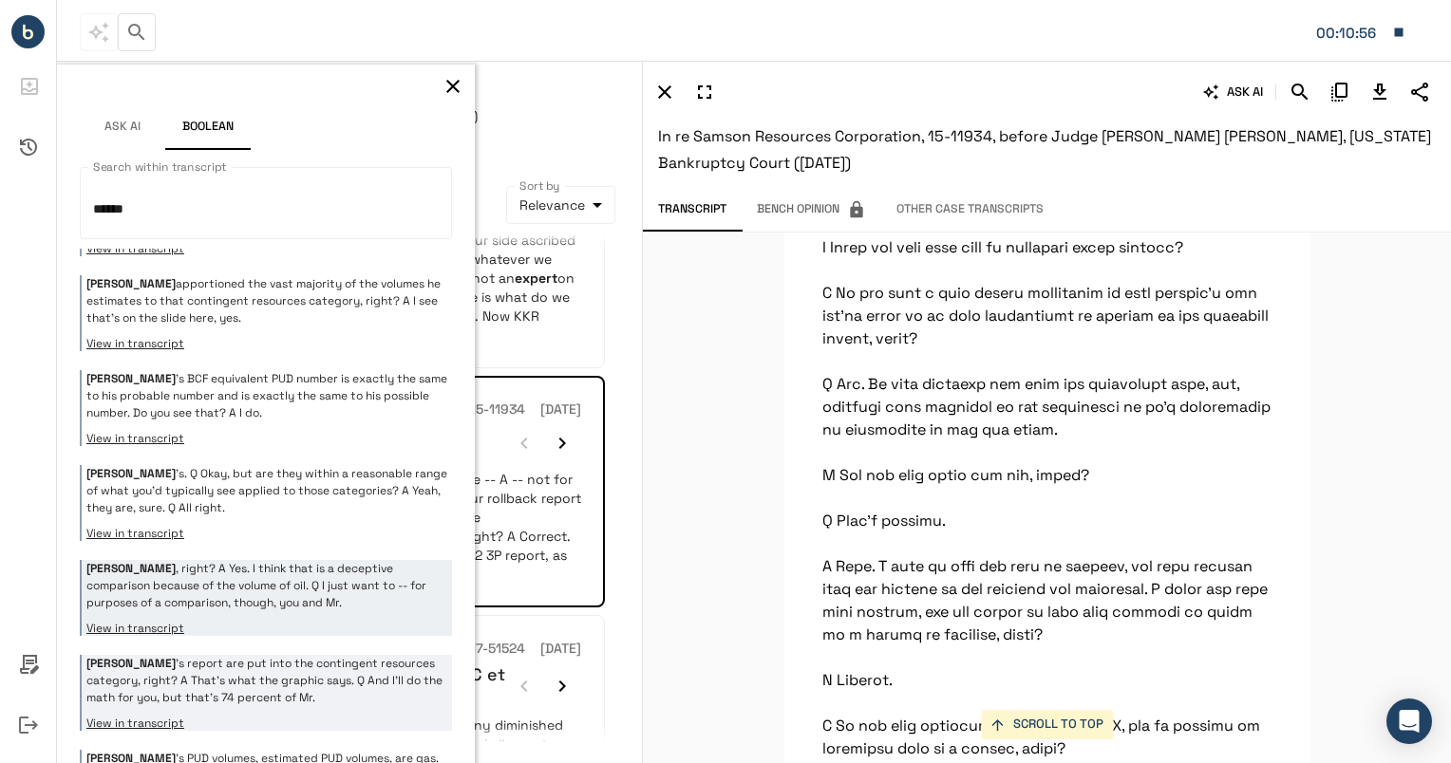
click at [311, 655] on p "[PERSON_NAME] 's report are put into the contingent resources category, right? …" at bounding box center [266, 680] width 361 height 51
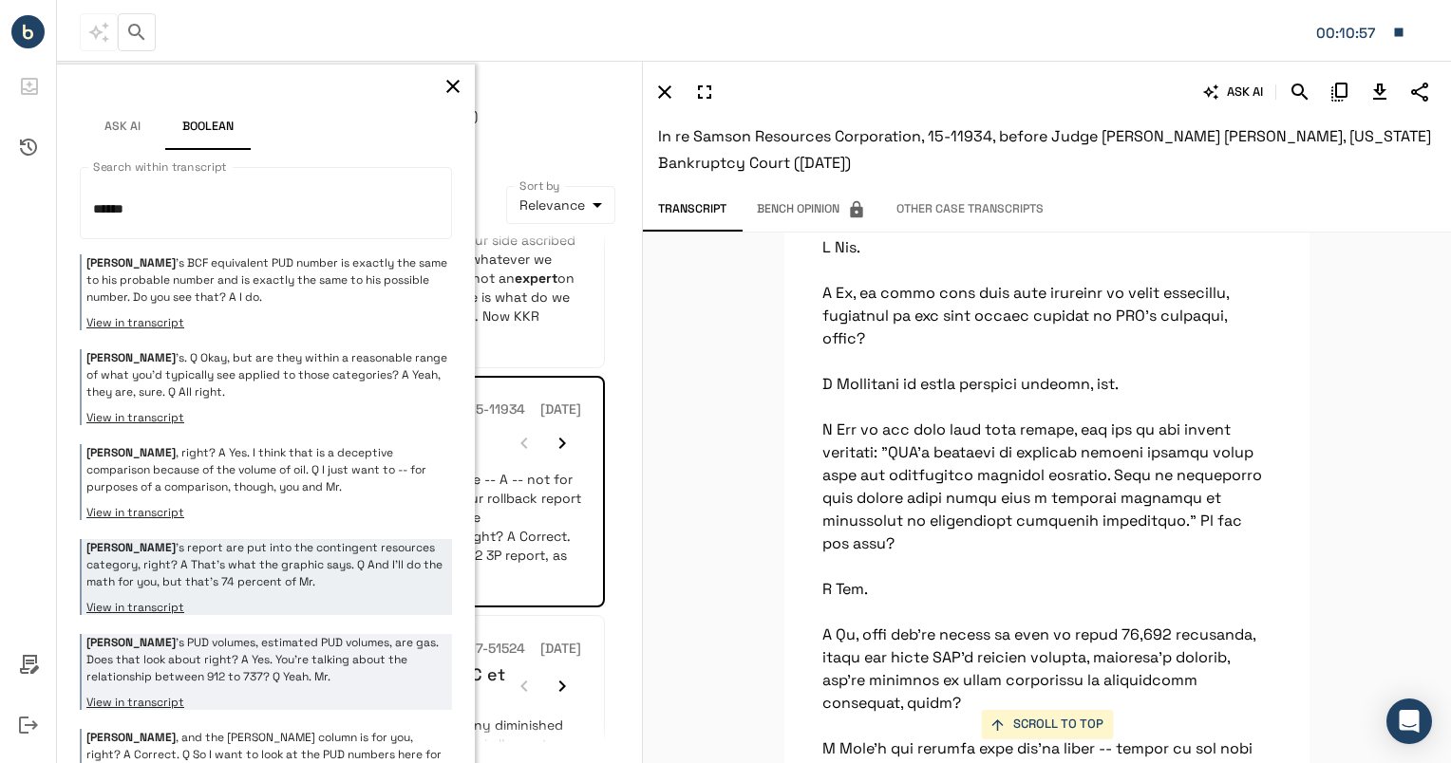
click at [311, 634] on p "[PERSON_NAME] ’s PUD volumes, estimated PUD volumes, are gas. Does that look ab…" at bounding box center [266, 659] width 361 height 51
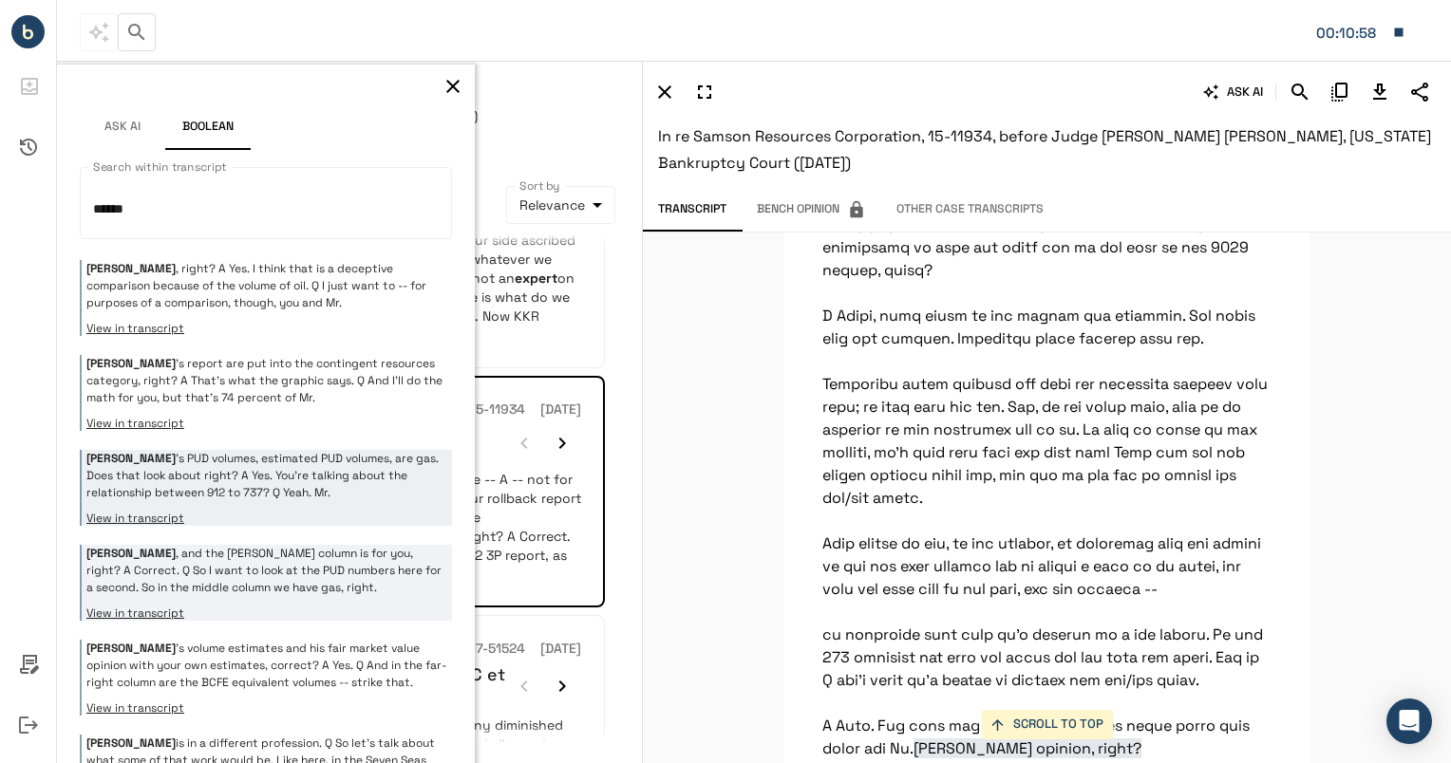
click at [328, 545] on p "[PERSON_NAME] , and the [PERSON_NAME] column is for you, right? A Correct. Q So…" at bounding box center [266, 570] width 361 height 51
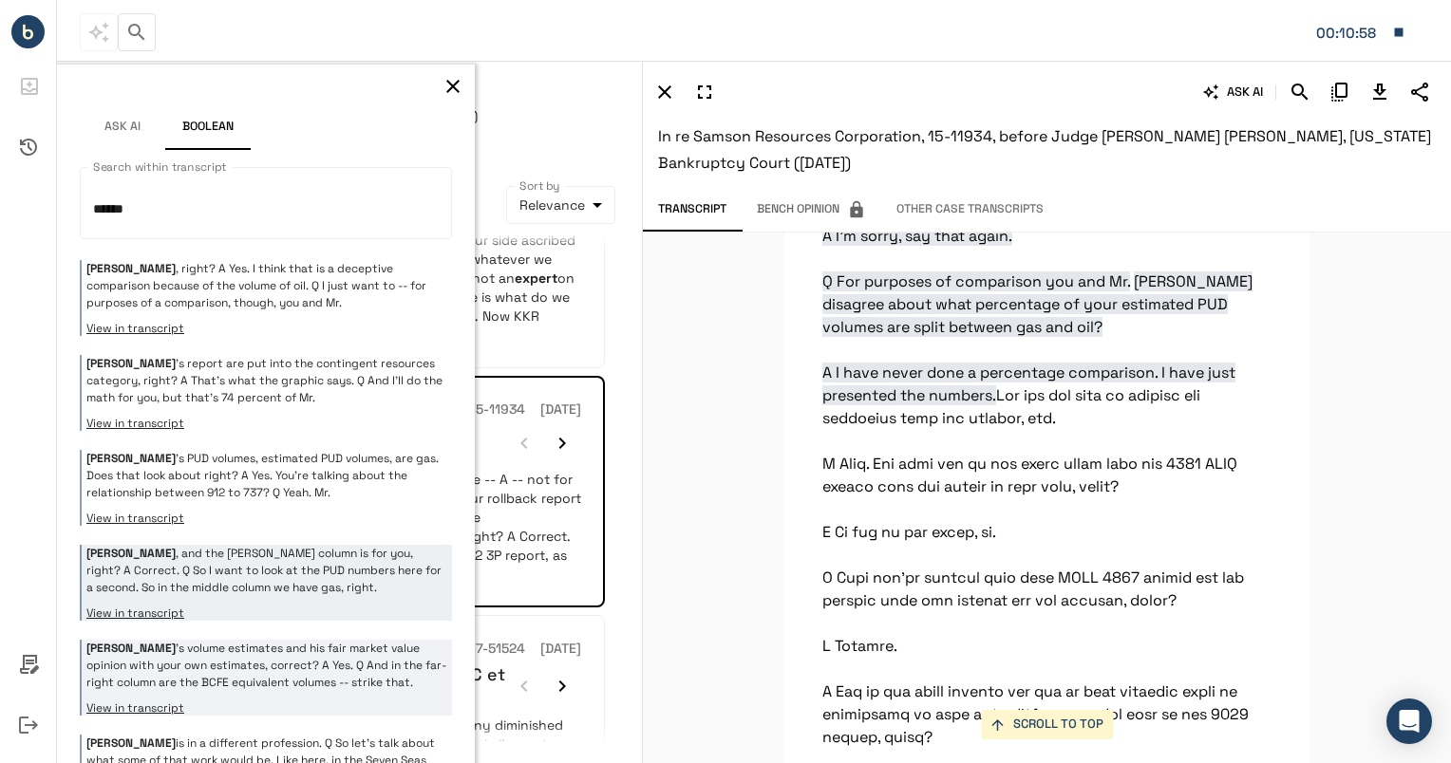
click at [308, 640] on p "[PERSON_NAME] 's volume estimates and his fair market value opinion with your o…" at bounding box center [266, 665] width 361 height 51
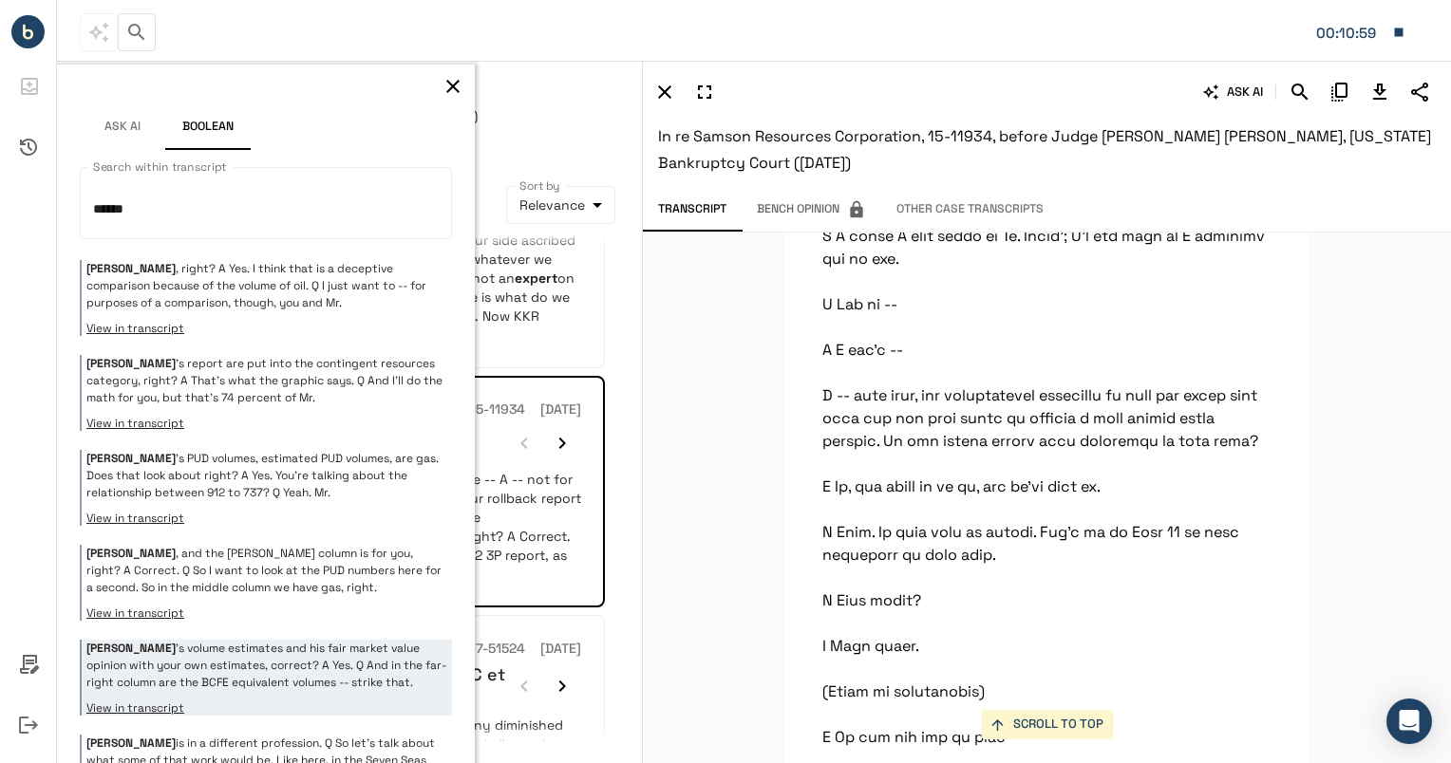
click at [247, 735] on p "[PERSON_NAME] is in a different profession. Q So let's talk about what some of …" at bounding box center [266, 760] width 361 height 51
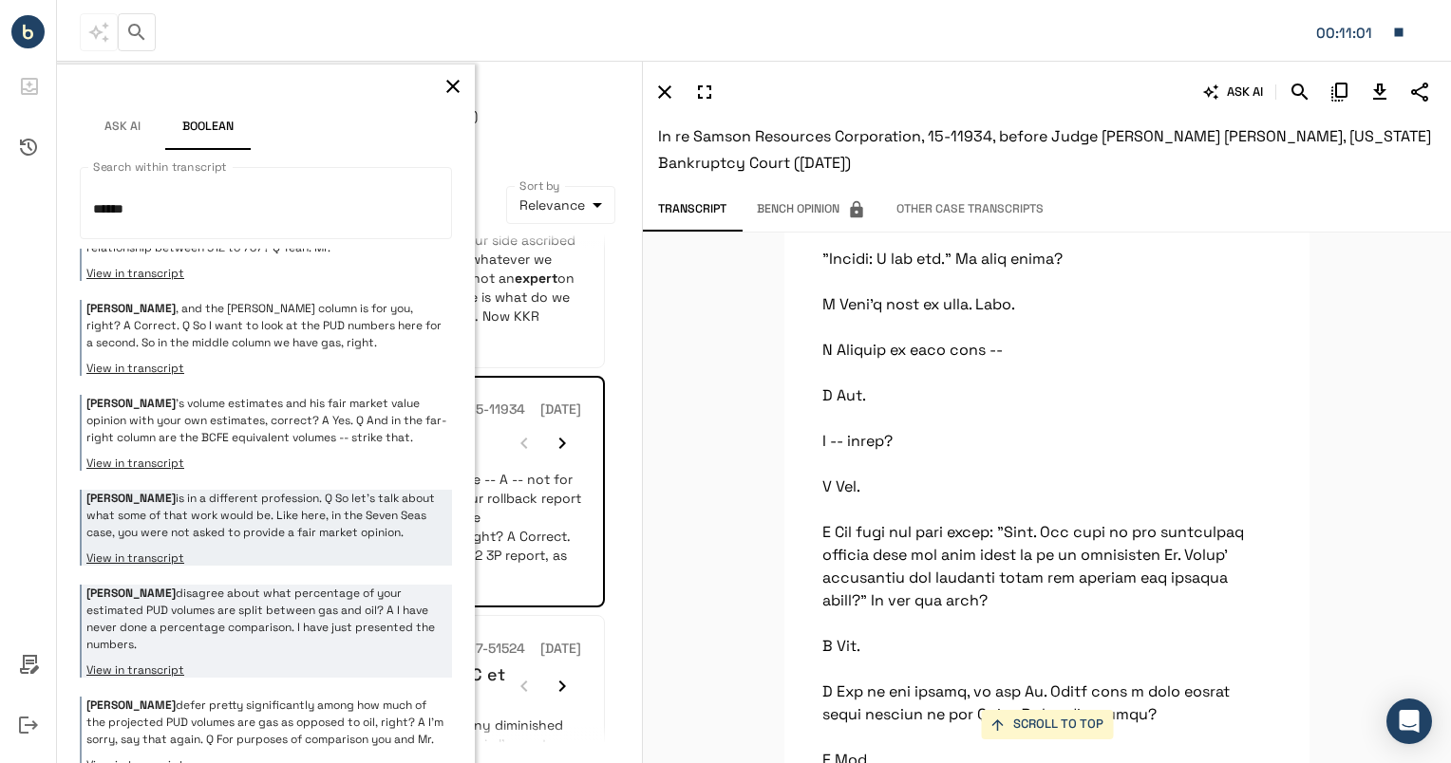
click at [287, 585] on p "[PERSON_NAME] disagree about what percentage of your estimated PUD volumes are …" at bounding box center [266, 619] width 361 height 68
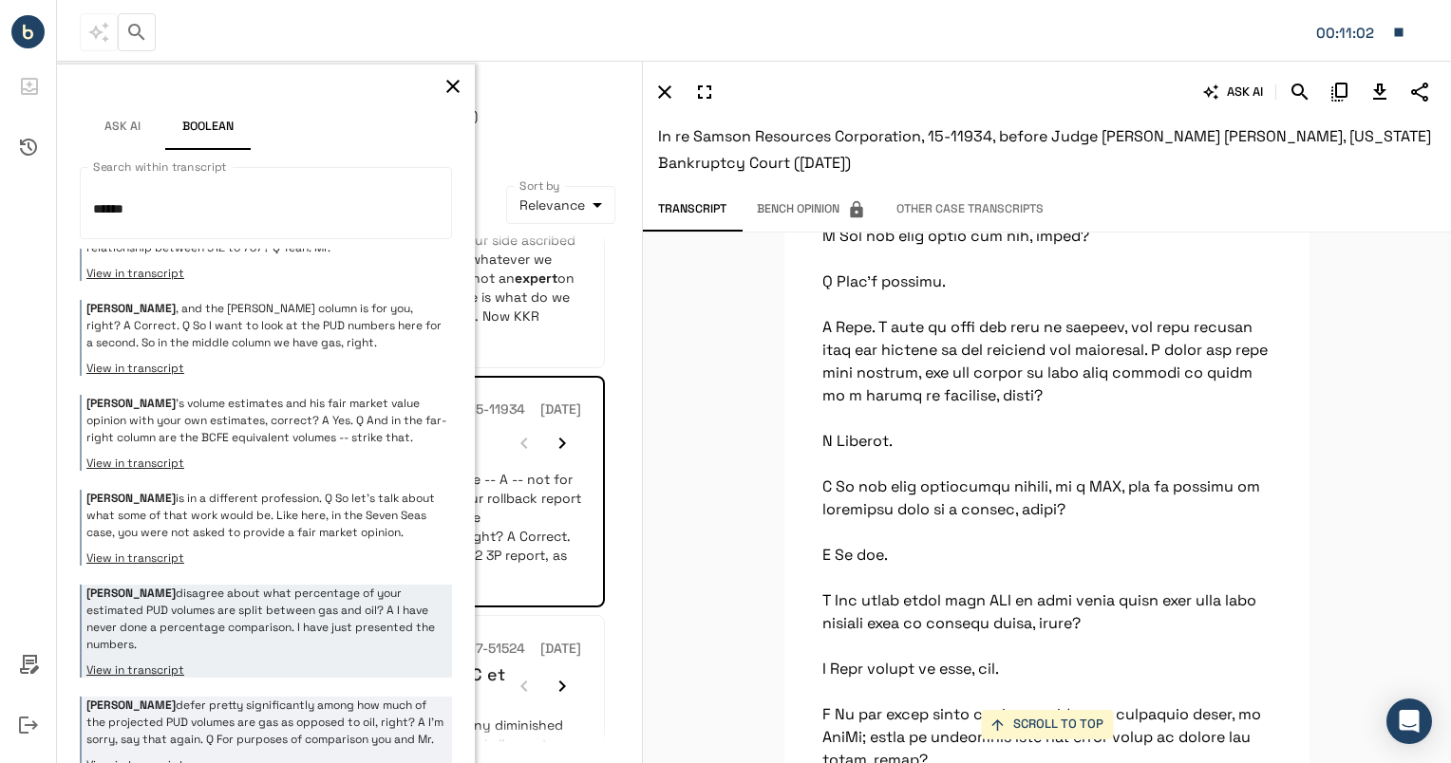
click at [256, 697] on p "[PERSON_NAME] defer pretty significantly among how much of the projected PUD vo…" at bounding box center [266, 722] width 361 height 51
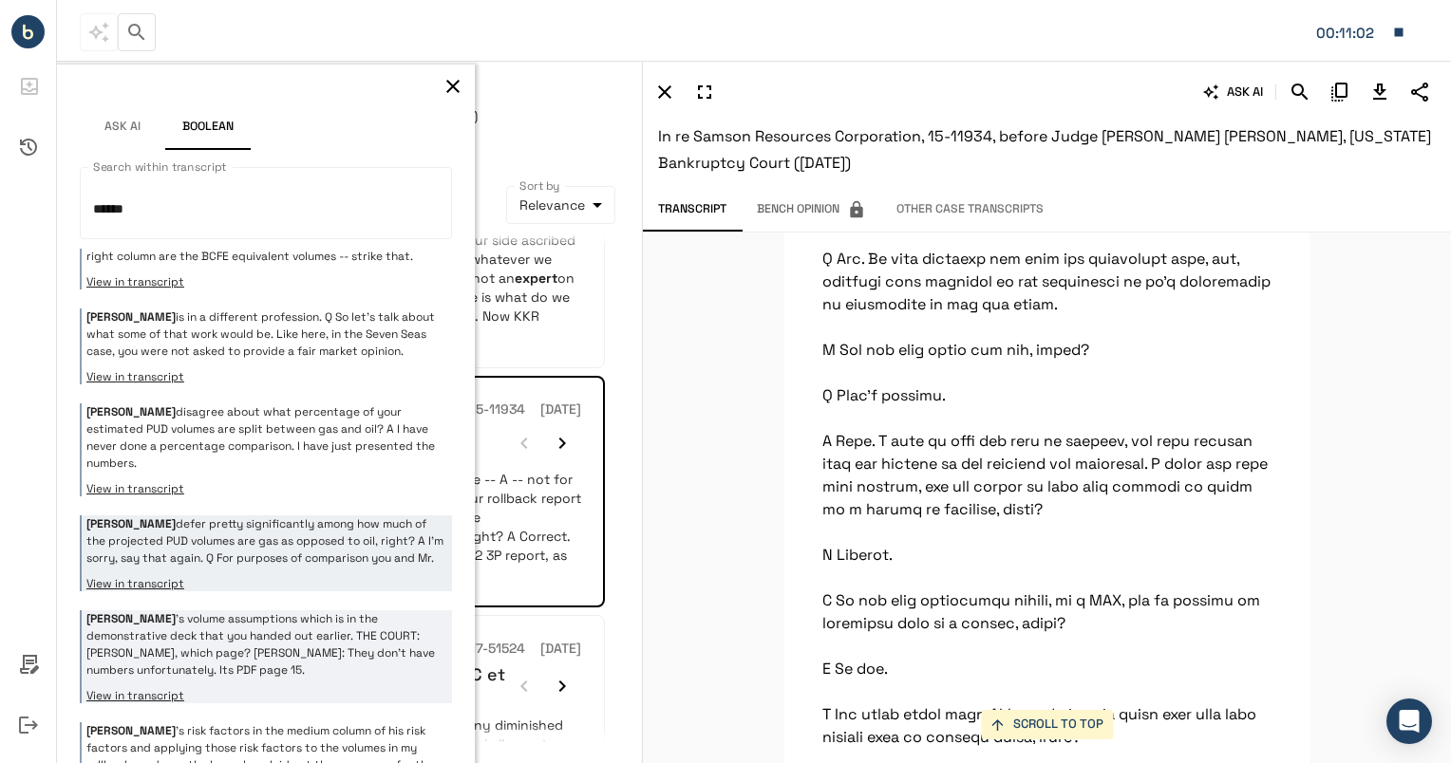
click at [276, 610] on p "[PERSON_NAME] ’s volume assumptions which is in the demonstrative deck that you…" at bounding box center [266, 644] width 361 height 68
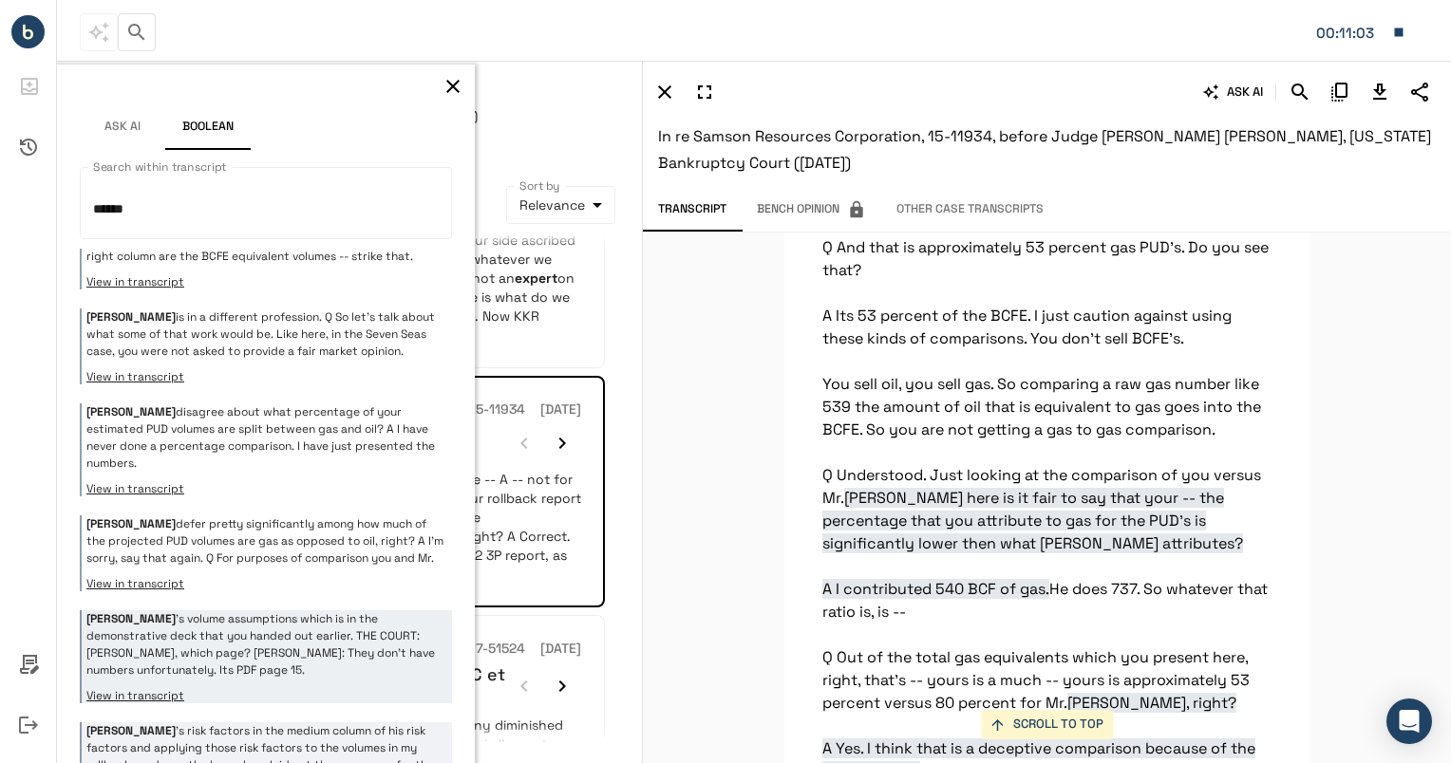
click at [251, 722] on p "[PERSON_NAME] 's risk factors in the medium column of his risk factors and appl…" at bounding box center [266, 756] width 361 height 68
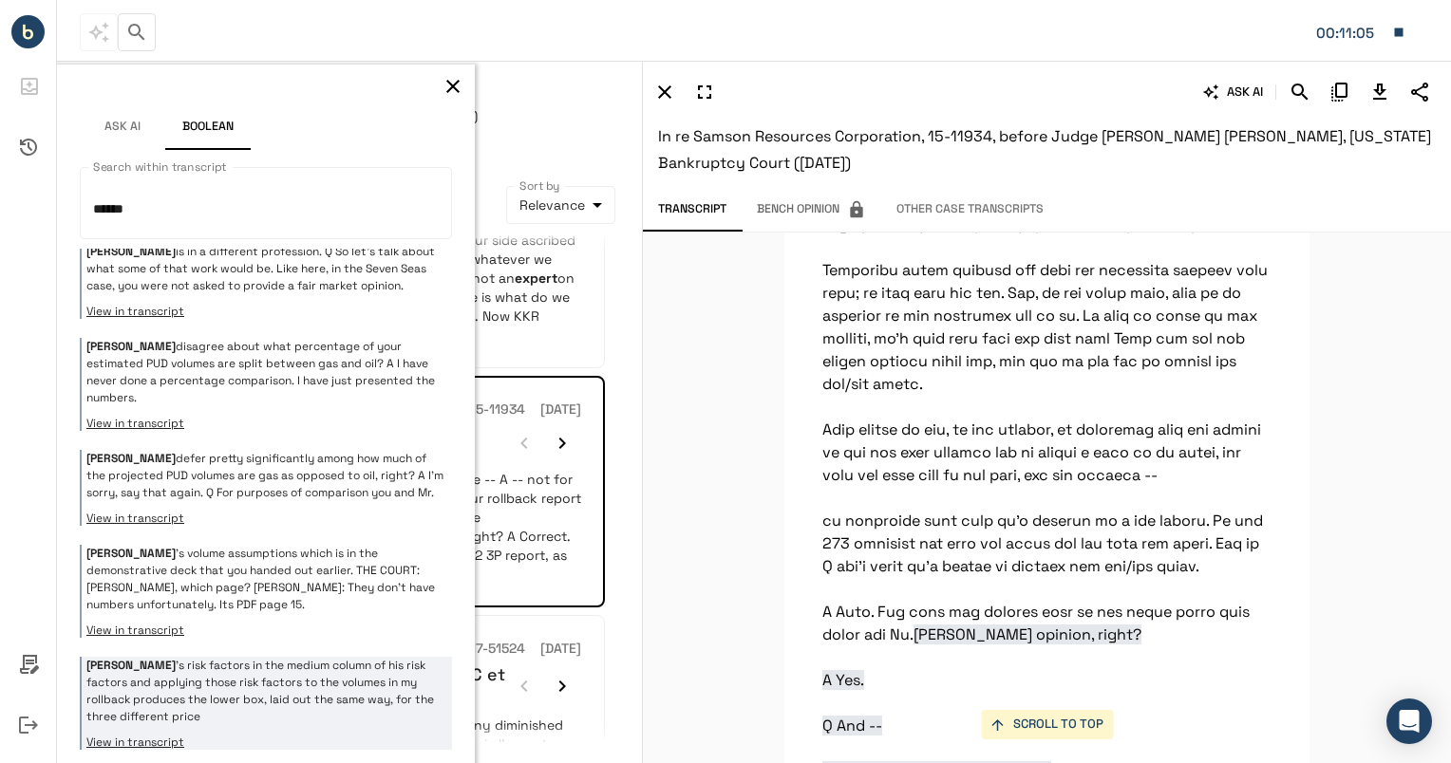
click at [308, 657] on div "[PERSON_NAME] 's risk factors in the medium column of his risk factors and appl…" at bounding box center [266, 703] width 372 height 93
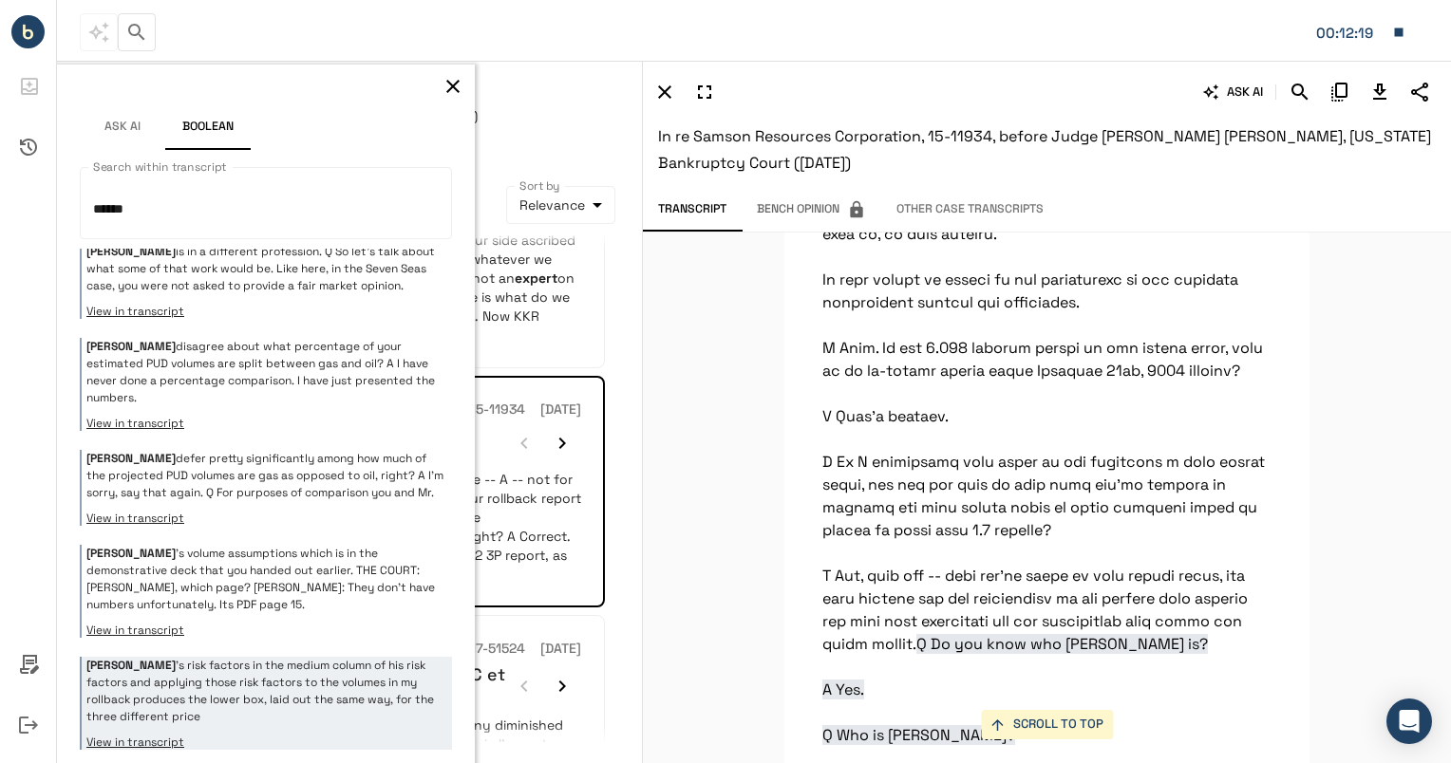
click at [441, 91] on icon "button" at bounding box center [452, 86] width 23 height 23
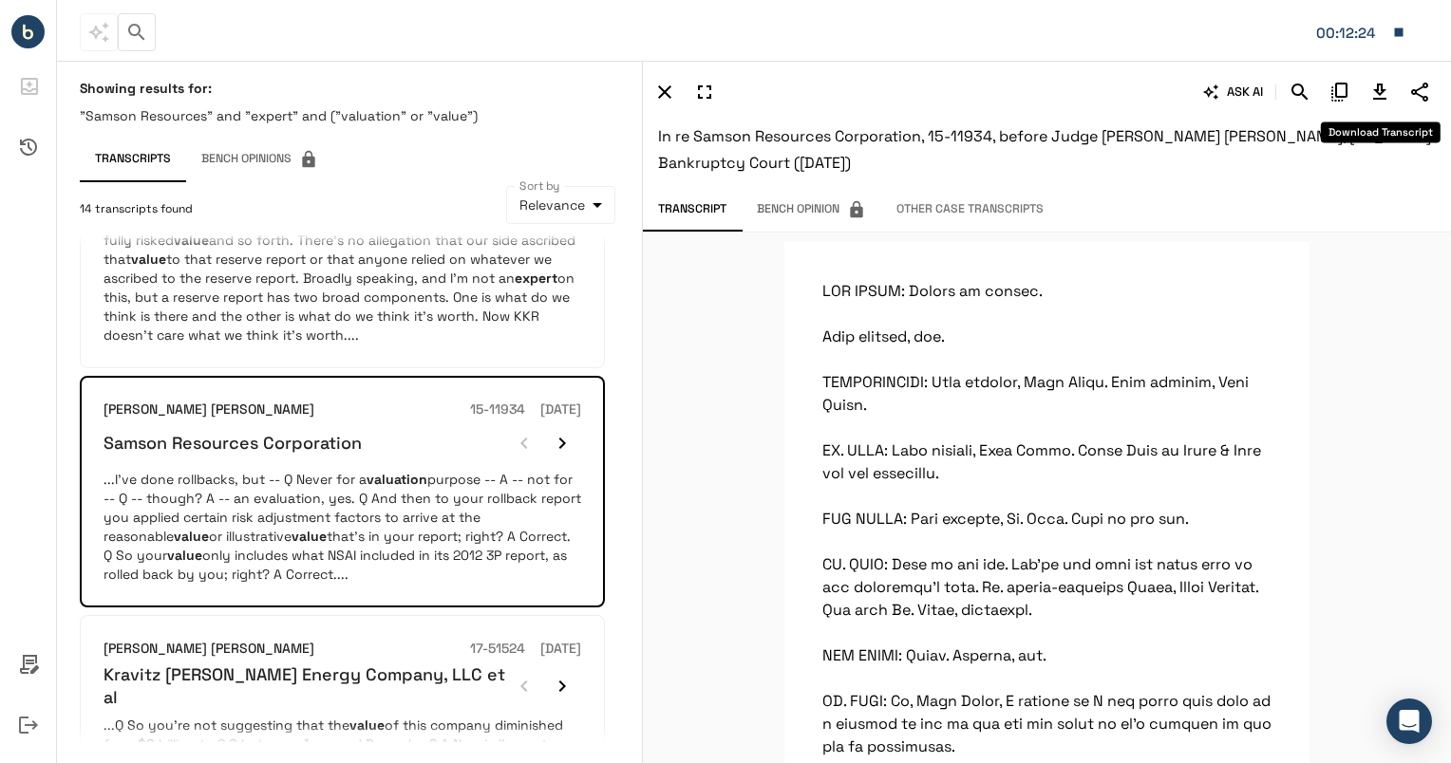
click at [1378, 91] on icon "Download Transcript" at bounding box center [1379, 92] width 23 height 23
click at [1428, 100] on icon "Share Transcript" at bounding box center [1419, 92] width 23 height 23
click at [1348, 158] on span "Email transcript" at bounding box center [1369, 168] width 99 height 20
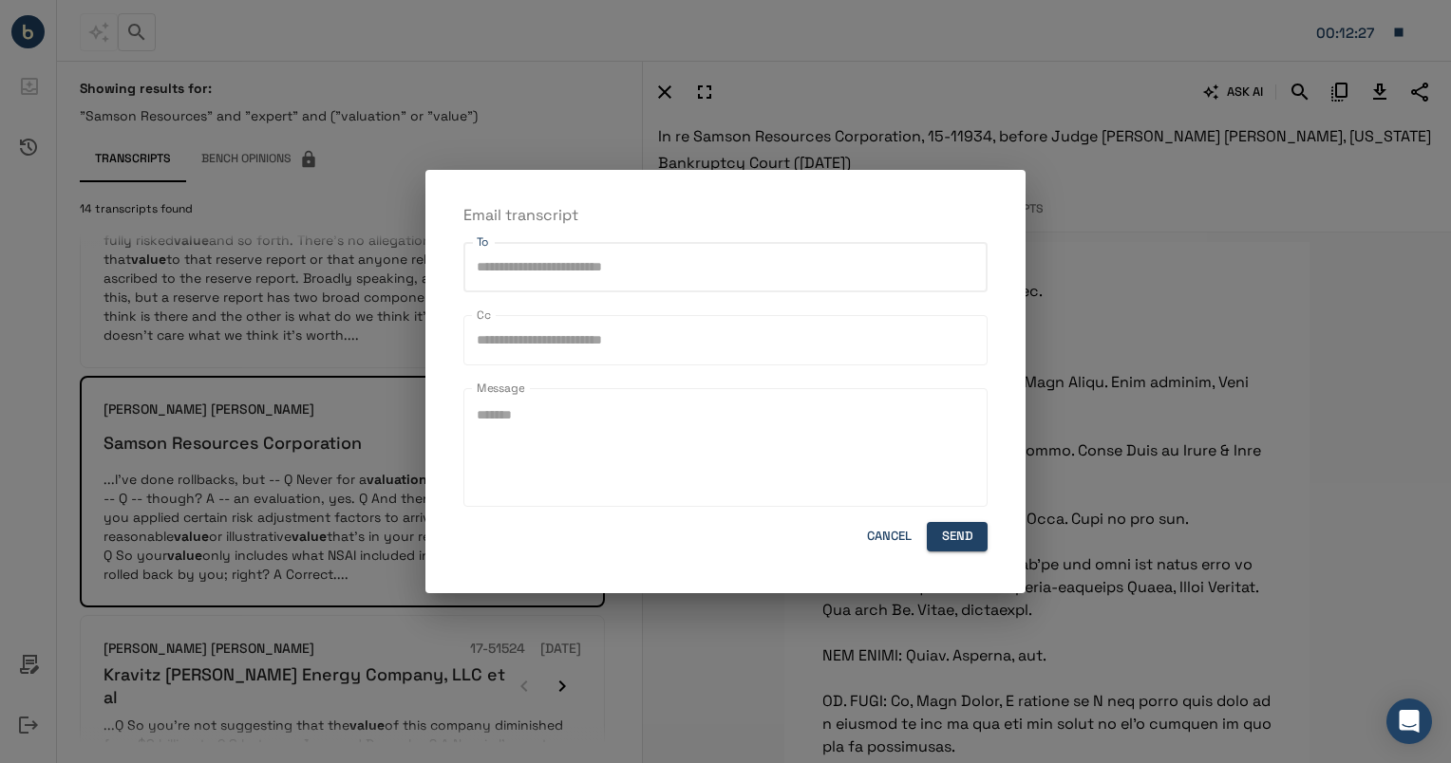
click at [740, 251] on input "To" at bounding box center [725, 267] width 507 height 33
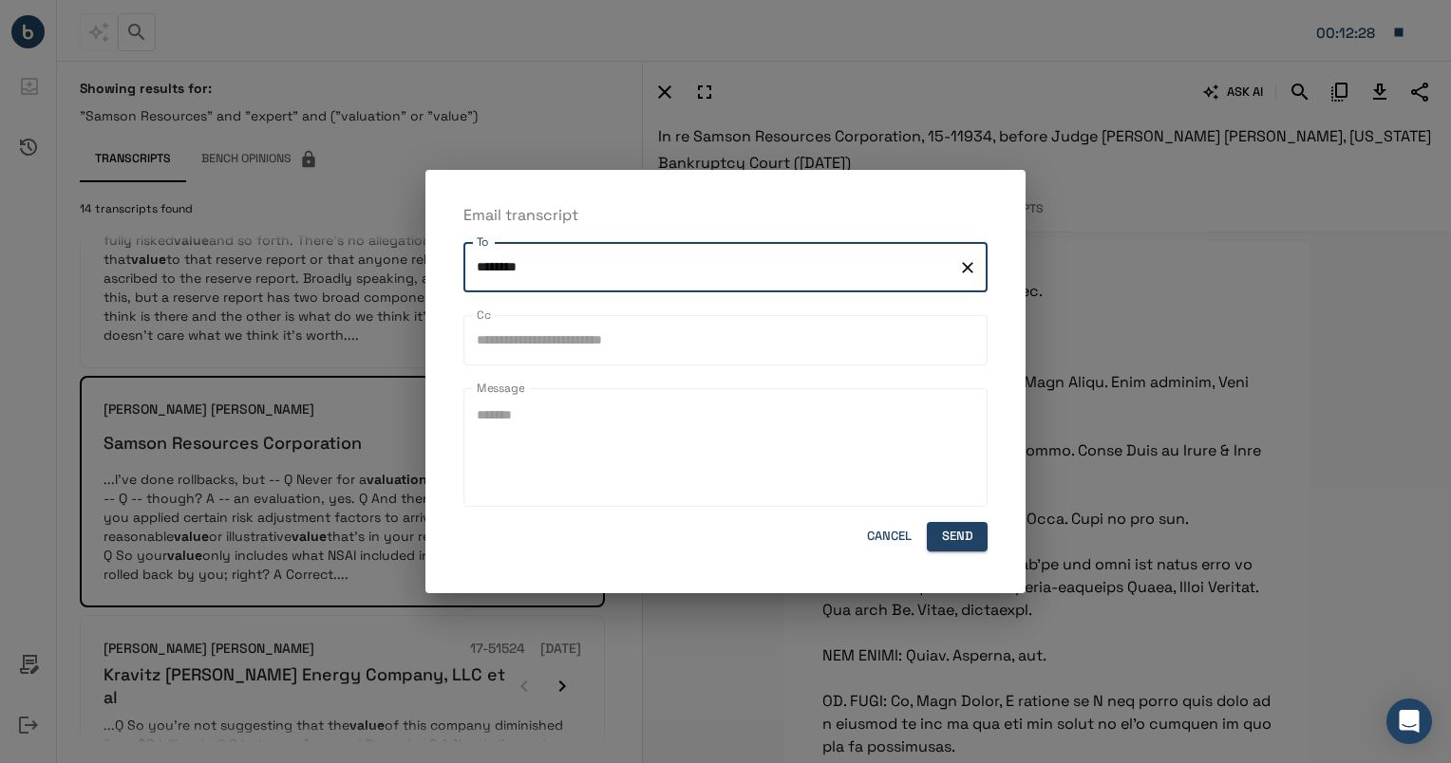
type input "*********"
type input "*"
type input "**********"
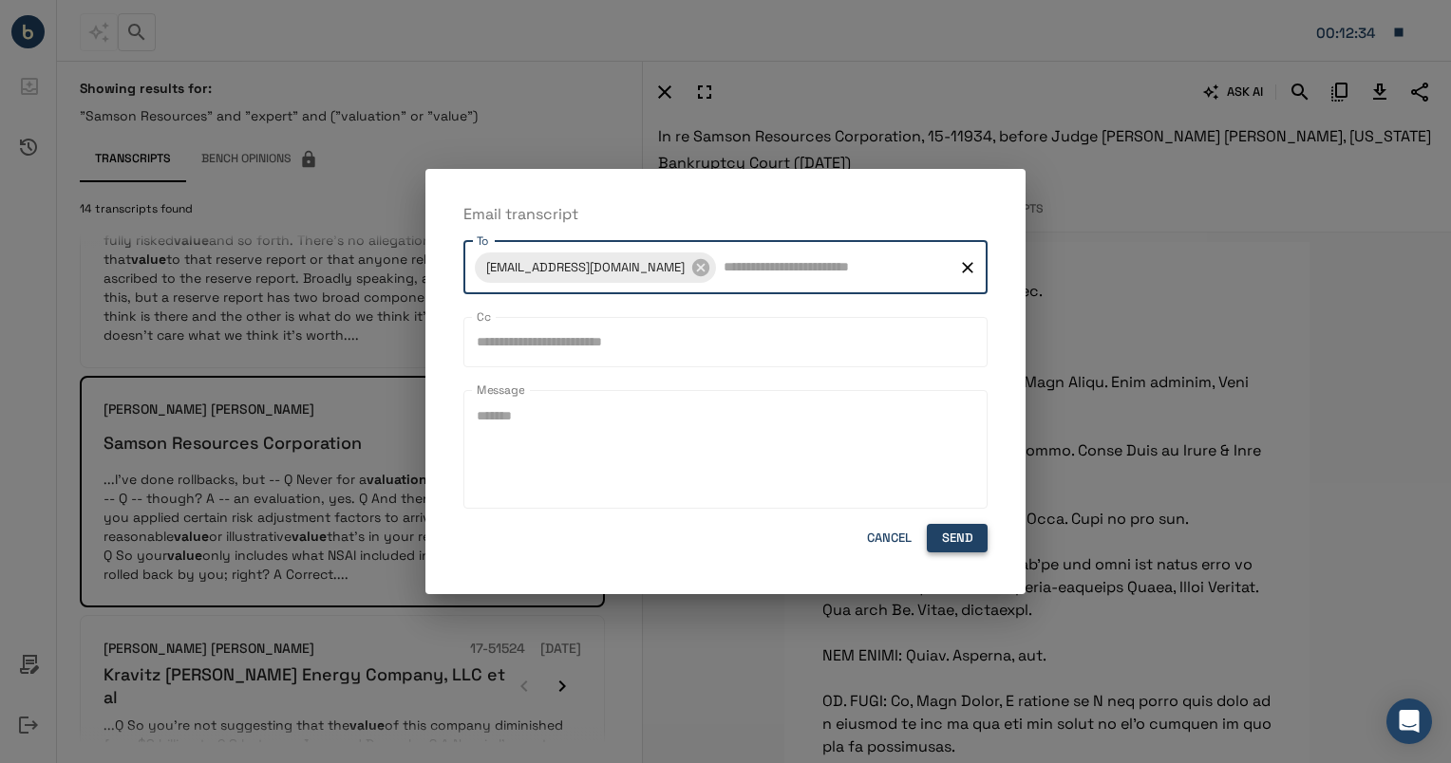
click at [965, 542] on button "Send" at bounding box center [957, 538] width 61 height 29
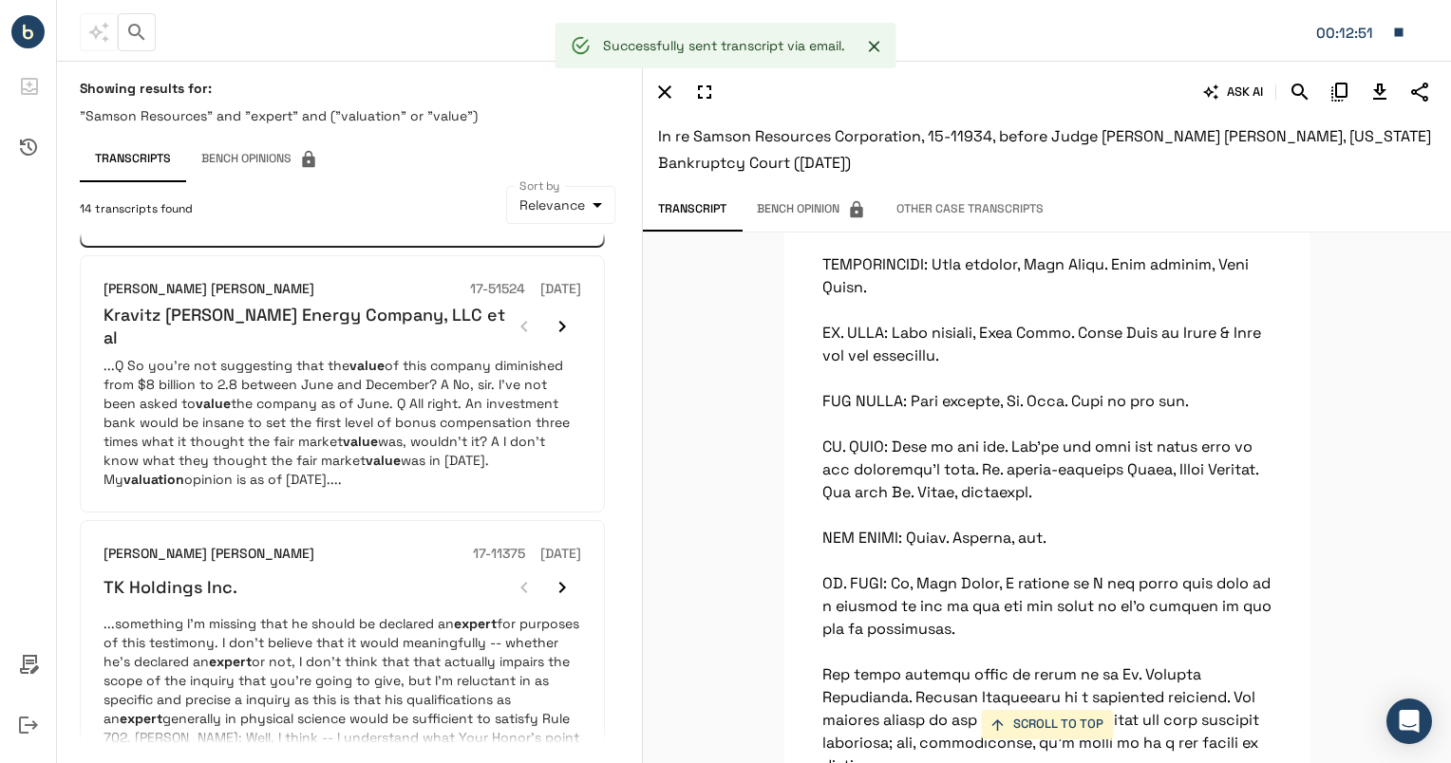
scroll to position [518, 0]
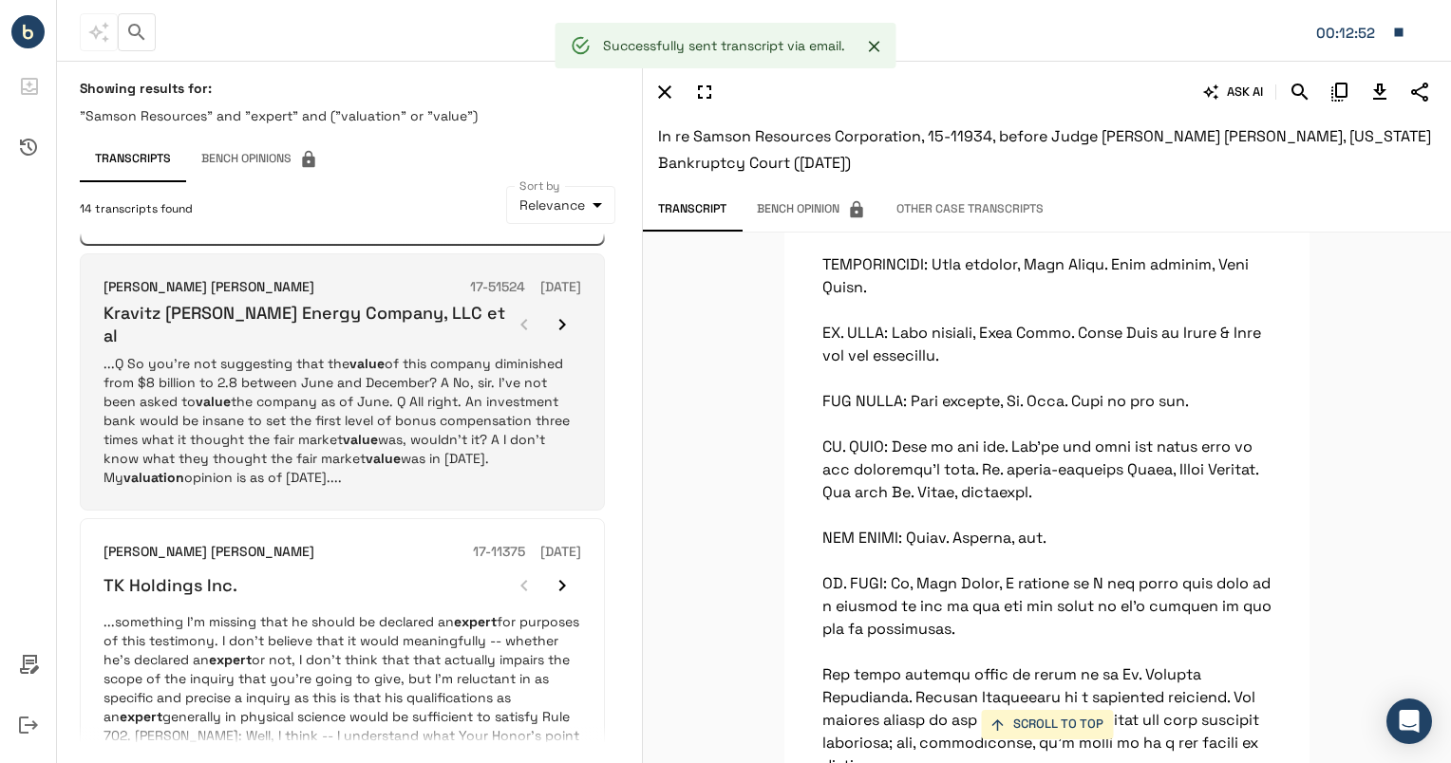
click at [438, 417] on p "...Q So you're not suggesting that the value of this company diminished from $8…" at bounding box center [341, 420] width 477 height 133
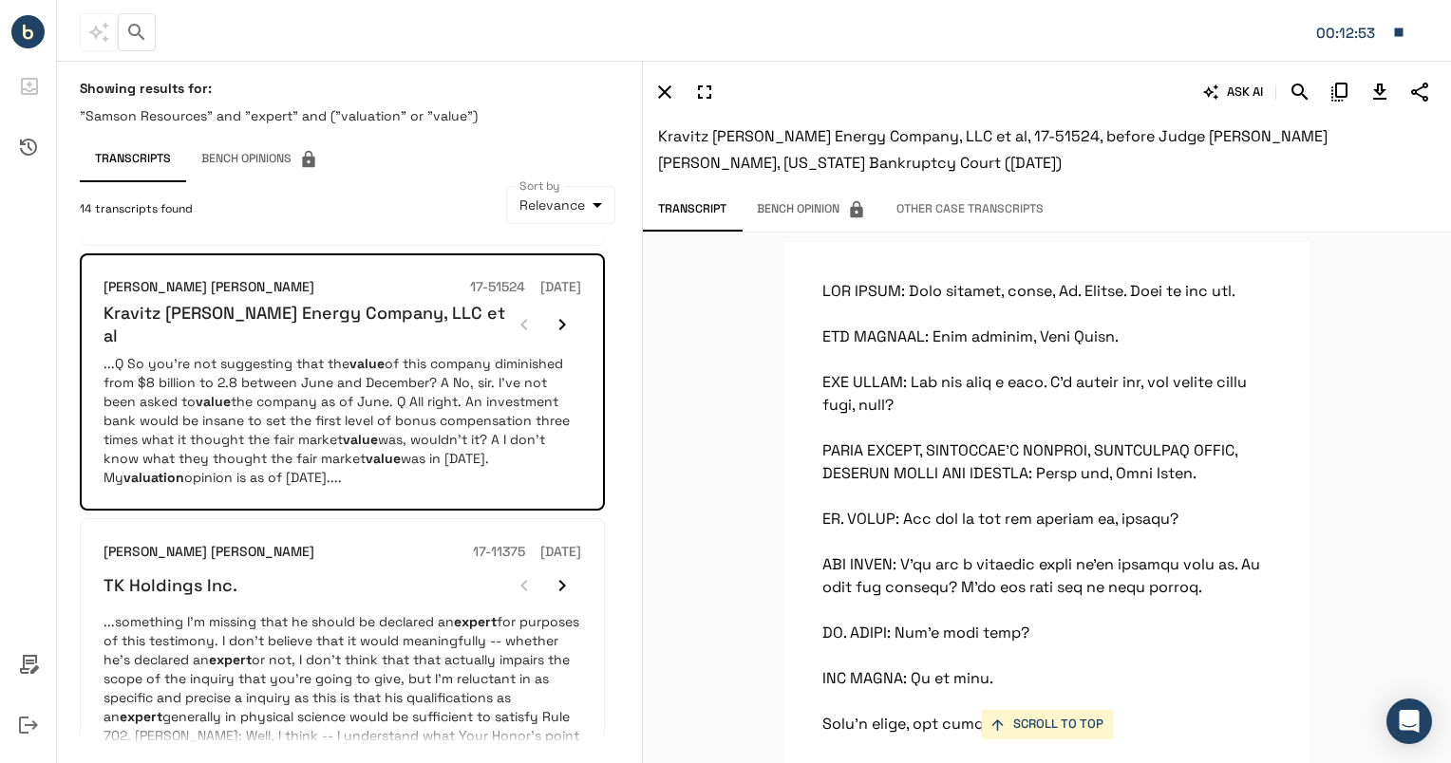
scroll to position [108092, 0]
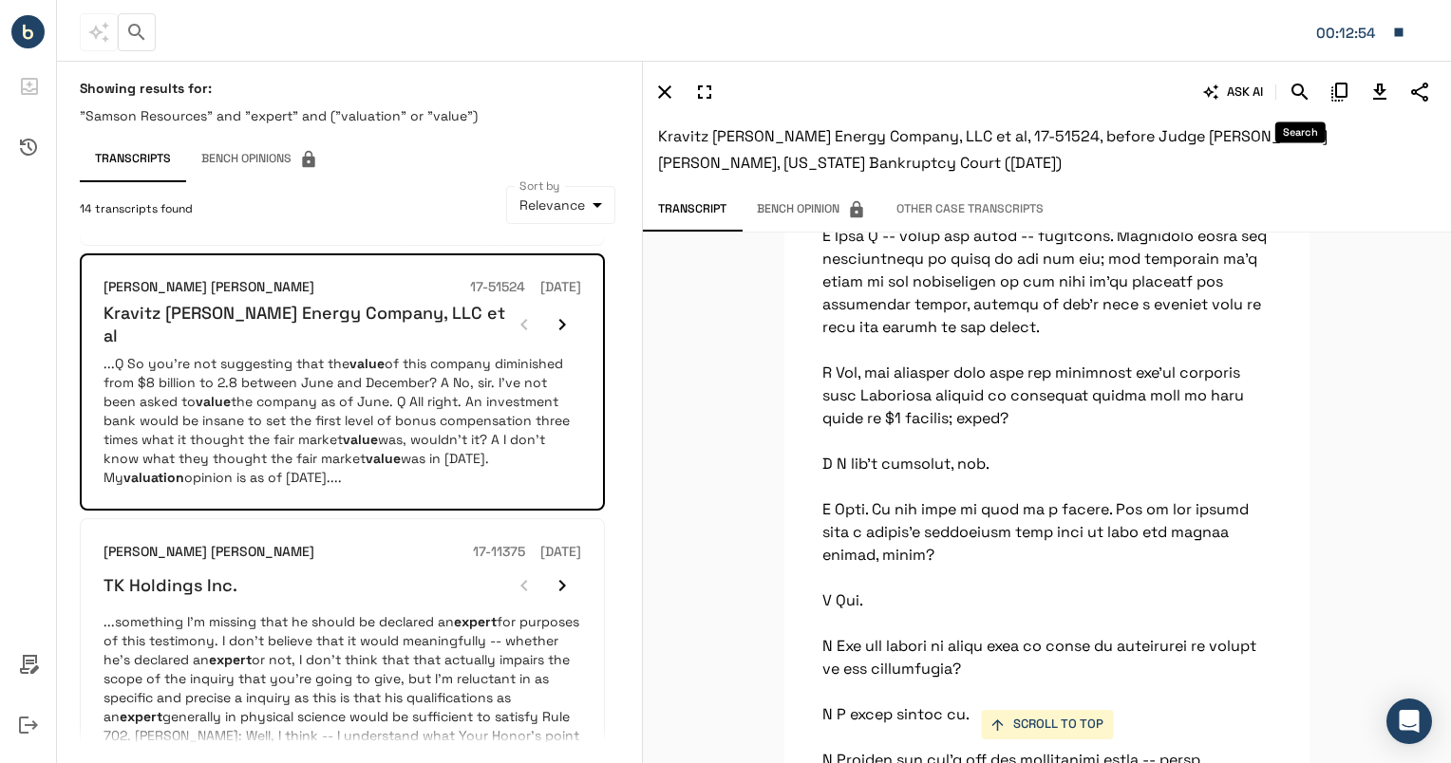
click at [1296, 87] on icon "Search" at bounding box center [1299, 92] width 23 height 23
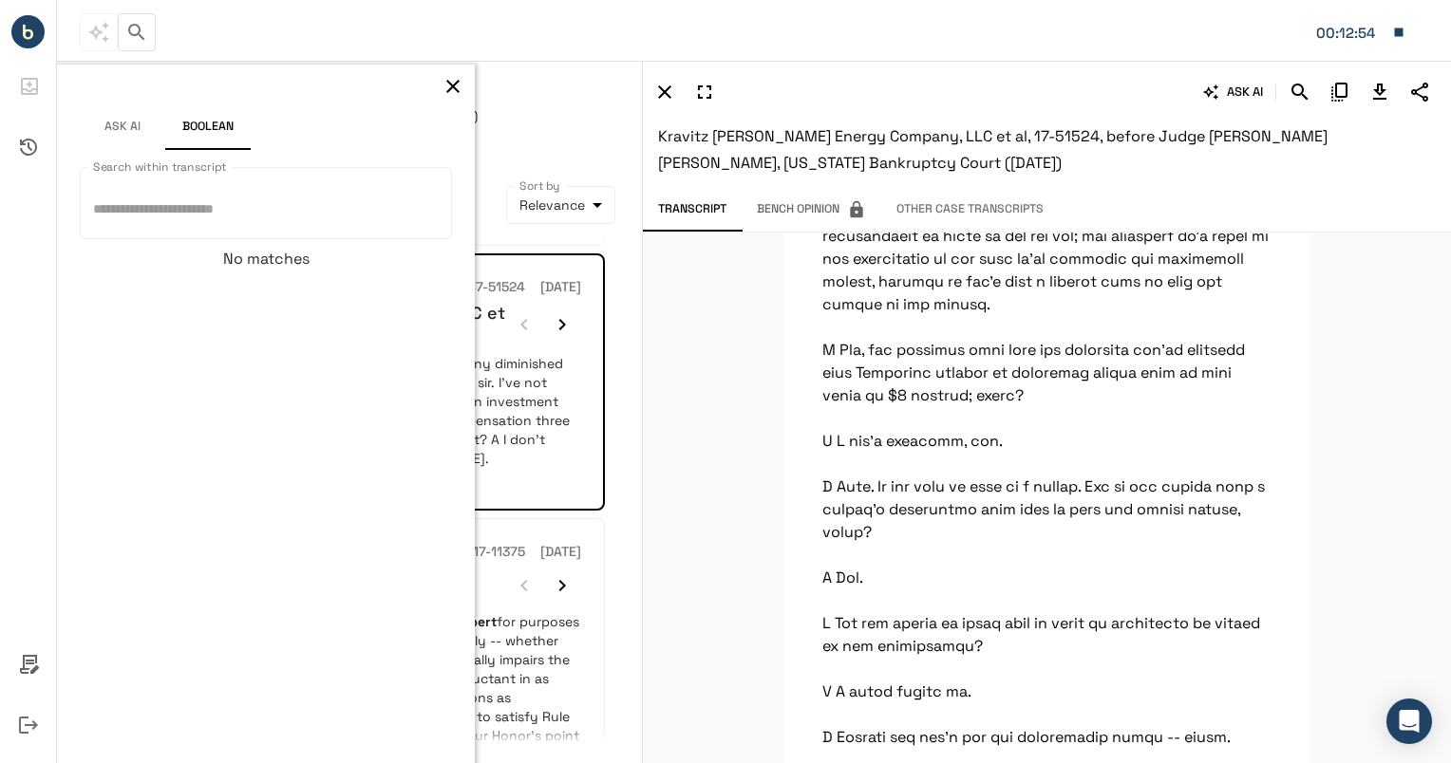
click at [1296, 87] on icon "Search" at bounding box center [1299, 92] width 23 height 23
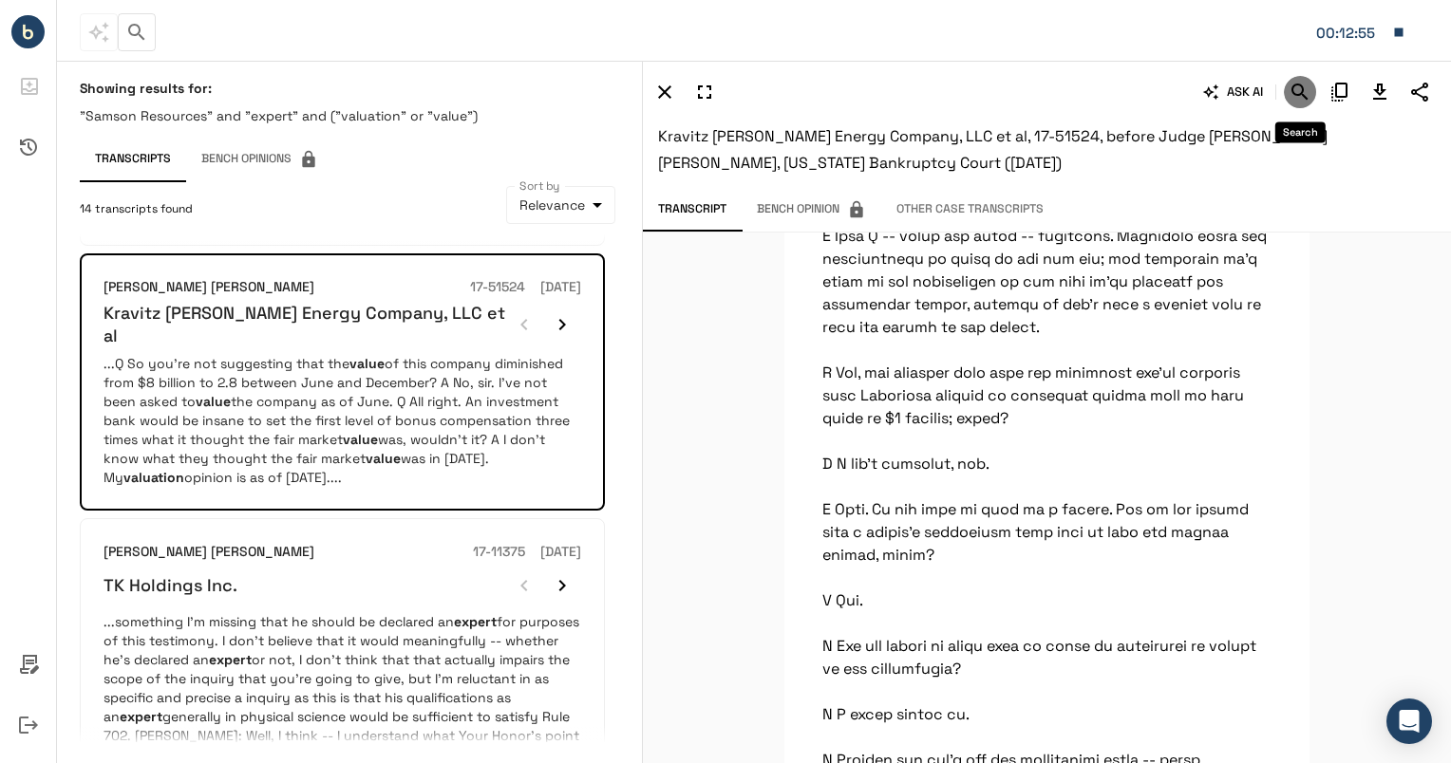
click at [1296, 87] on icon "Search" at bounding box center [1299, 92] width 23 height 23
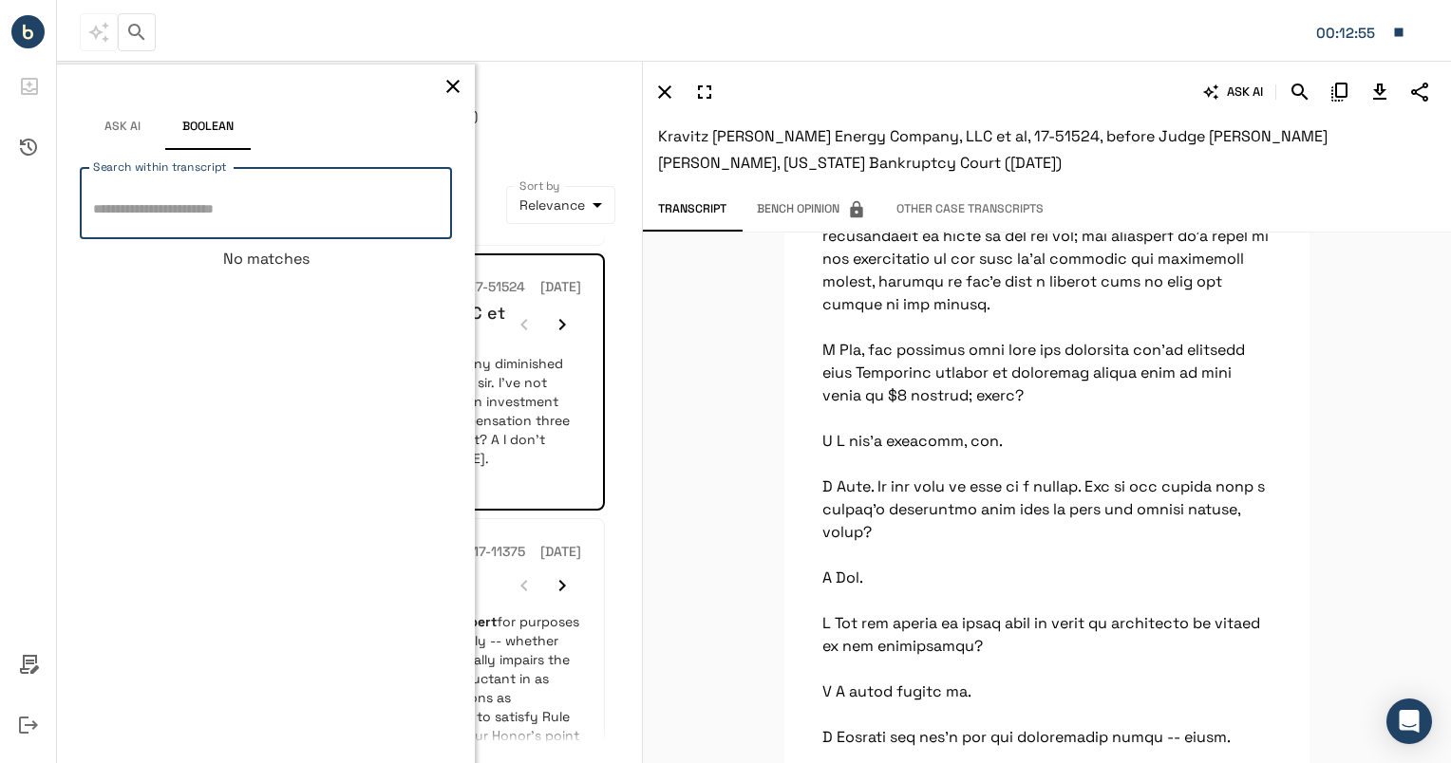
click at [264, 198] on textarea "Search within transcript" at bounding box center [266, 203] width 346 height 41
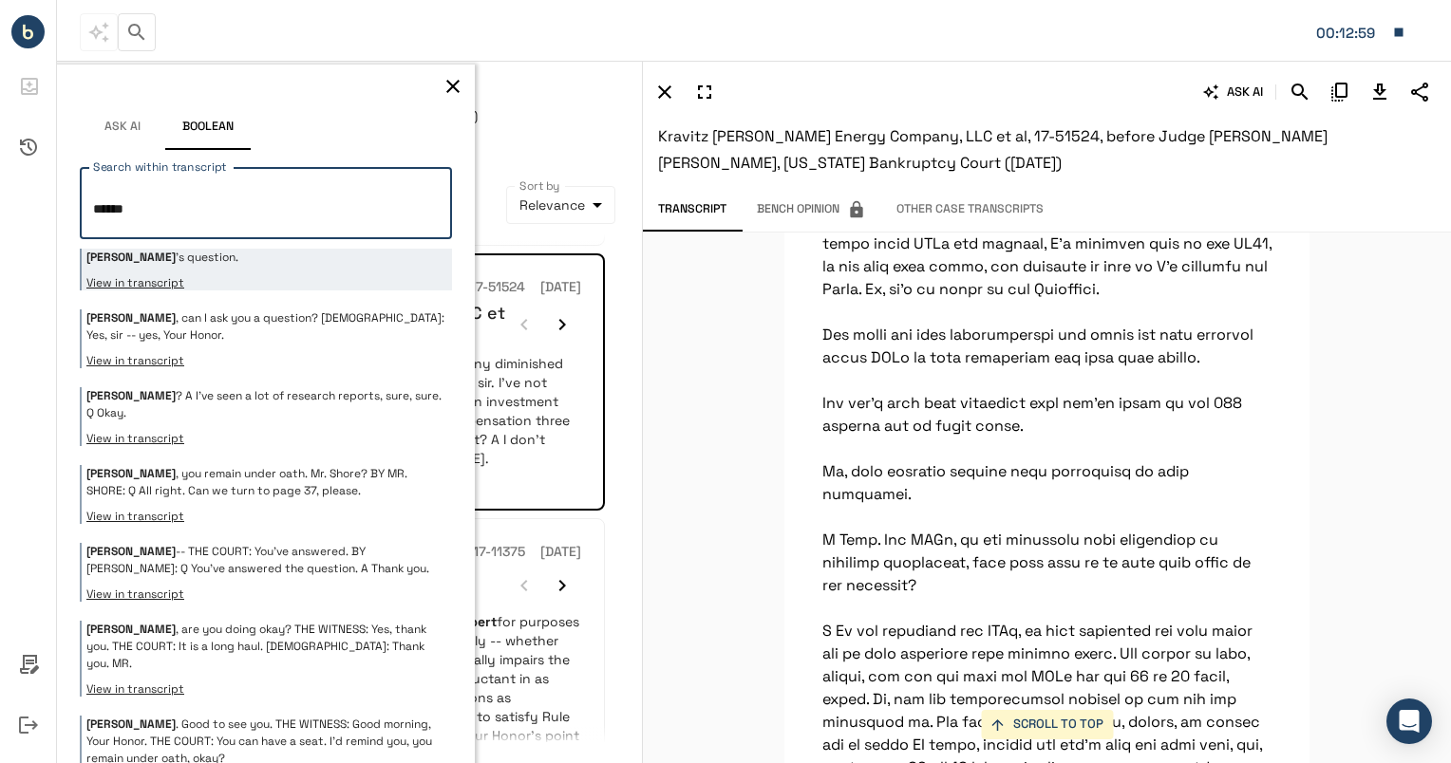
scroll to position [0, 0]
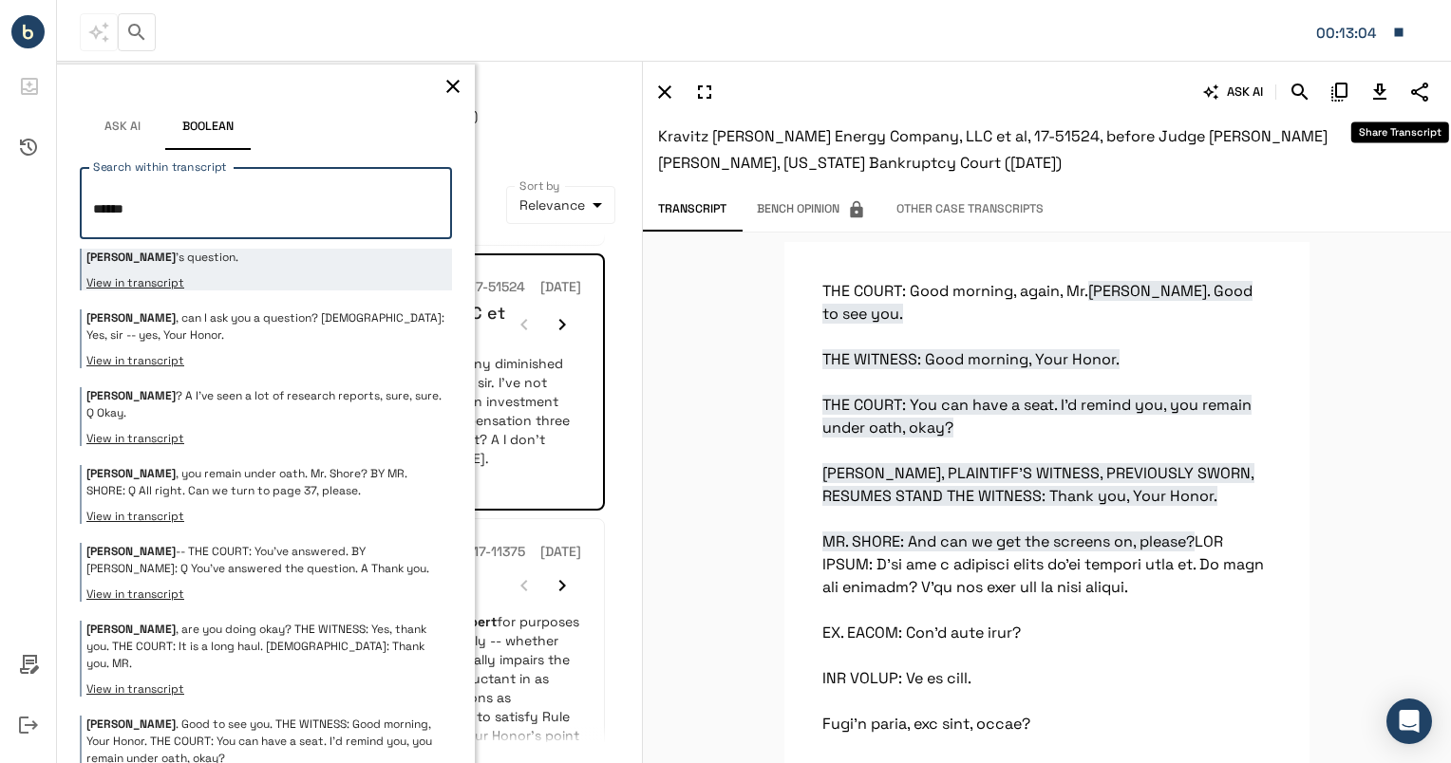
type textarea "******"
click at [1413, 92] on icon "Share Transcript" at bounding box center [1419, 92] width 17 height 19
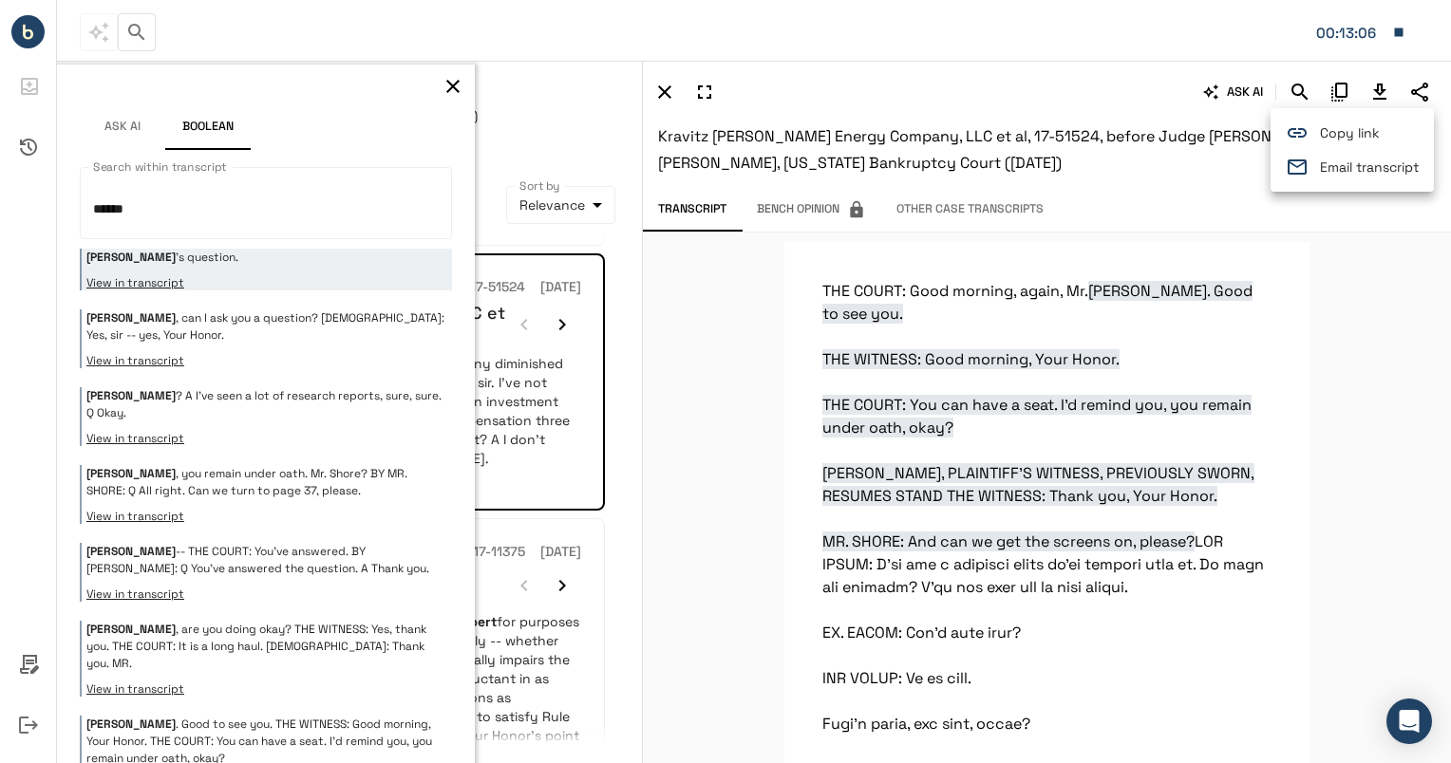
click at [1352, 159] on span "Email transcript" at bounding box center [1369, 168] width 99 height 20
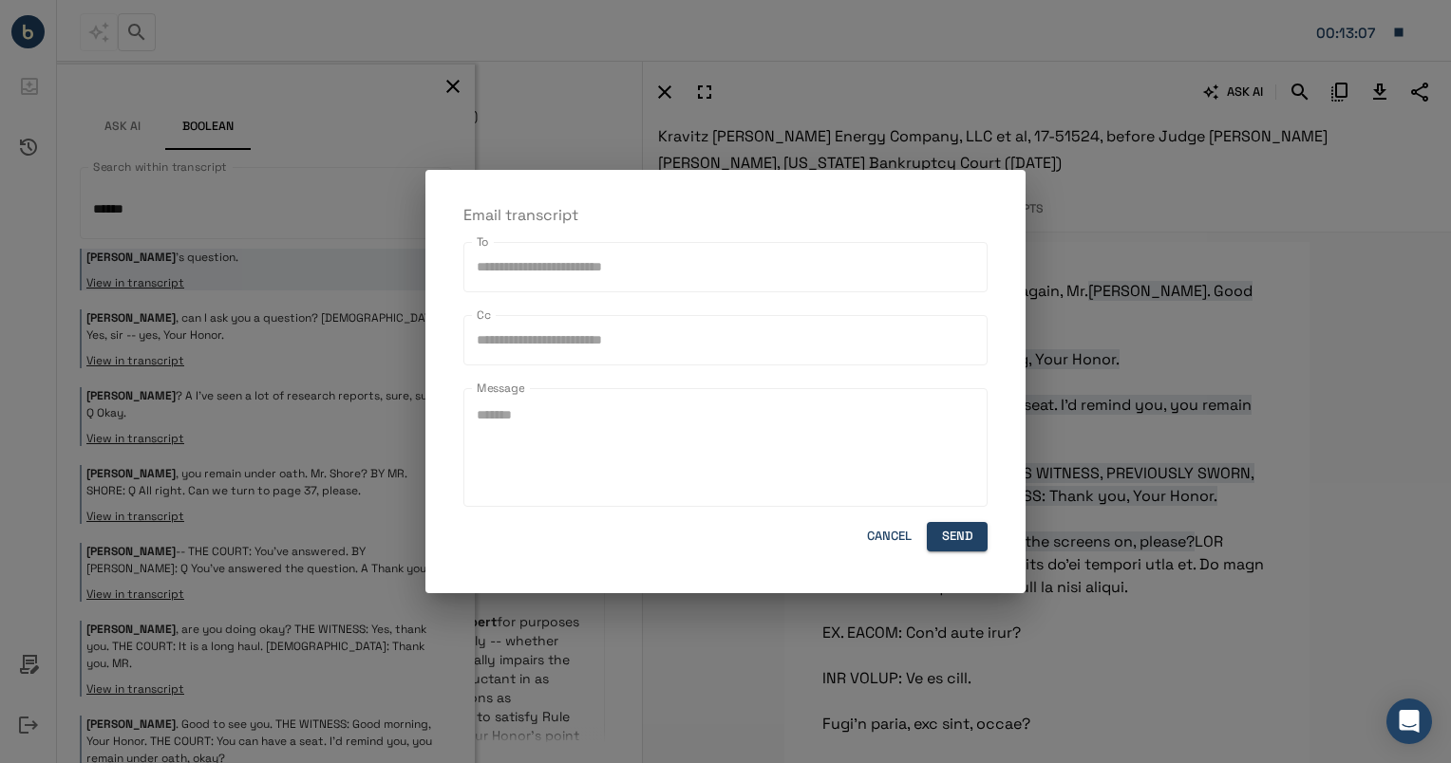
click at [708, 251] on input "To" at bounding box center [725, 267] width 507 height 33
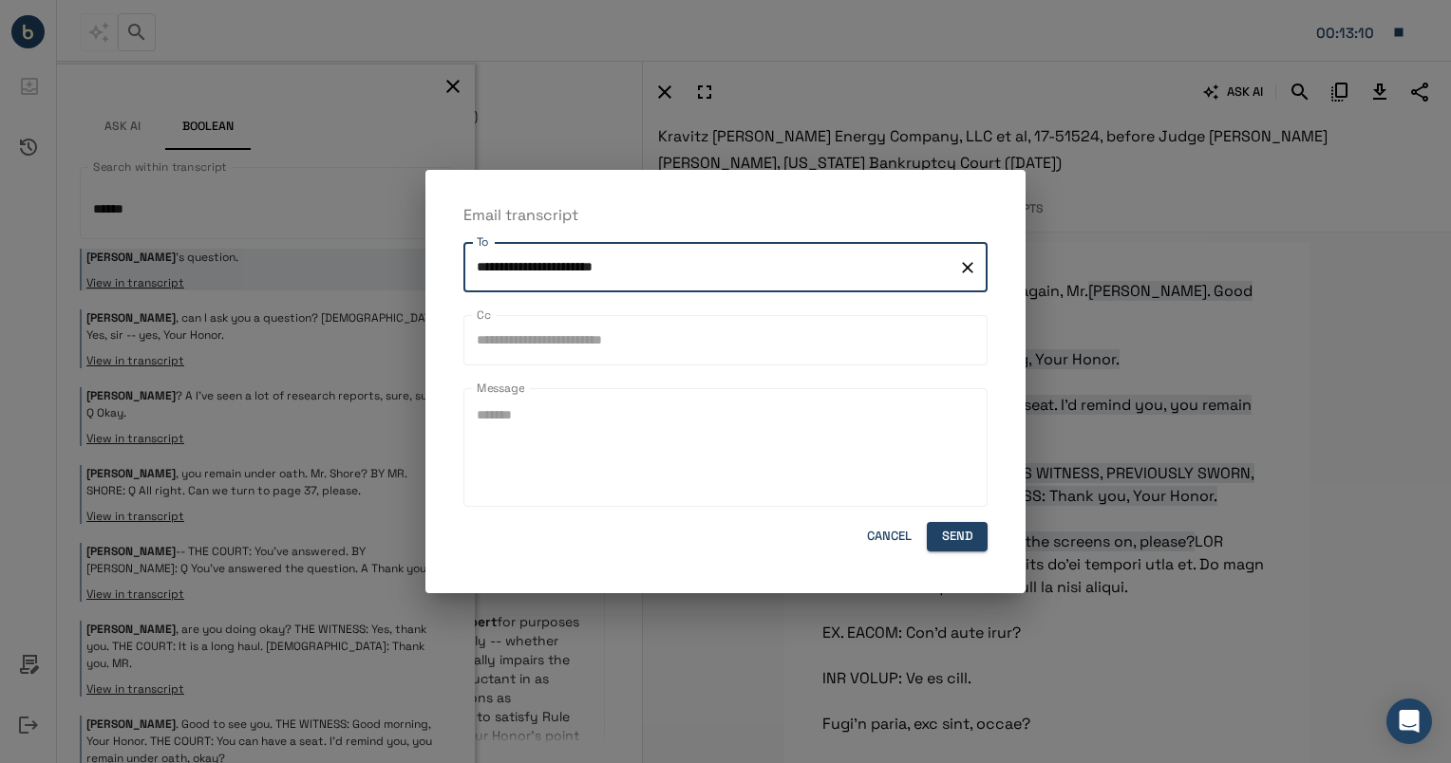
type input "**********"
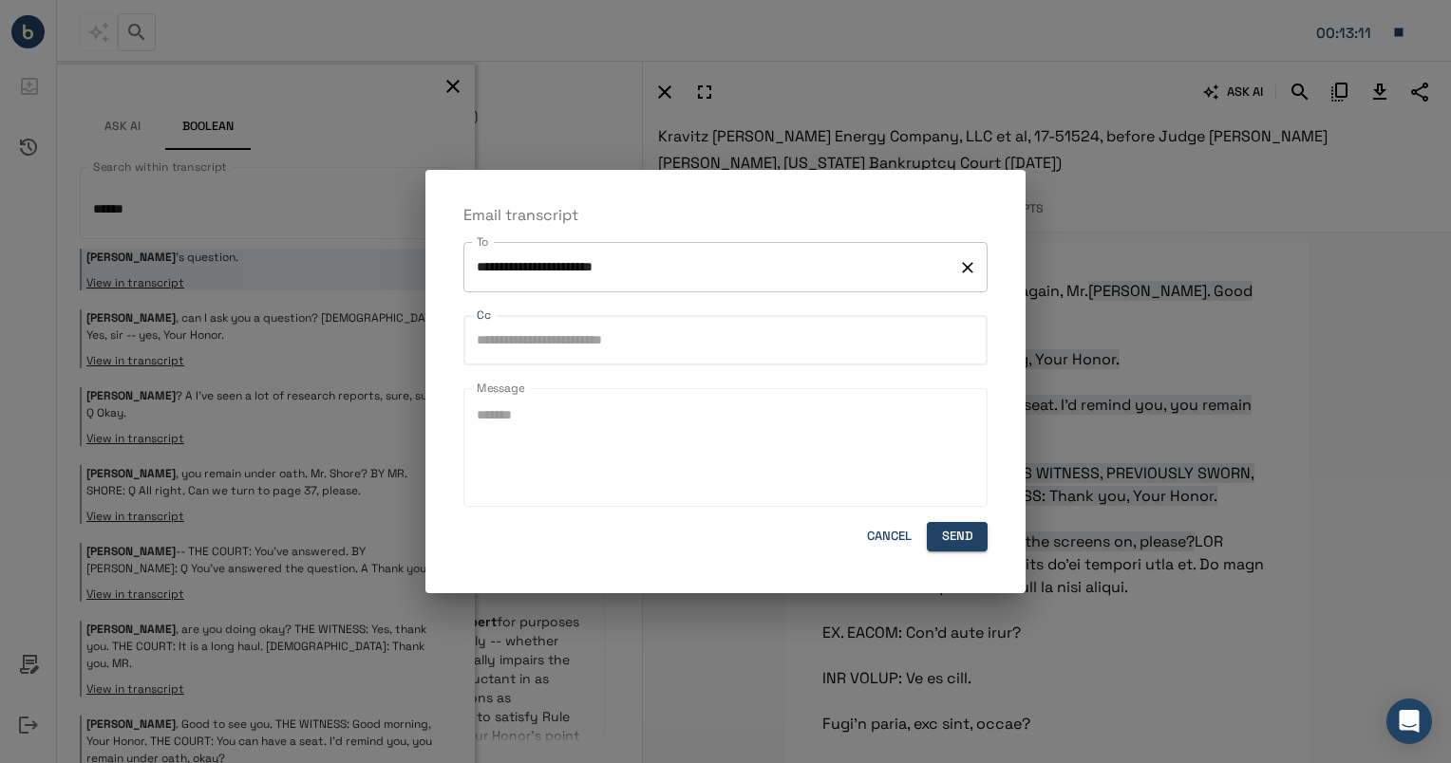
click at [725, 274] on input "**********" at bounding box center [711, 267] width 478 height 33
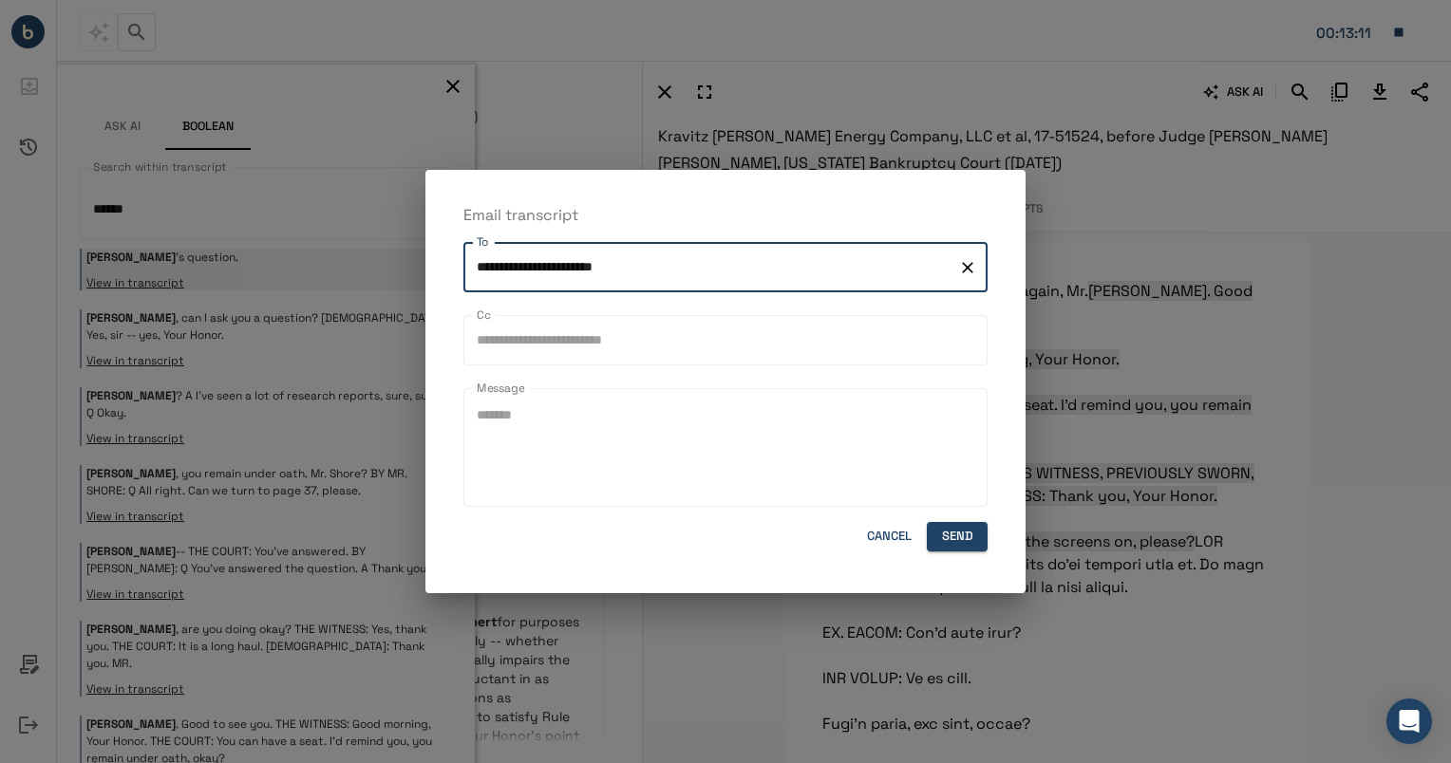
click at [724, 274] on input "**********" at bounding box center [711, 267] width 478 height 33
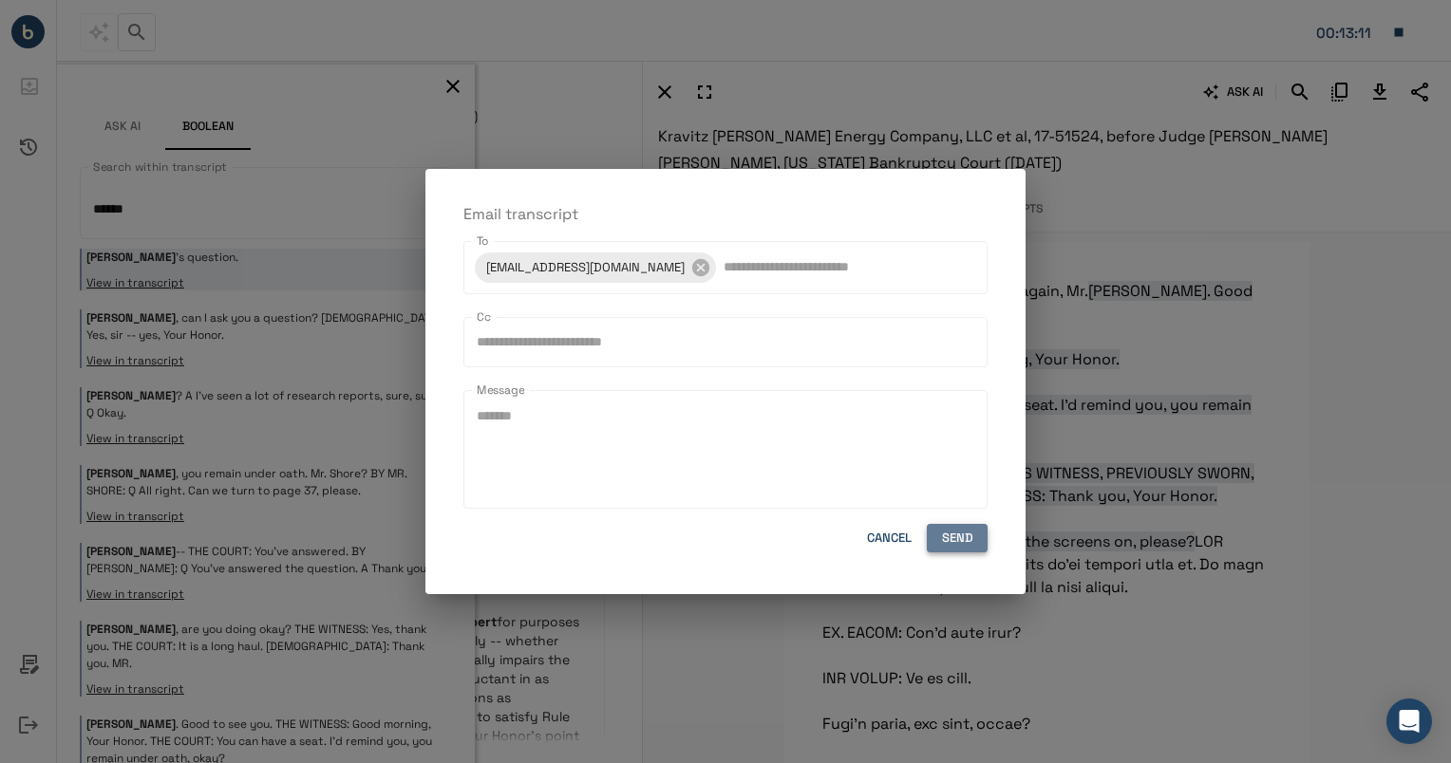
click at [942, 538] on button "Send" at bounding box center [957, 538] width 61 height 29
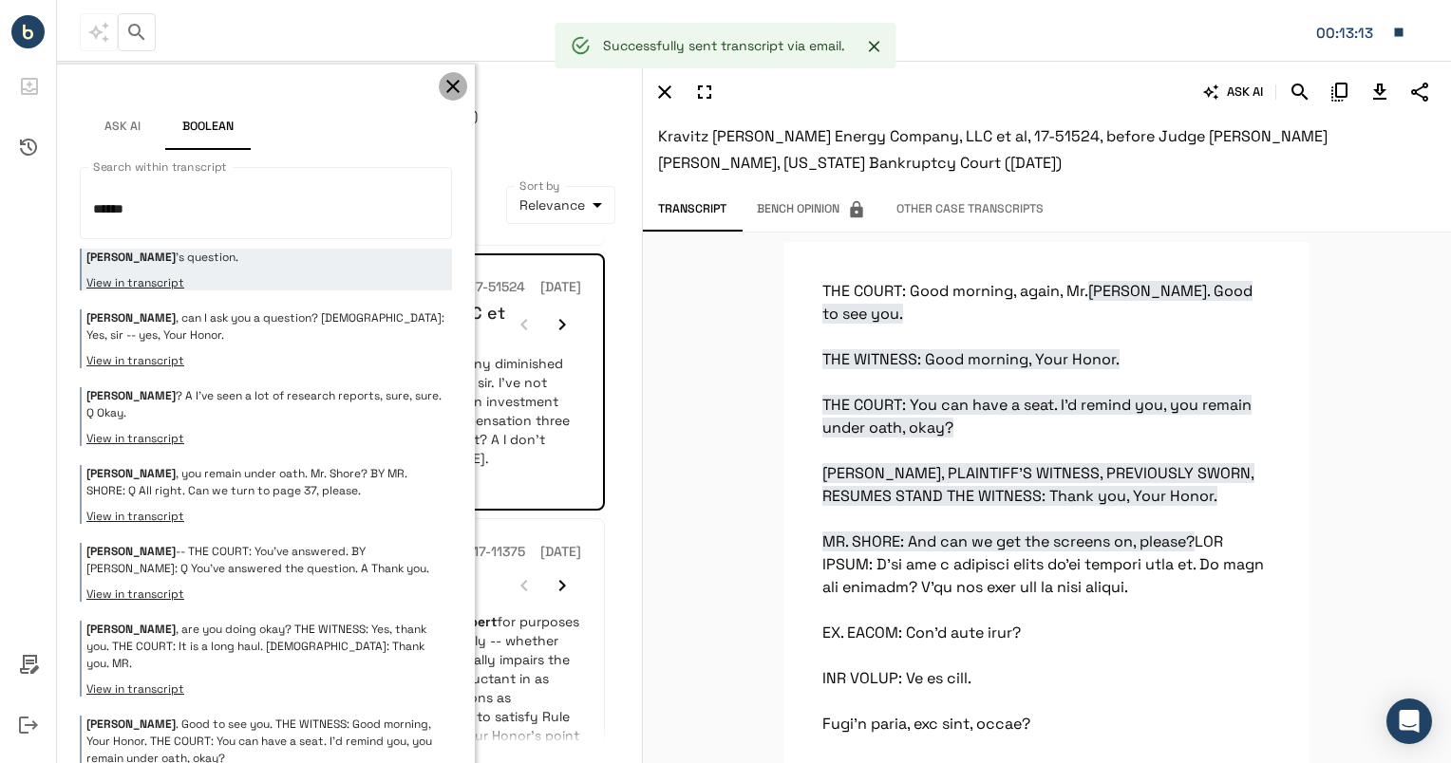
click at [441, 76] on icon "button" at bounding box center [452, 86] width 23 height 23
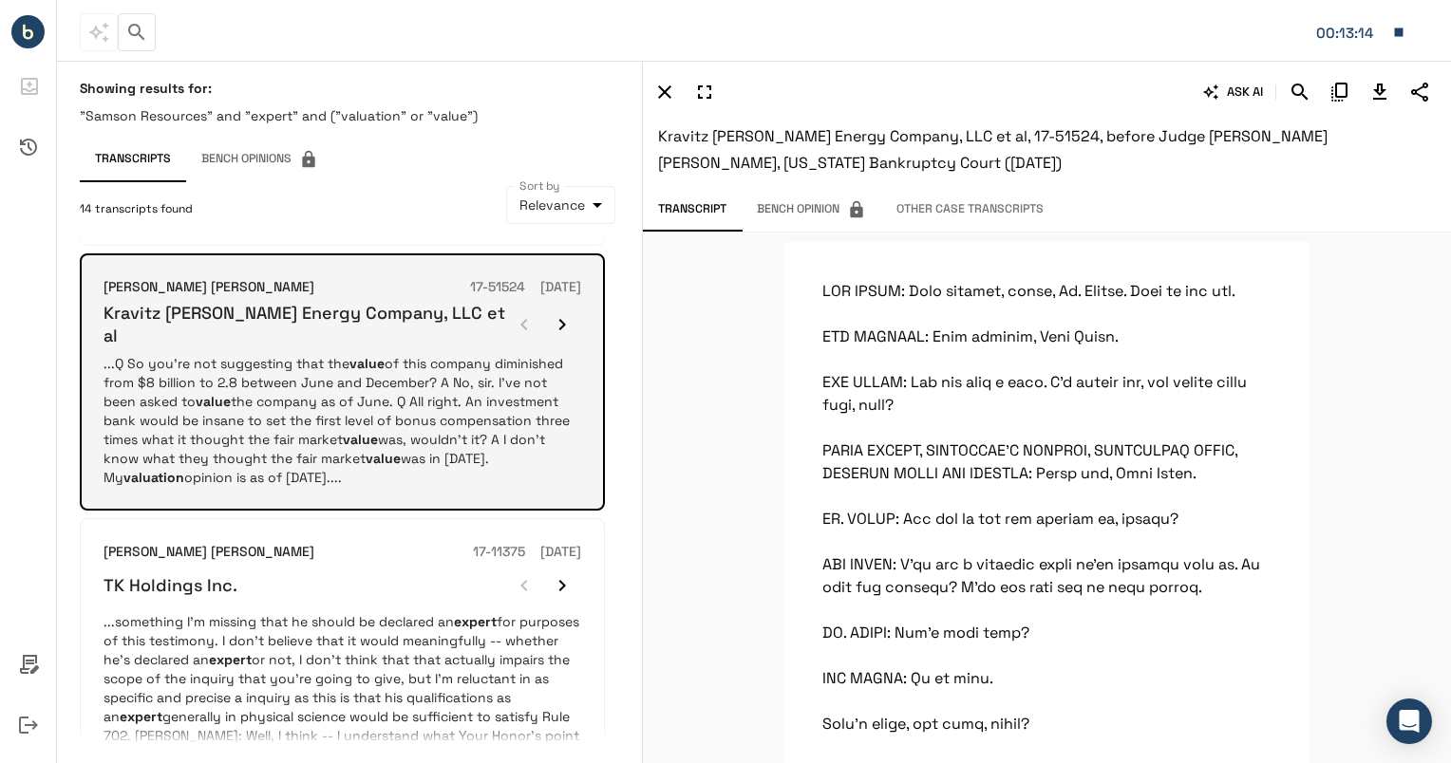
scroll to position [615, 0]
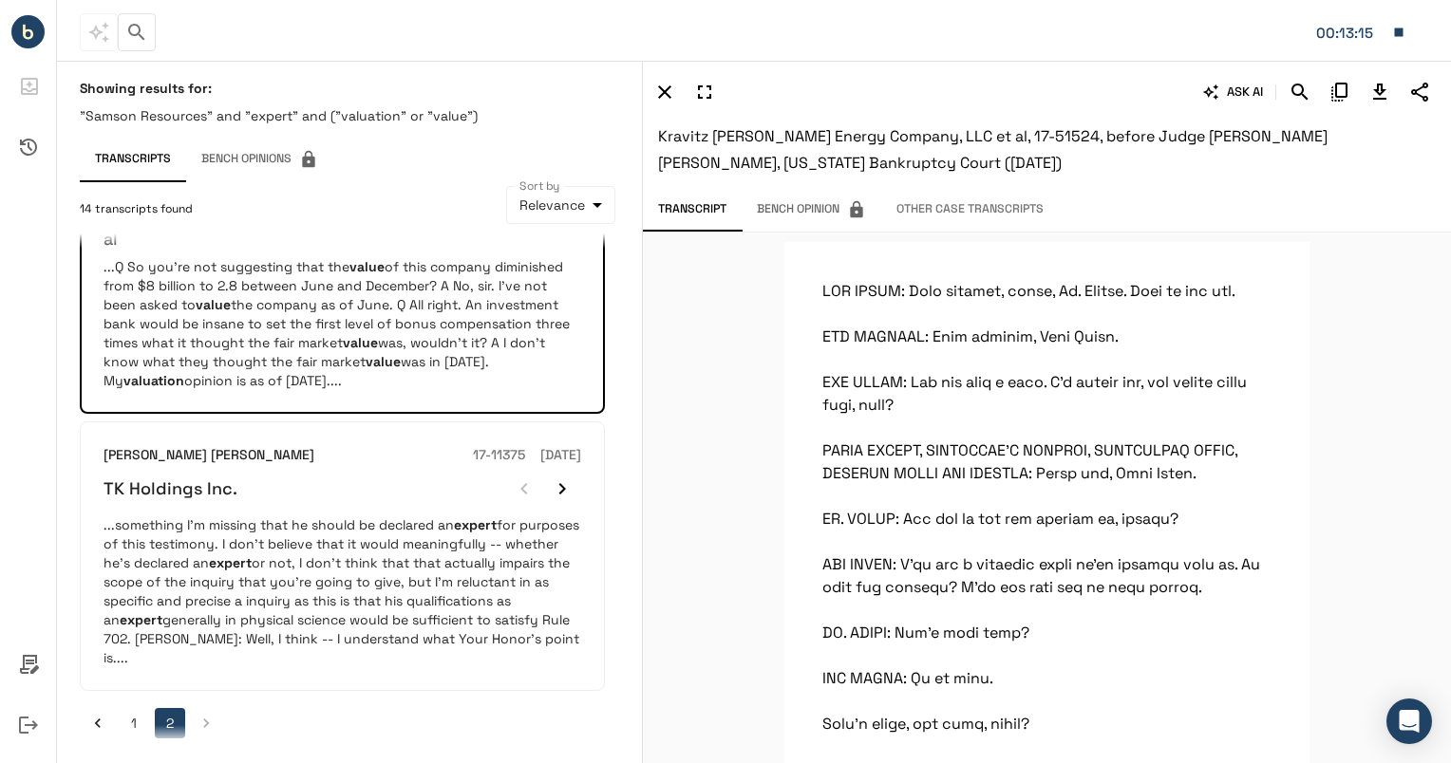
click at [130, 711] on button "1" at bounding box center [134, 723] width 30 height 30
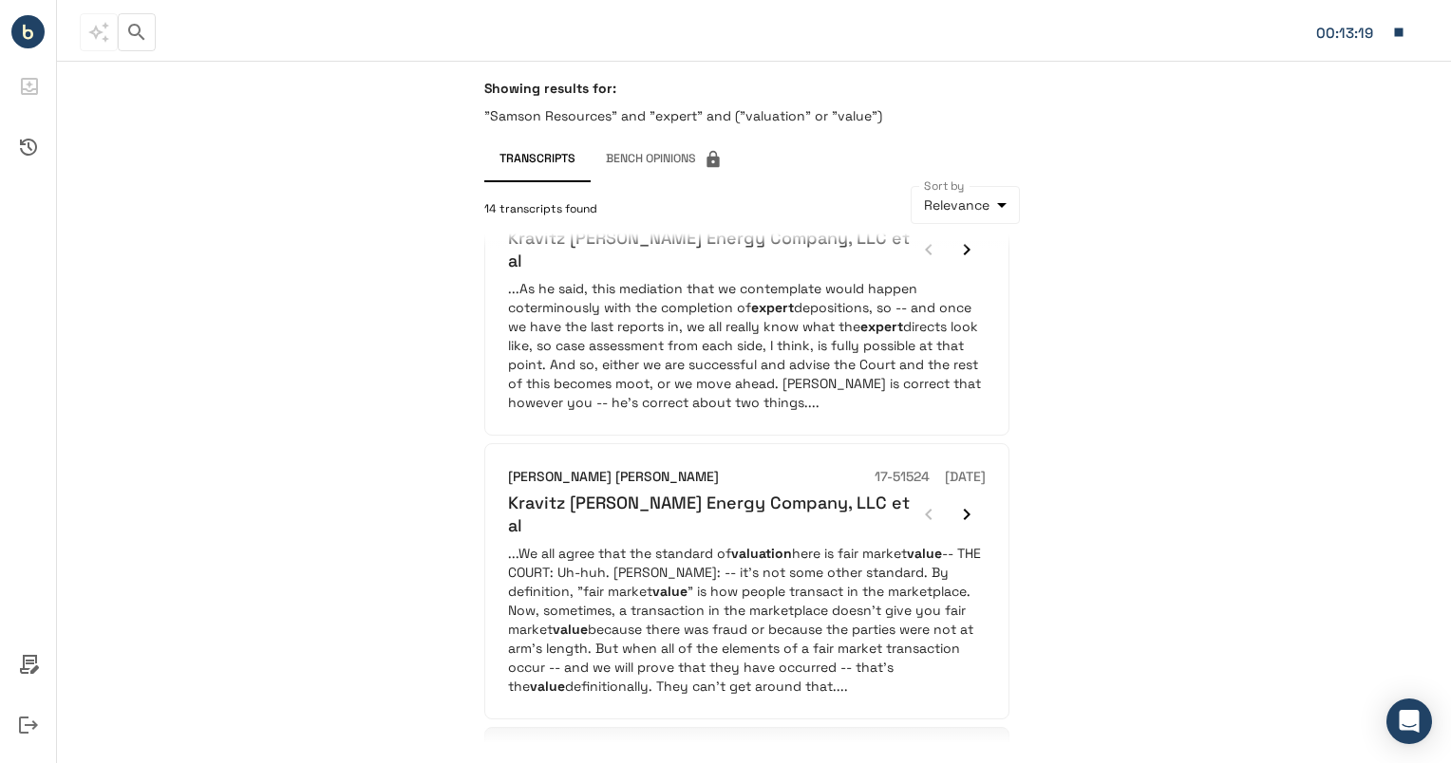
scroll to position [1632, 0]
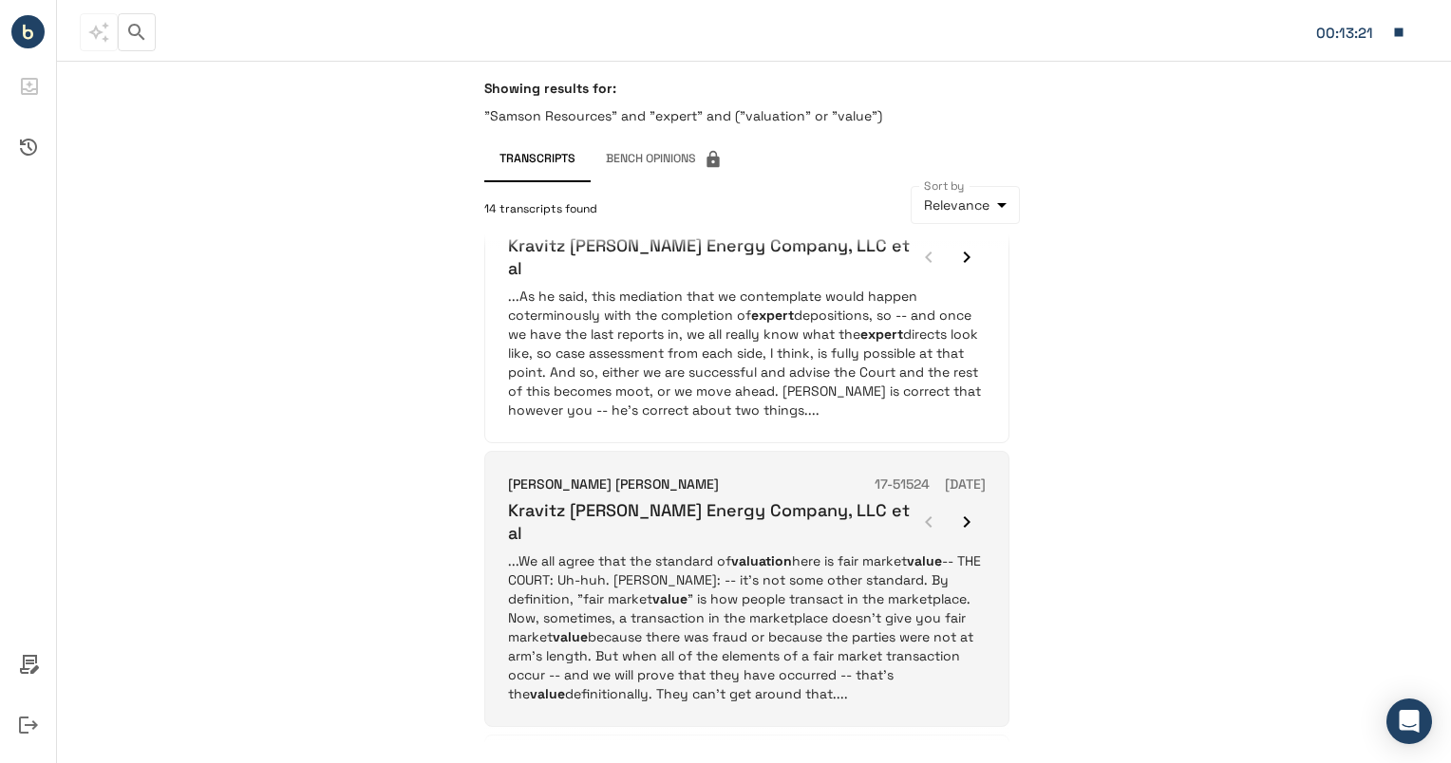
click at [786, 552] on p "...We all agree that the standard of valuation here is fair market value -- THE…" at bounding box center [746, 628] width 477 height 152
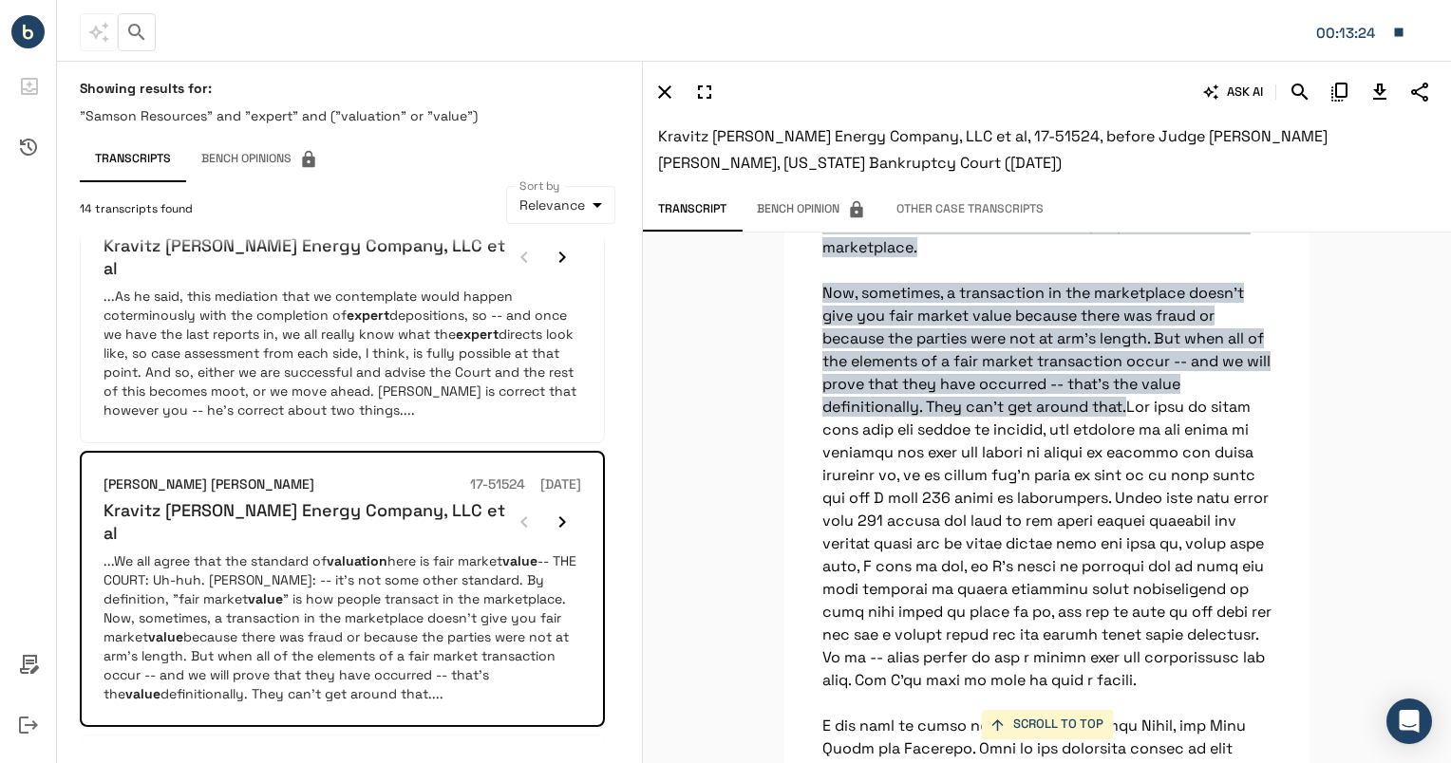
scroll to position [0, 0]
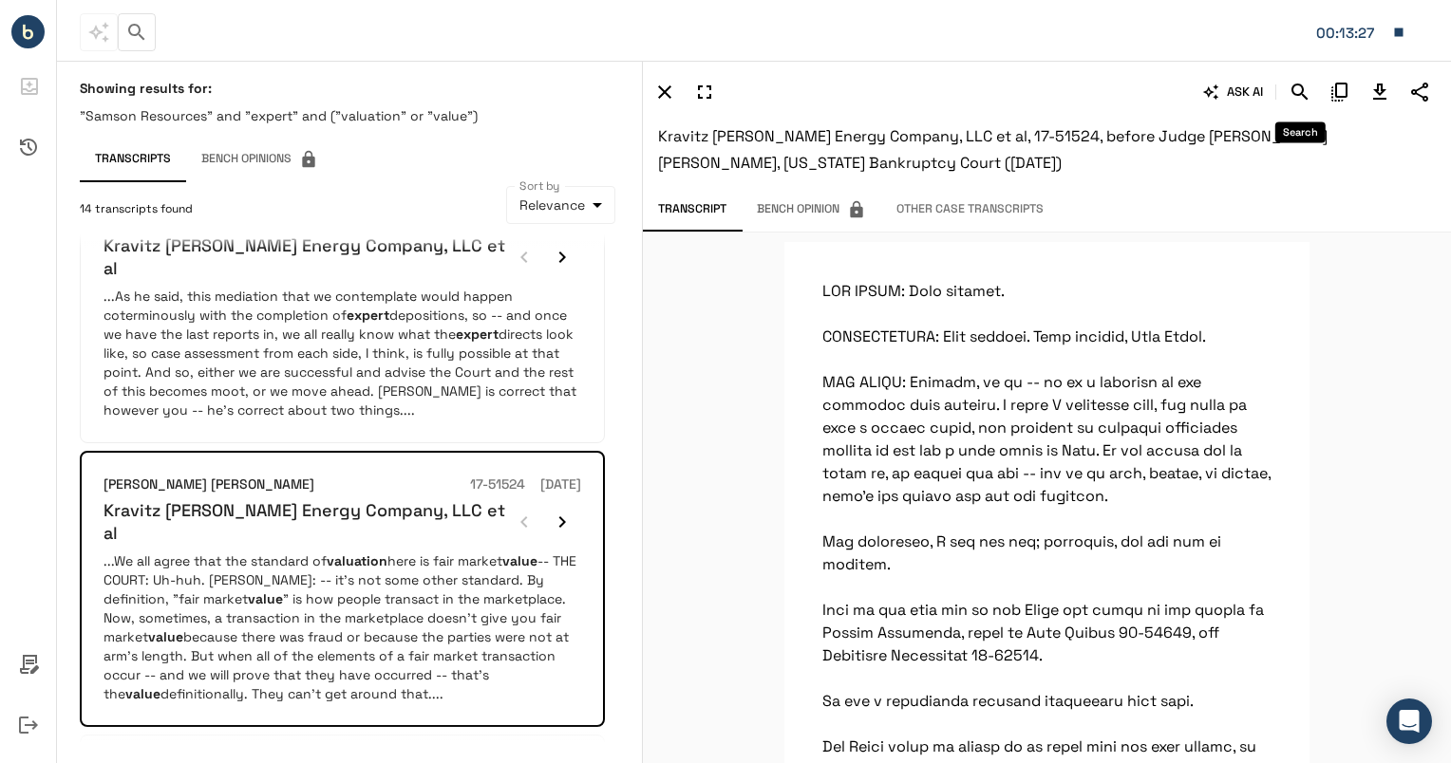
click at [1306, 102] on icon "Search" at bounding box center [1299, 92] width 23 height 23
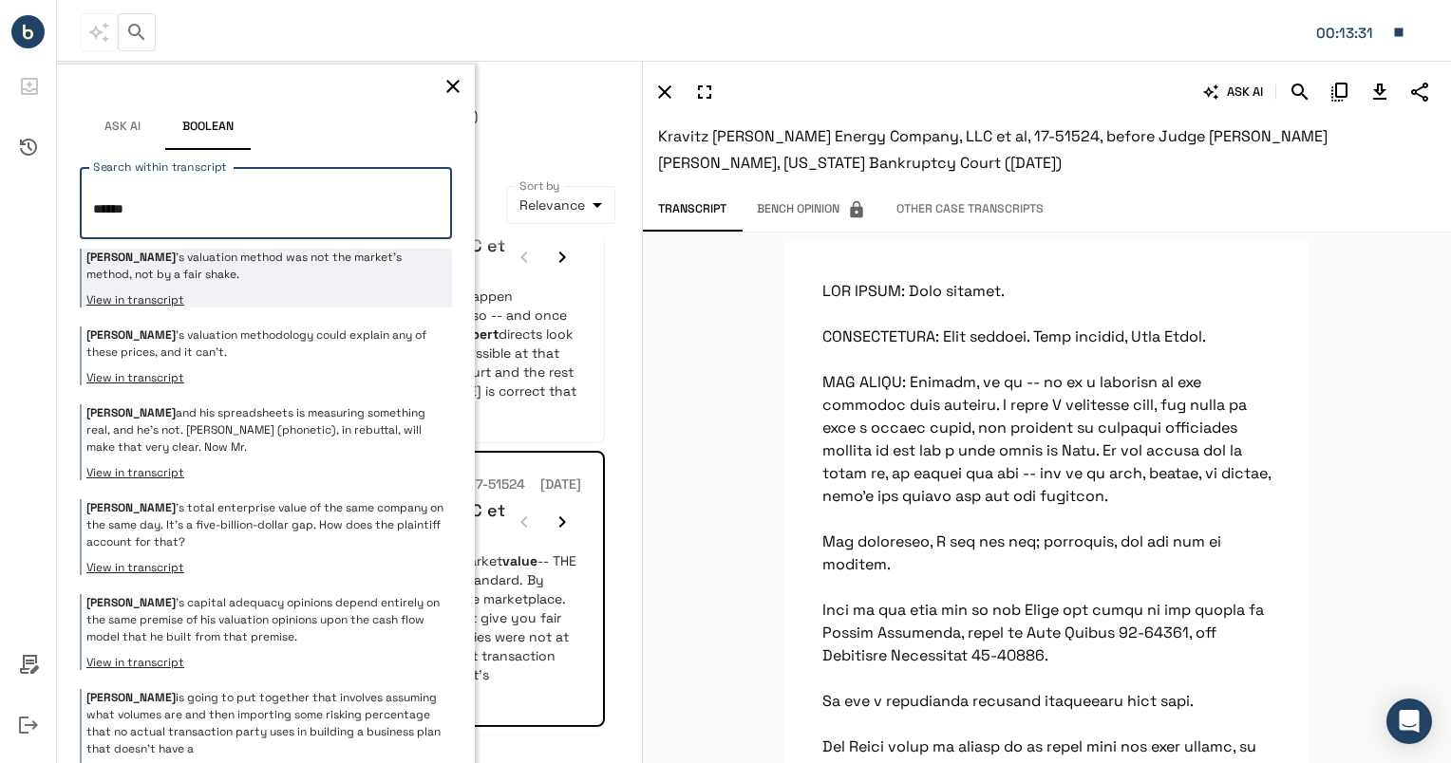
click at [318, 265] on p "[PERSON_NAME] 's valuation method was not the market's method, not by a fair sh…" at bounding box center [266, 266] width 361 height 34
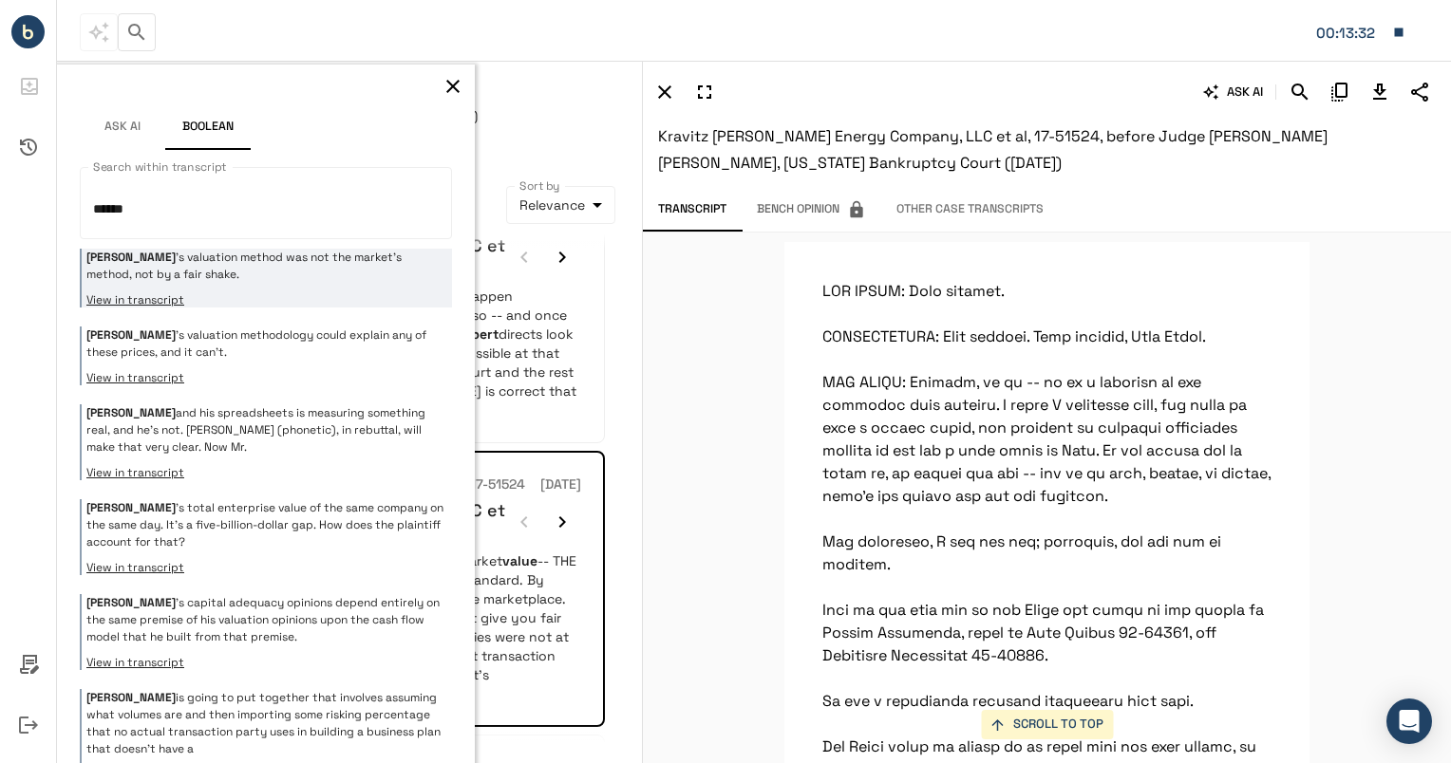
scroll to position [32418, 0]
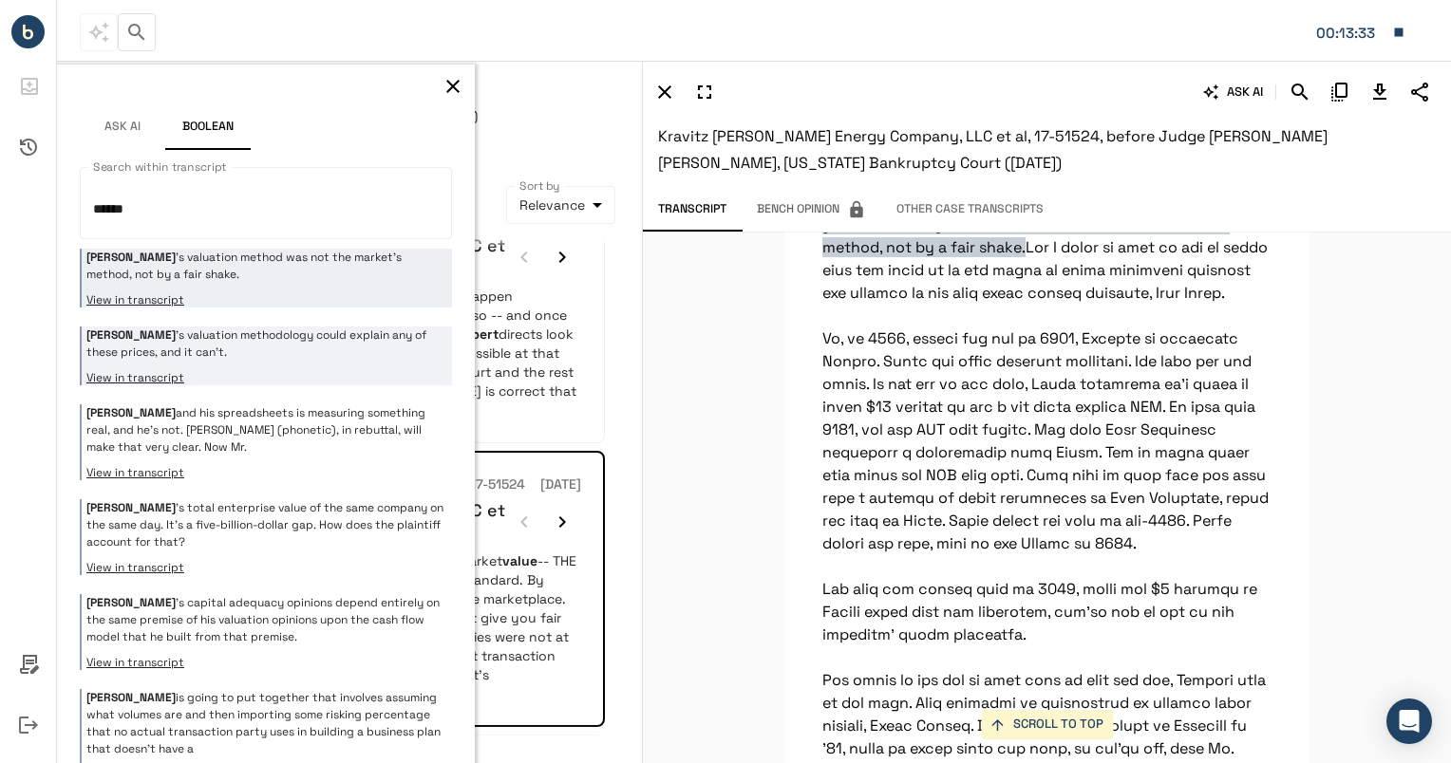
click at [298, 355] on p "[PERSON_NAME] 's valuation methodology could explain any of these prices, and i…" at bounding box center [266, 344] width 361 height 34
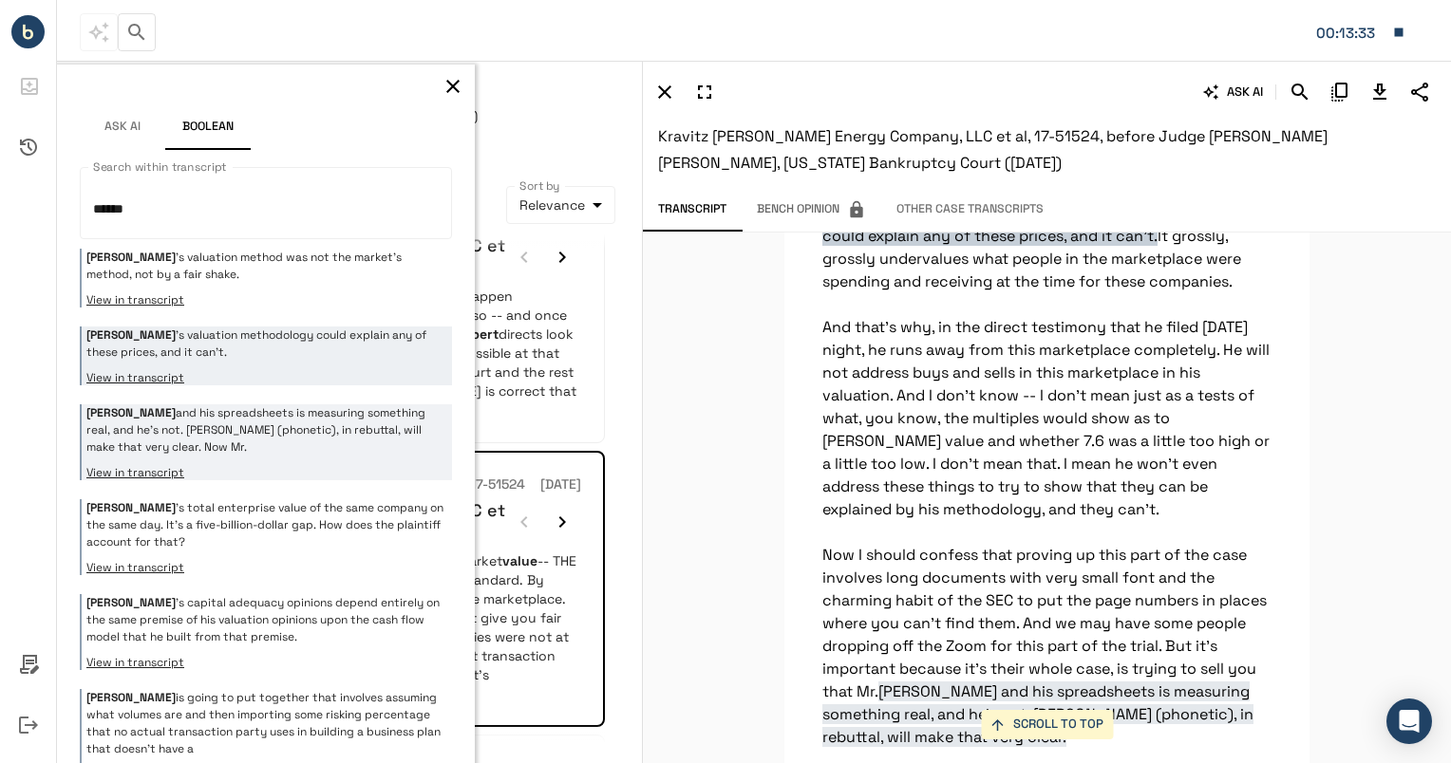
click at [311, 427] on p "[PERSON_NAME] and his spreadsheets is measuring something real, and he's not. […" at bounding box center [266, 429] width 361 height 51
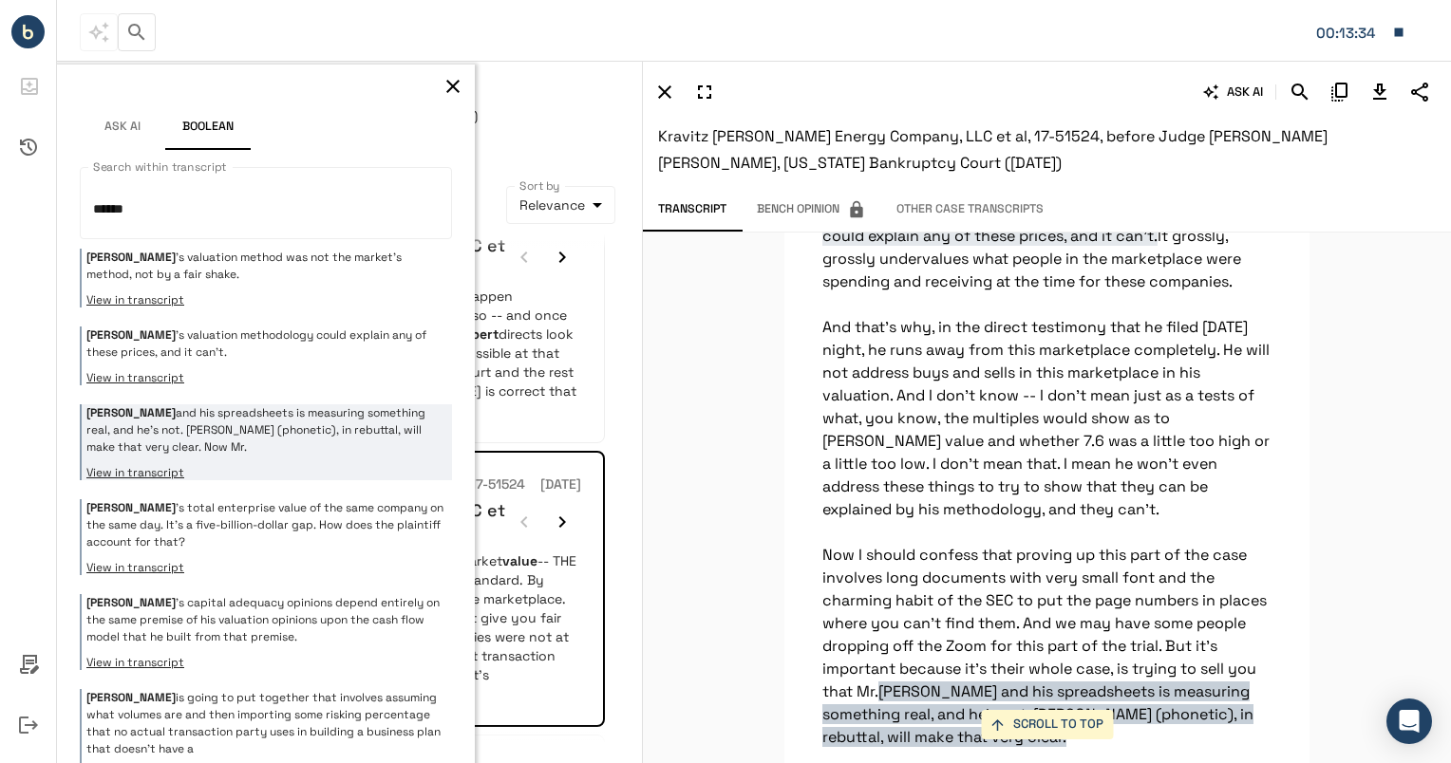
scroll to position [33990, 0]
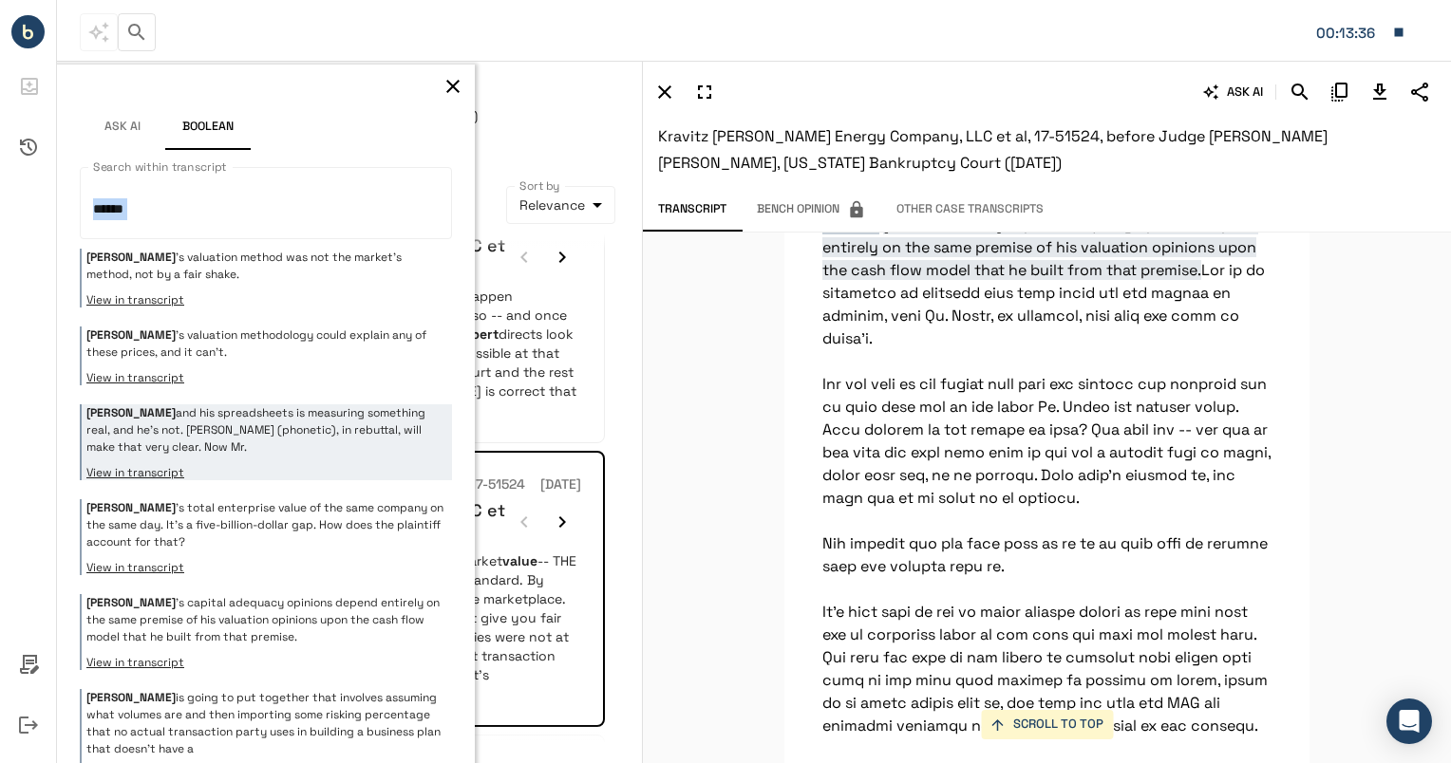
drag, startPoint x: 267, startPoint y: 226, endPoint x: 10, endPoint y: 219, distance: 256.4
click at [10, 219] on div "**********" at bounding box center [725, 381] width 1451 height 763
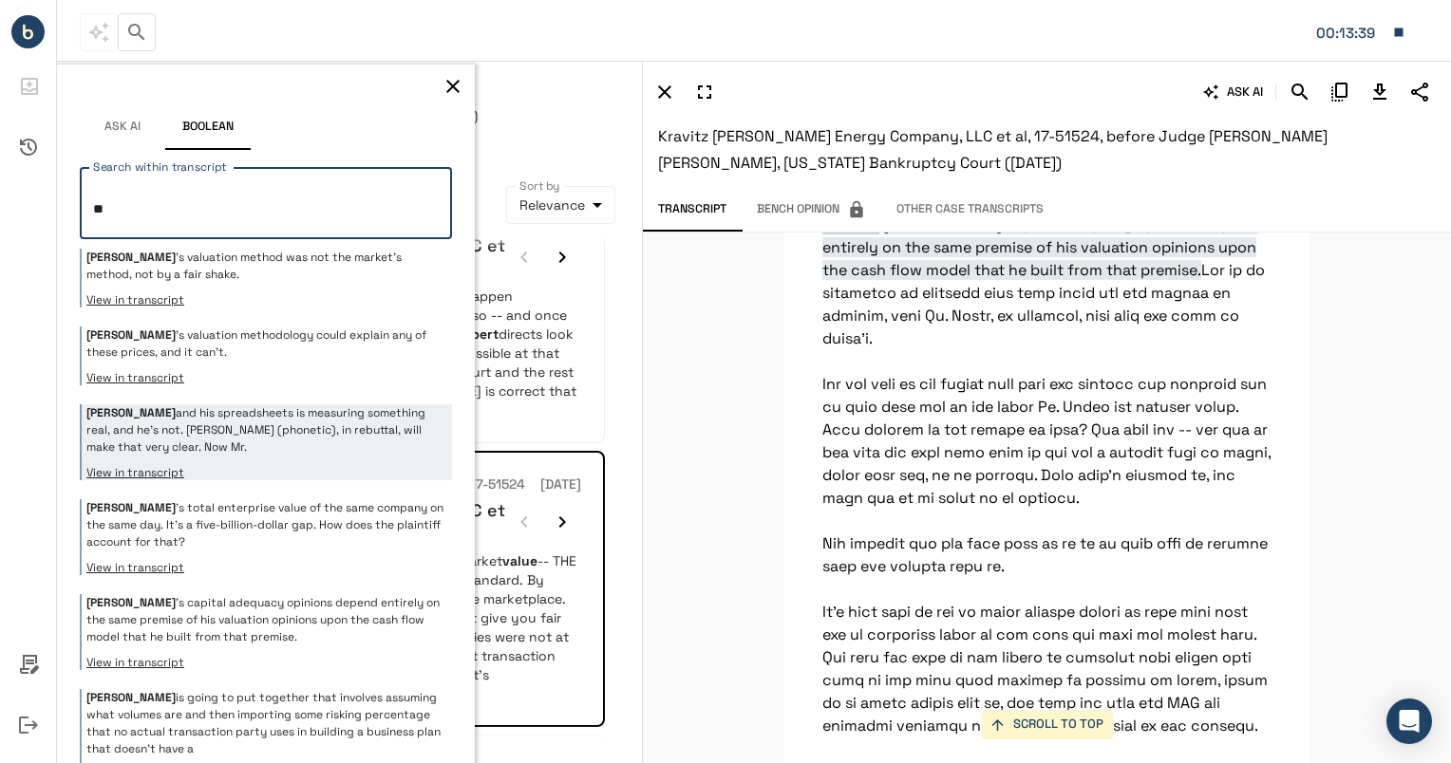
type textarea "*"
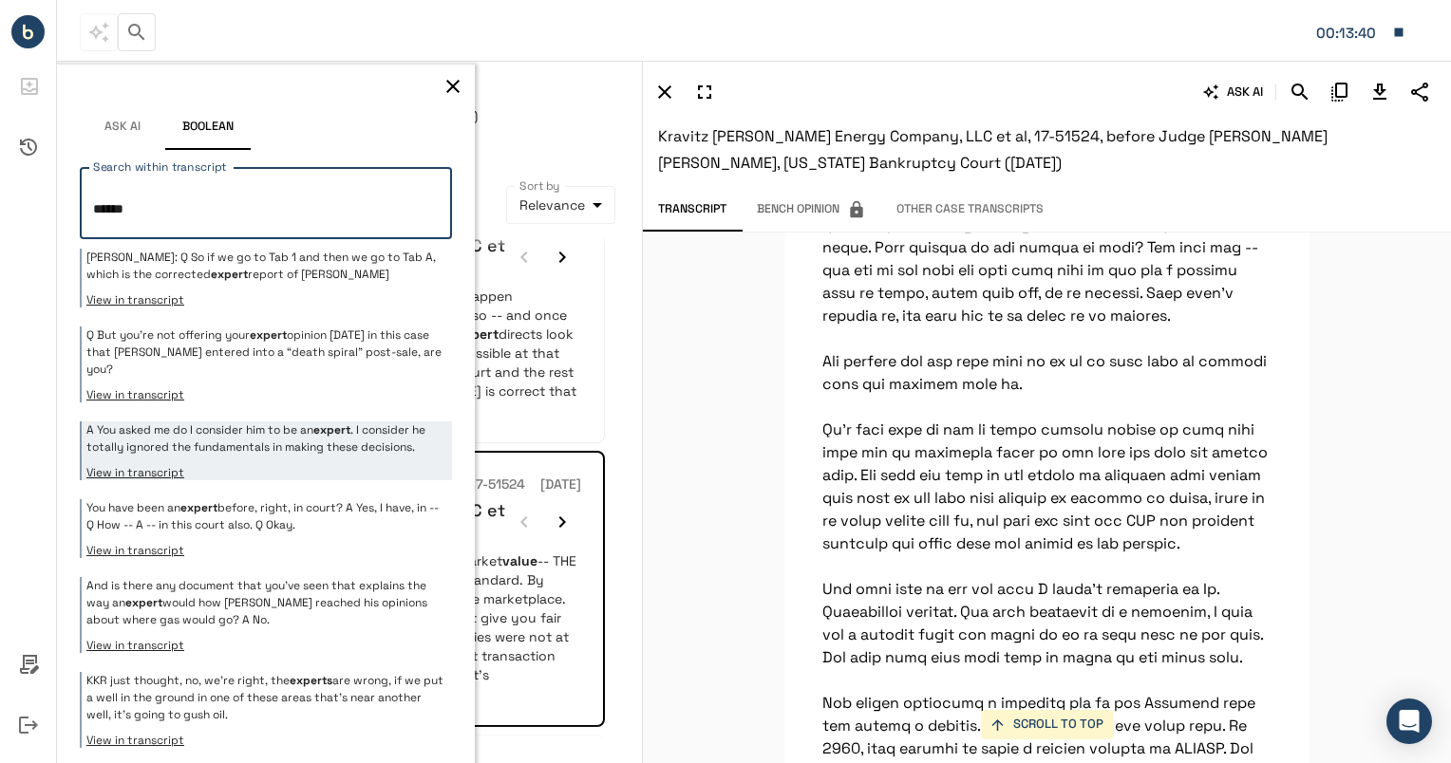
scroll to position [109243, 0]
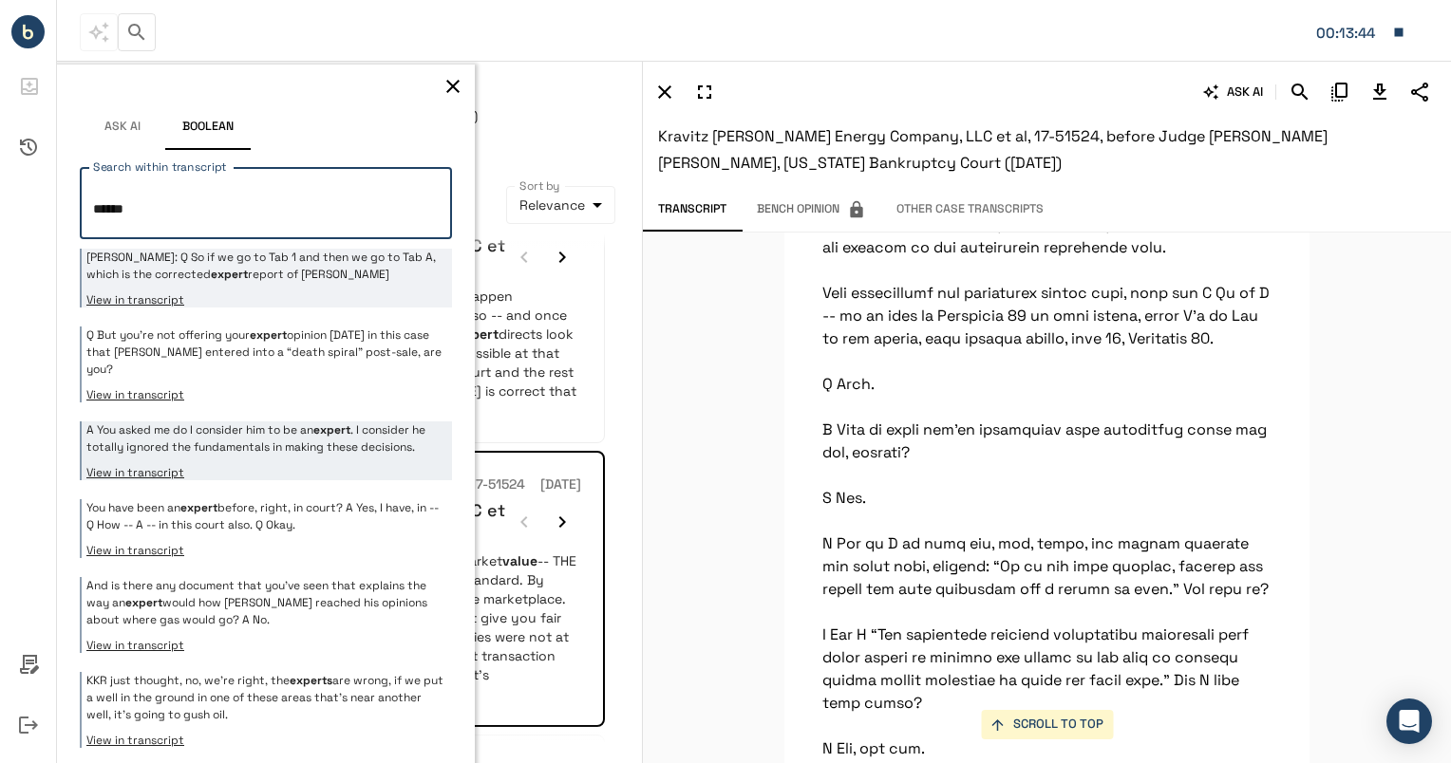
click at [244, 290] on div "[PERSON_NAME]: Q So if we go to Tab 1 and then we go to Tab A, which is the cor…" at bounding box center [266, 278] width 372 height 59
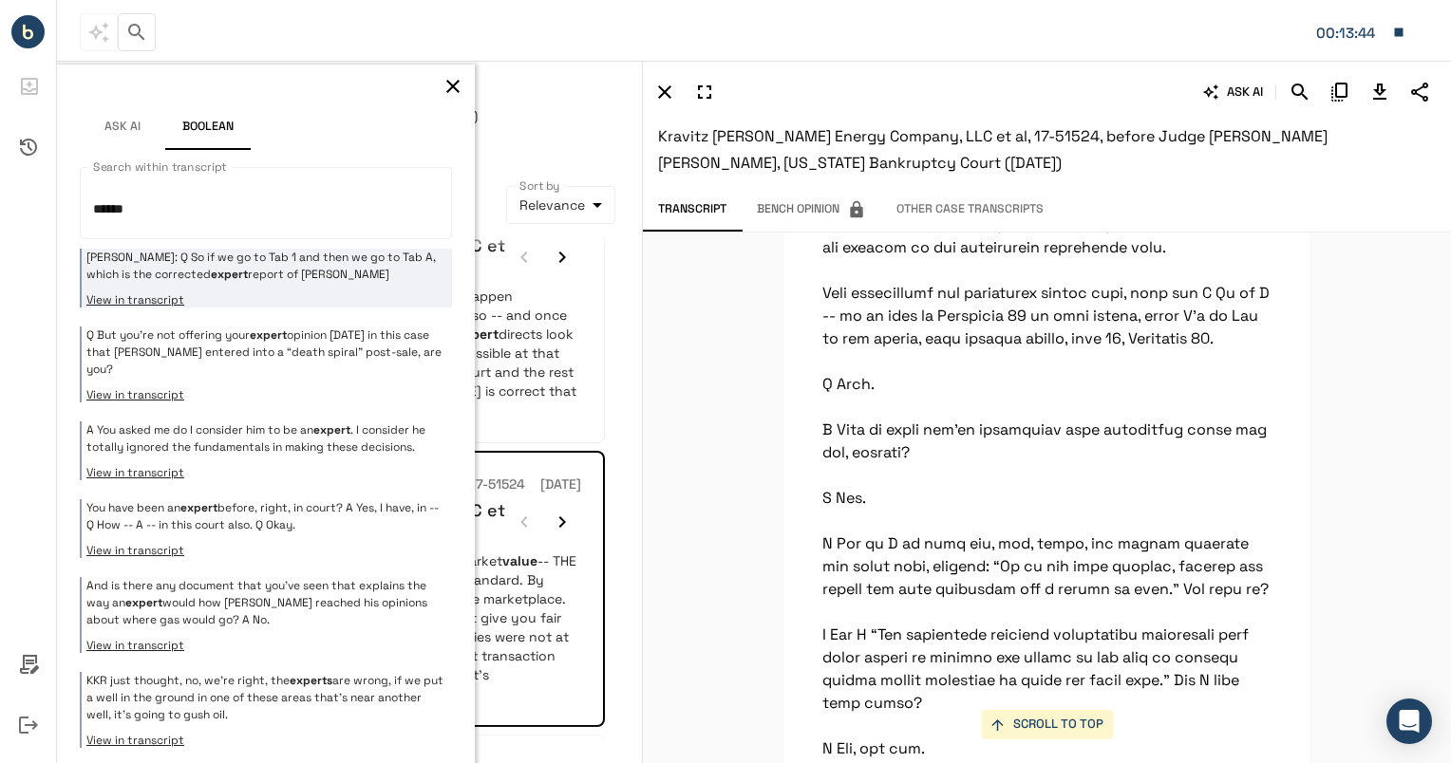
scroll to position [78657, 0]
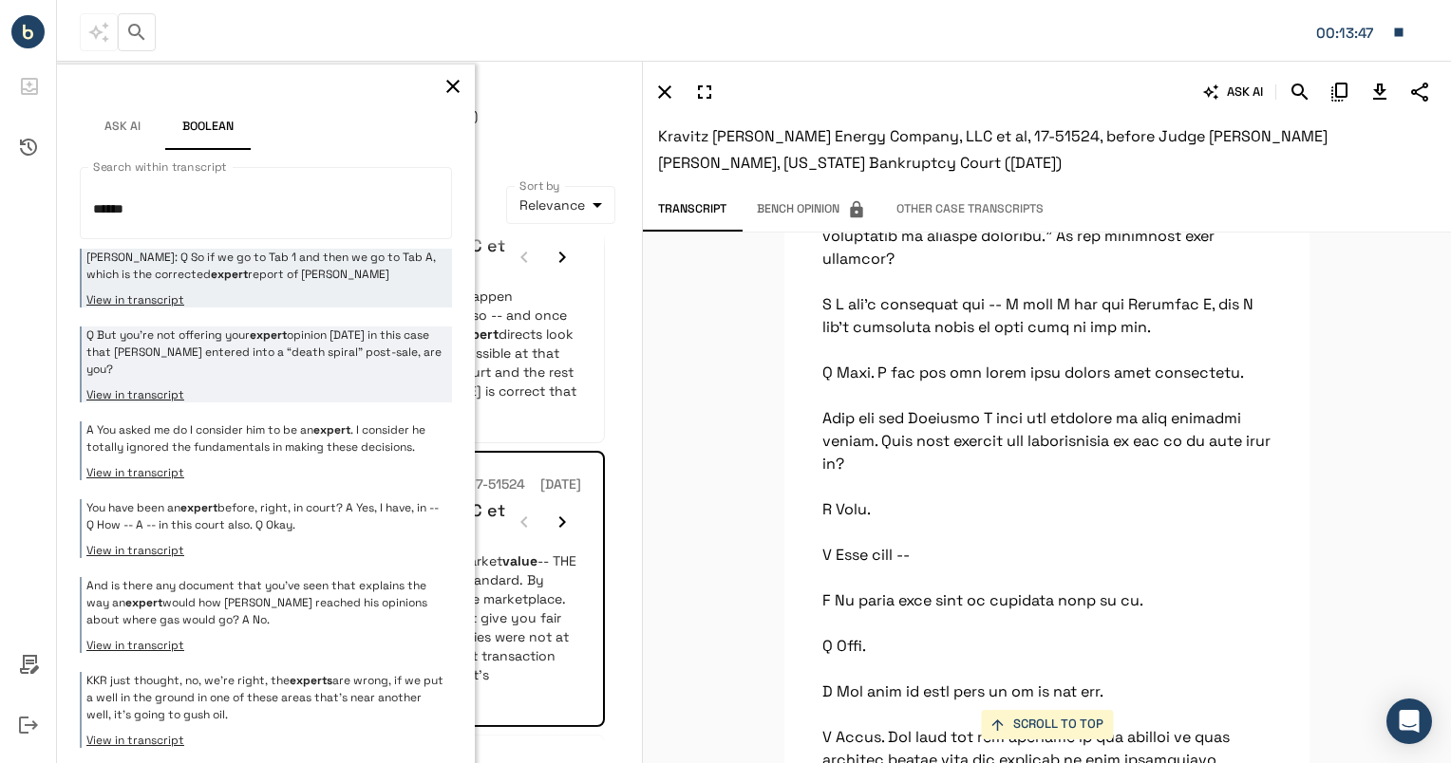
click at [292, 351] on p "Q But you’re not offering your expert opinion [DATE] in this case that [PERSON_…" at bounding box center [266, 352] width 361 height 51
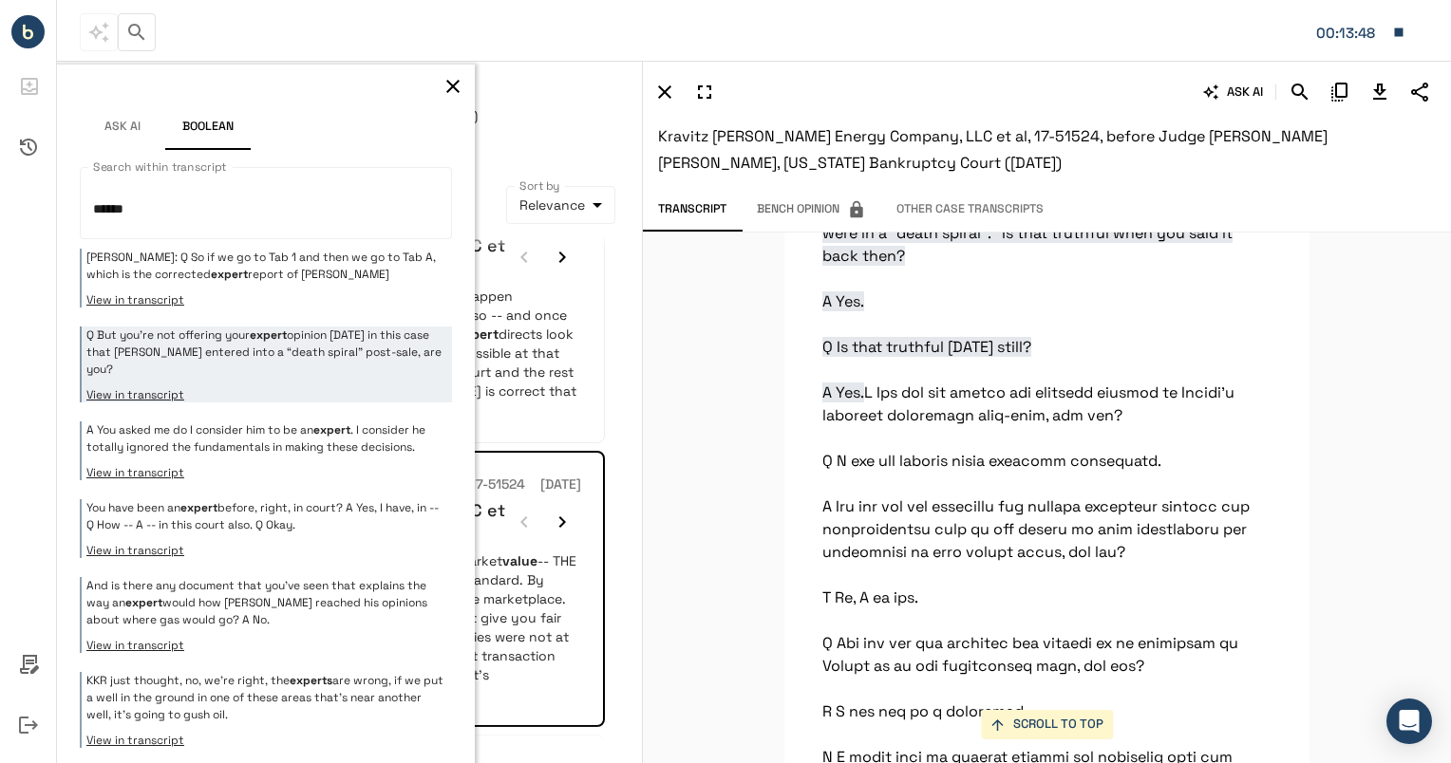
scroll to position [76614, 0]
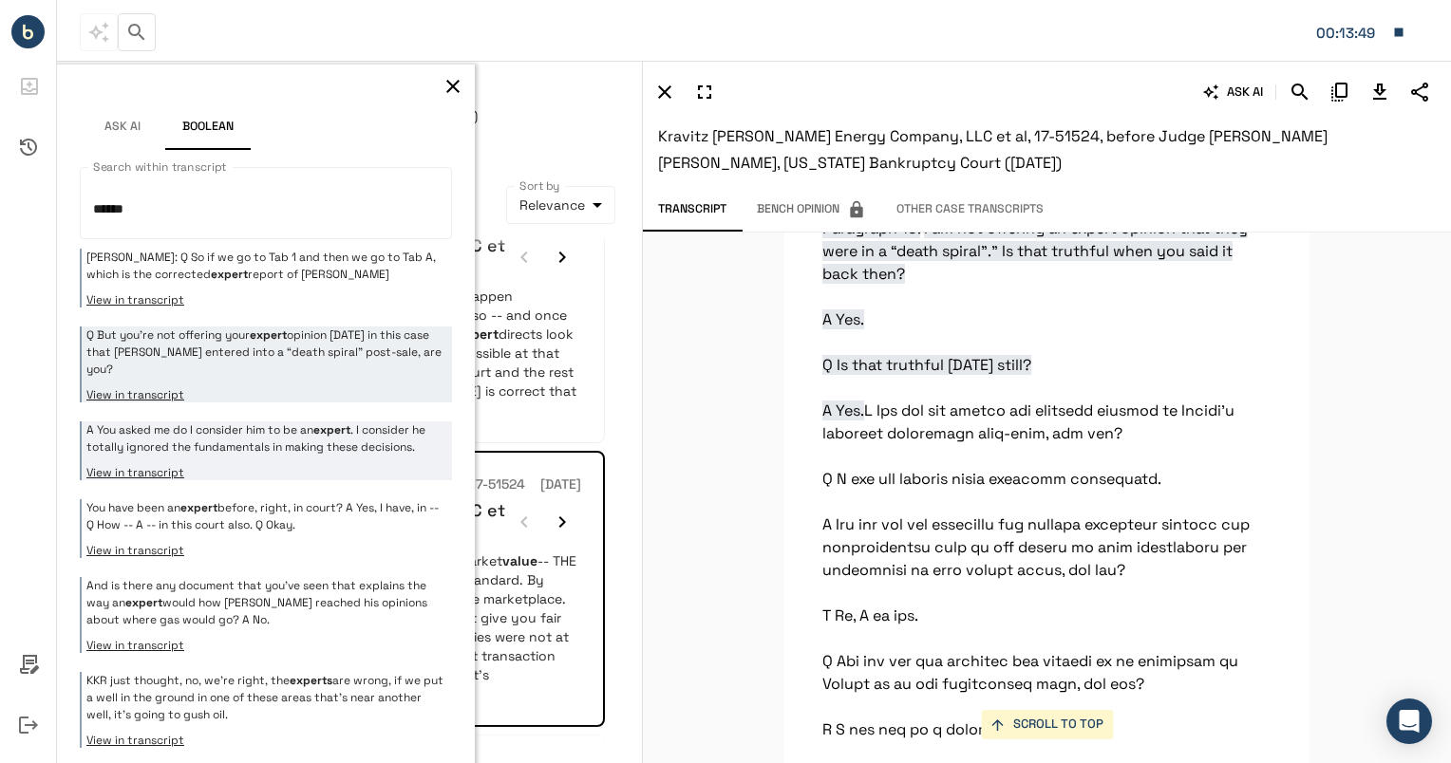
click at [410, 466] on button "View in transcript" at bounding box center [266, 472] width 361 height 15
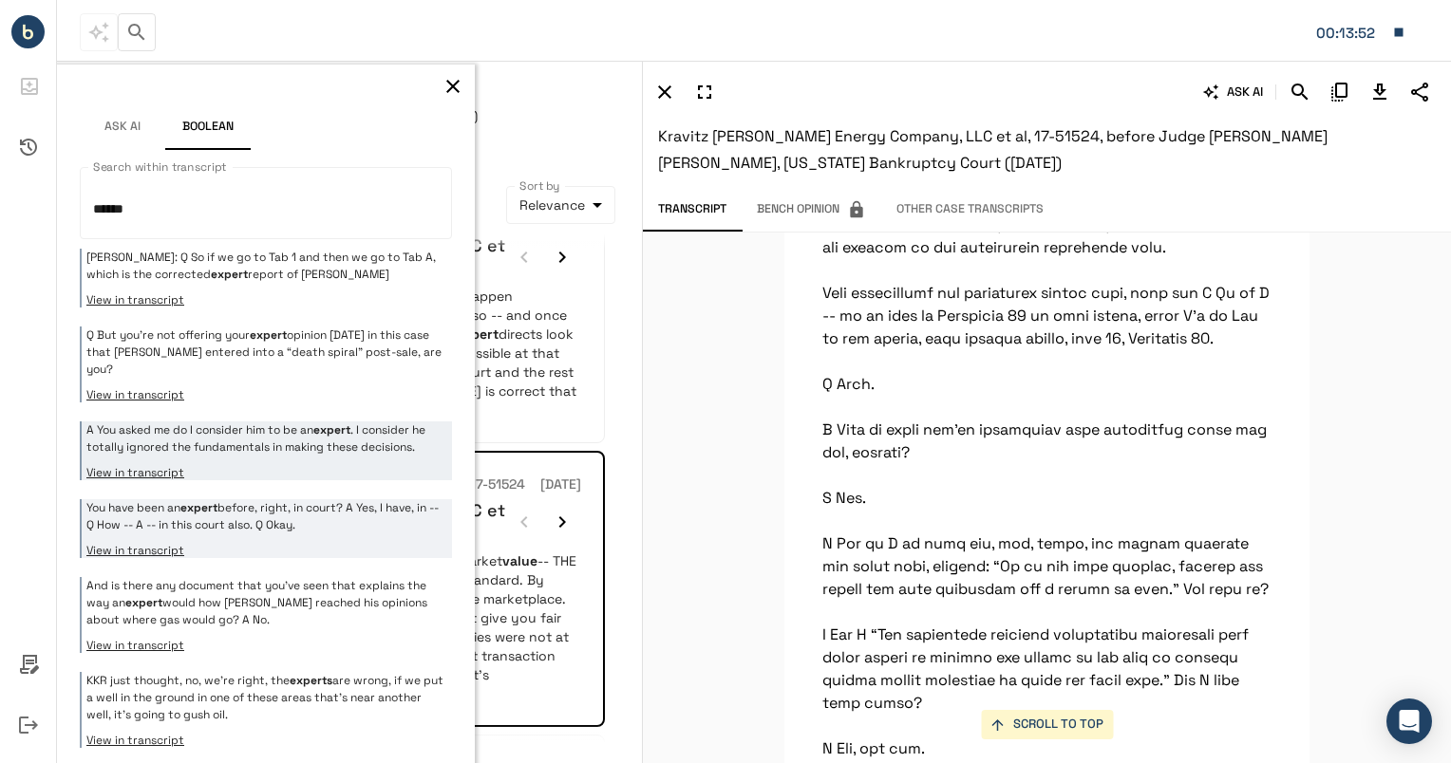
click at [370, 499] on p "You have been an expert before, right, in court? A Yes, I have, in -- Q How -- …" at bounding box center [266, 516] width 361 height 34
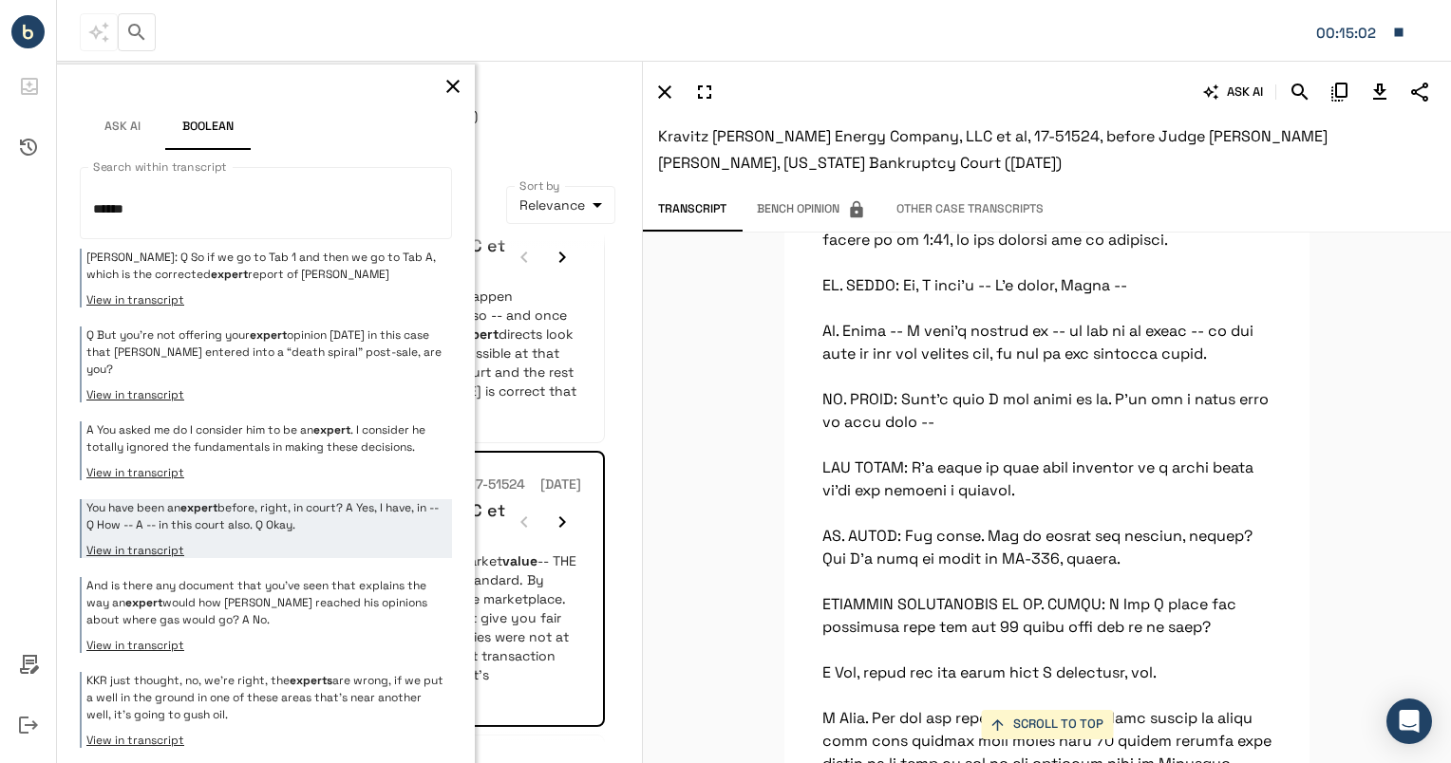
scroll to position [164378, 0]
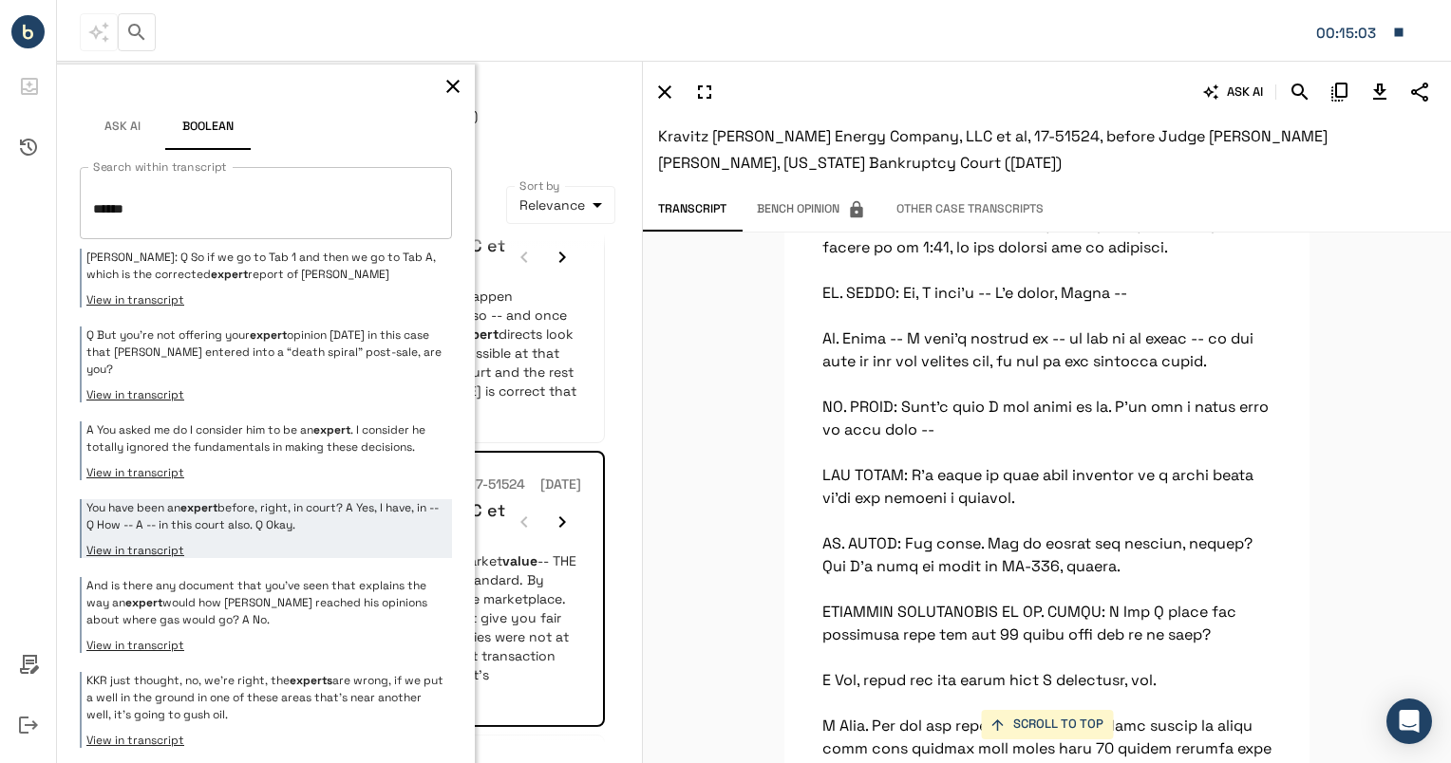
click at [212, 236] on div "****** * Search within transcript" at bounding box center [266, 203] width 372 height 72
drag, startPoint x: 97, startPoint y: 214, endPoint x: 11, endPoint y: 196, distance: 87.3
click at [11, 196] on div "**********" at bounding box center [725, 381] width 1451 height 763
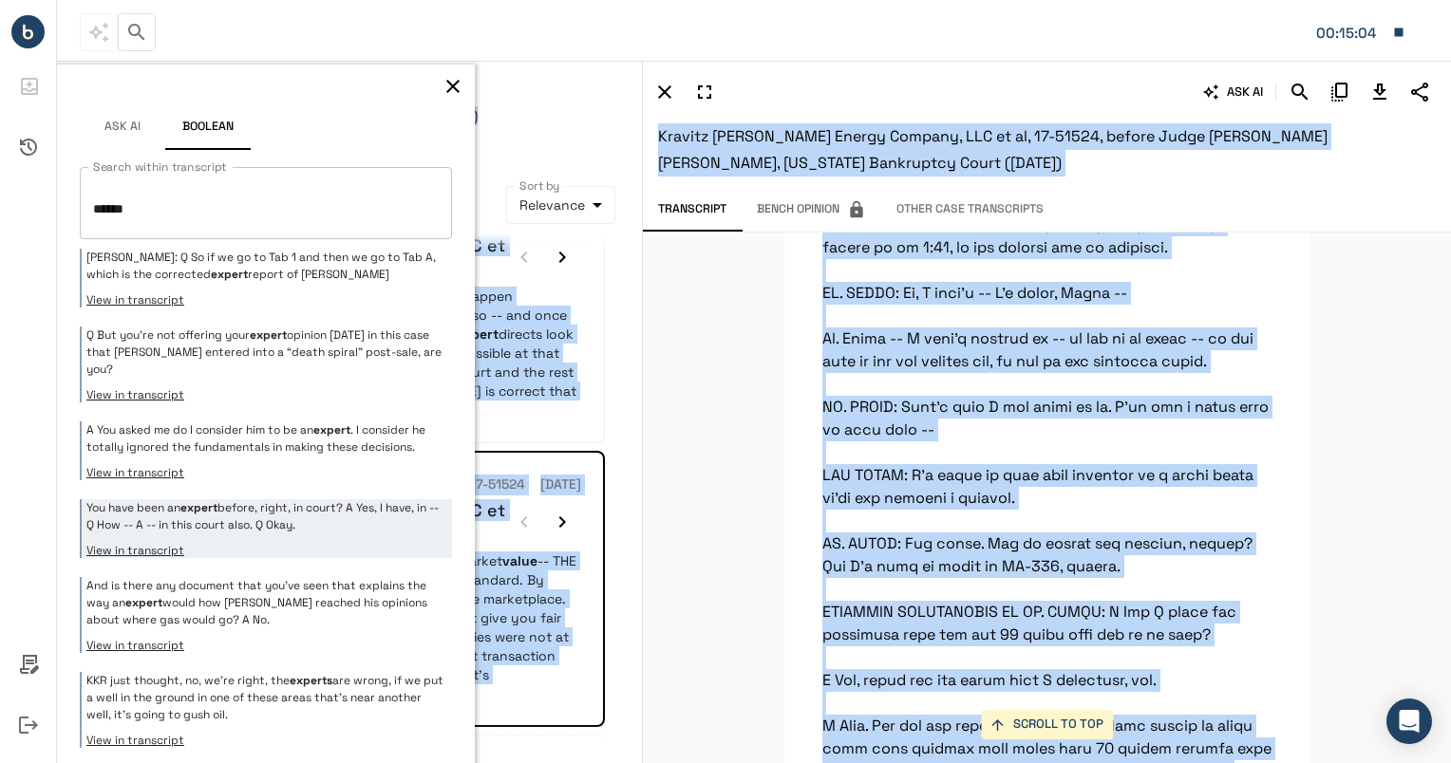
drag, startPoint x: 11, startPoint y: 196, endPoint x: 255, endPoint y: 210, distance: 244.4
click at [255, 210] on textarea "******" at bounding box center [258, 203] width 331 height 41
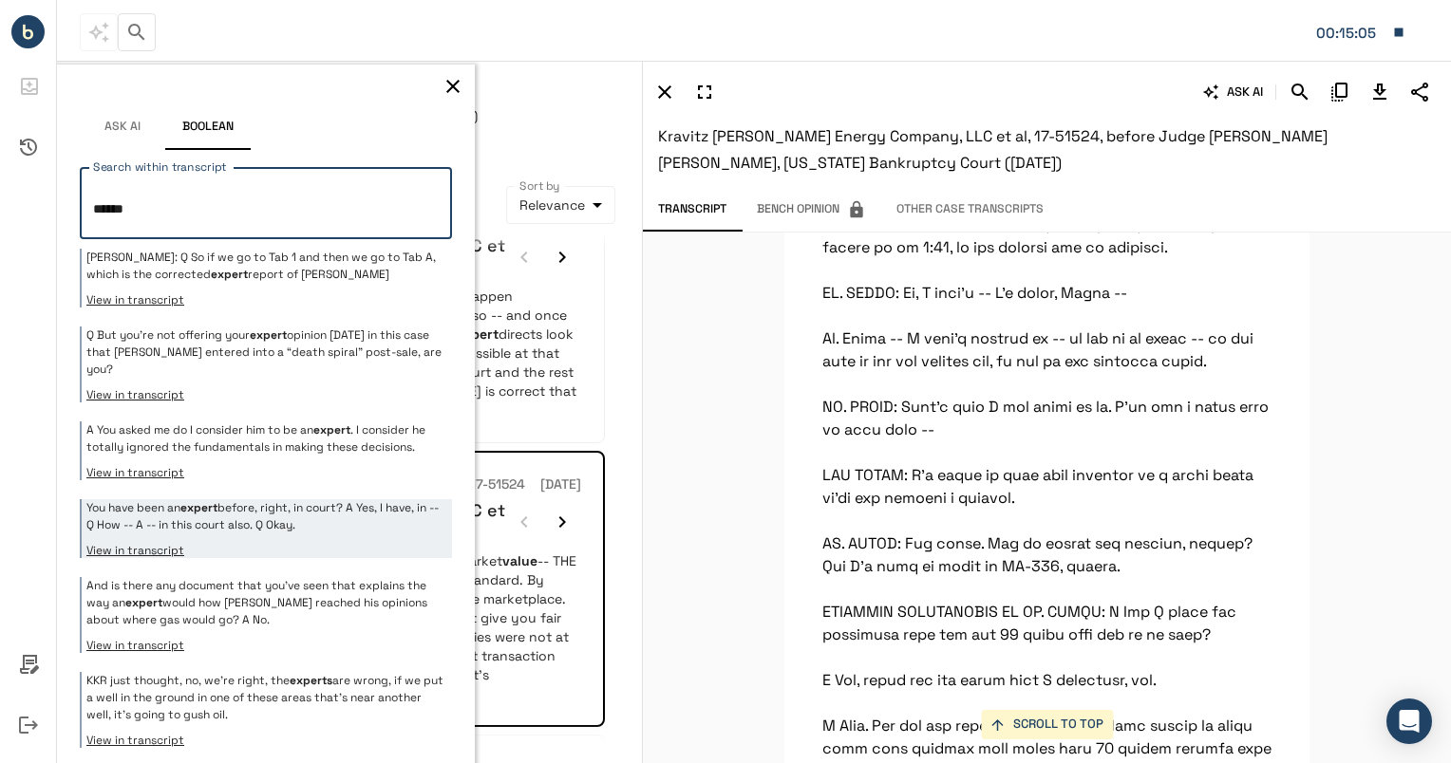
drag, startPoint x: 254, startPoint y: 217, endPoint x: 108, endPoint y: 197, distance: 147.5
click at [108, 197] on textarea "******" at bounding box center [258, 203] width 331 height 41
type textarea "*"
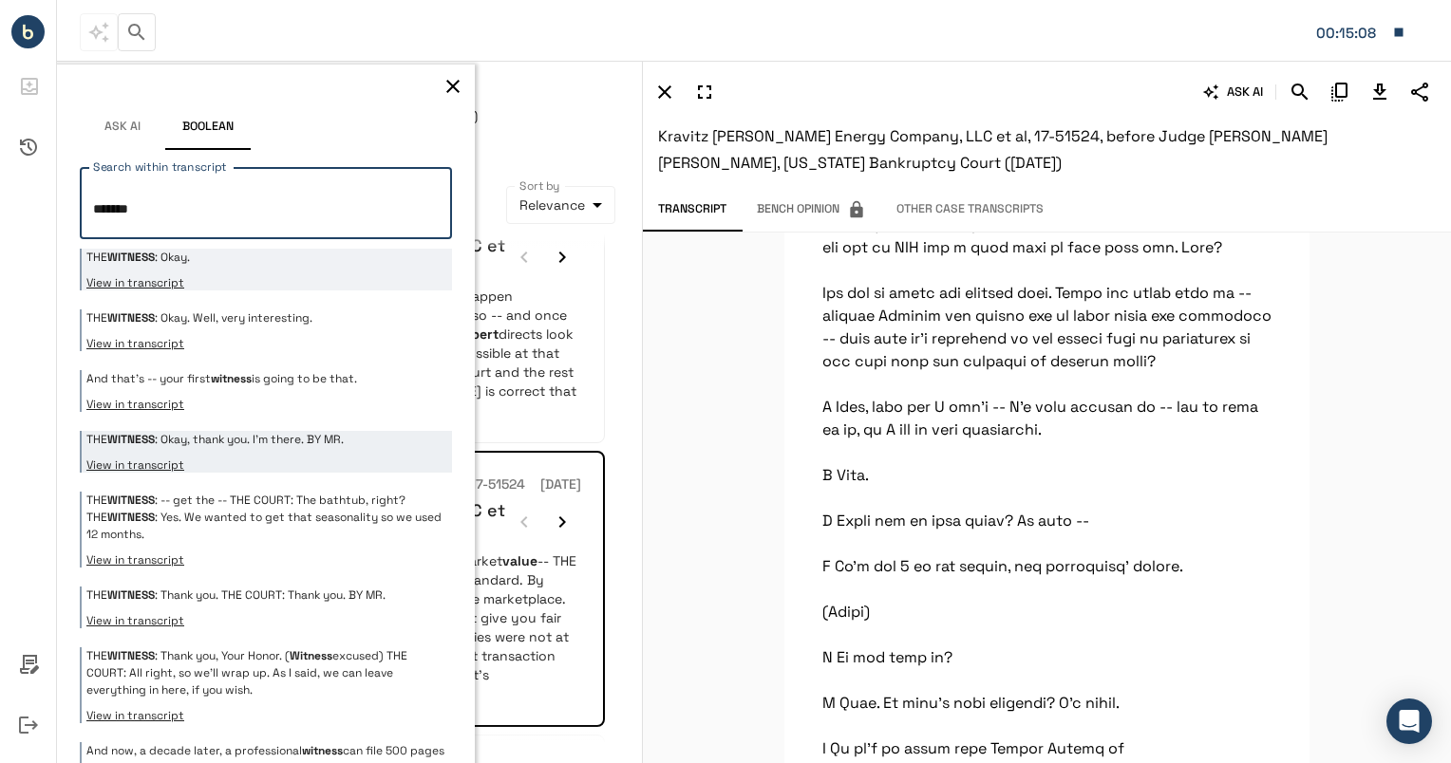
click at [182, 275] on button "View in transcript" at bounding box center [266, 282] width 361 height 15
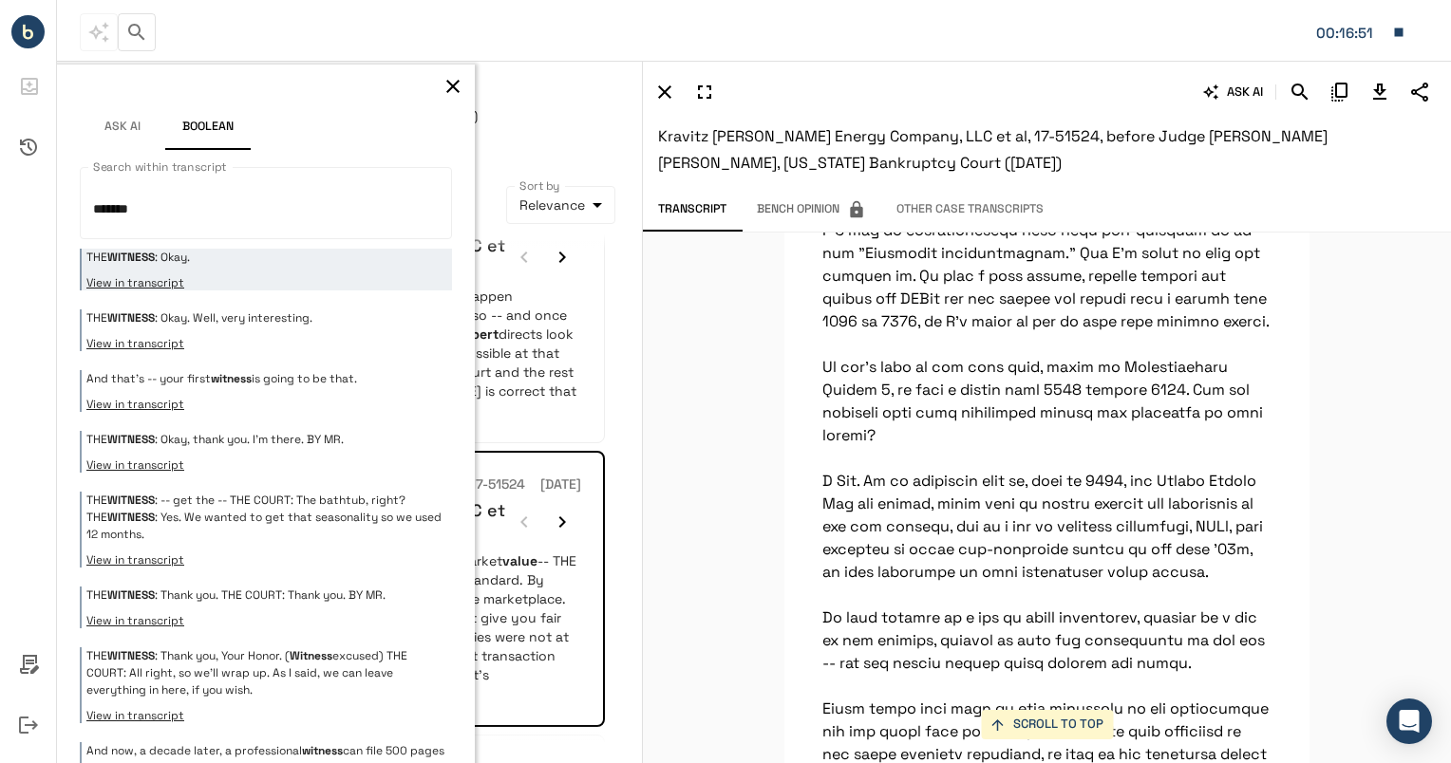
scroll to position [36153, 0]
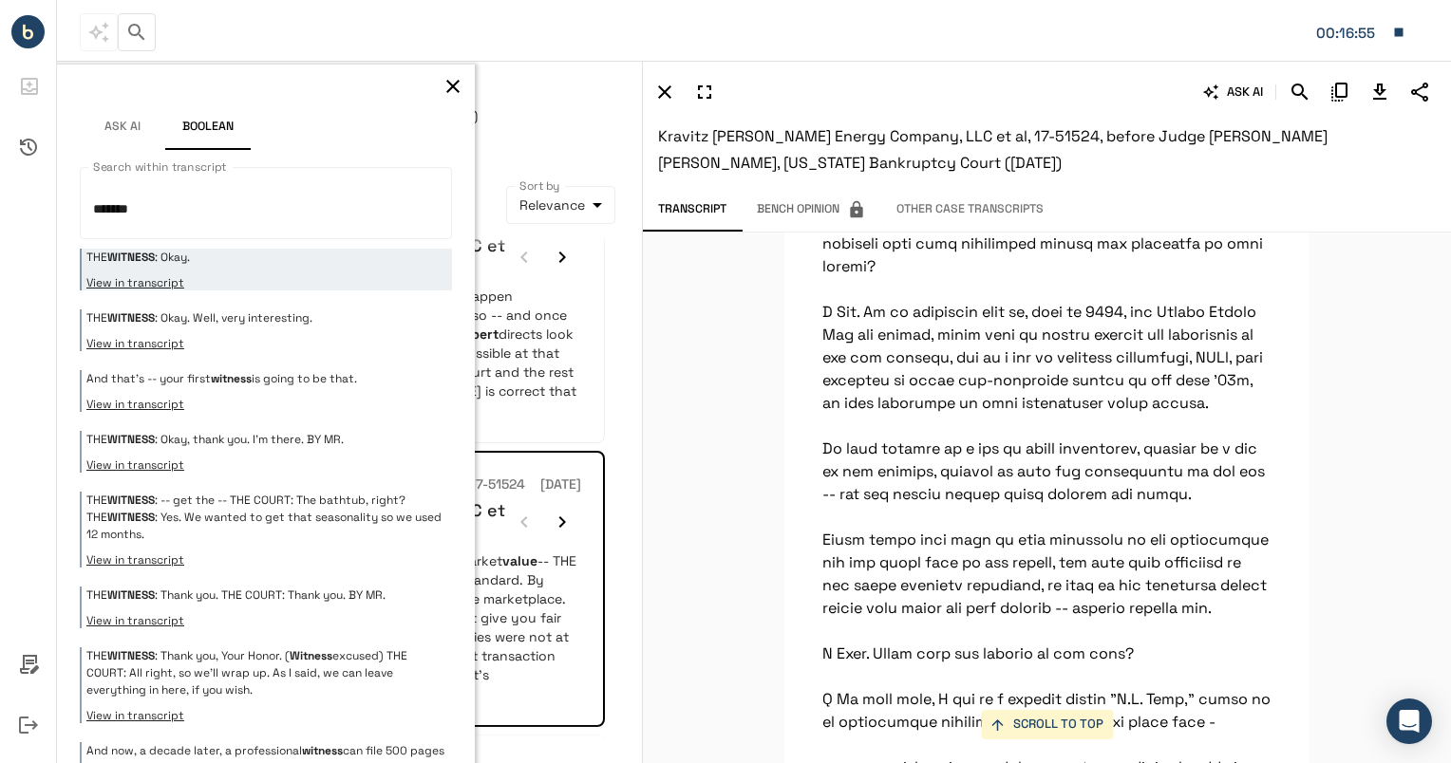
scroll to position [36319, 0]
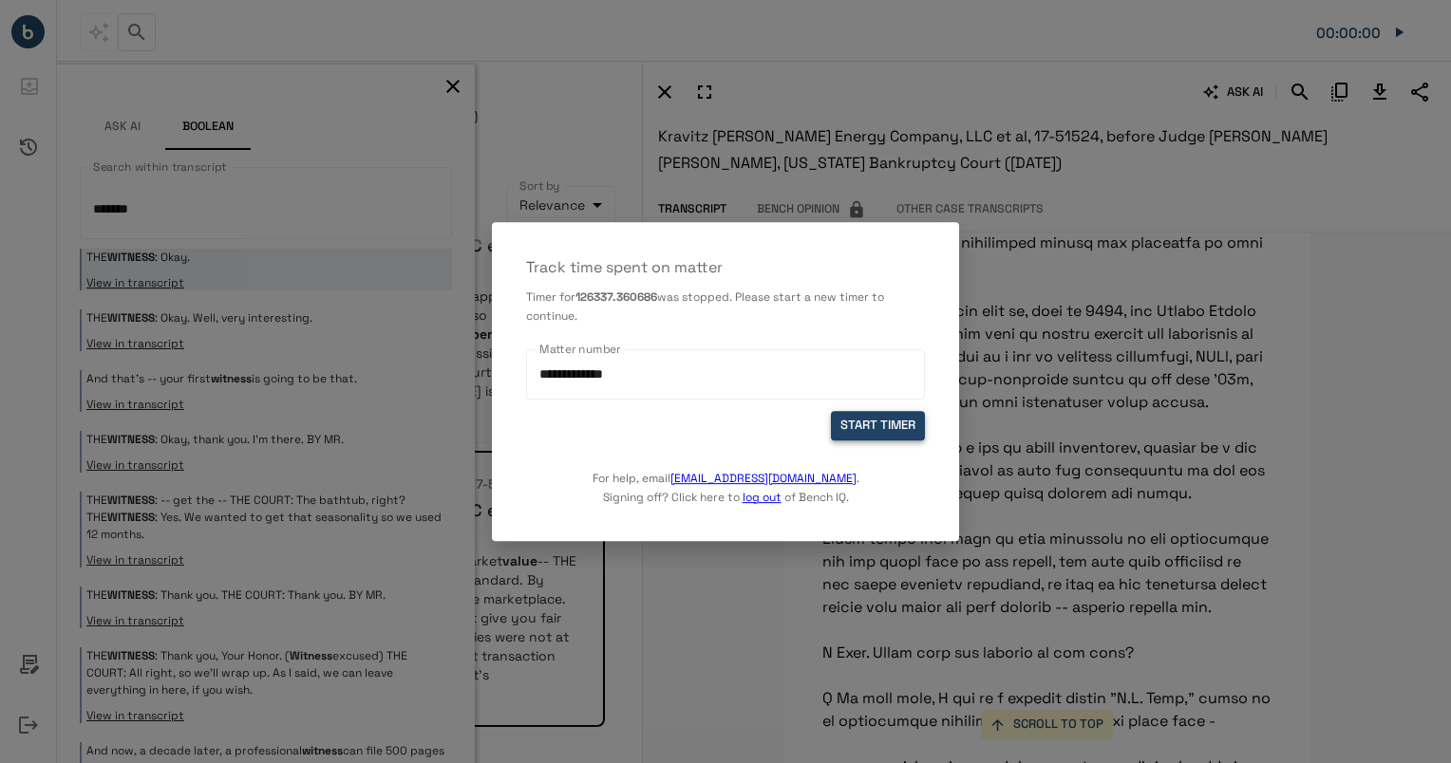
click at [869, 425] on button "START TIMER" at bounding box center [878, 425] width 94 height 29
click at [877, 415] on button "START TIMER" at bounding box center [878, 425] width 94 height 29
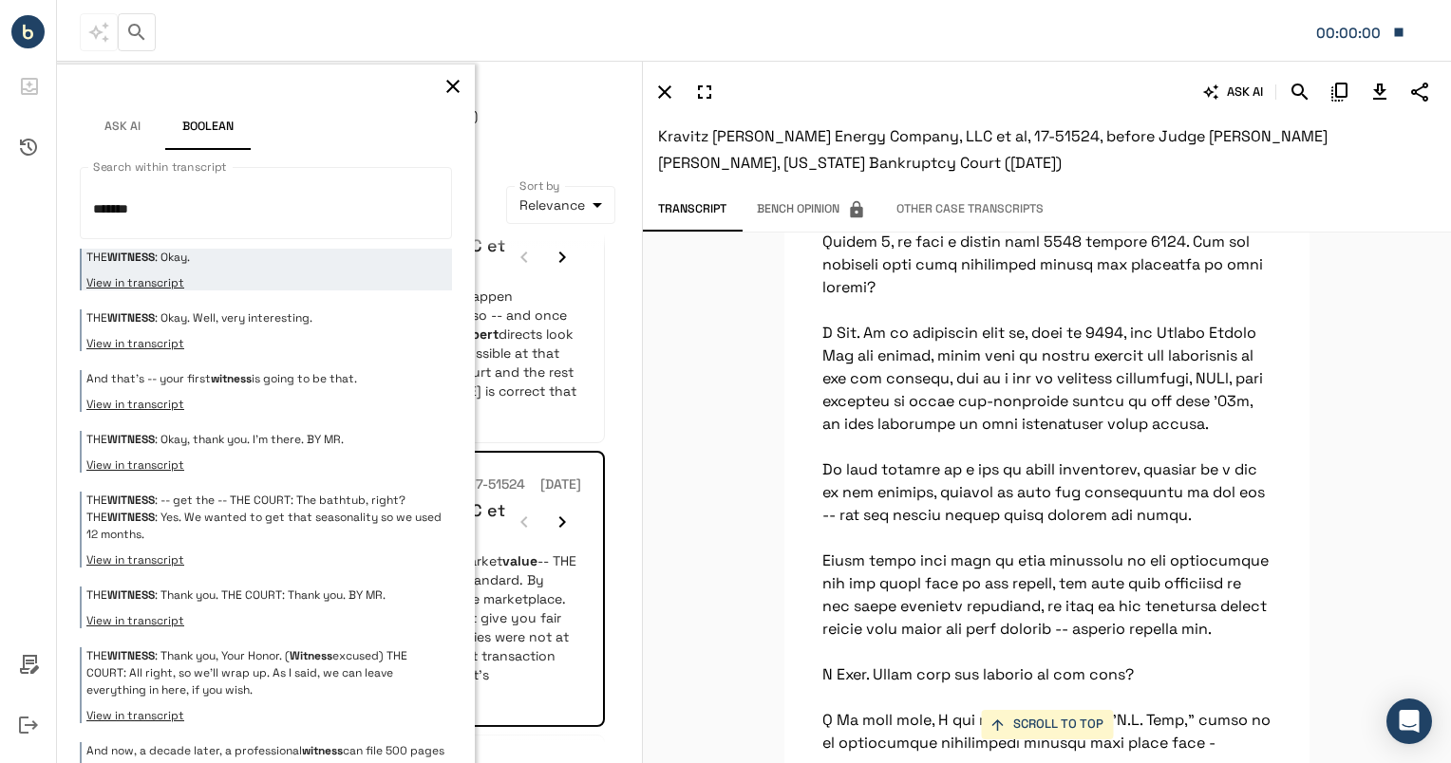
scroll to position [36296, 0]
drag, startPoint x: 184, startPoint y: 221, endPoint x: 5, endPoint y: 197, distance: 181.0
click at [5, 197] on div "**********" at bounding box center [725, 381] width 1451 height 763
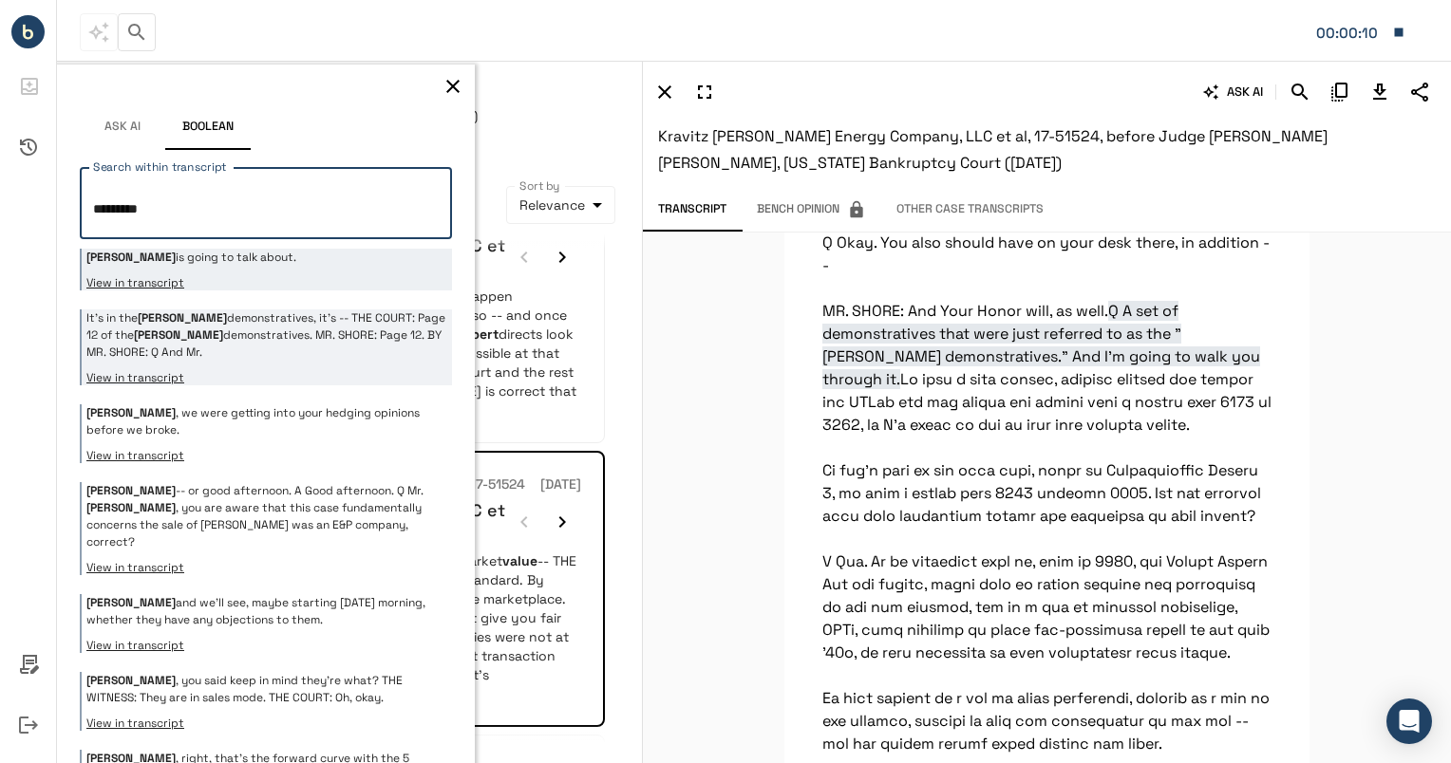
type textarea "*********"
click at [271, 313] on p "It's in the [PERSON_NAME] demonstratives, it's -- THE COURT: Page 12 of the [PE…" at bounding box center [266, 334] width 361 height 51
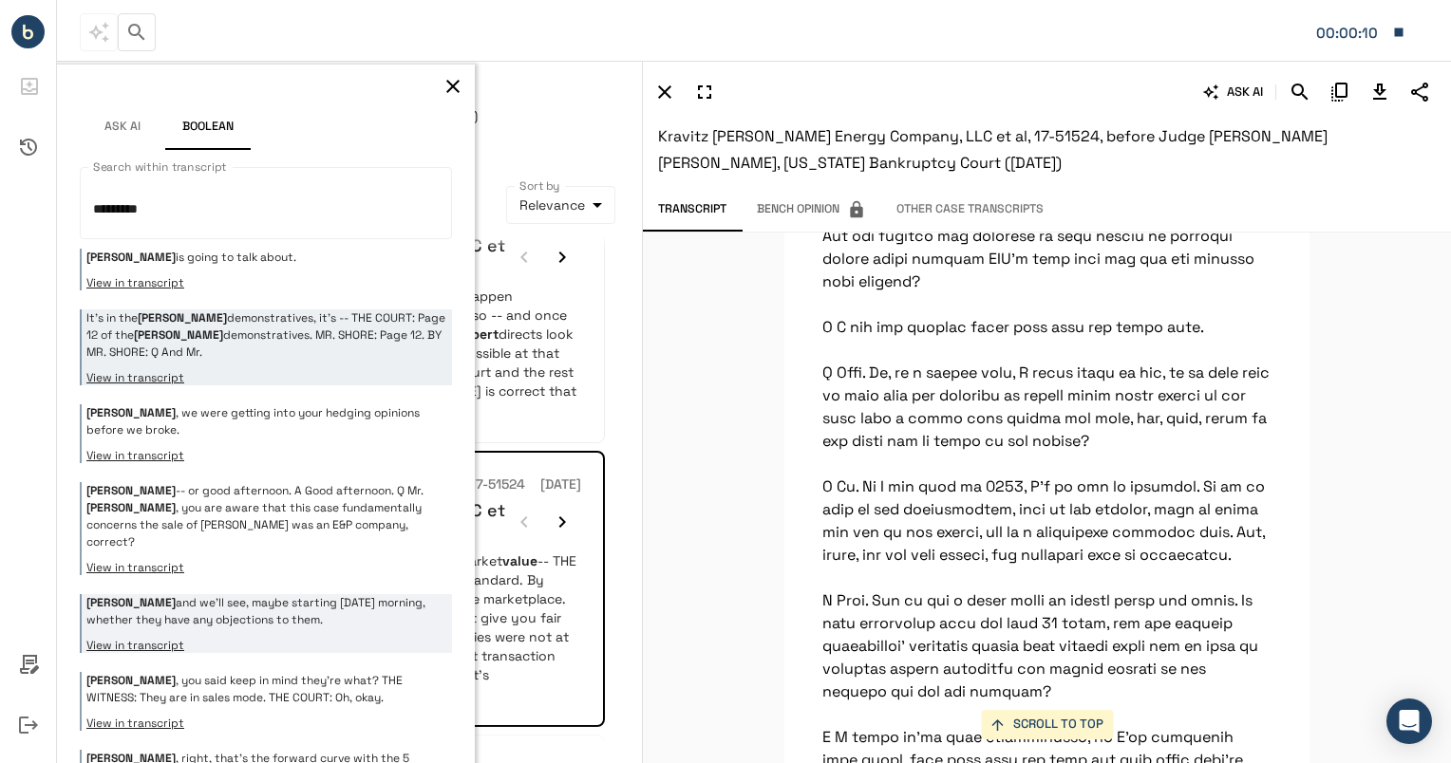
click at [178, 594] on p "[PERSON_NAME] and we'll see, maybe starting [DATE] morning, whether they have a…" at bounding box center [266, 611] width 361 height 34
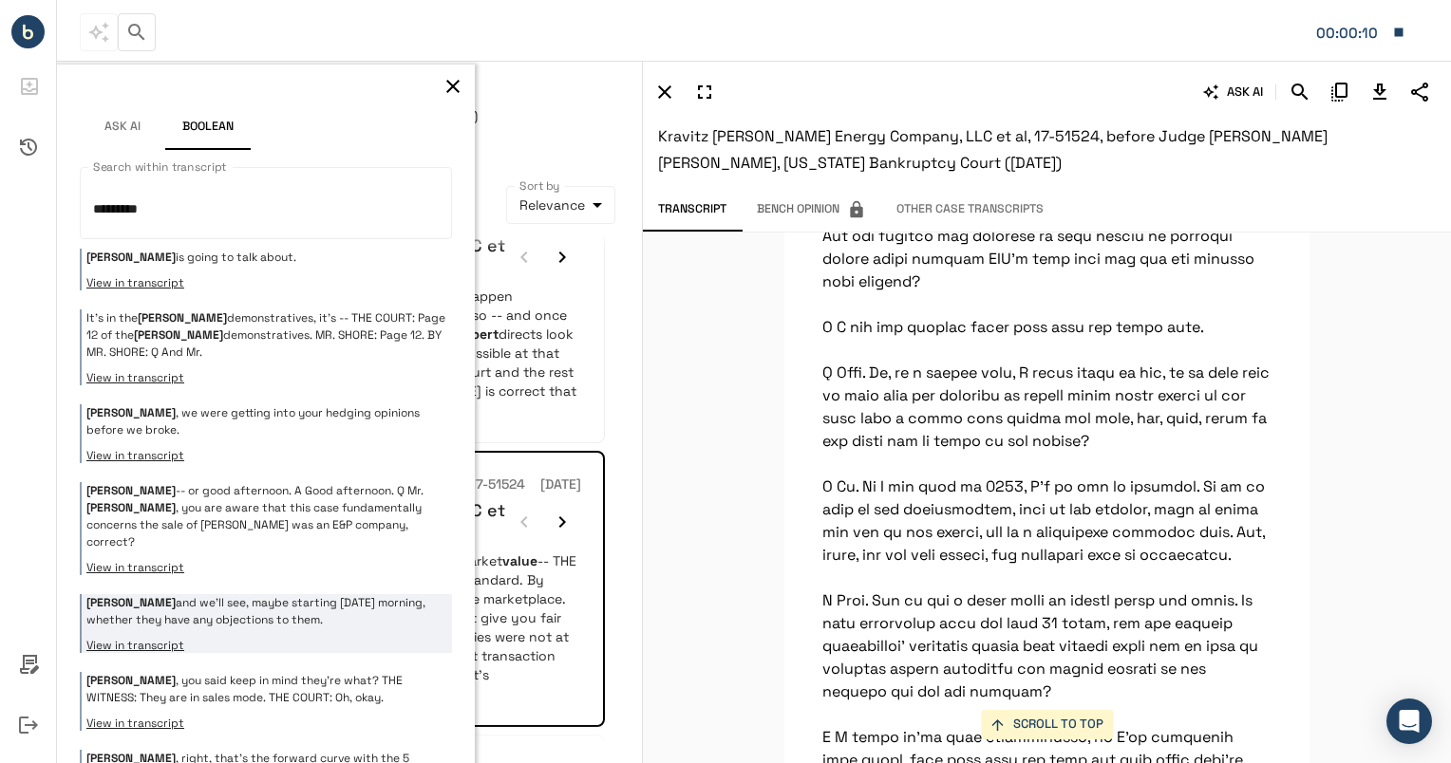
scroll to position [188403, 0]
